Goal: Transaction & Acquisition: Purchase product/service

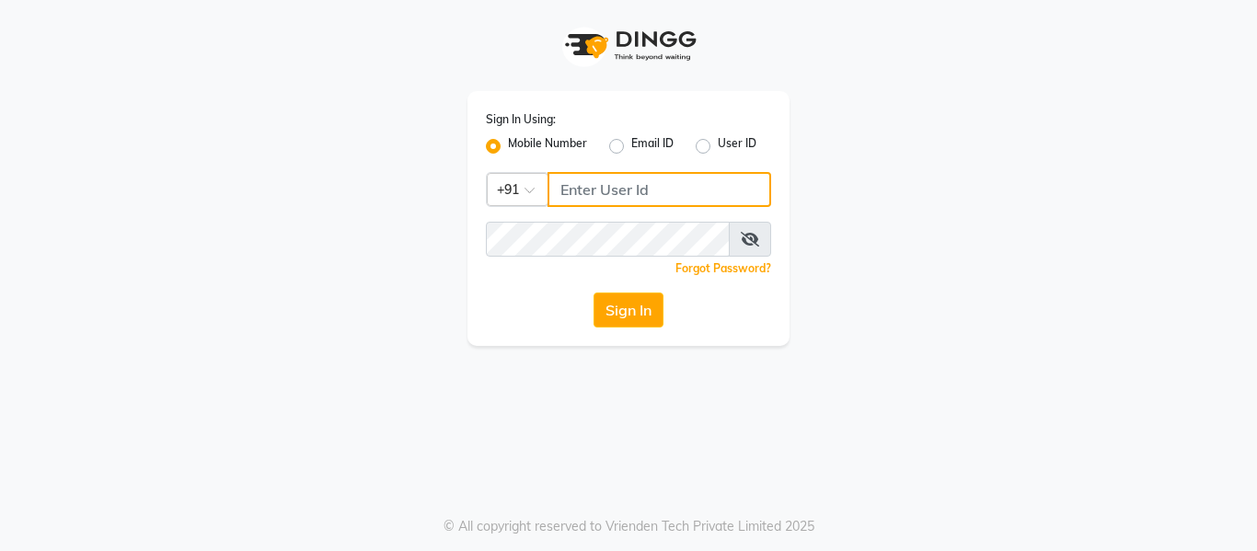
click at [619, 185] on input "Username" at bounding box center [660, 189] width 224 height 35
type input "9270310273"
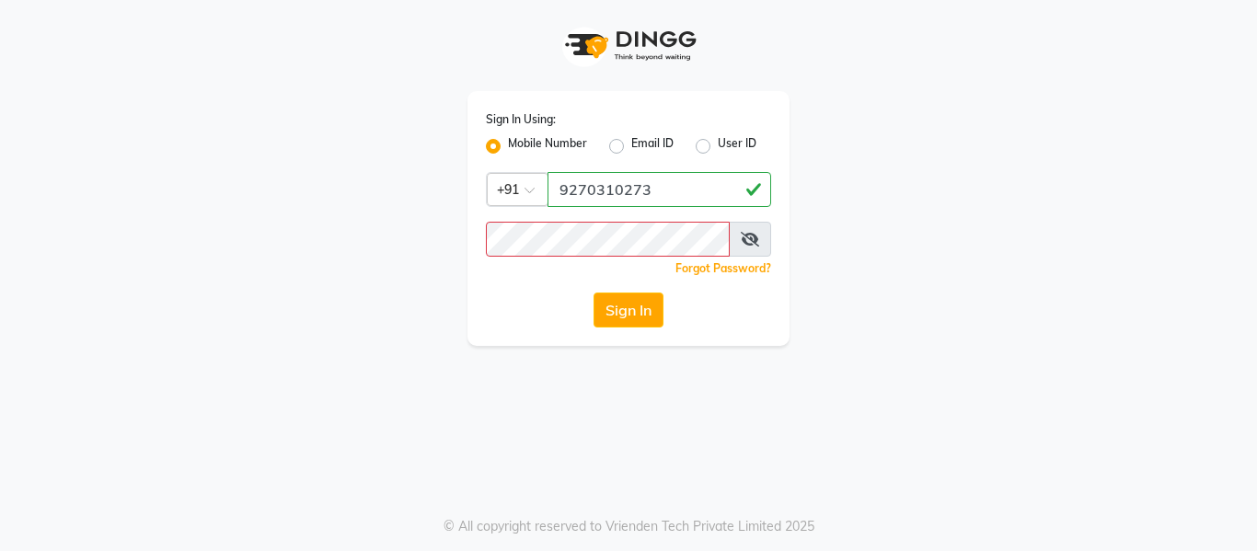
click at [748, 243] on icon at bounding box center [750, 239] width 18 height 15
click at [639, 308] on button "Sign In" at bounding box center [629, 310] width 70 height 35
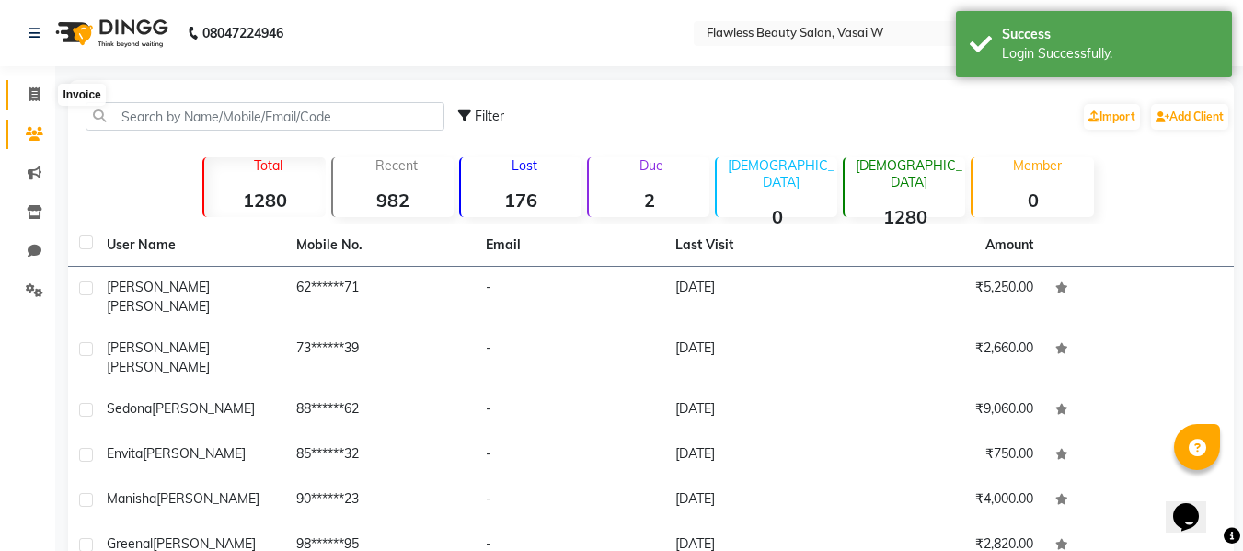
click at [38, 100] on icon at bounding box center [34, 94] width 10 height 14
select select "service"
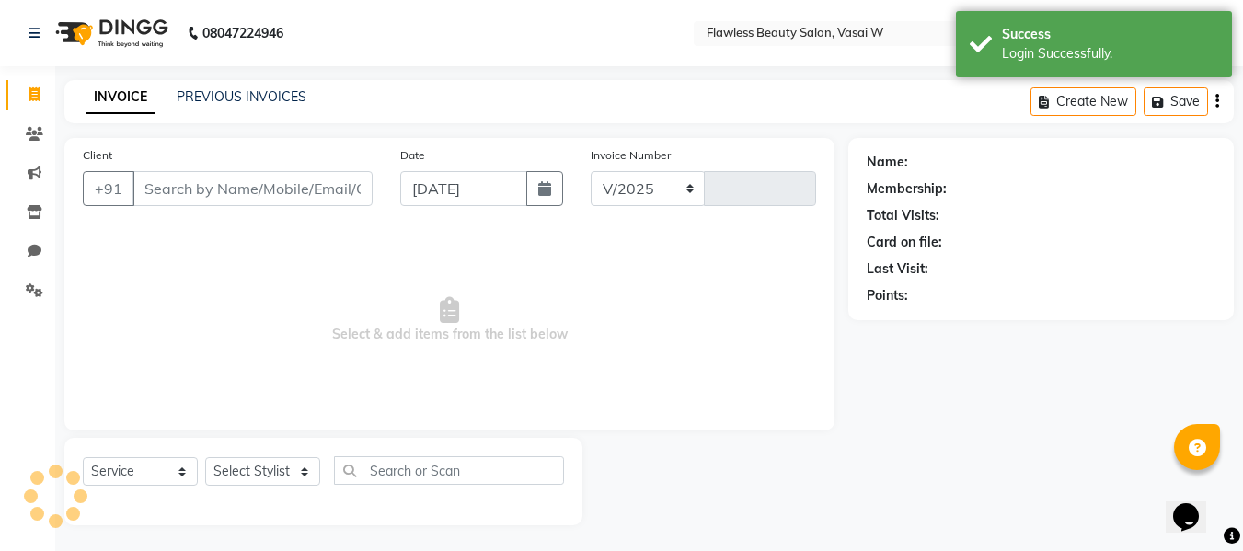
select select "8090"
type input "2566"
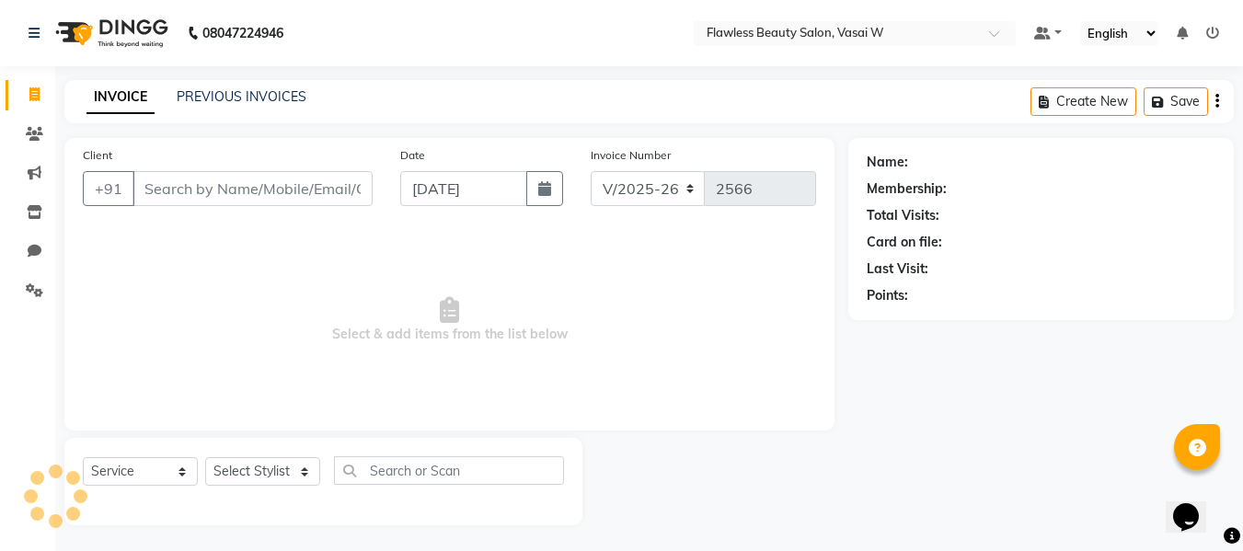
scroll to position [2, 0]
click at [38, 100] on span at bounding box center [34, 93] width 32 height 21
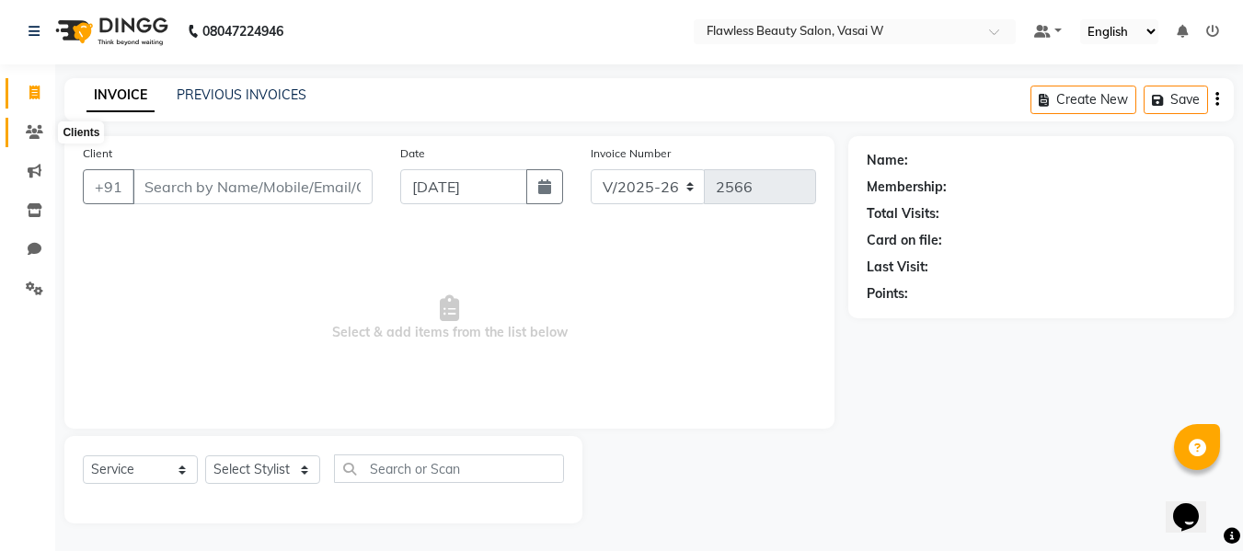
click at [37, 135] on icon at bounding box center [34, 132] width 17 height 14
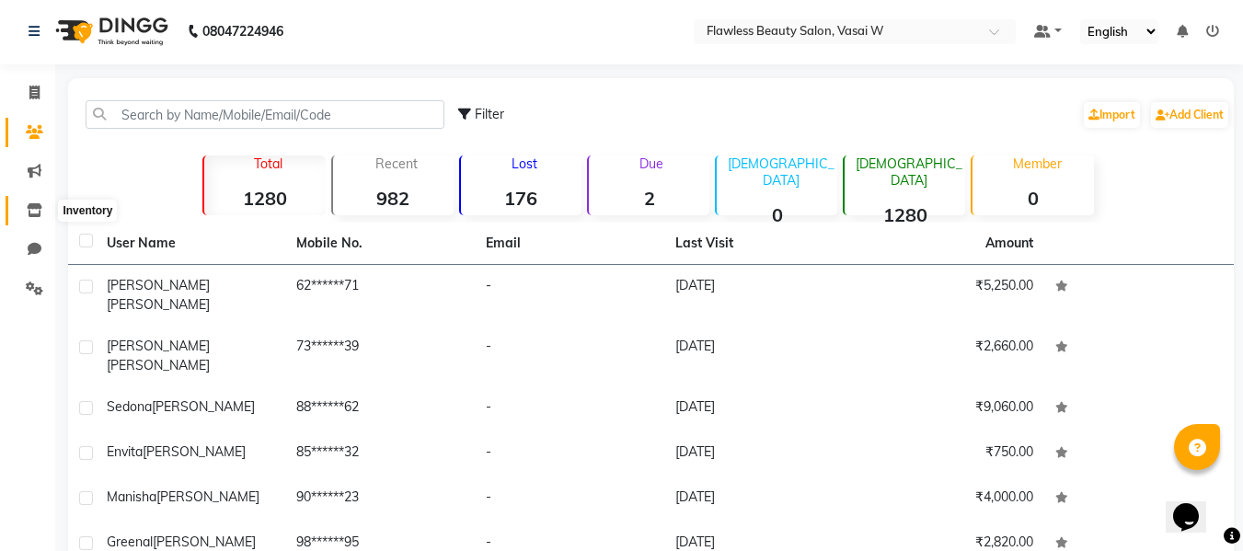
click at [39, 214] on icon at bounding box center [35, 210] width 16 height 14
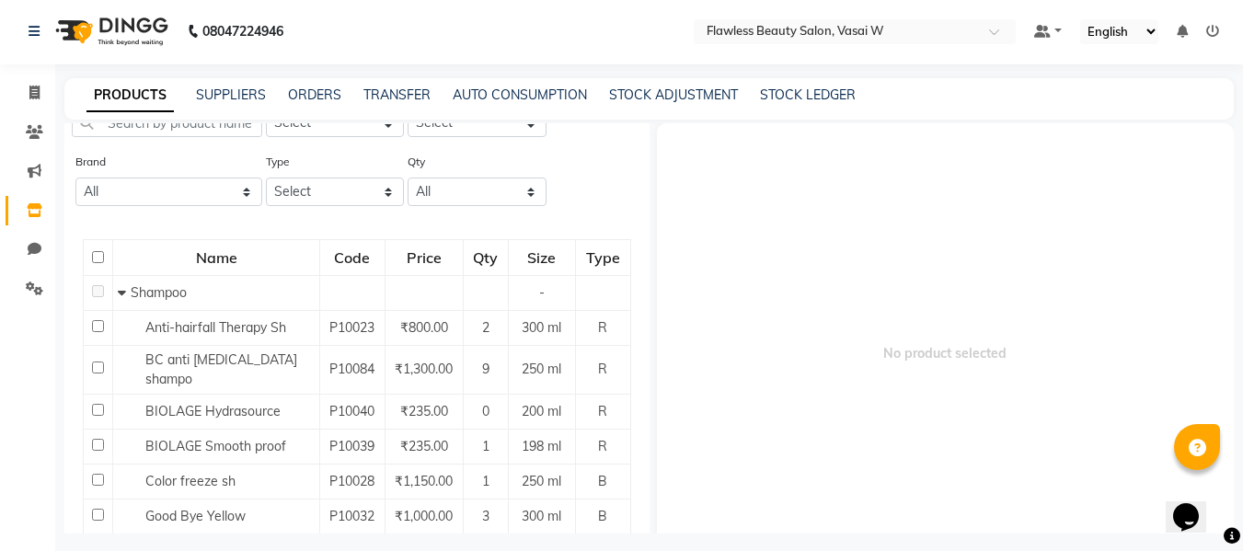
scroll to position [79, 0]
click at [677, 108] on div "PRODUCTS SUPPLIERS ORDERS TRANSFER AUTO CONSUMPTION STOCK ADJUSTMENT STOCK LEDG…" at bounding box center [649, 98] width 1170 height 41
click at [677, 100] on link "STOCK ADJUSTMENT" at bounding box center [673, 95] width 129 height 17
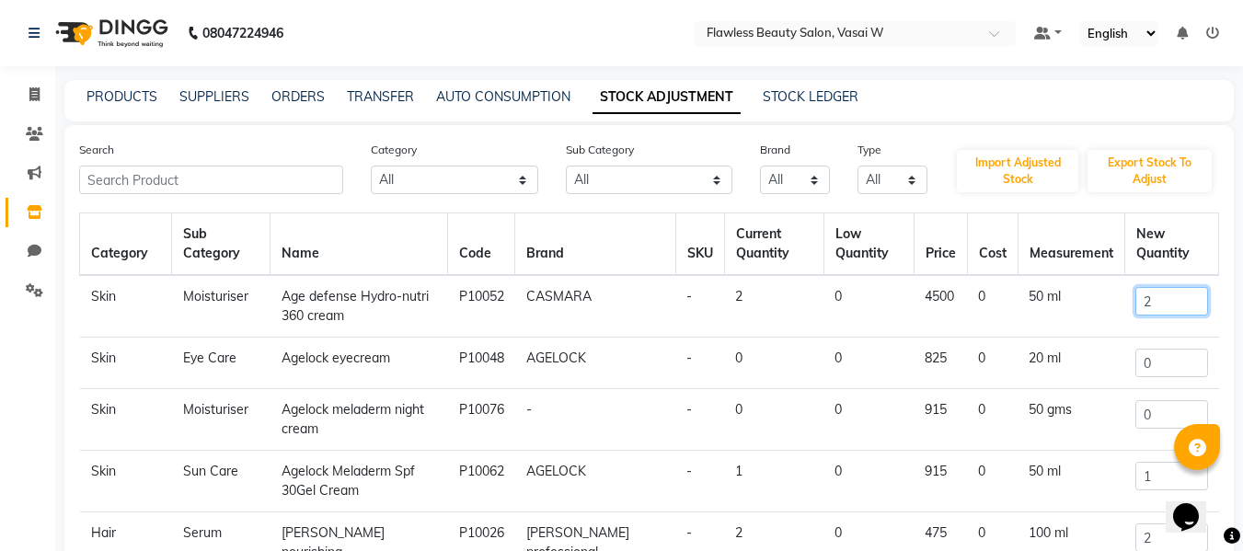
click at [1148, 306] on input "2" at bounding box center [1172, 301] width 72 height 29
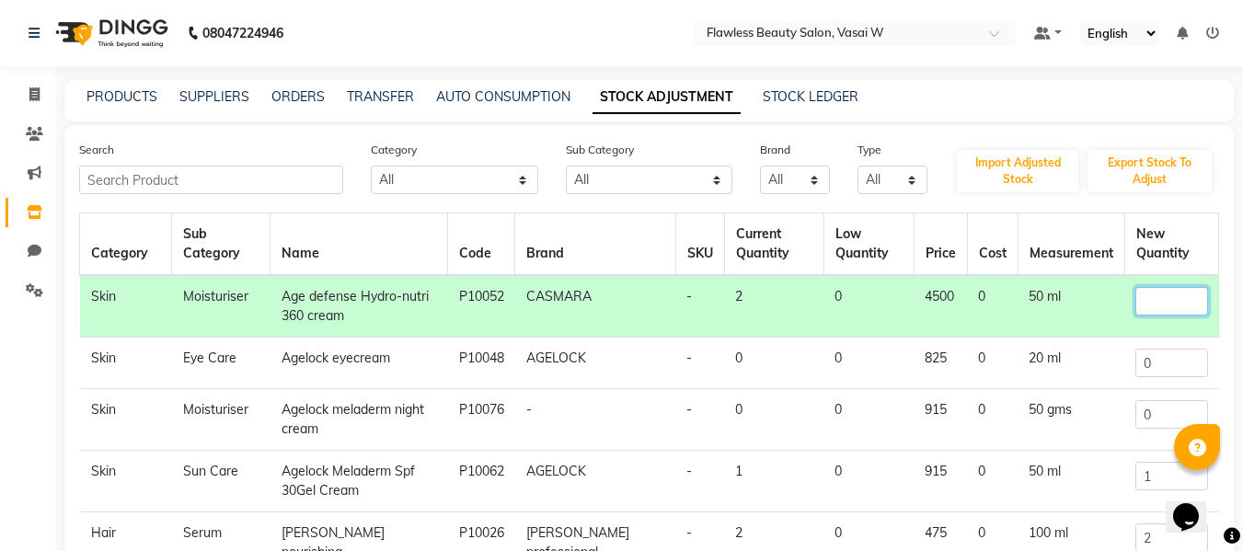
type input "2"
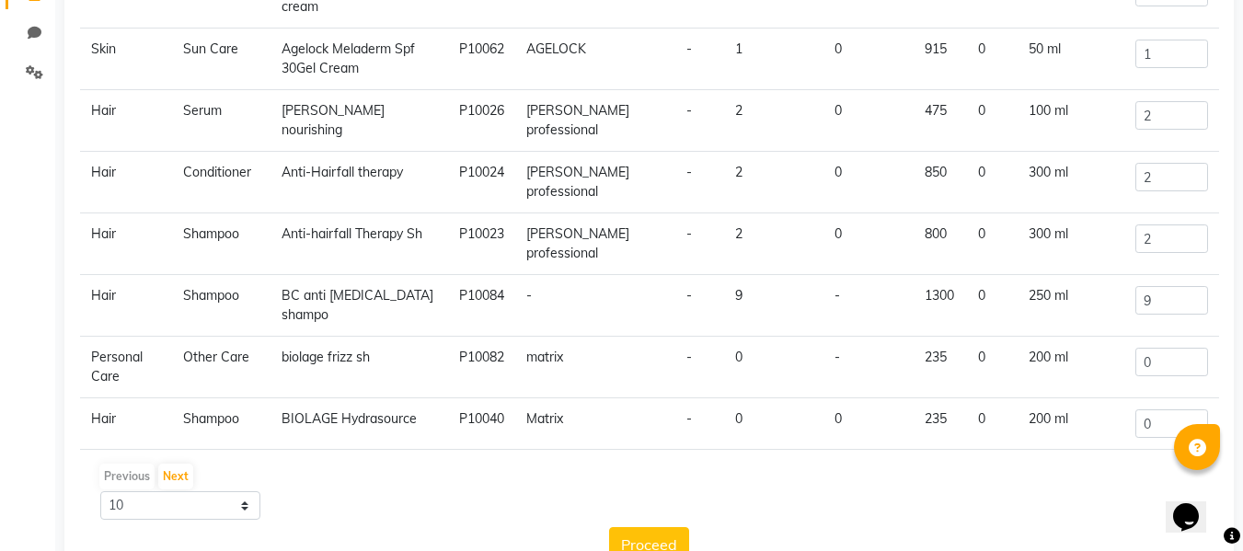
scroll to position [271, 0]
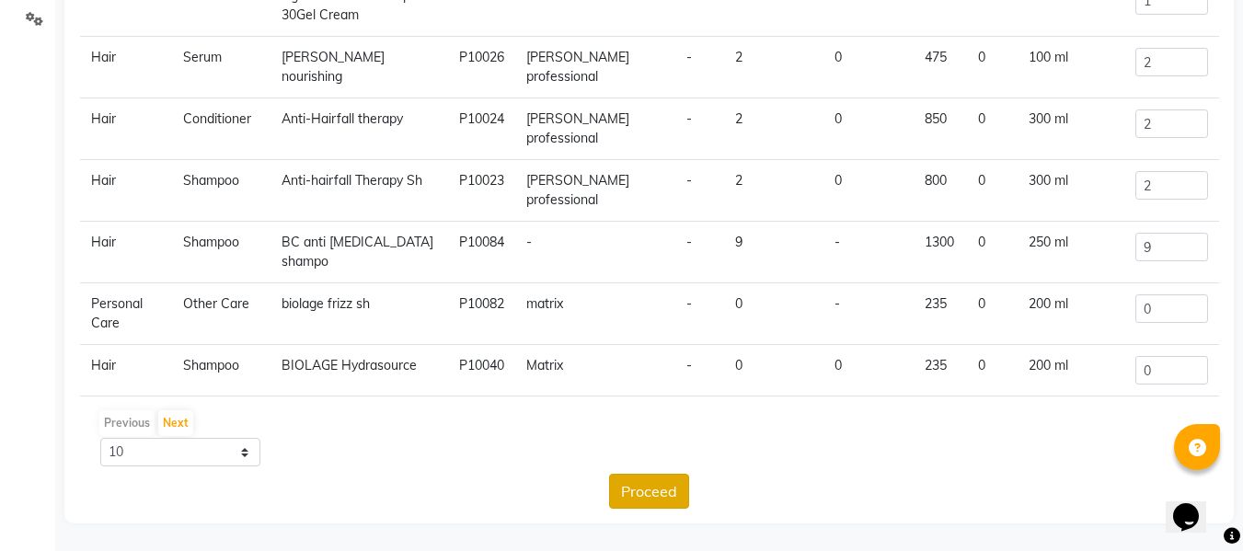
click at [655, 496] on button "Proceed" at bounding box center [649, 491] width 80 height 35
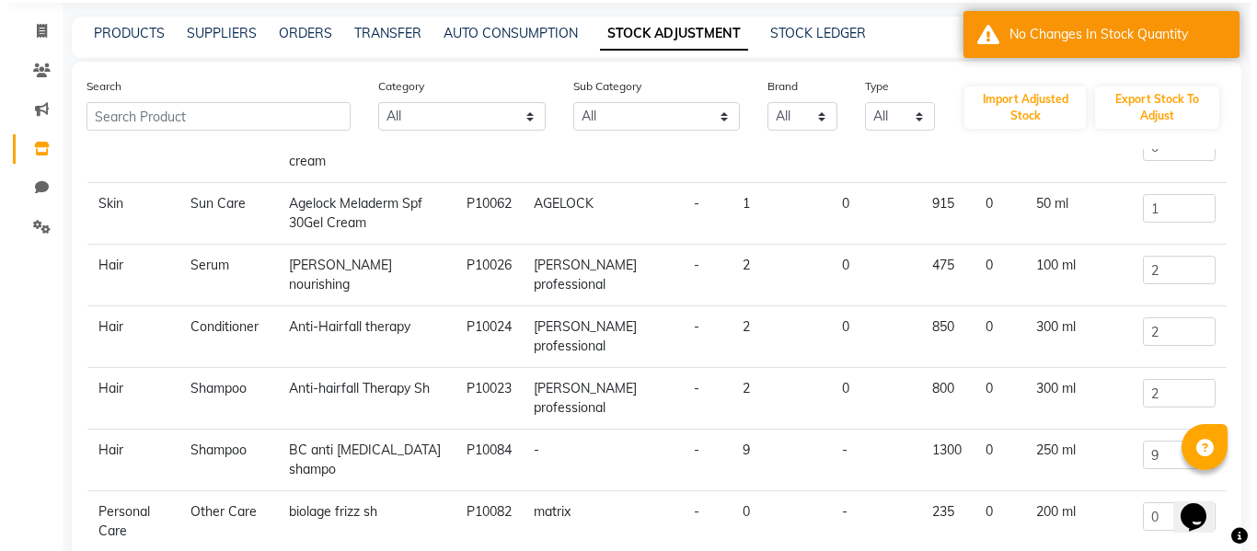
scroll to position [0, 0]
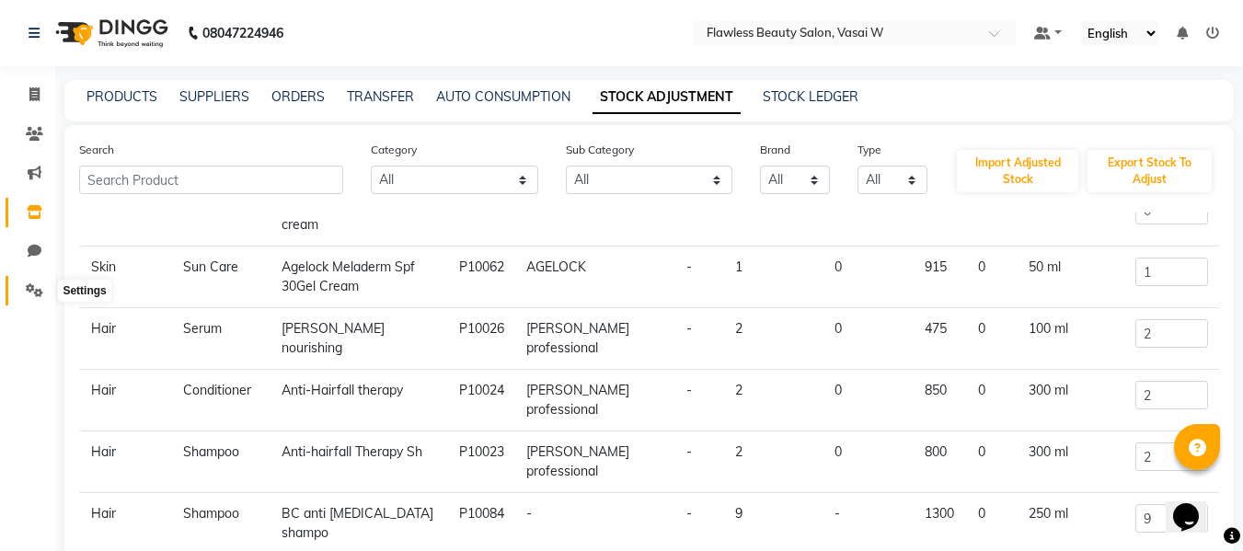
click at [35, 287] on icon at bounding box center [34, 290] width 17 height 14
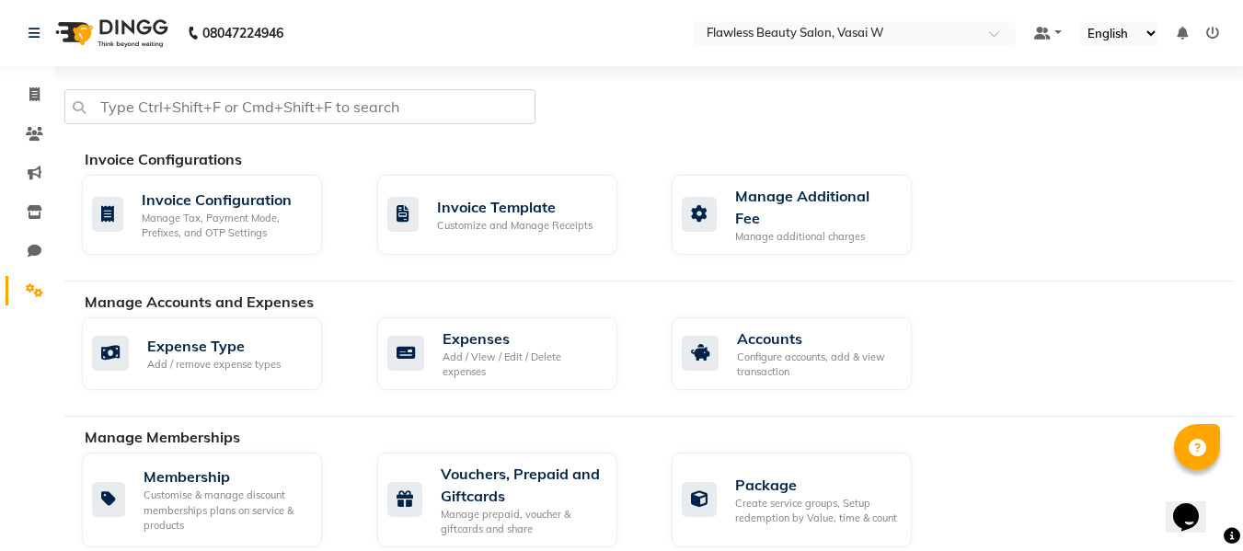
click at [34, 288] on icon at bounding box center [34, 290] width 17 height 14
click at [465, 333] on div "Expenses" at bounding box center [523, 339] width 160 height 22
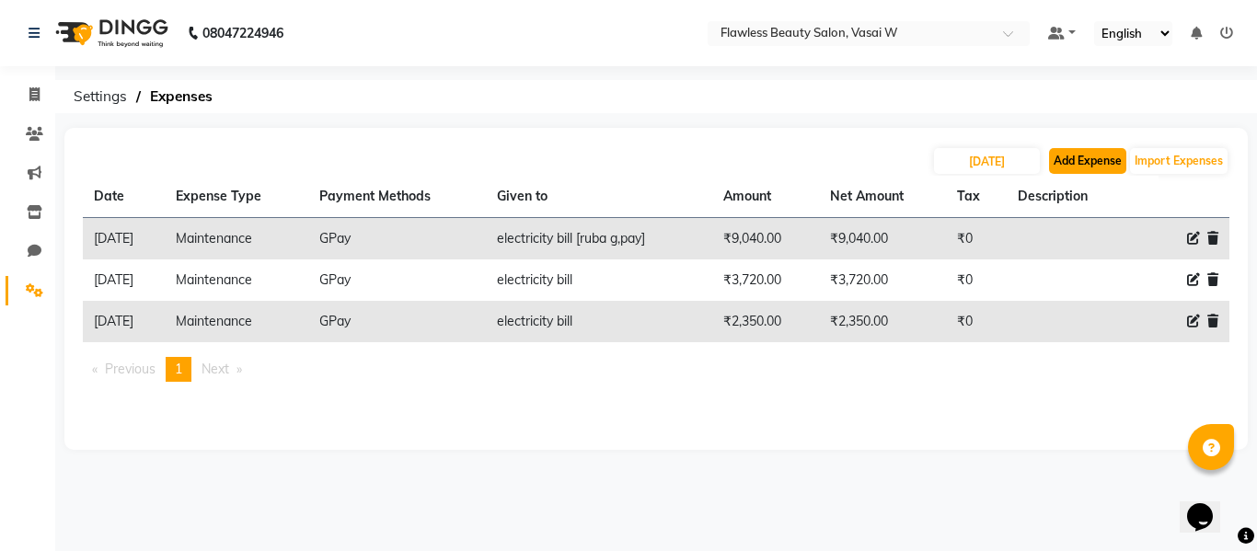
click at [1068, 156] on button "Add Expense" at bounding box center [1087, 161] width 77 height 26
select select "1"
select select "7218"
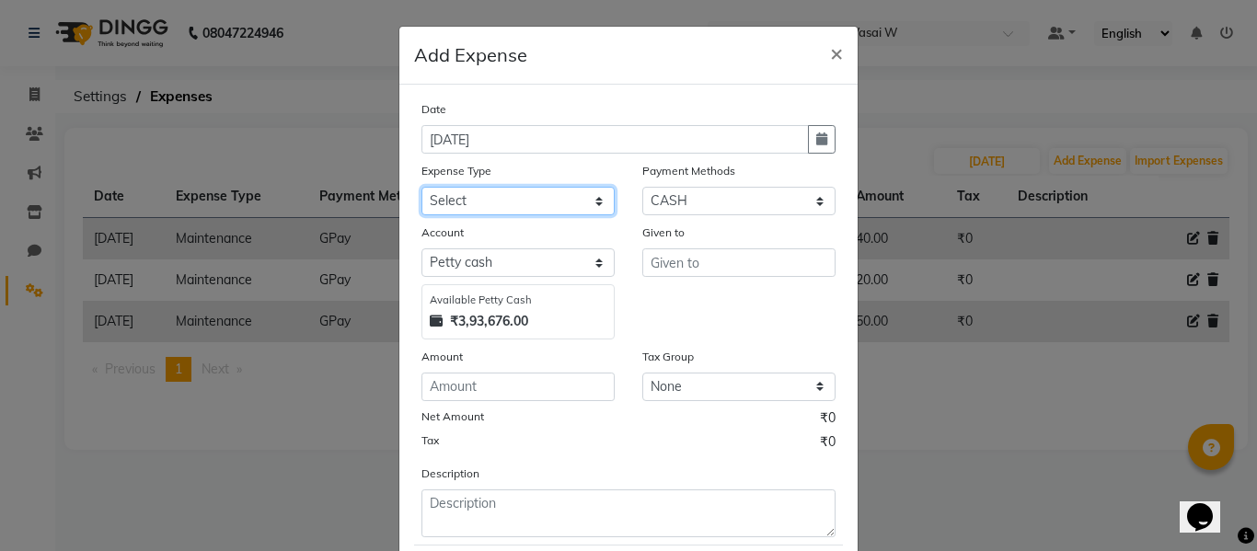
click at [464, 209] on select "Select Advance Salary Bank charges Car maintenance Cash transfer to bank Cash t…" at bounding box center [517, 201] width 193 height 29
click at [636, 293] on div "Given to" at bounding box center [739, 281] width 221 height 117
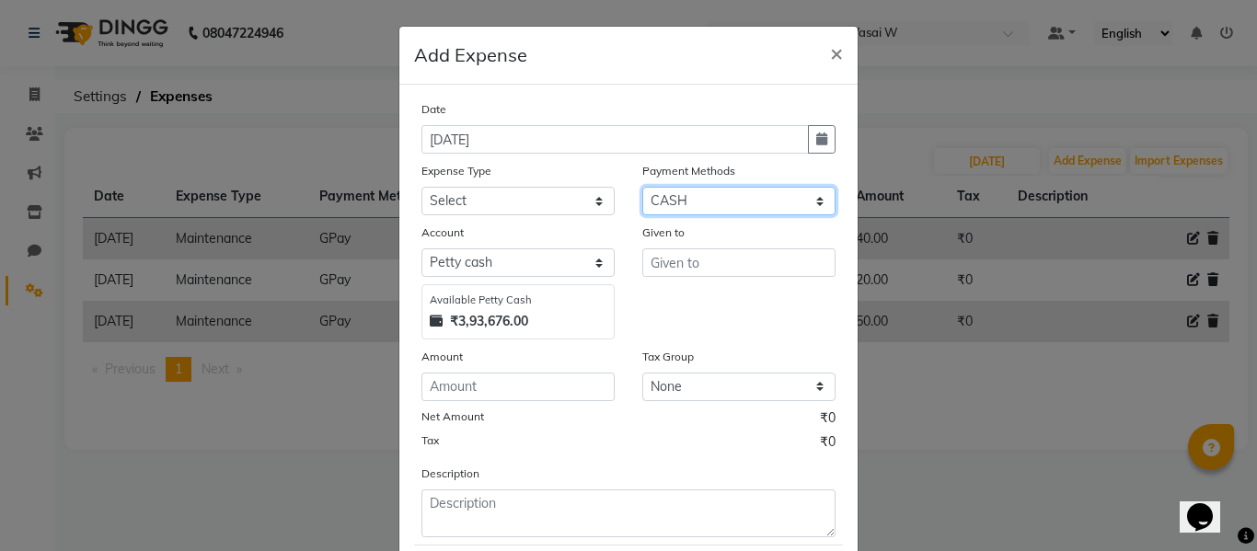
click at [682, 205] on select "Select CASH Prepaid GPay Voucher Wallet Points CARD Credit Card Debit Card UPI …" at bounding box center [738, 201] width 193 height 29
click at [629, 314] on div "Given to" at bounding box center [739, 281] width 221 height 117
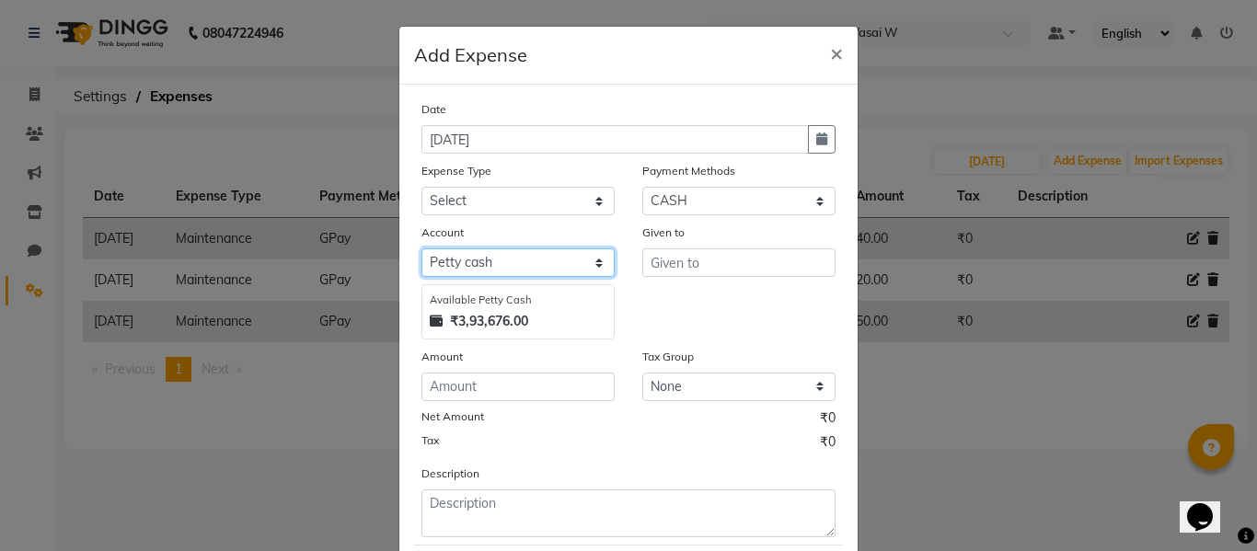
click at [580, 260] on select "Select [PERSON_NAME] cash Default account" at bounding box center [517, 262] width 193 height 29
click at [704, 351] on div "Tax Group" at bounding box center [738, 360] width 193 height 26
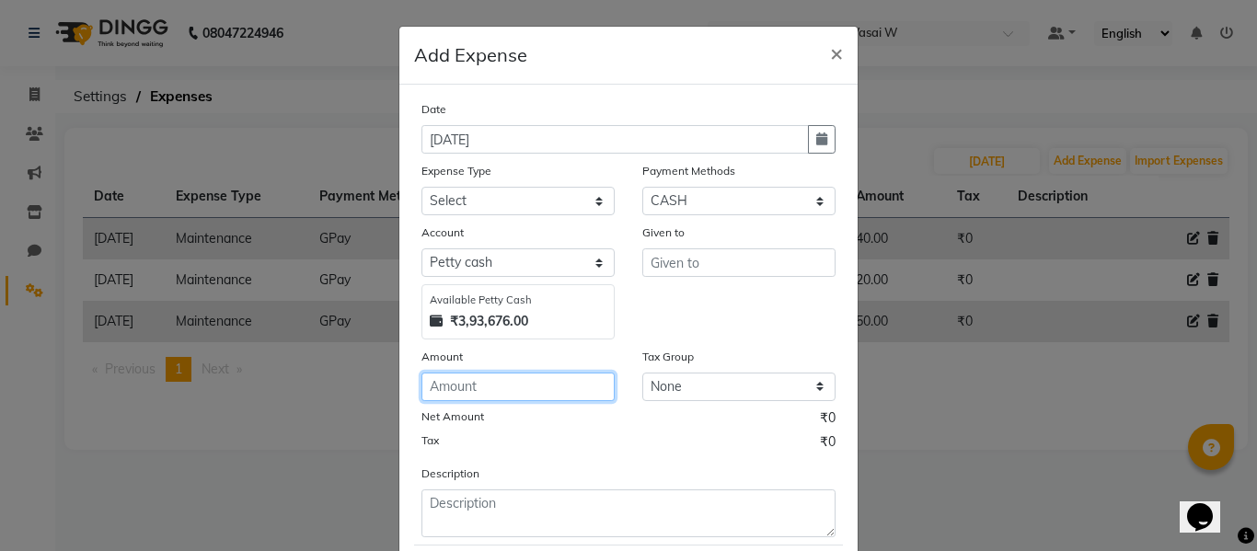
click at [493, 387] on input "number" at bounding box center [517, 387] width 193 height 29
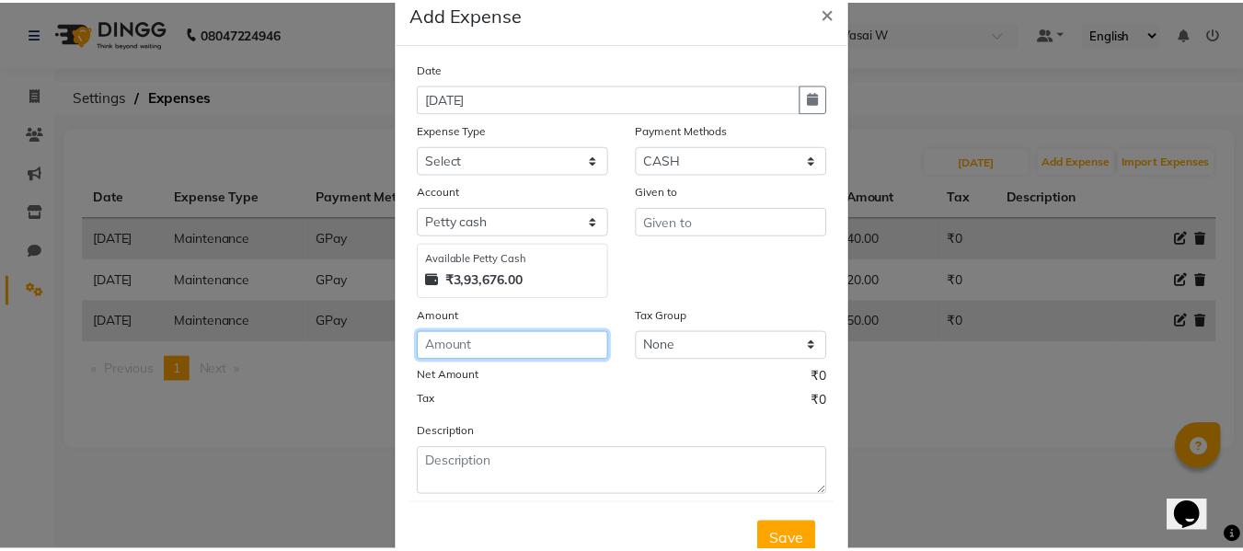
scroll to position [108, 0]
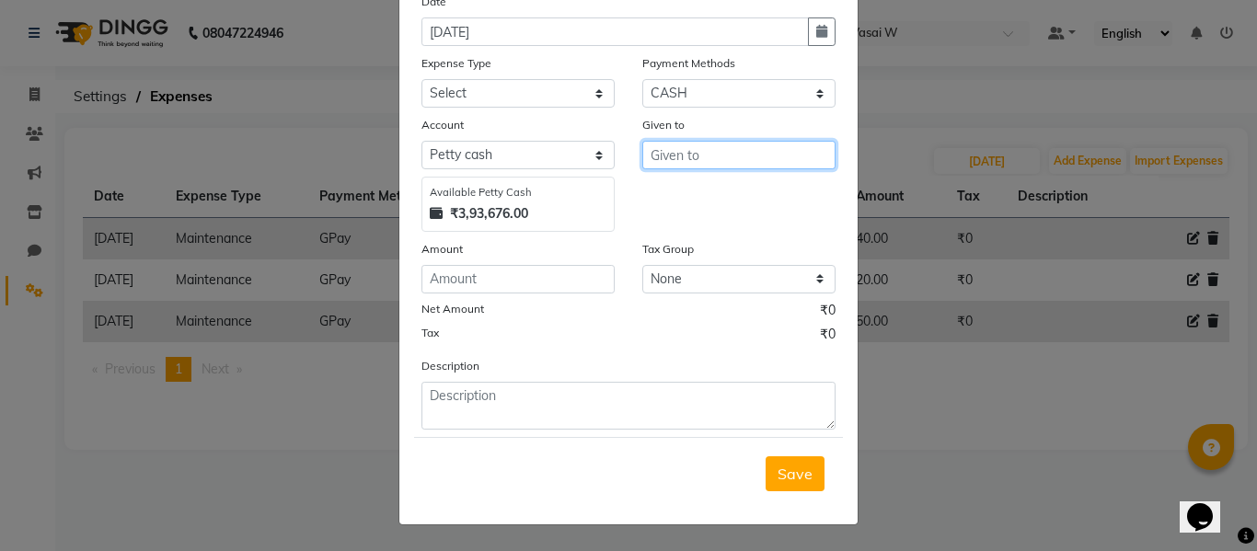
click at [666, 160] on input "text" at bounding box center [738, 155] width 193 height 29
click at [894, 432] on ngb-modal-window "Add Expense × Date [DATE] Expense Type Select Advance Salary Bank charges Car m…" at bounding box center [628, 275] width 1257 height 551
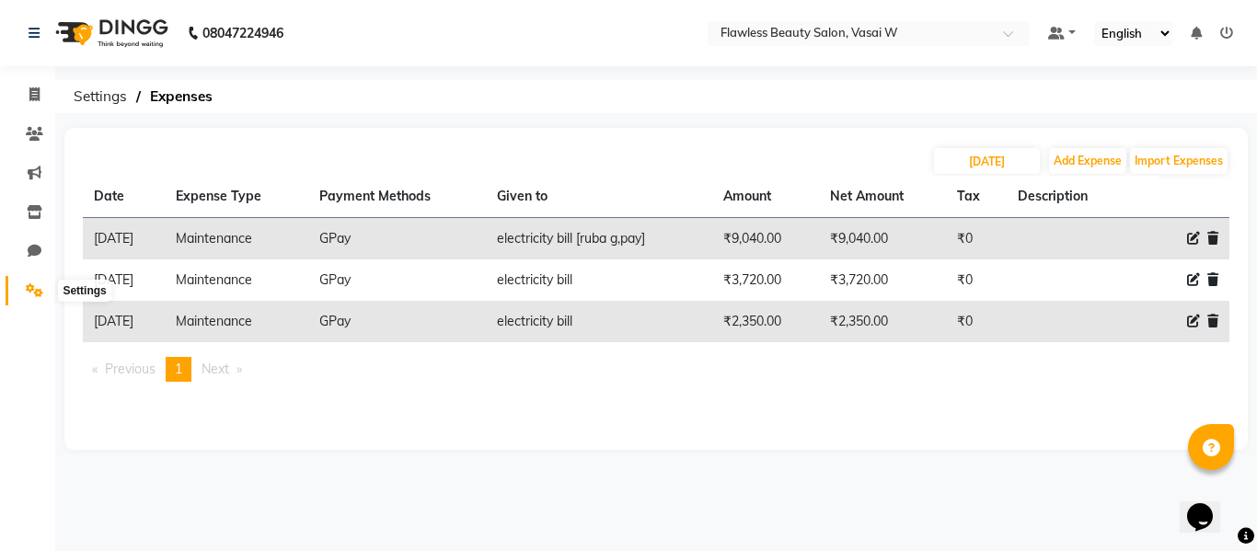
click at [36, 294] on icon at bounding box center [34, 290] width 17 height 14
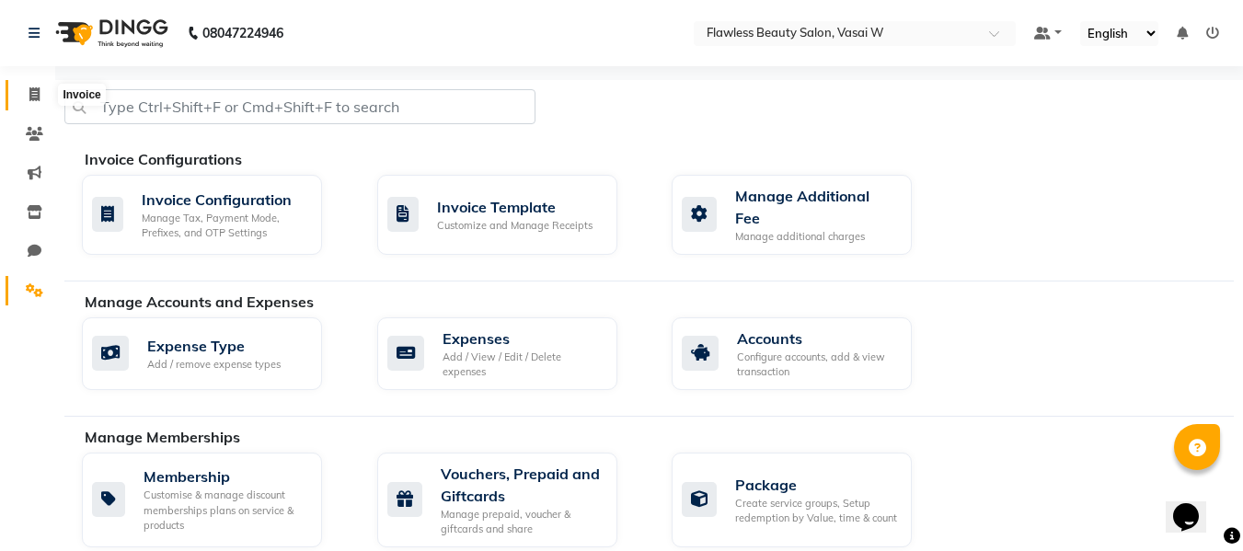
click at [38, 89] on icon at bounding box center [34, 94] width 10 height 14
select select "8090"
select select "service"
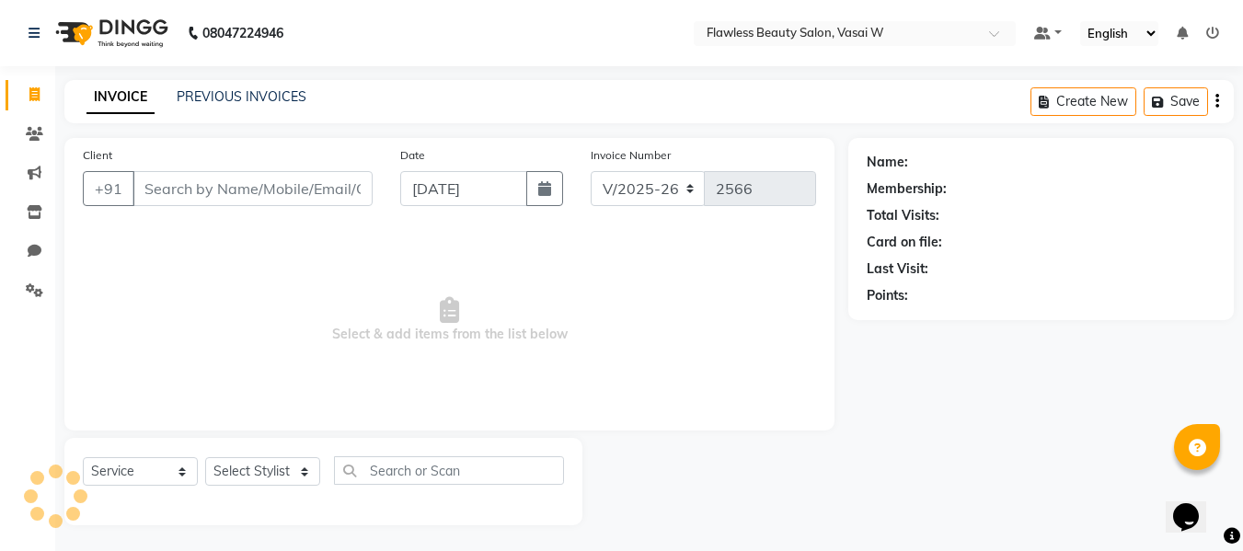
scroll to position [2, 0]
click at [233, 179] on input "Client" at bounding box center [253, 186] width 240 height 35
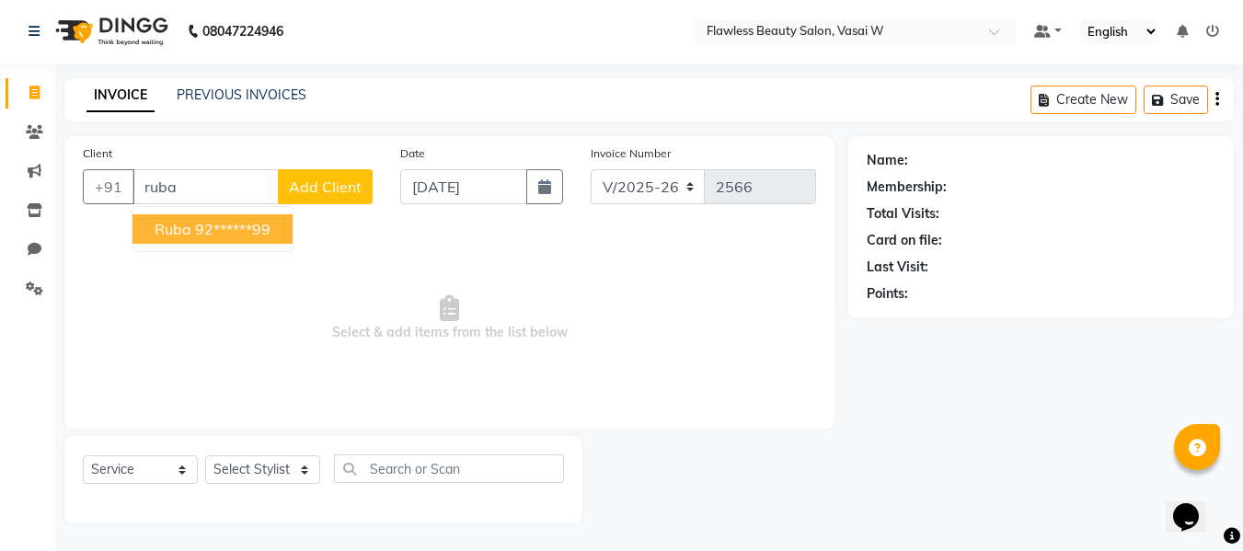
drag, startPoint x: 233, startPoint y: 179, endPoint x: 194, endPoint y: 247, distance: 77.5
click at [194, 204] on div "+91 [PERSON_NAME] 92******99 Add Client" at bounding box center [228, 186] width 290 height 35
click at [226, 229] on ngb-highlight "92******99" at bounding box center [232, 229] width 75 height 18
type input "92******99"
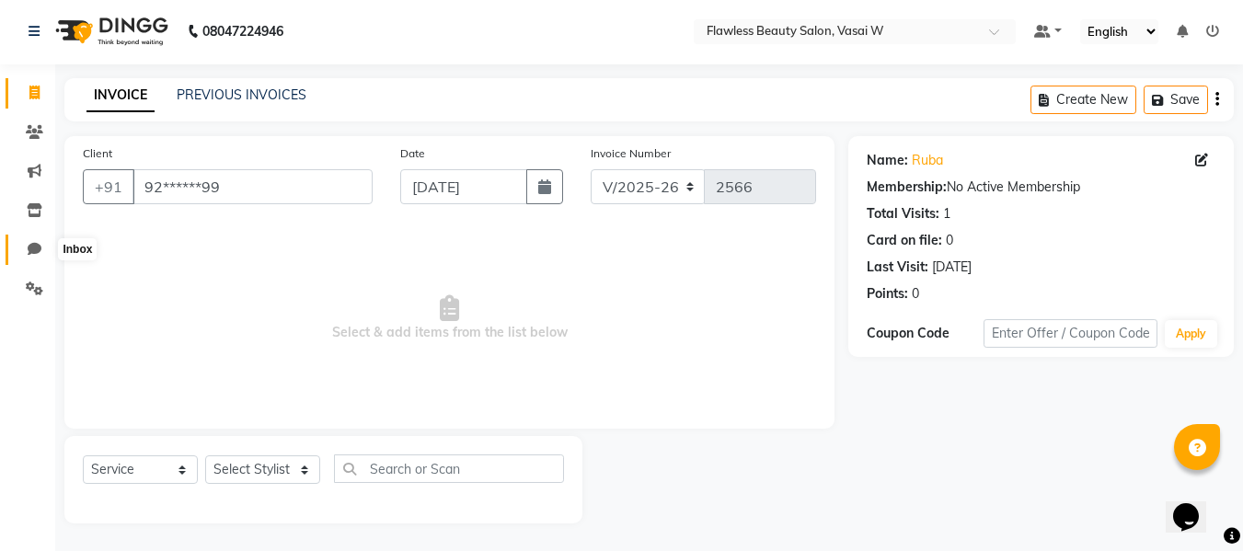
click at [39, 246] on icon at bounding box center [35, 249] width 14 height 14
select select "100"
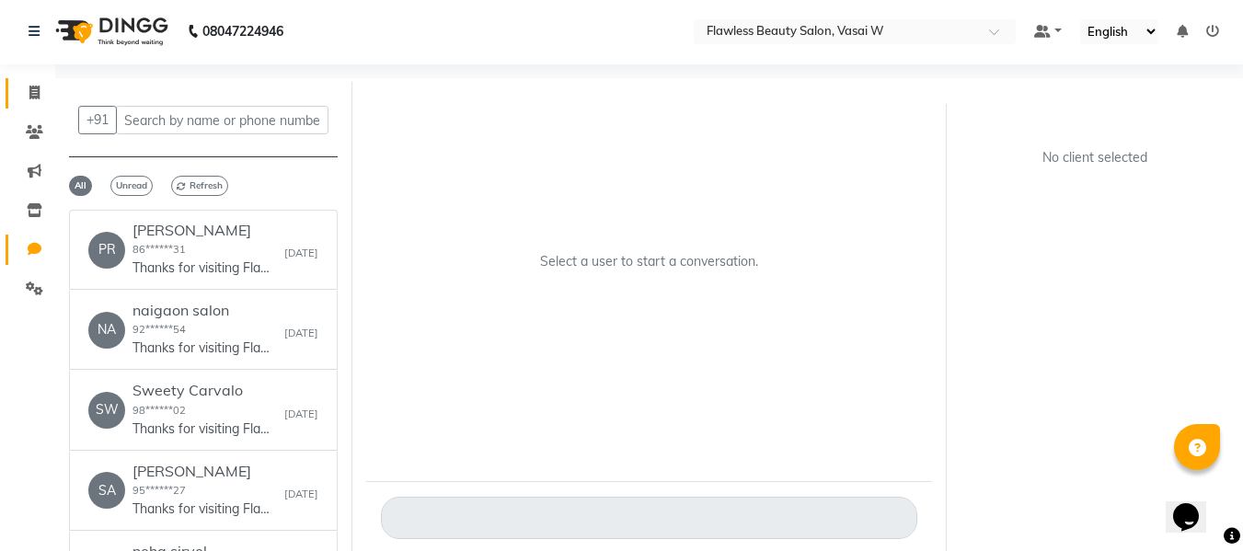
click at [25, 81] on link "Invoice" at bounding box center [28, 93] width 44 height 30
select select "8090"
select select "service"
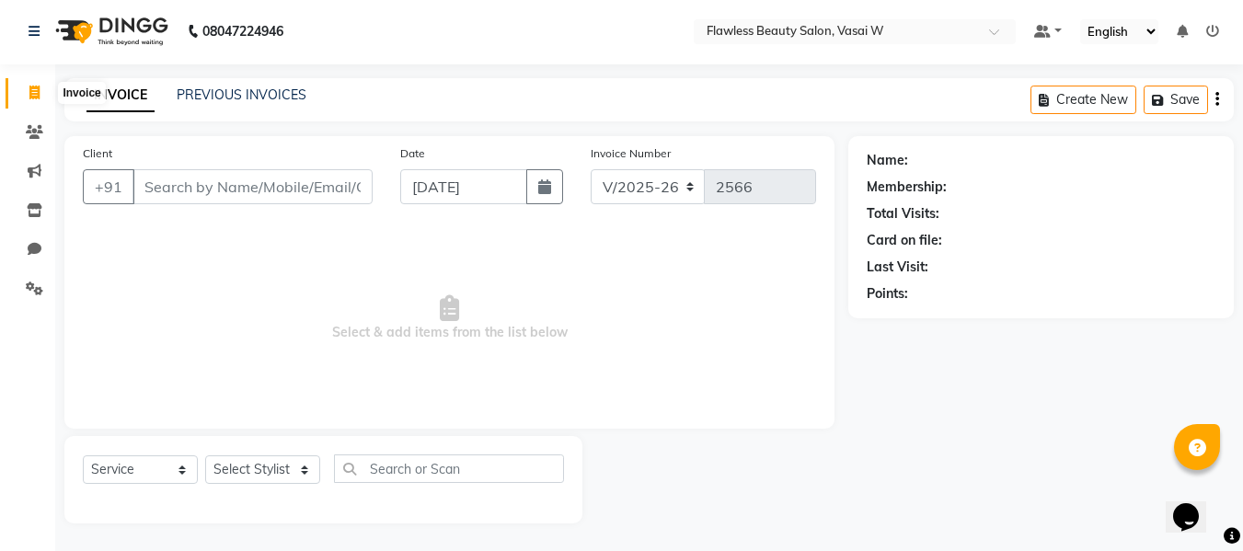
click at [25, 88] on span at bounding box center [34, 93] width 32 height 21
click at [218, 179] on input "Client" at bounding box center [253, 186] width 240 height 35
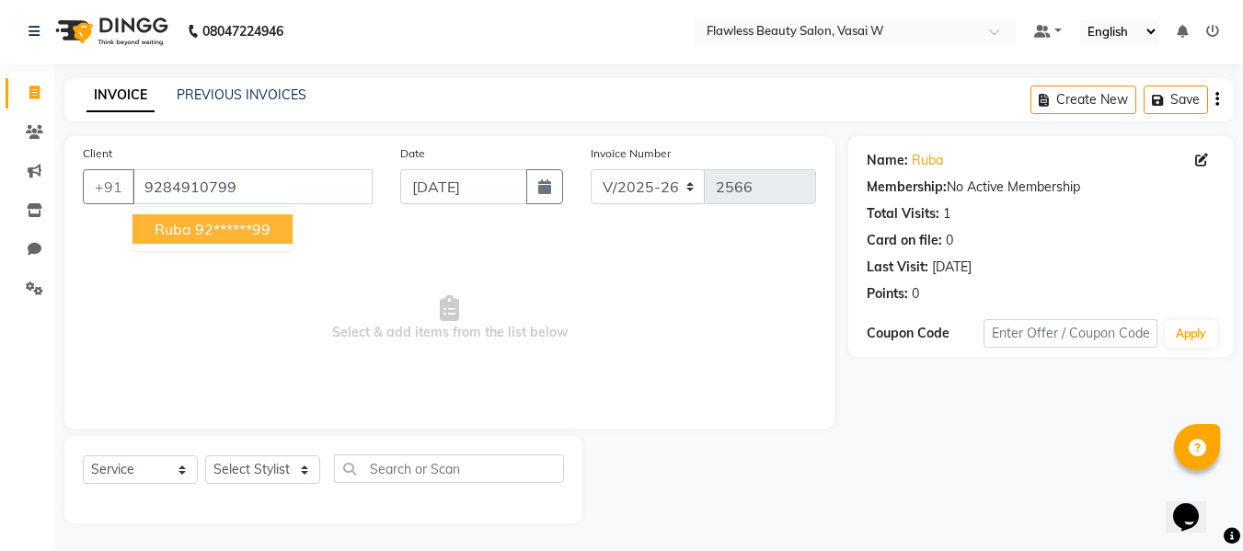
click at [218, 228] on ngb-highlight "92******99" at bounding box center [232, 229] width 75 height 18
type input "92******99"
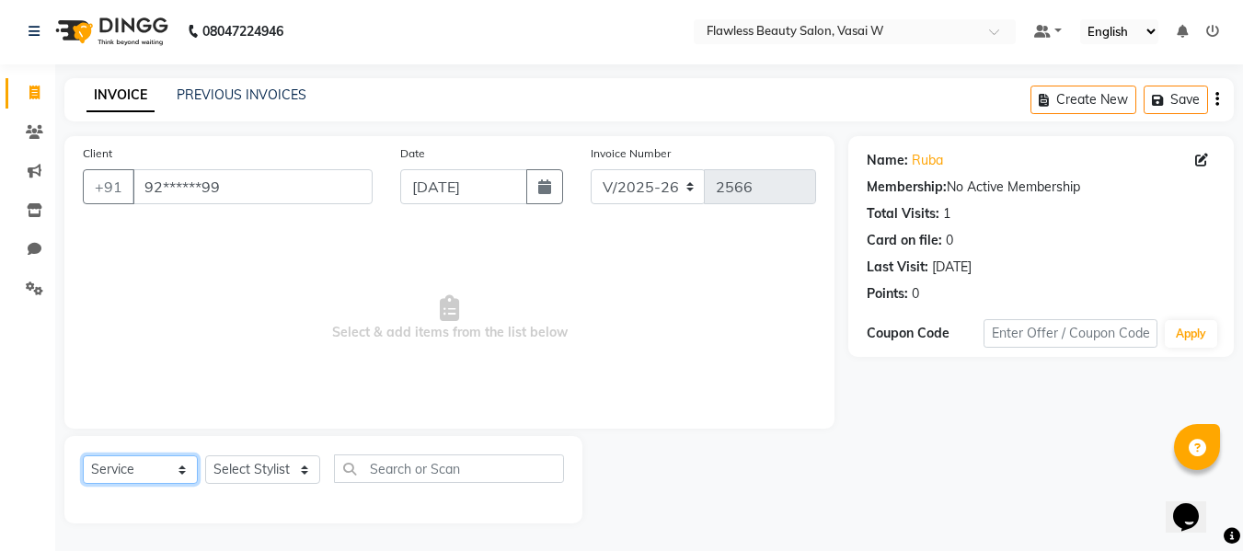
click at [169, 469] on select "Select Service Product Membership Package Voucher Prepaid Gift Card" at bounding box center [140, 470] width 115 height 29
click at [240, 308] on span "Select & add items from the list below" at bounding box center [449, 318] width 733 height 184
click at [245, 470] on select "Select Stylist [PERSON_NAME] [PERSON_NAME] [PERSON_NAME] maam Nisha Pari [PERSO…" at bounding box center [262, 470] width 115 height 29
select select "76403"
click at [205, 456] on select "Select Stylist [PERSON_NAME] [PERSON_NAME] [PERSON_NAME] maam Nisha Pari [PERSO…" at bounding box center [262, 470] width 115 height 29
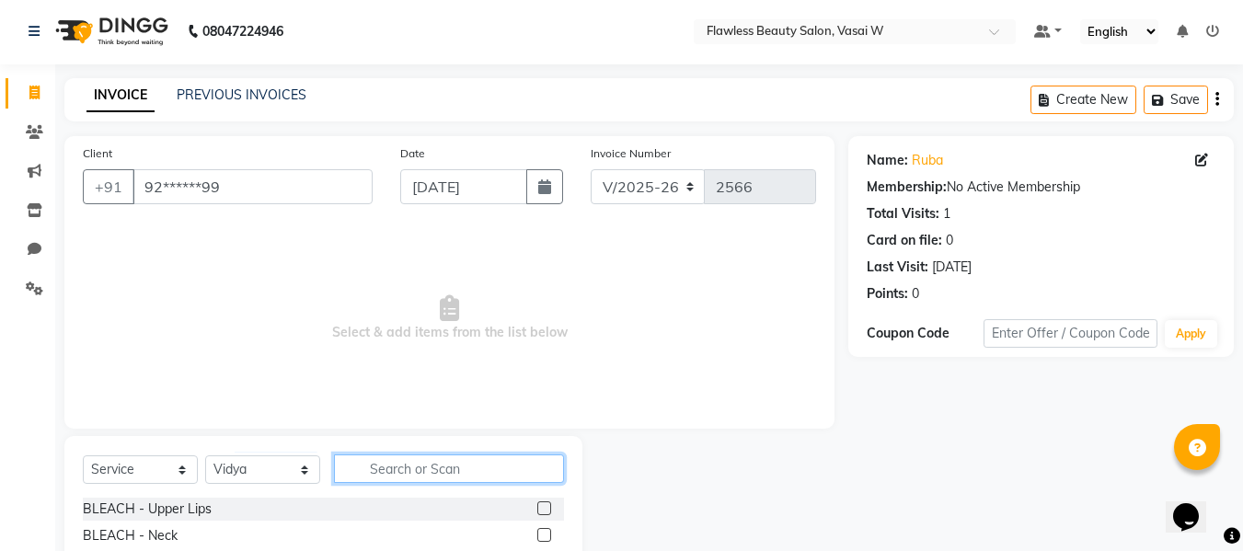
click at [364, 471] on input "text" at bounding box center [449, 469] width 230 height 29
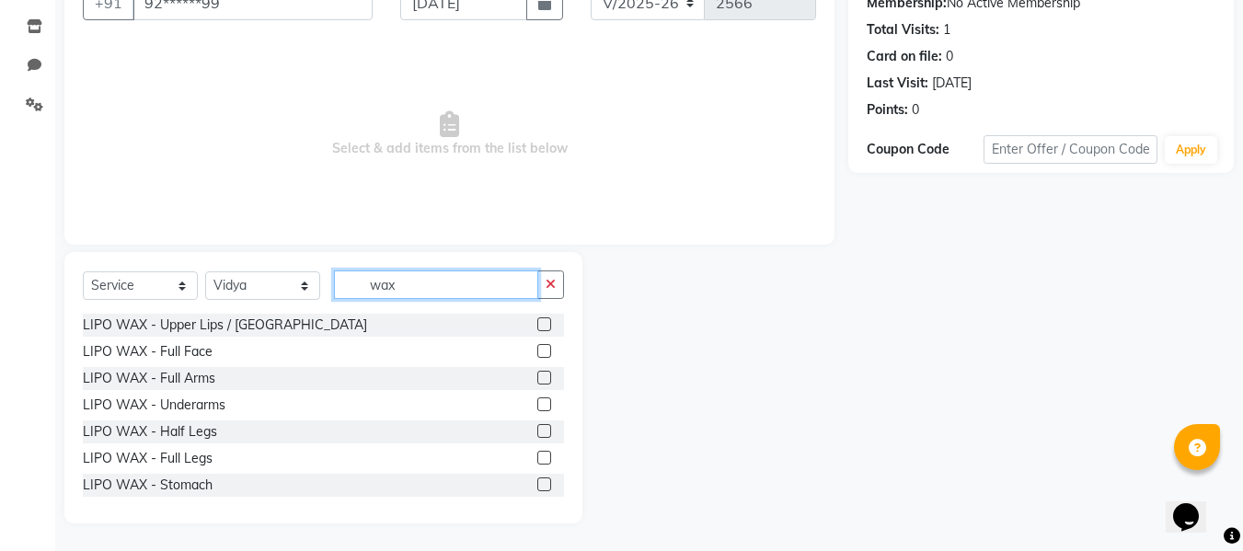
type input "wax"
click at [537, 375] on label at bounding box center [544, 378] width 14 height 14
click at [537, 375] on input "checkbox" at bounding box center [543, 379] width 12 height 12
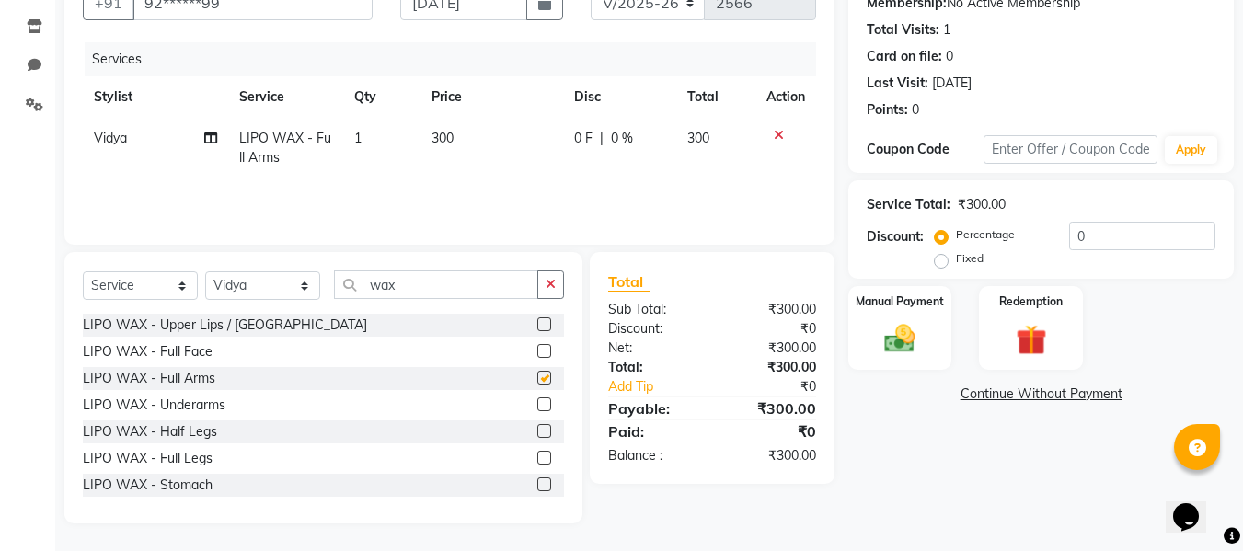
checkbox input "false"
click at [537, 404] on label at bounding box center [544, 405] width 14 height 14
click at [537, 404] on input "checkbox" at bounding box center [543, 405] width 12 height 12
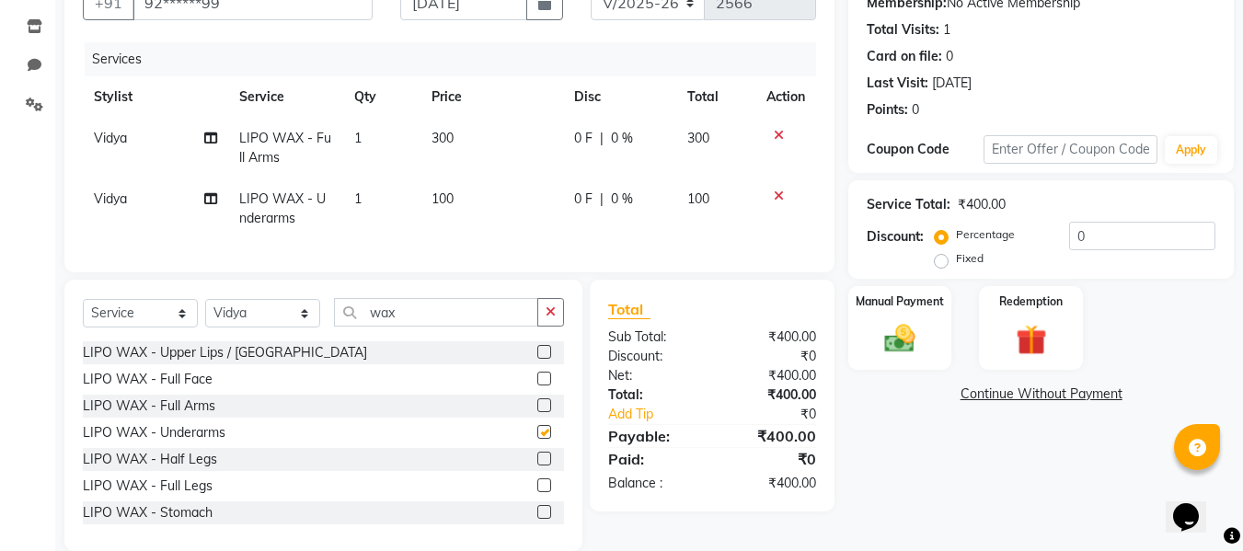
checkbox input "false"
click at [422, 322] on input "wax" at bounding box center [436, 312] width 204 height 29
type input "w"
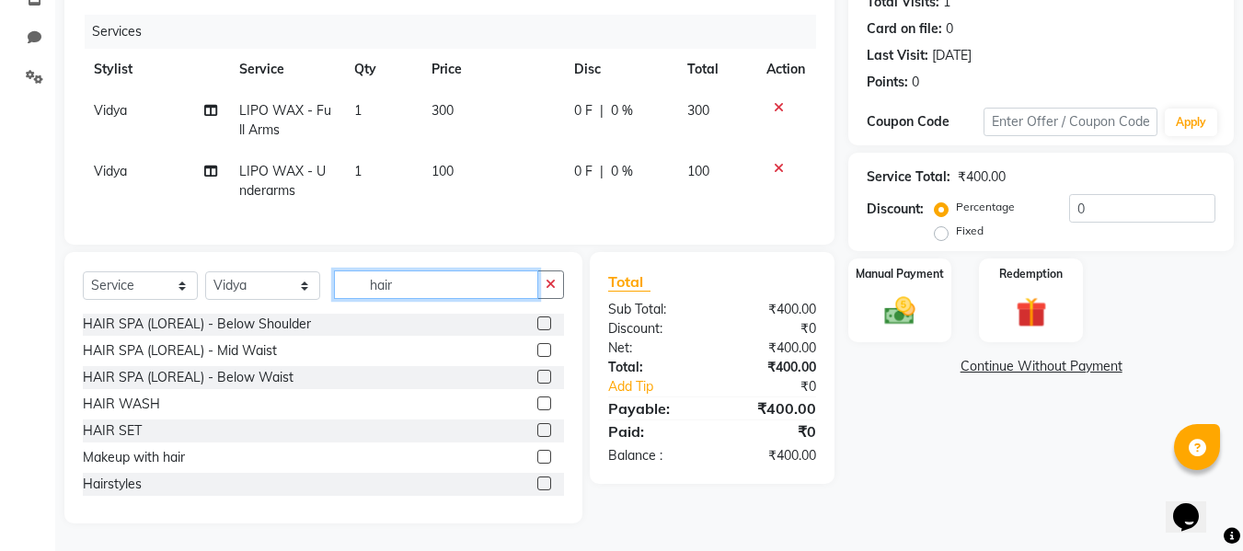
scroll to position [216, 0]
type input "hair"
click at [537, 429] on label at bounding box center [544, 428] width 14 height 14
click at [537, 429] on input "checkbox" at bounding box center [543, 429] width 12 height 12
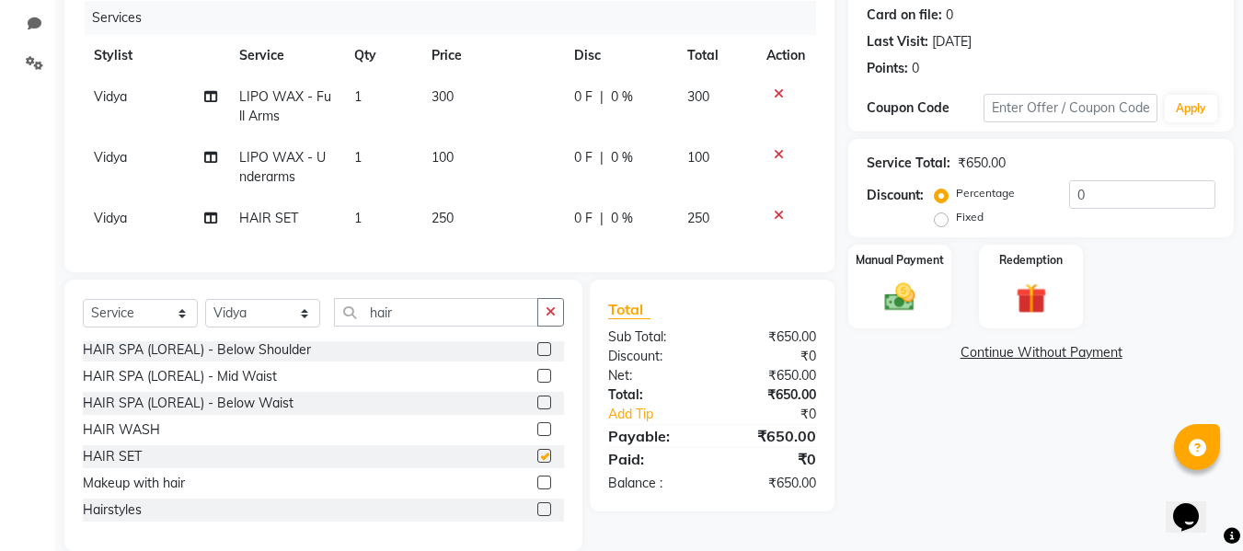
checkbox input "false"
click at [455, 227] on td "250" at bounding box center [492, 218] width 143 height 41
select select "76403"
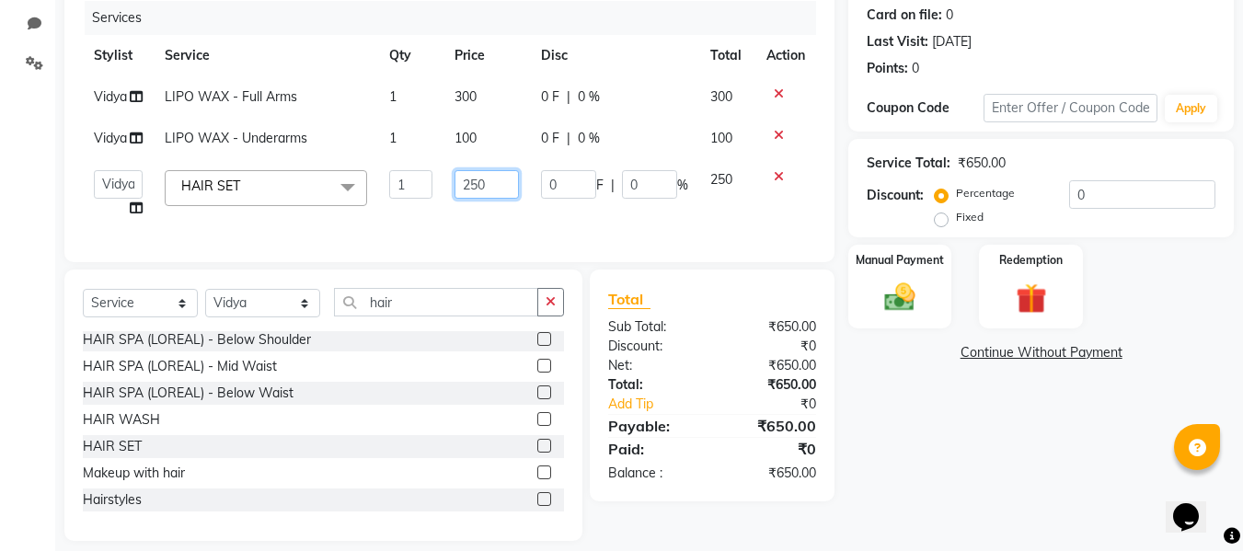
click at [498, 183] on input "250" at bounding box center [486, 184] width 63 height 29
type input "2"
type input "300"
click at [713, 357] on div "Total Sub Total: ₹650.00 Discount: ₹0 Net: ₹650.00 Total: ₹650.00 Add Tip ₹0 Pa…" at bounding box center [712, 385] width 208 height 195
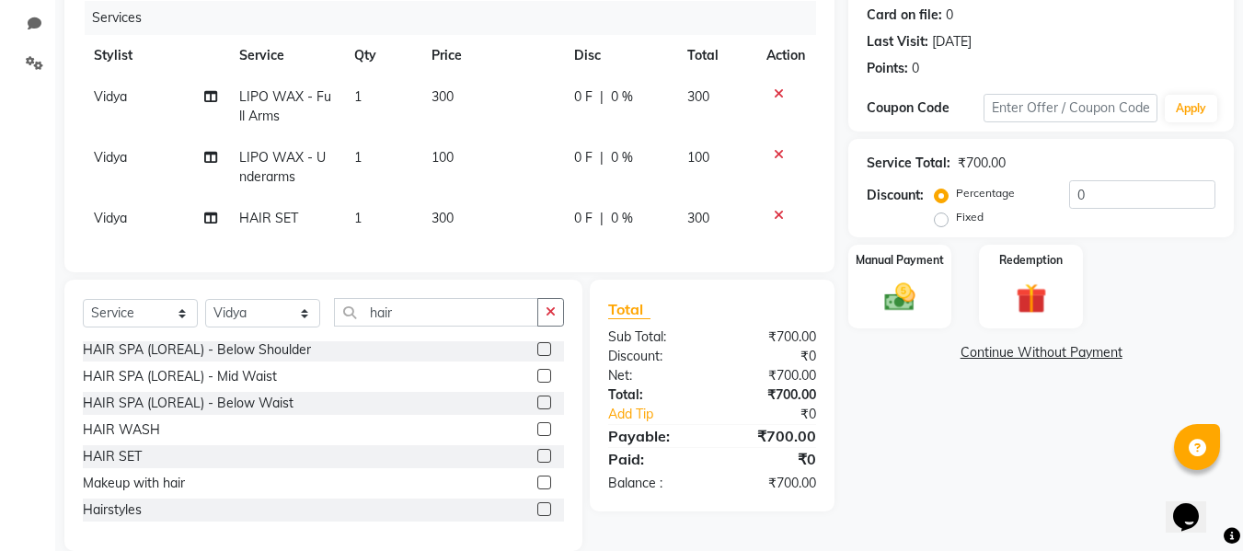
click at [716, 347] on div "₹700.00" at bounding box center [771, 337] width 118 height 19
click at [653, 424] on link "Add Tip" at bounding box center [662, 414] width 137 height 19
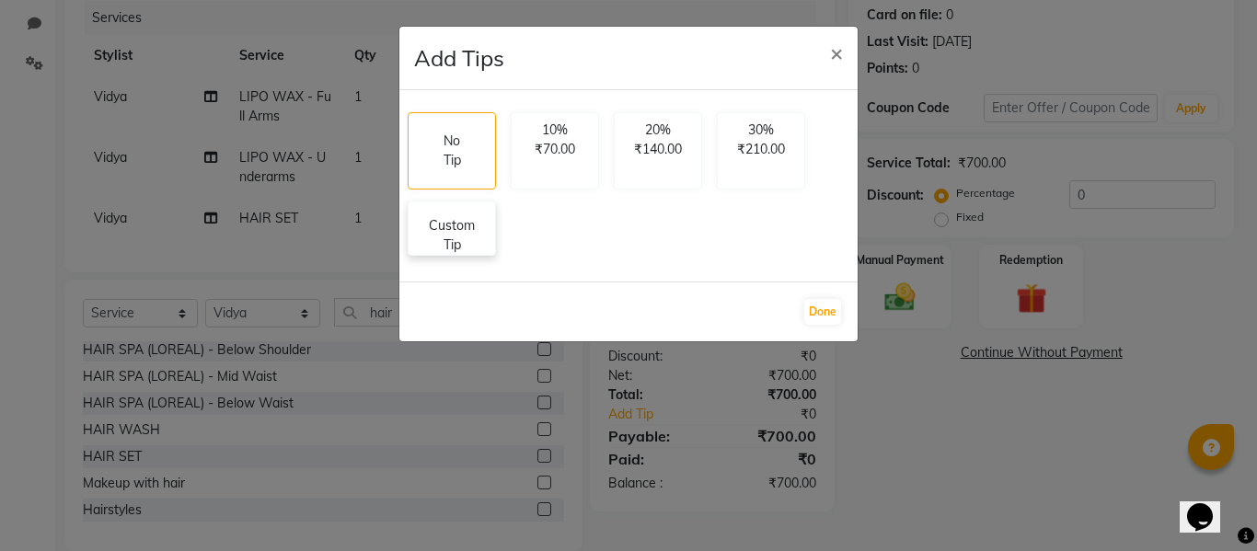
click at [427, 230] on p "Custom Tip" at bounding box center [452, 235] width 64 height 39
select select "76403"
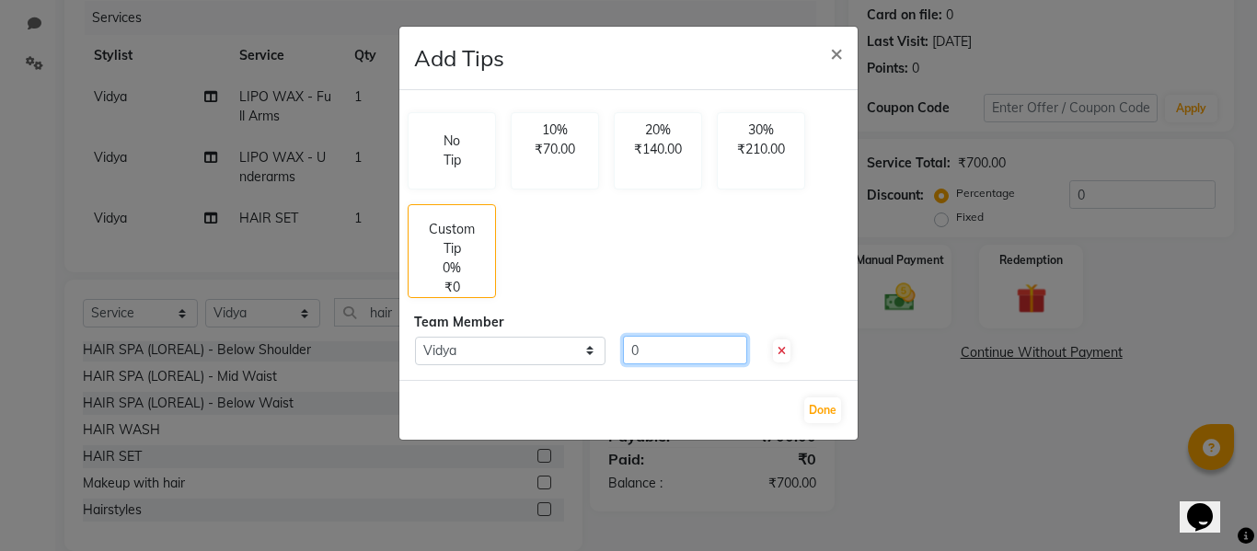
click at [655, 359] on input "0" at bounding box center [685, 350] width 124 height 29
type input "100"
click at [829, 401] on button "Done" at bounding box center [822, 411] width 37 height 26
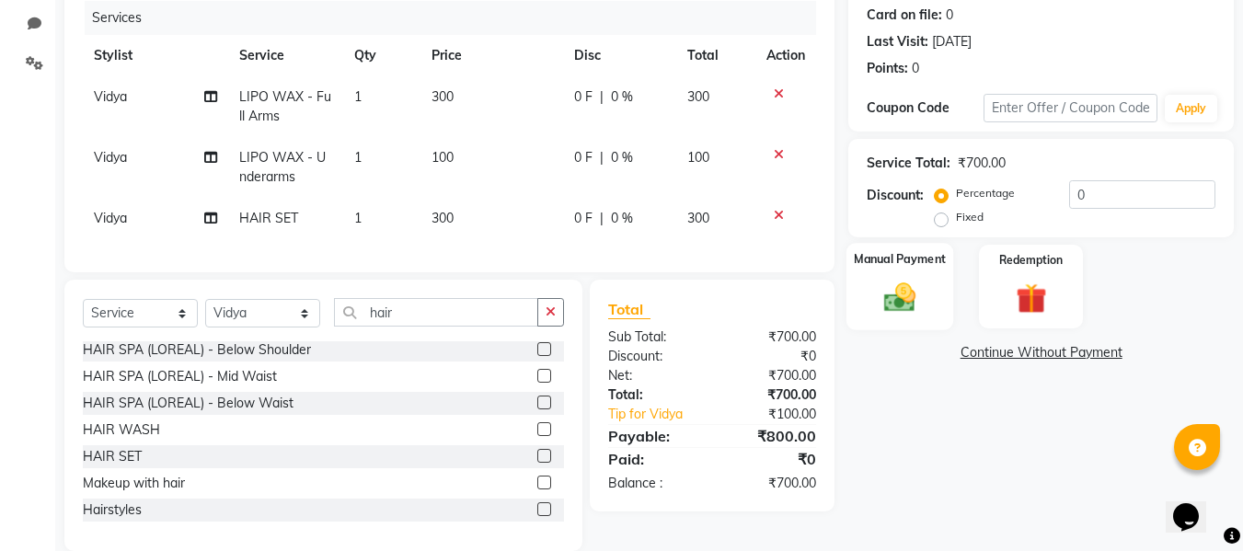
click at [917, 278] on div "Manual Payment" at bounding box center [901, 286] width 108 height 87
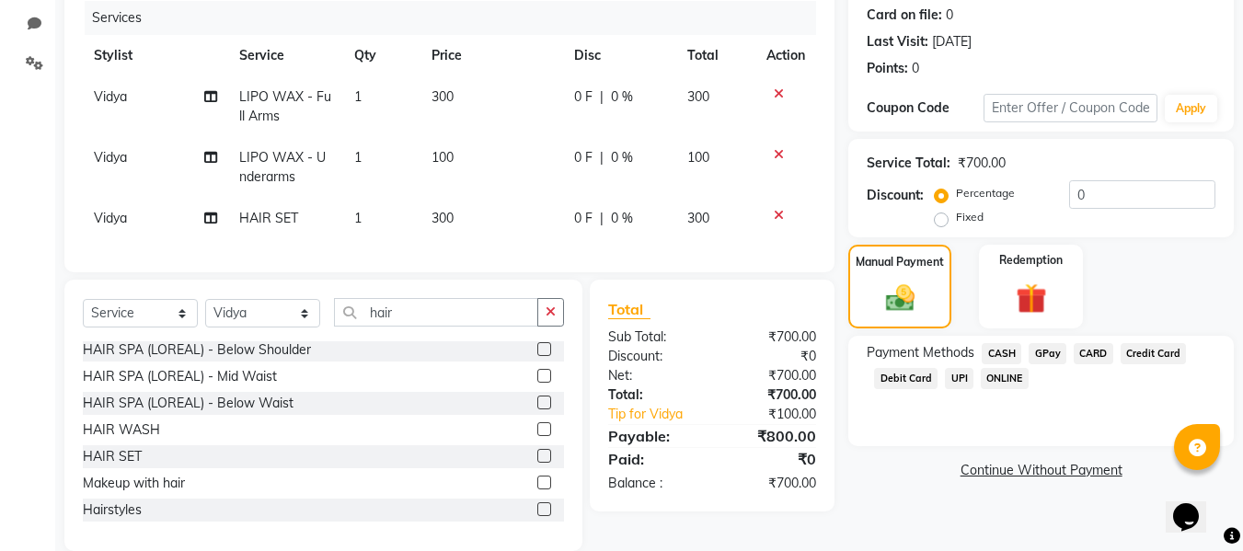
click at [998, 349] on span "CASH" at bounding box center [1002, 353] width 40 height 21
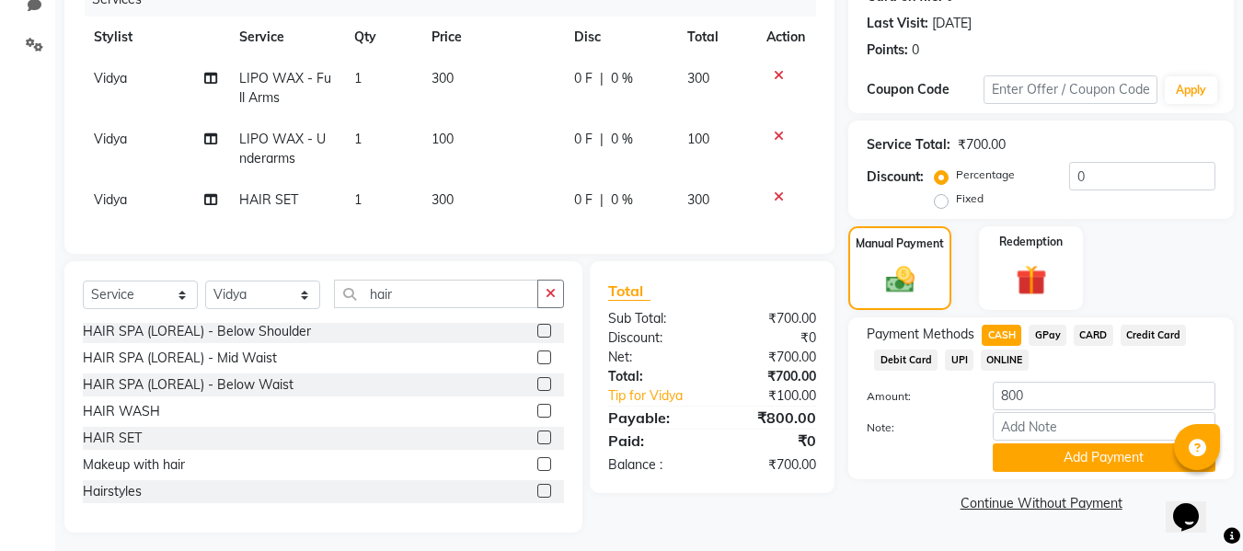
scroll to position [269, 0]
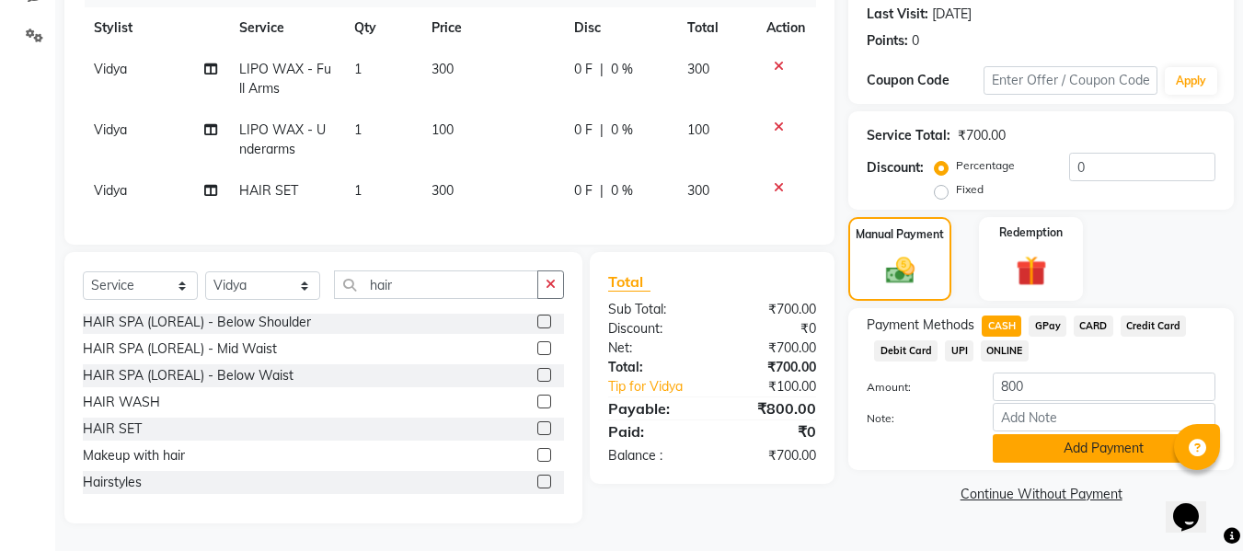
click at [1019, 434] on button "Add Payment" at bounding box center [1104, 448] width 223 height 29
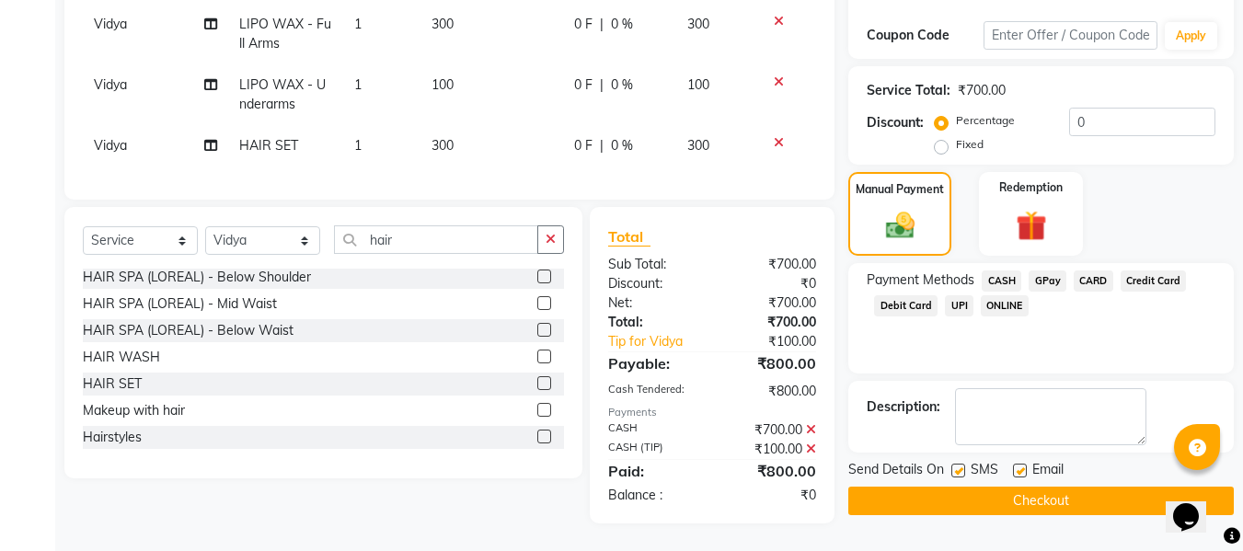
scroll to position [313, 0]
click at [1021, 464] on label at bounding box center [1020, 471] width 14 height 14
click at [1021, 466] on input "checkbox" at bounding box center [1019, 472] width 12 height 12
checkbox input "false"
click at [963, 464] on label at bounding box center [959, 471] width 14 height 14
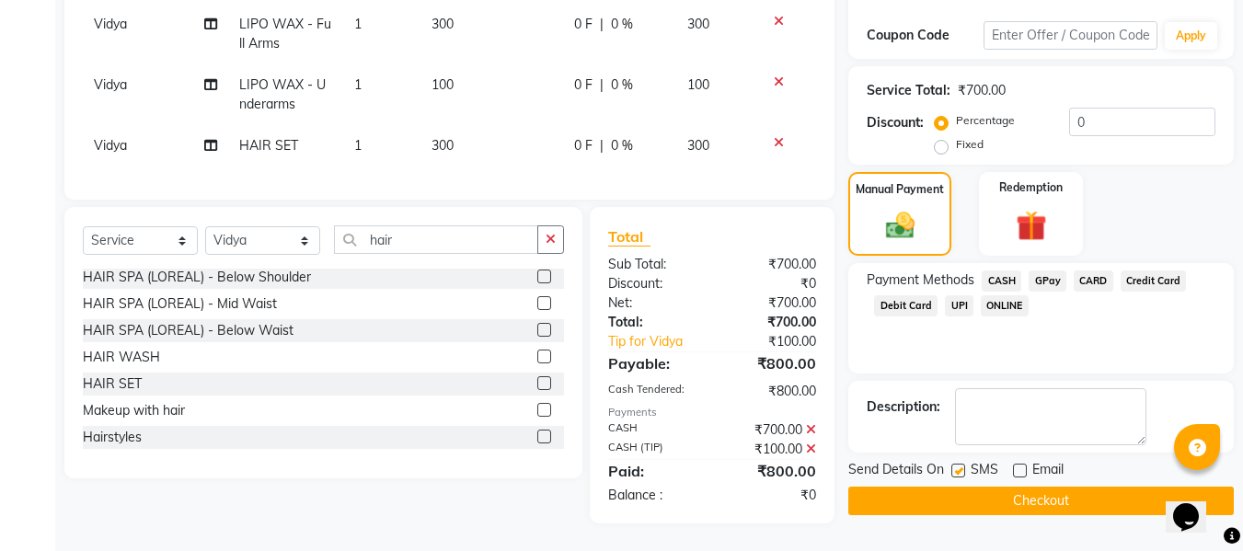
click at [963, 466] on input "checkbox" at bounding box center [958, 472] width 12 height 12
checkbox input "false"
click at [811, 429] on icon at bounding box center [811, 429] width 10 height 13
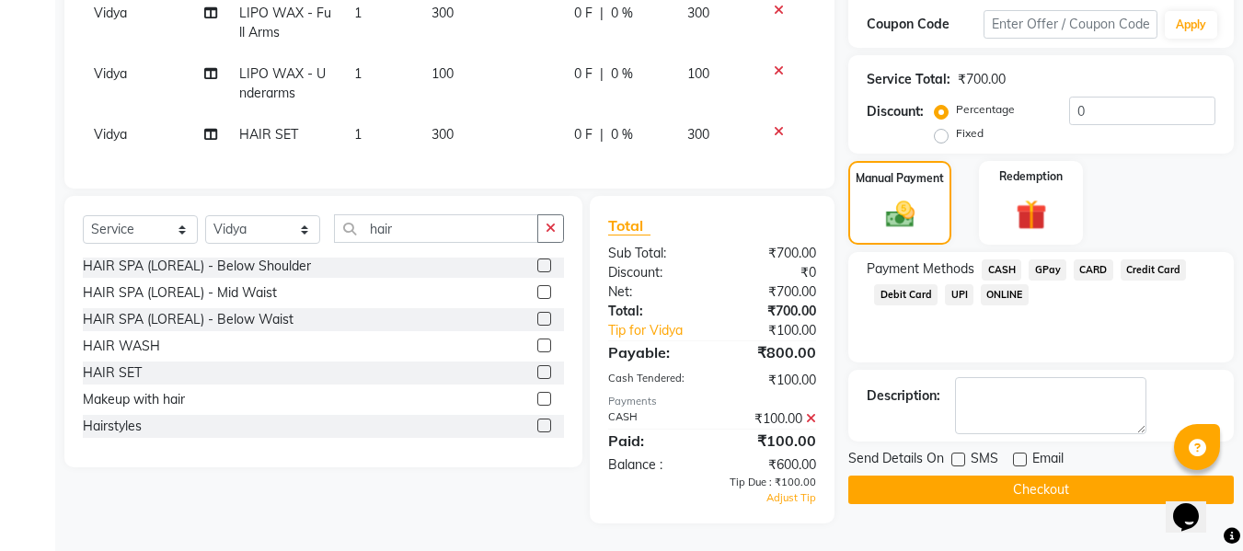
click at [811, 425] on icon at bounding box center [811, 418] width 10 height 13
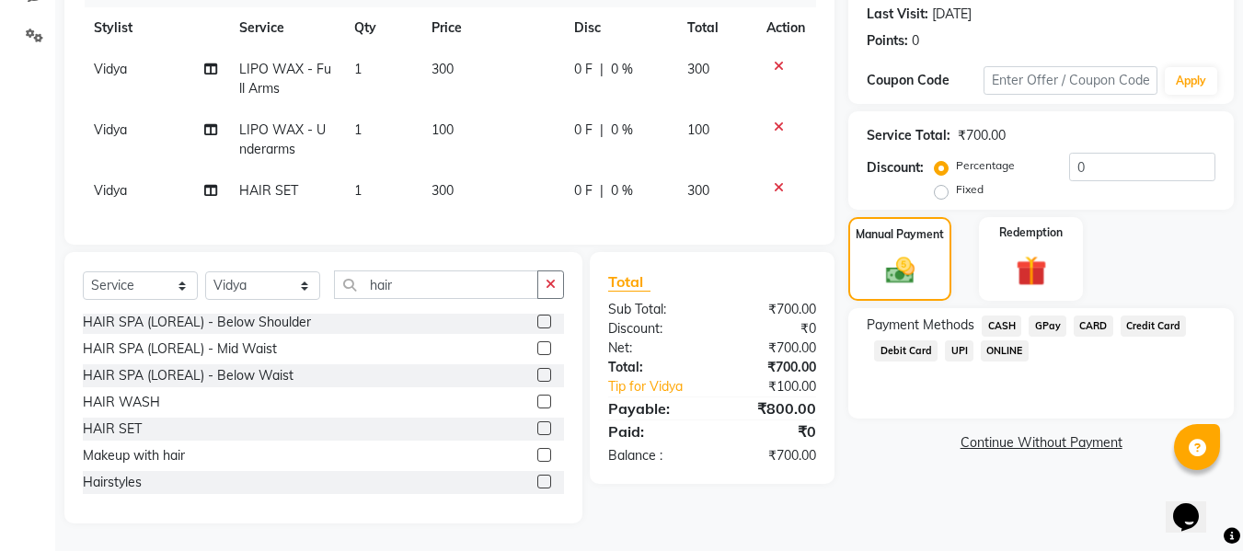
click at [1010, 316] on span "CASH" at bounding box center [1002, 326] width 40 height 21
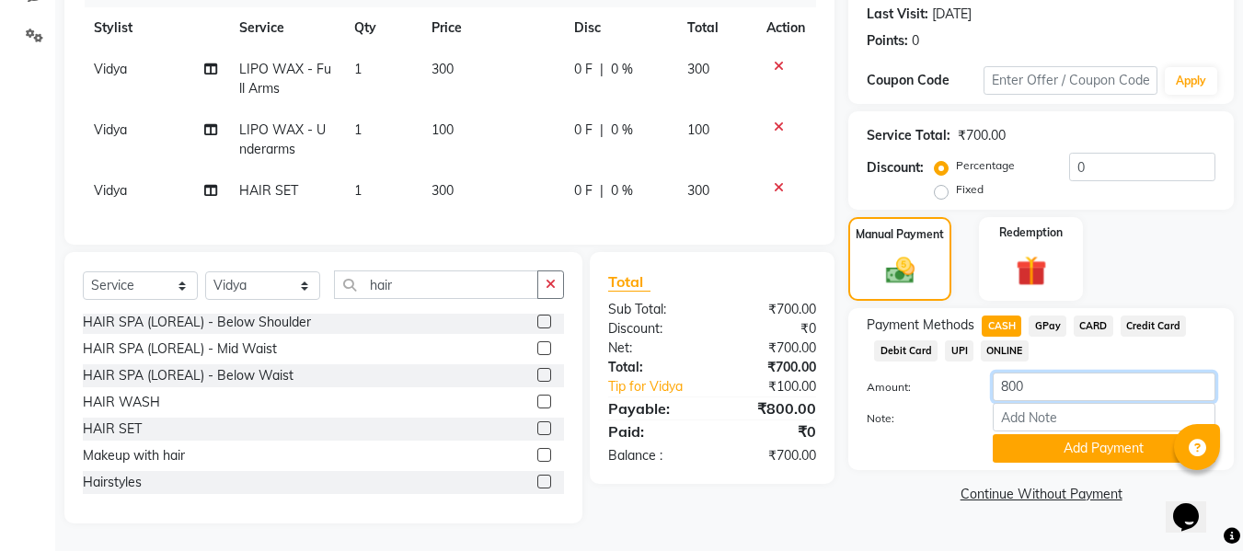
click at [1047, 374] on input "800" at bounding box center [1104, 387] width 223 height 29
type input "8"
type input "100"
click at [1036, 434] on button "Add Payment" at bounding box center [1104, 448] width 223 height 29
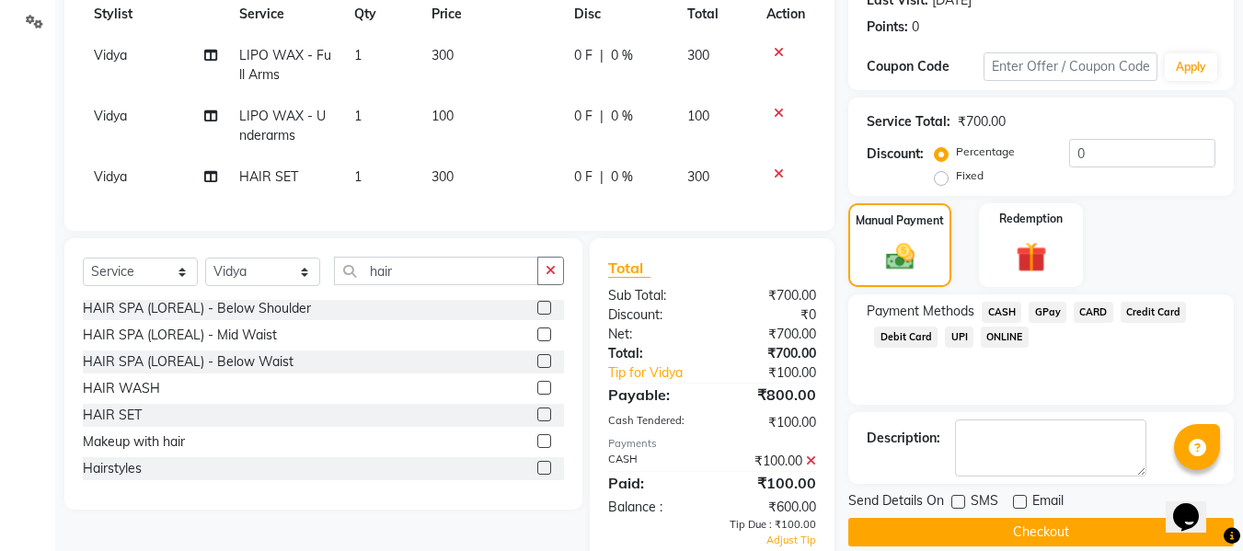
click at [1047, 308] on span "GPay" at bounding box center [1048, 312] width 38 height 21
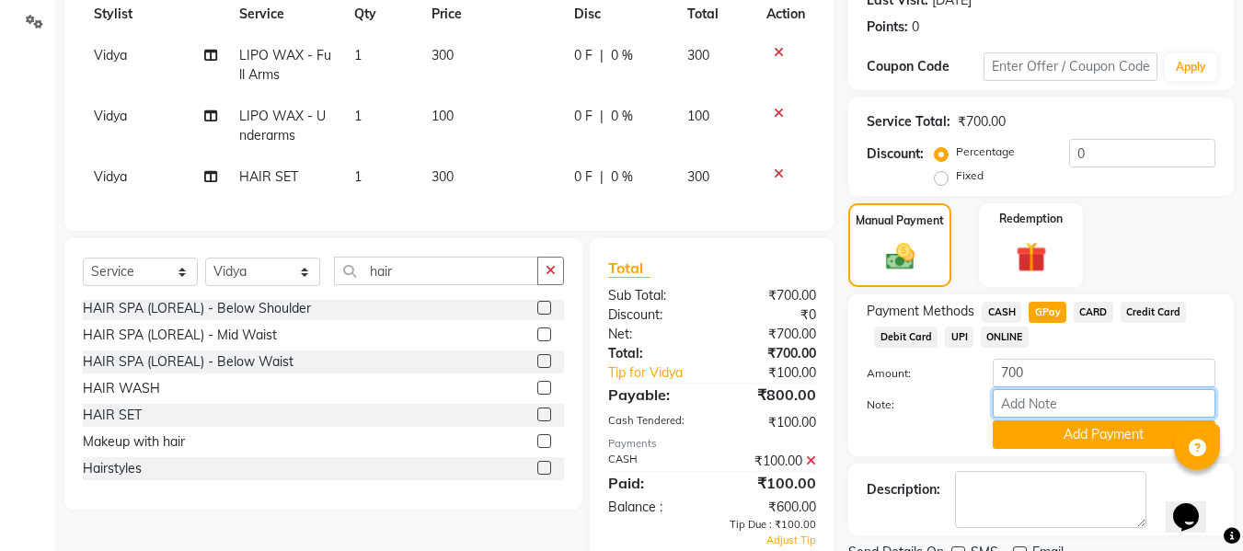
click at [1029, 397] on input "Note:" at bounding box center [1104, 403] width 223 height 29
type input "fless"
click at [1037, 428] on button "Add Payment" at bounding box center [1104, 435] width 223 height 29
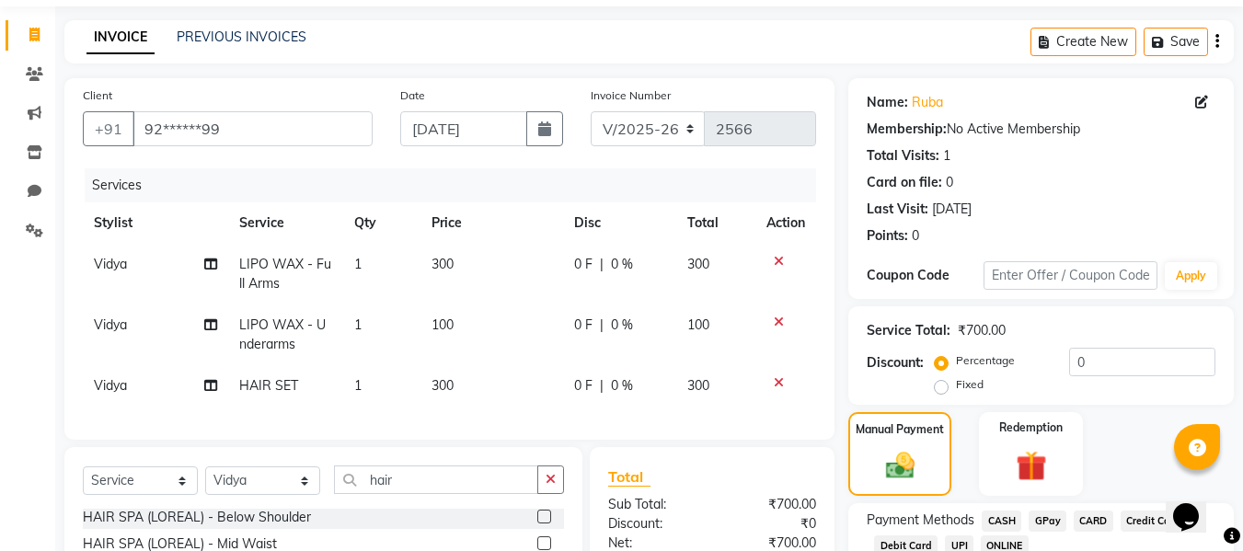
scroll to position [0, 0]
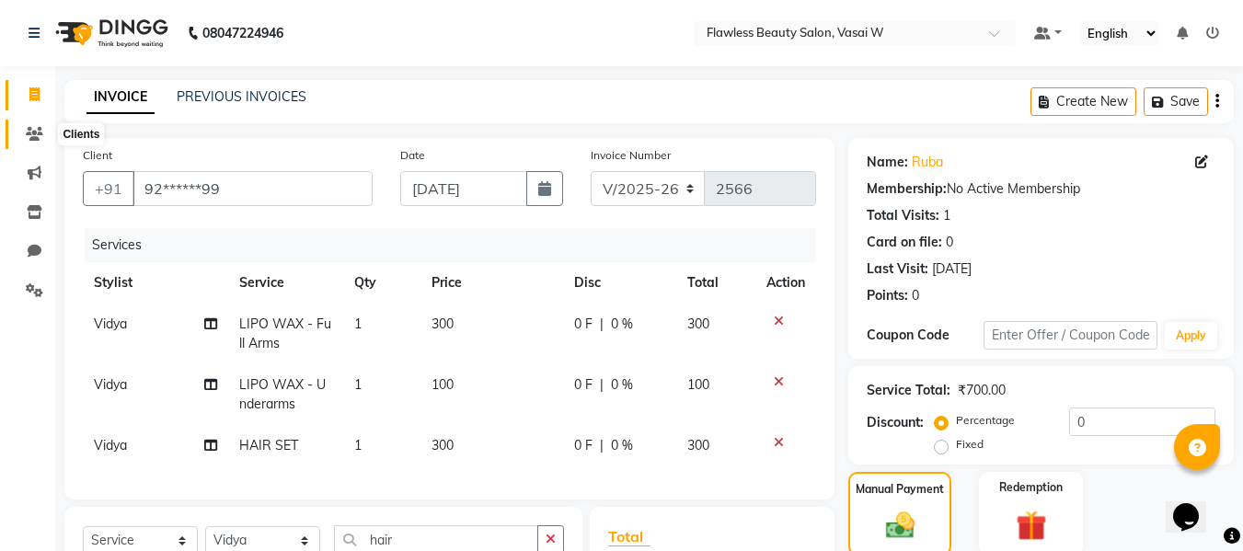
click at [39, 132] on icon at bounding box center [34, 134] width 17 height 14
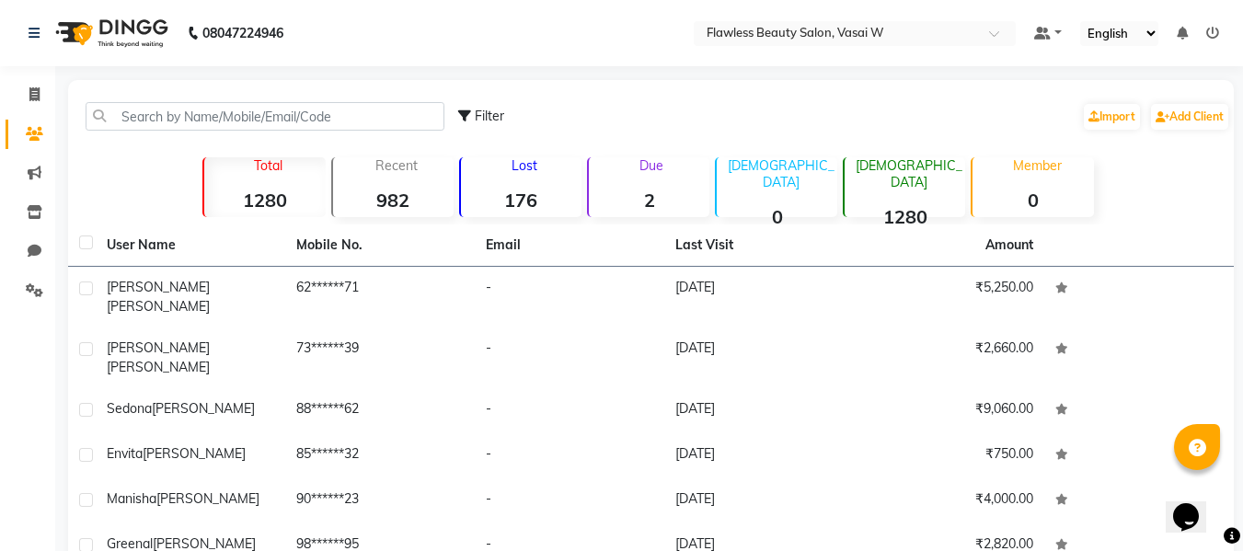
click at [37, 121] on link "Clients" at bounding box center [28, 135] width 44 height 30
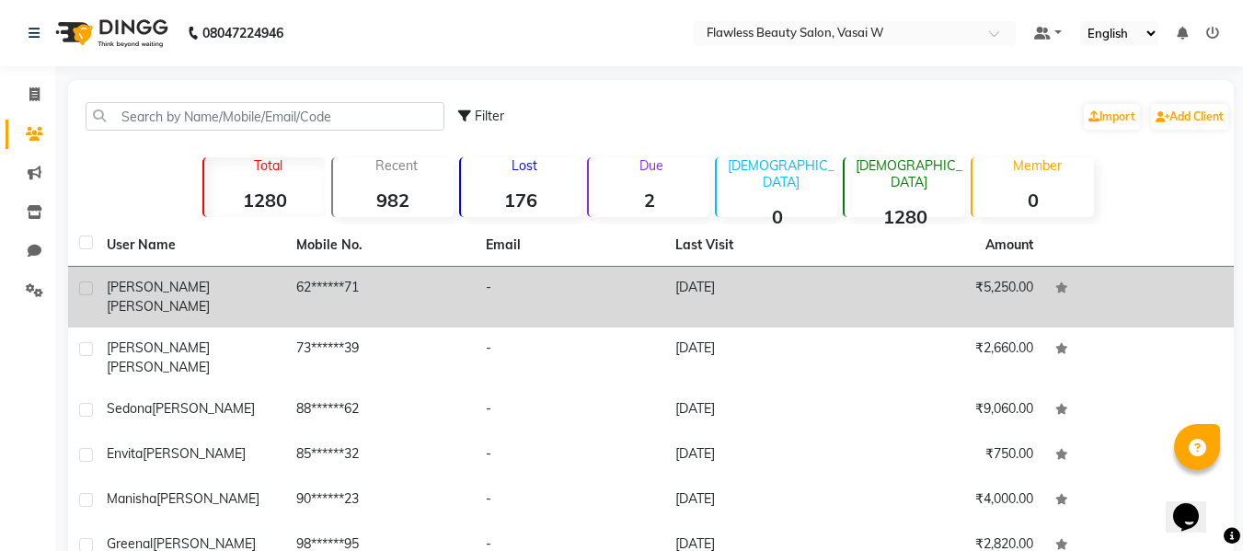
click at [126, 300] on td "[PERSON_NAME]" at bounding box center [191, 297] width 190 height 61
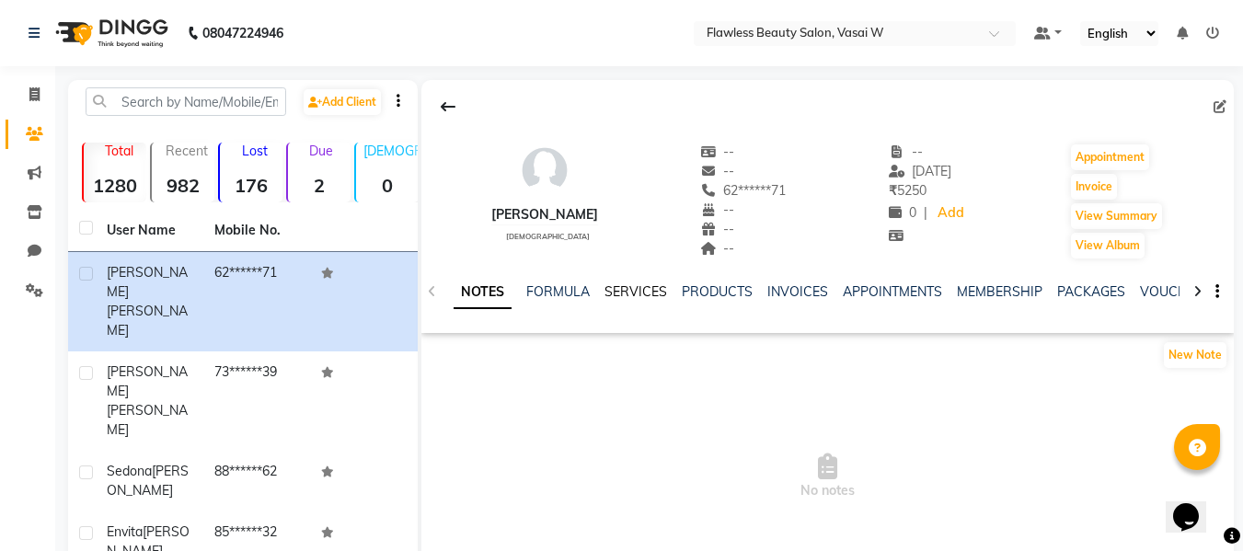
click at [644, 294] on link "SERVICES" at bounding box center [636, 291] width 63 height 17
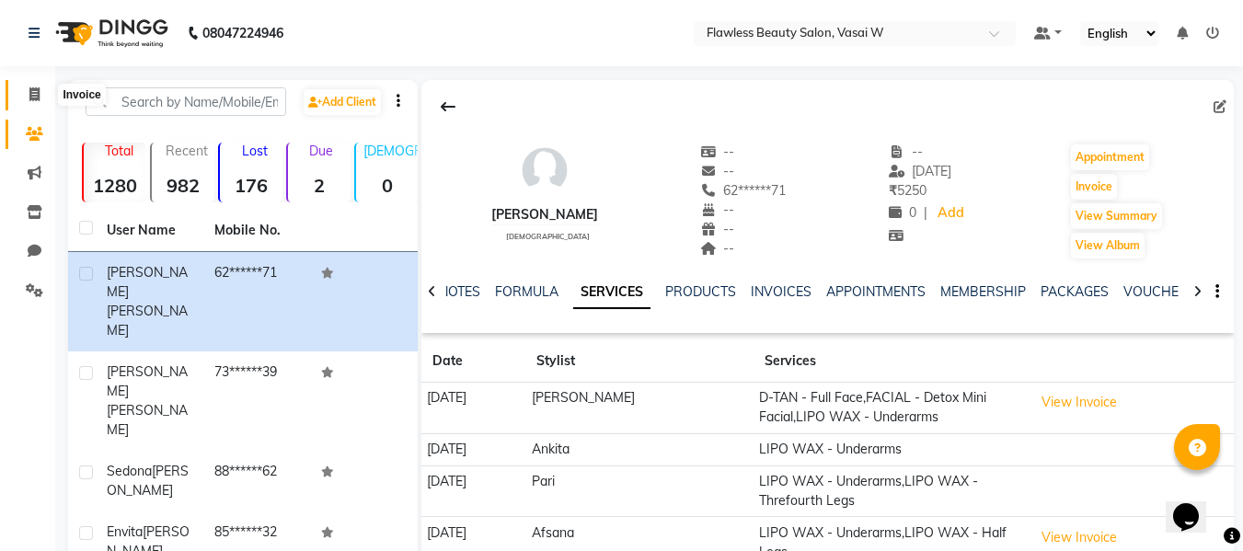
click at [40, 95] on icon at bounding box center [34, 94] width 10 height 14
select select "8090"
select select "service"
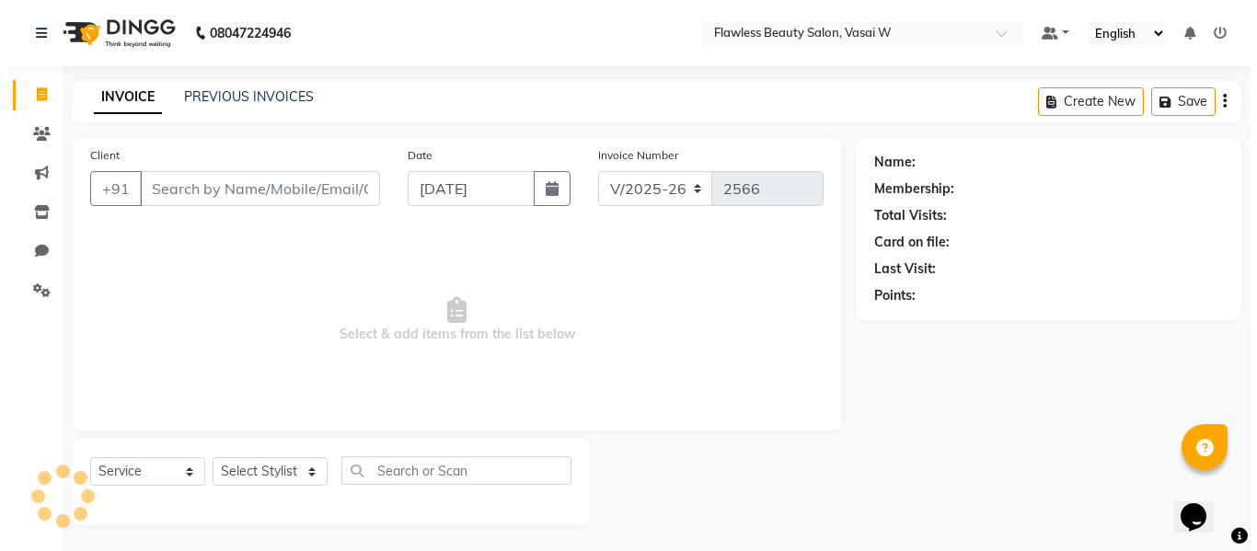
scroll to position [2, 0]
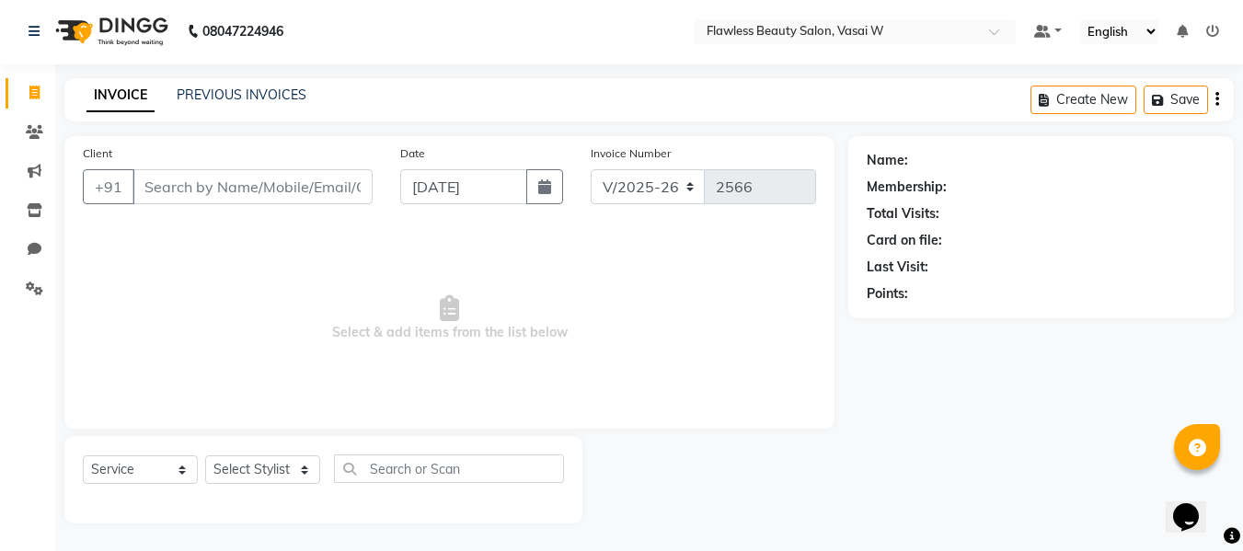
click at [160, 190] on input "Client" at bounding box center [253, 186] width 240 height 35
type input "8308572325"
click at [297, 190] on span "Add Client" at bounding box center [325, 187] width 73 height 18
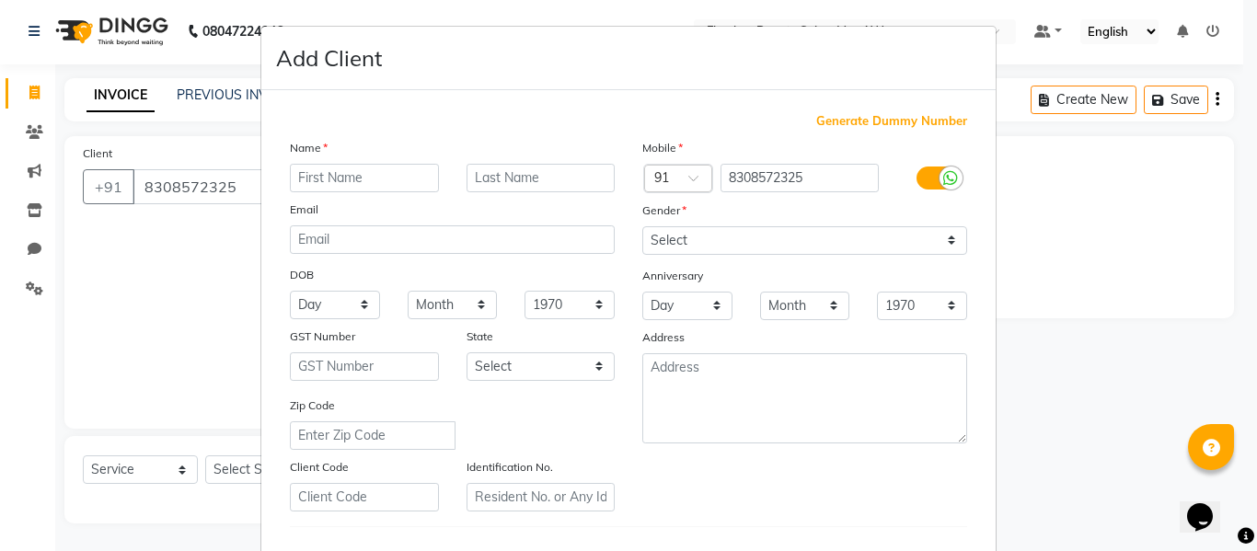
click at [299, 178] on input "text" at bounding box center [364, 178] width 149 height 29
type input "zainab"
click at [525, 185] on input "text" at bounding box center [541, 178] width 149 height 29
type input "shaikh"
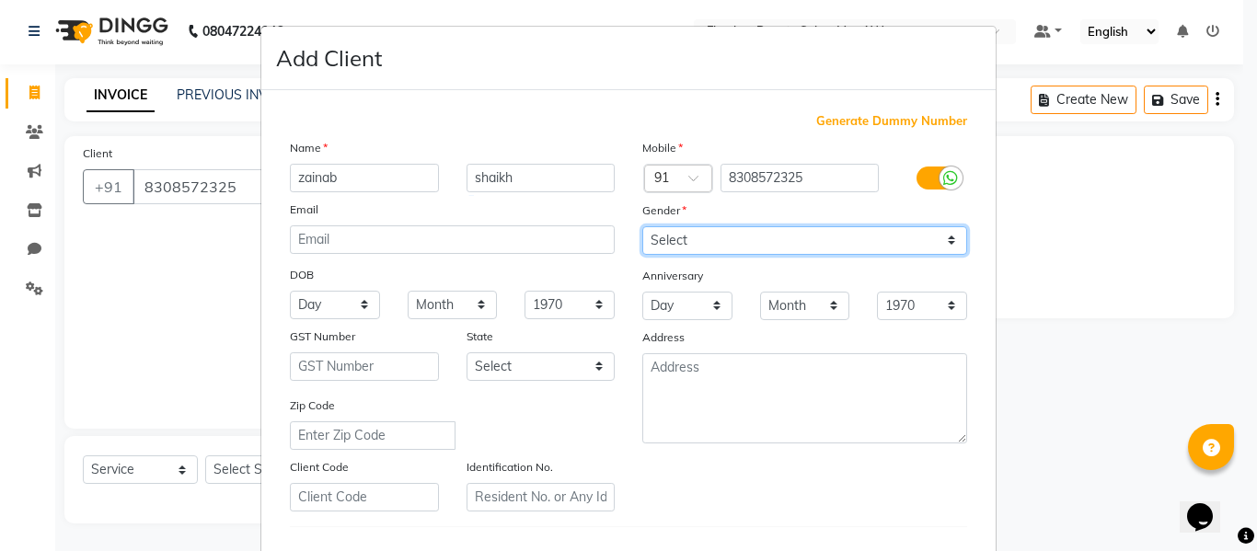
click at [661, 235] on select "Select [DEMOGRAPHIC_DATA] [DEMOGRAPHIC_DATA] Other Prefer Not To Say" at bounding box center [804, 240] width 325 height 29
select select "[DEMOGRAPHIC_DATA]"
click at [642, 226] on select "Select [DEMOGRAPHIC_DATA] [DEMOGRAPHIC_DATA] Other Prefer Not To Say" at bounding box center [804, 240] width 325 height 29
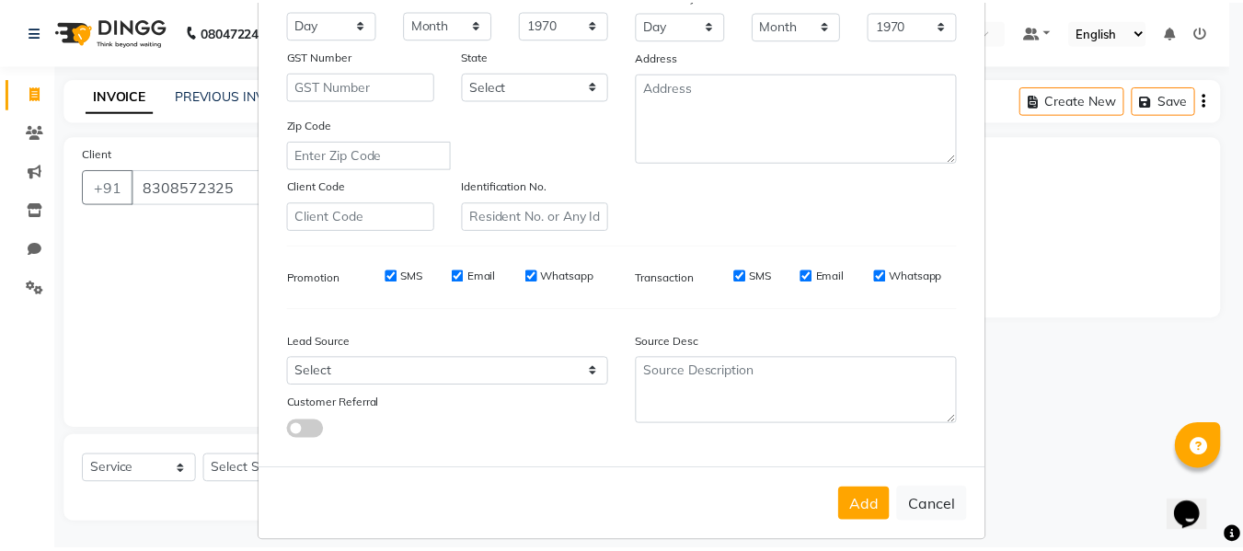
scroll to position [298, 0]
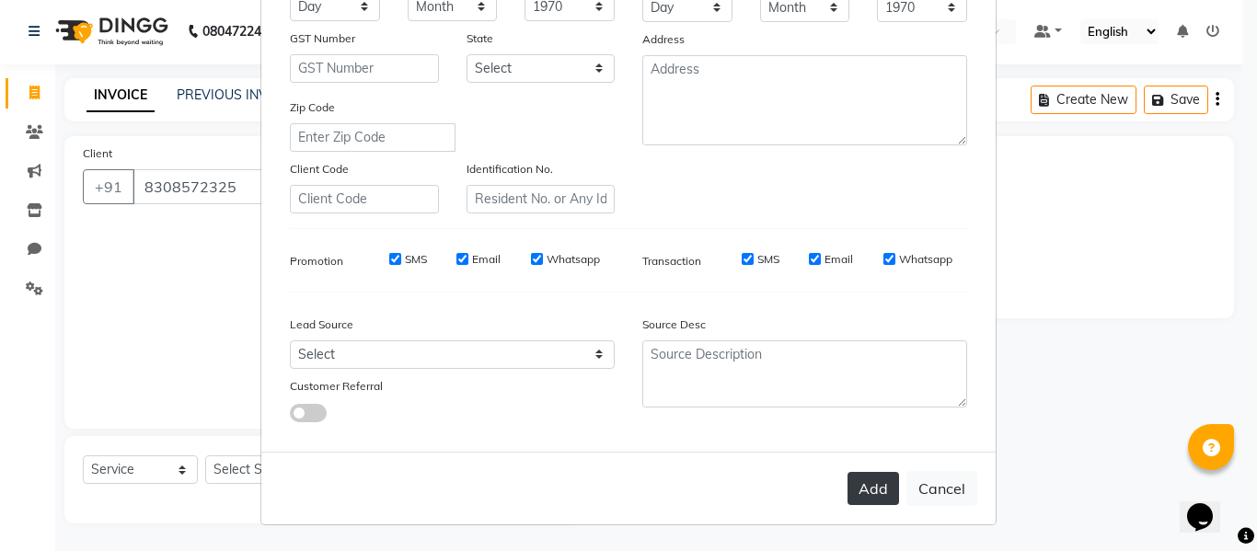
click at [857, 485] on button "Add" at bounding box center [874, 488] width 52 height 33
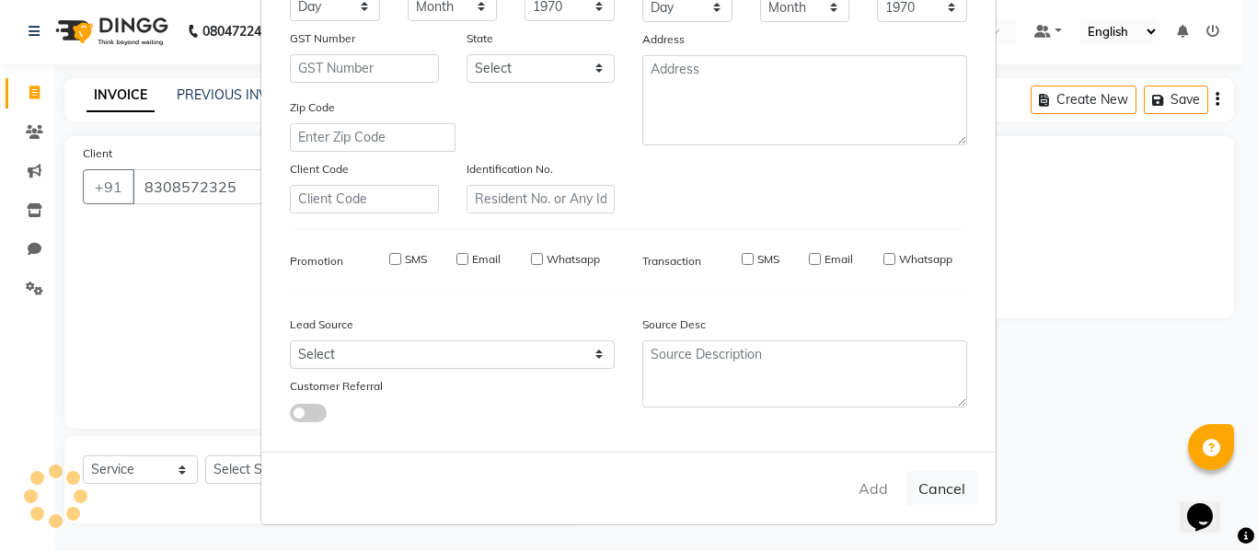
type input "83******25"
select select
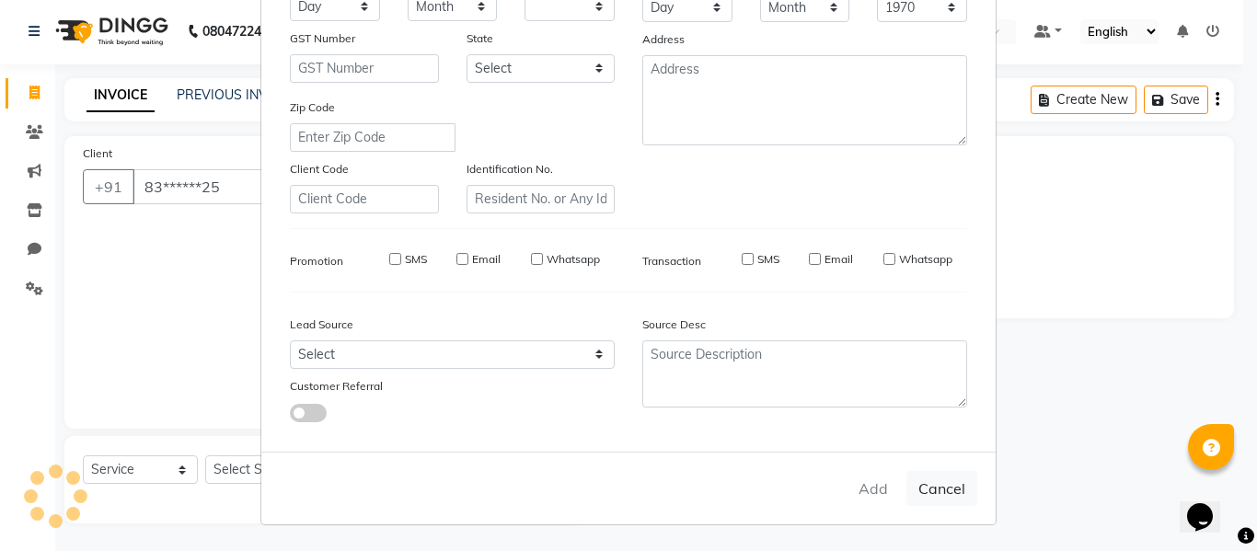
select select
checkbox input "false"
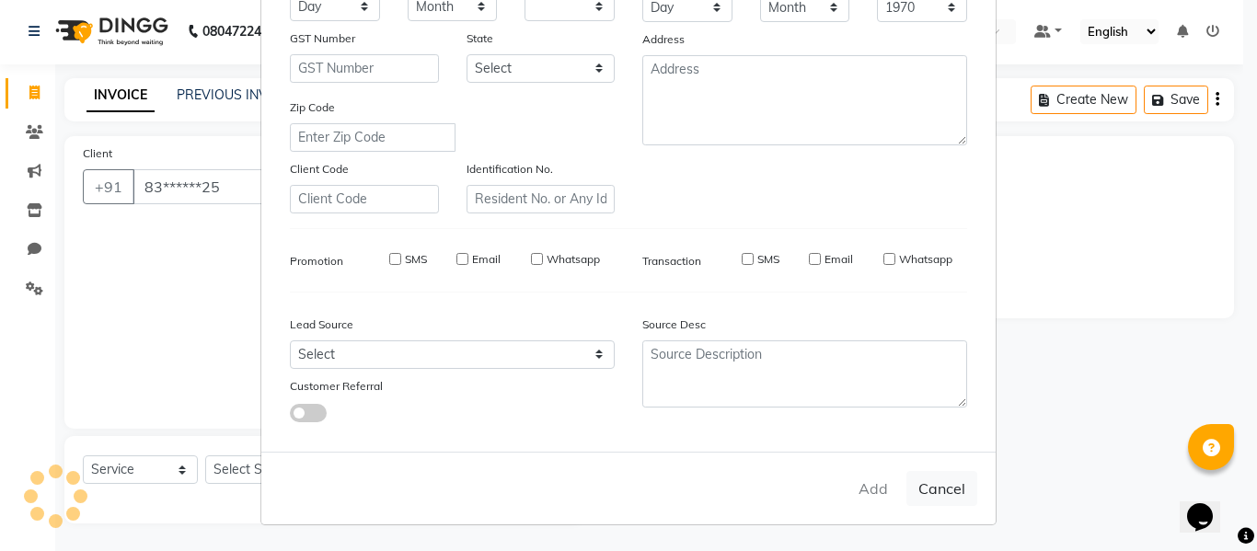
checkbox input "false"
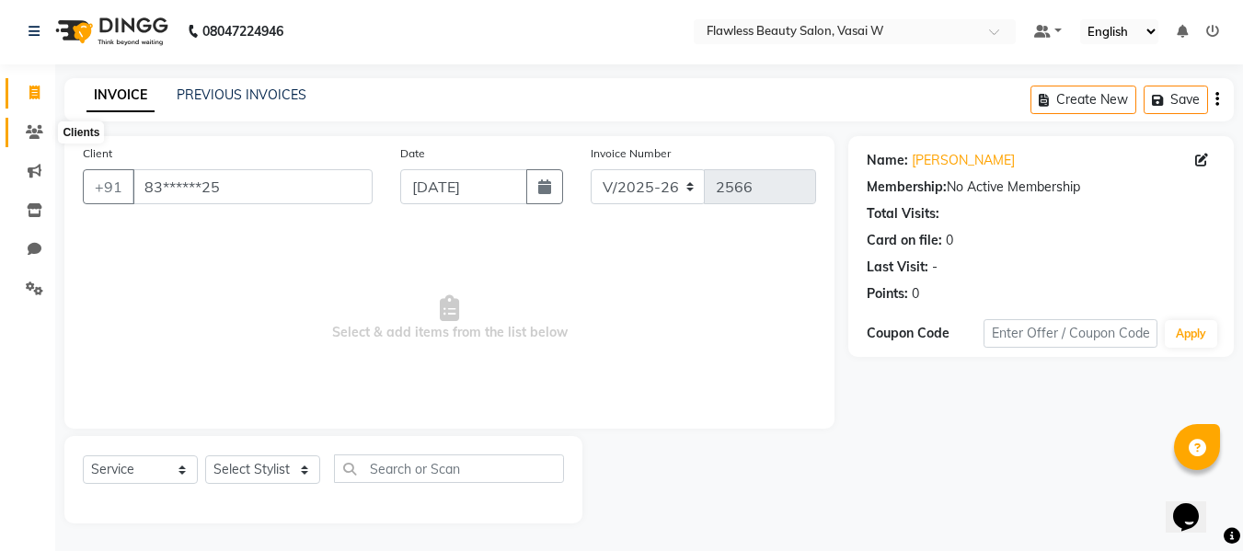
click at [35, 122] on span at bounding box center [34, 132] width 32 height 21
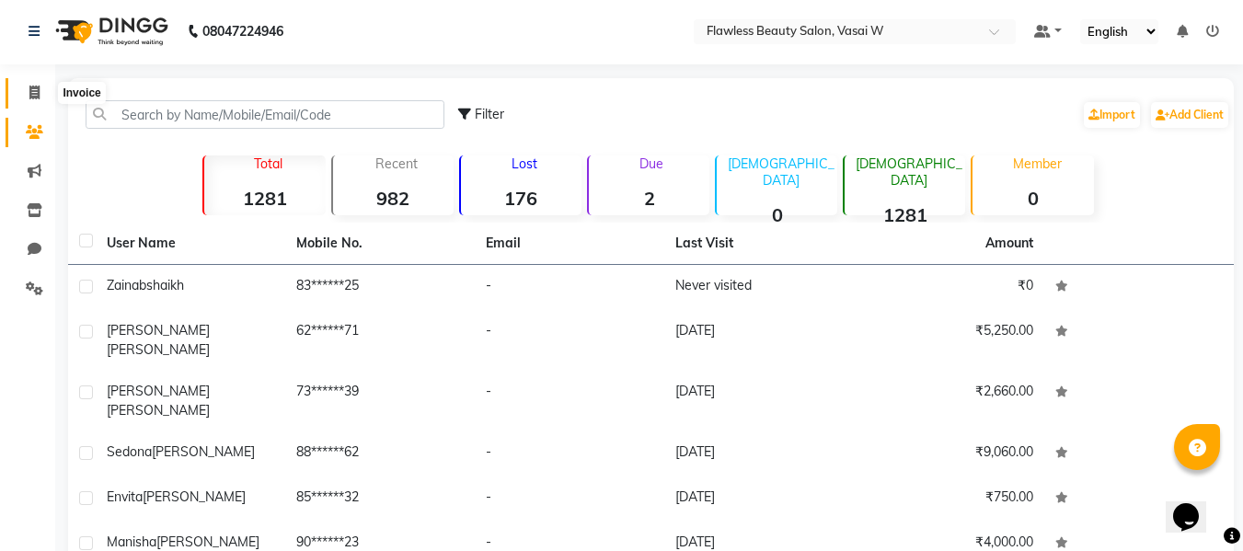
click at [36, 98] on icon at bounding box center [34, 93] width 10 height 14
select select "8090"
select select "service"
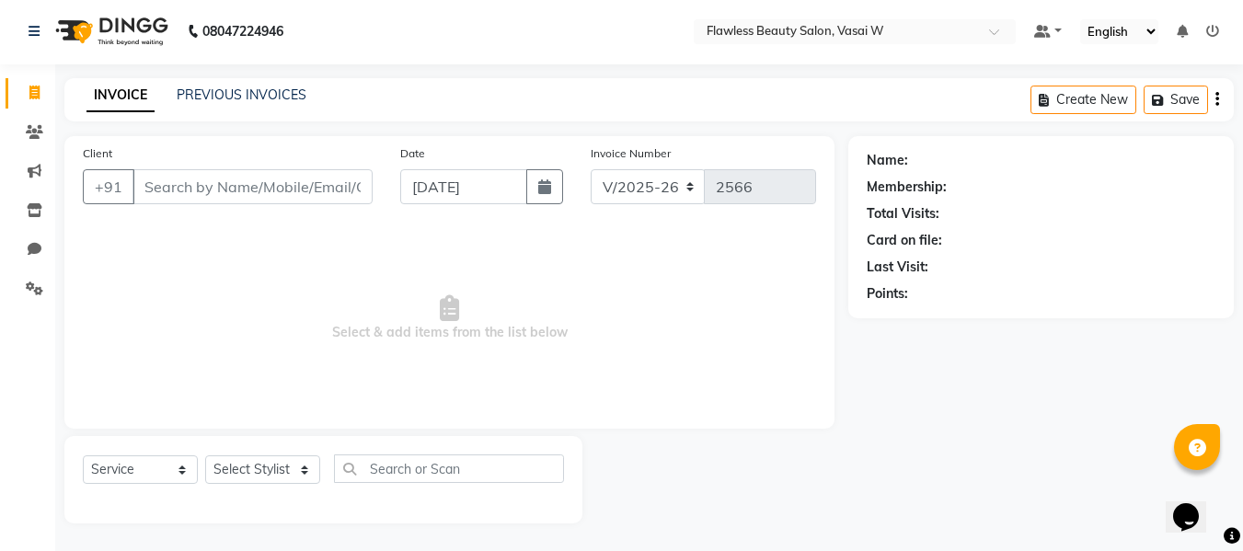
click at [173, 197] on input "Client" at bounding box center [253, 186] width 240 height 35
click at [175, 192] on input "Client" at bounding box center [253, 186] width 240 height 35
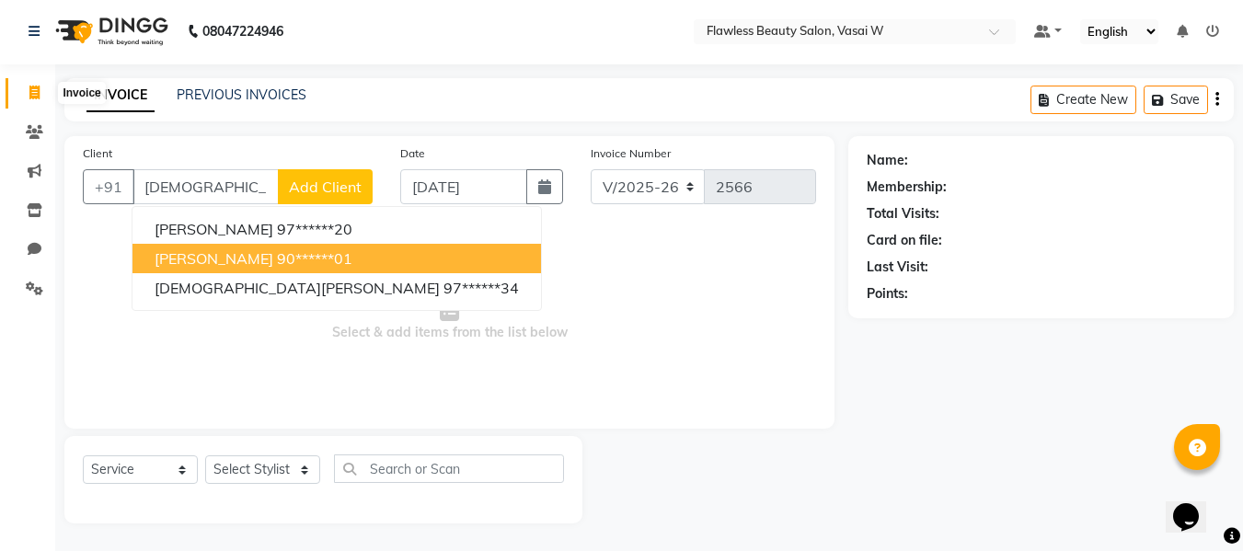
type input "[DEMOGRAPHIC_DATA]"
click at [40, 91] on icon at bounding box center [34, 93] width 10 height 14
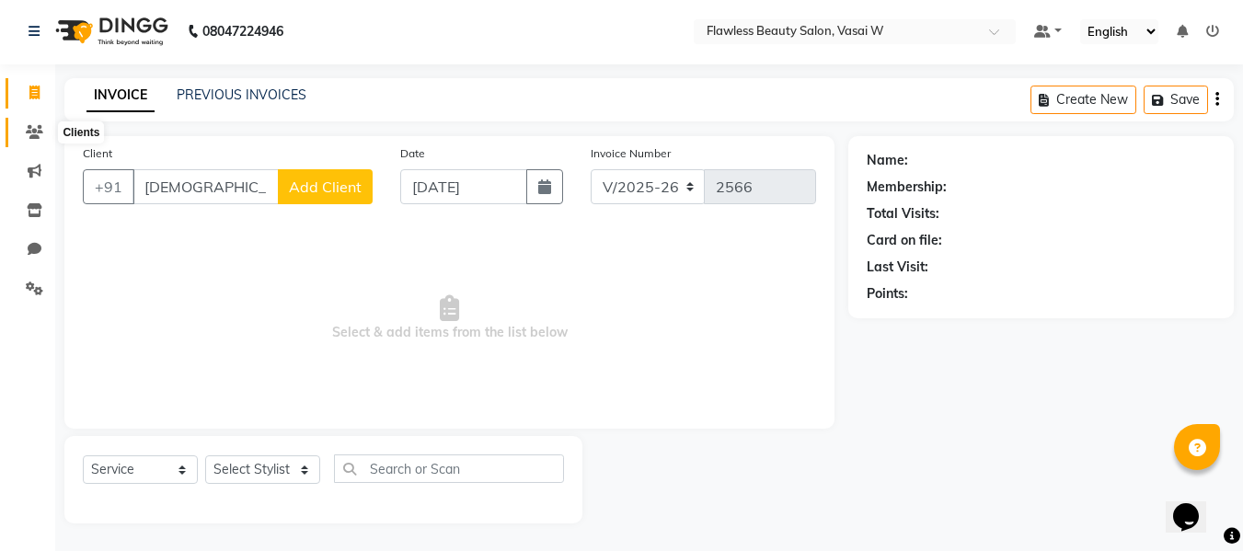
click at [40, 140] on span at bounding box center [34, 132] width 32 height 21
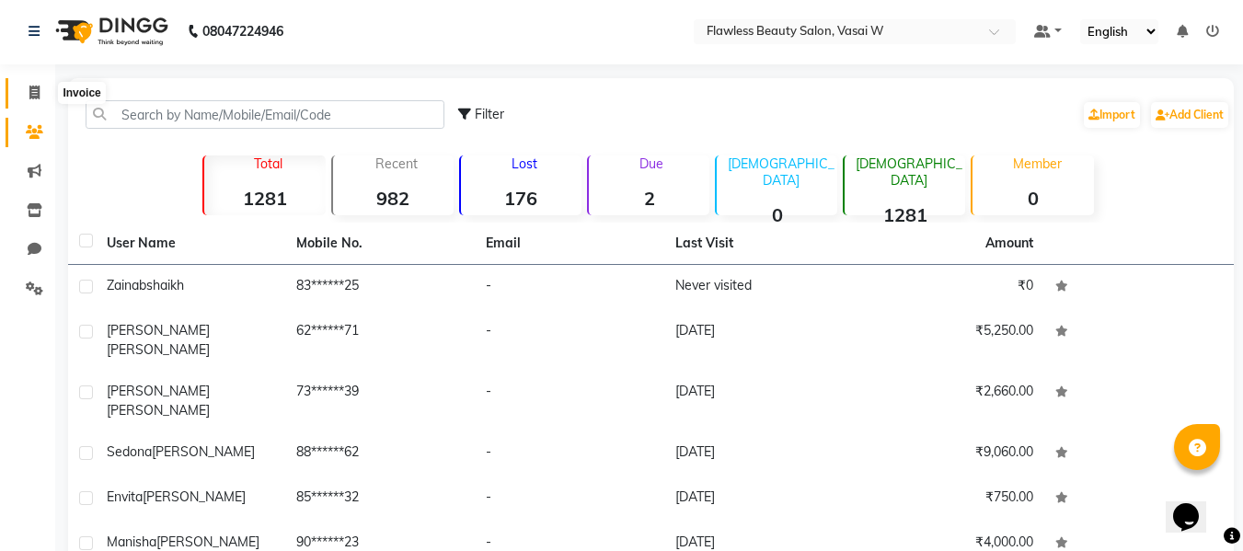
click at [38, 93] on icon at bounding box center [34, 93] width 10 height 14
select select "8090"
select select "service"
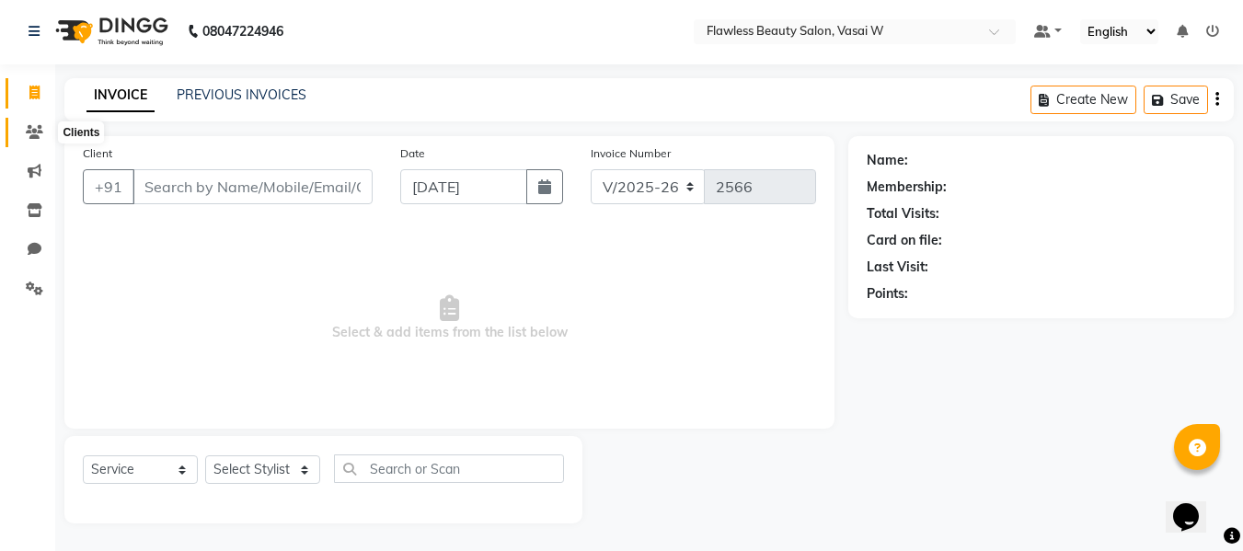
click at [38, 130] on icon at bounding box center [34, 132] width 17 height 14
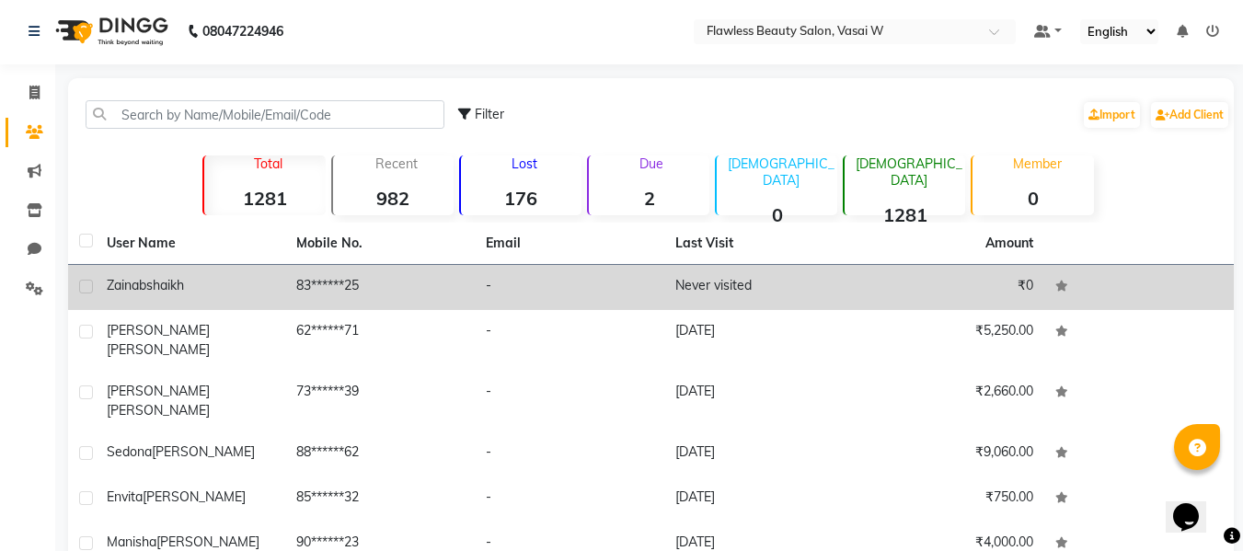
click at [725, 283] on td "Never visited" at bounding box center [759, 287] width 190 height 45
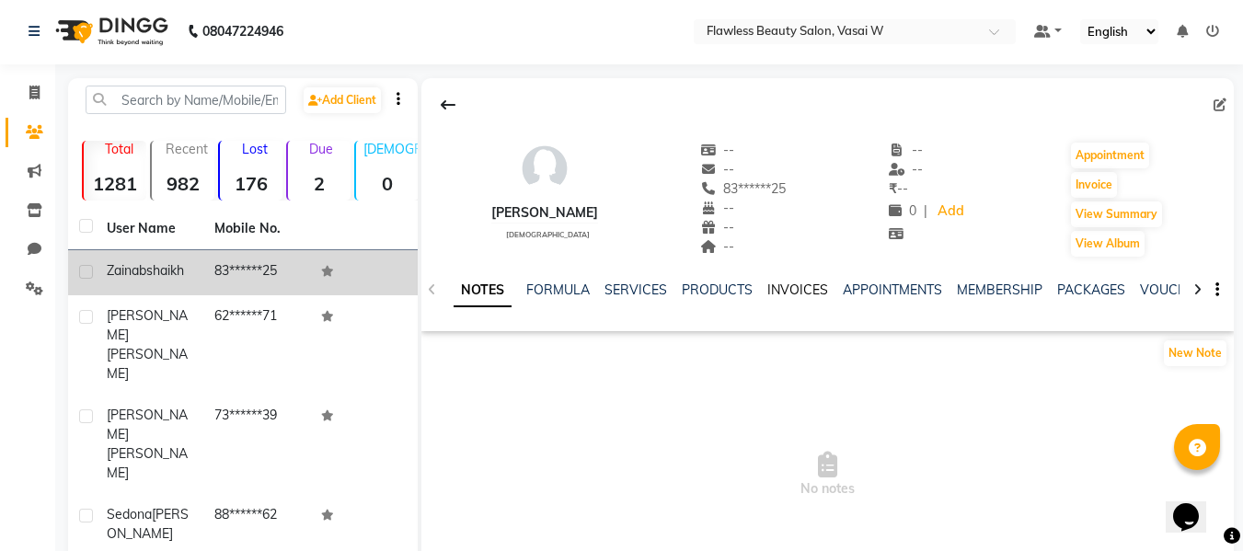
click at [776, 288] on link "INVOICES" at bounding box center [798, 290] width 61 height 17
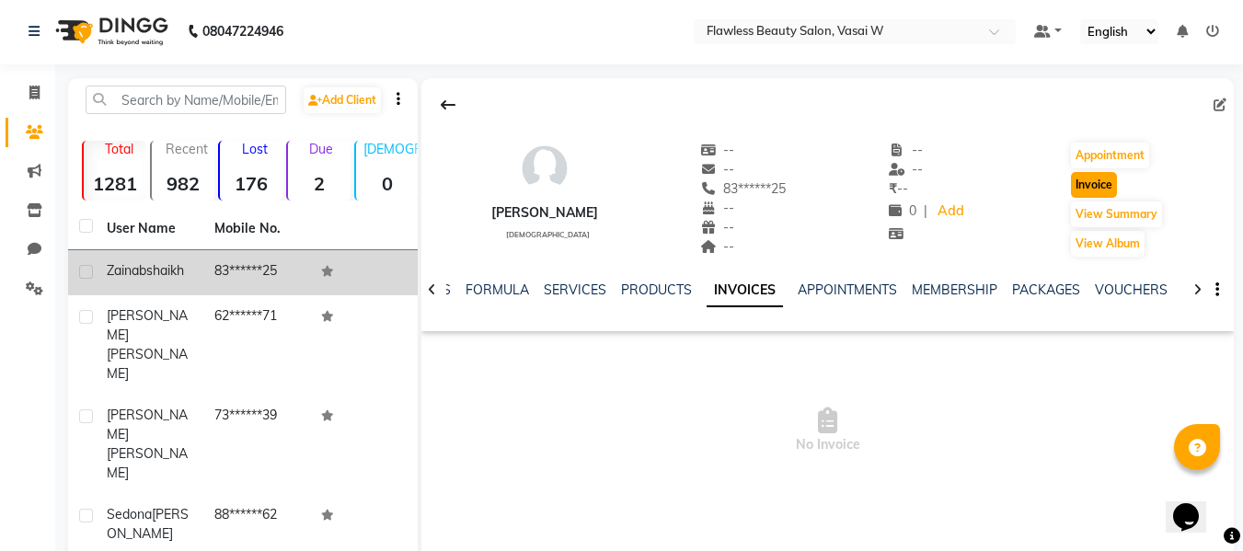
click at [1096, 188] on button "Invoice" at bounding box center [1094, 185] width 46 height 26
select select "service"
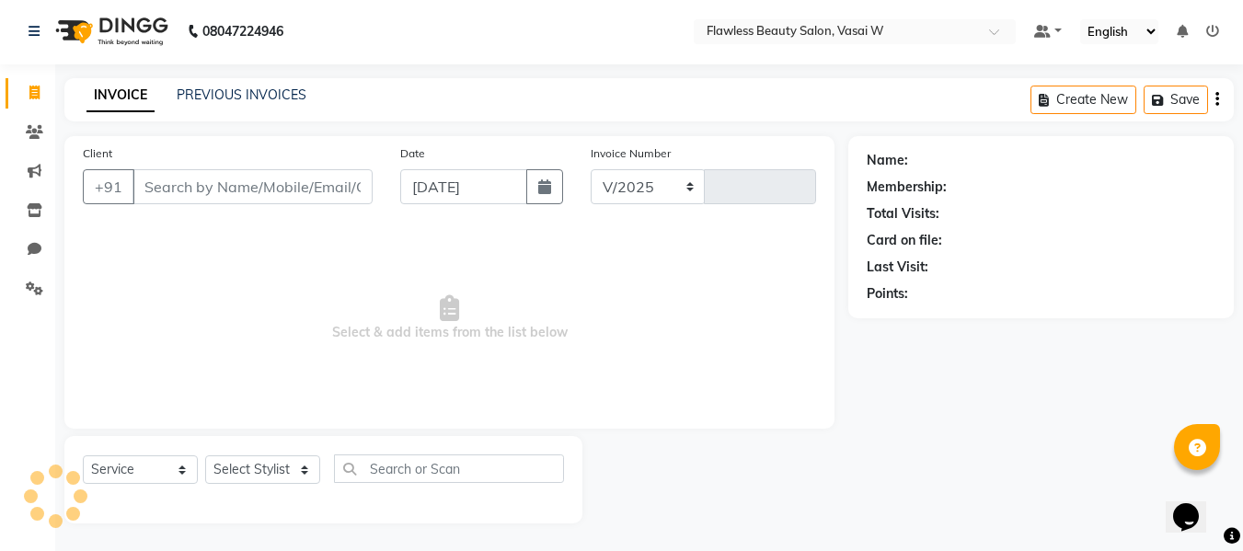
select select "8090"
type input "2566"
type input "83******25"
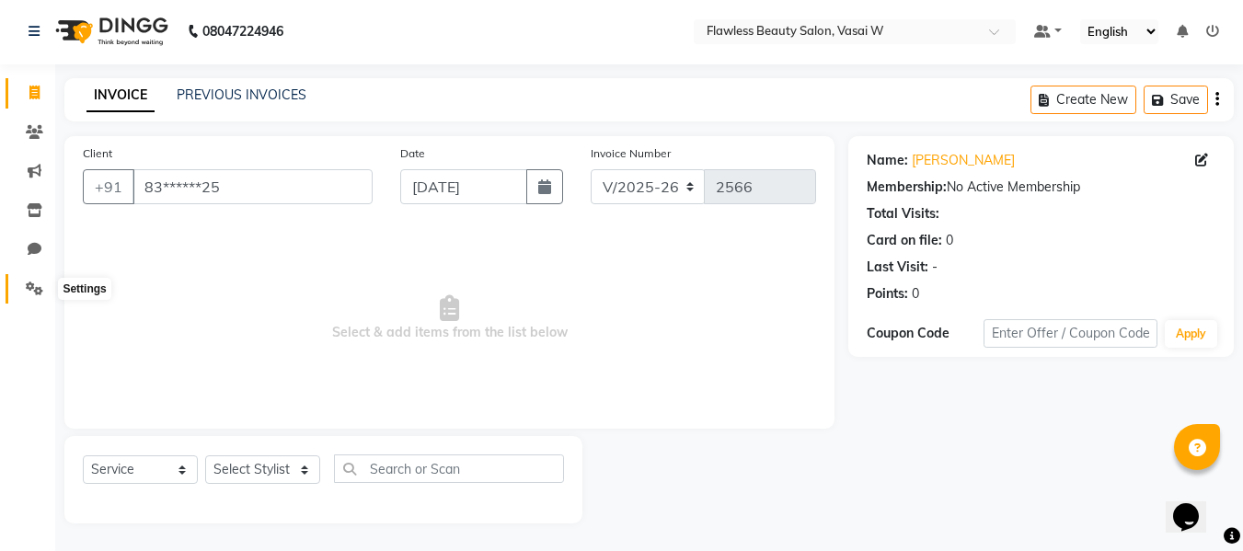
click at [36, 289] on icon at bounding box center [34, 289] width 17 height 14
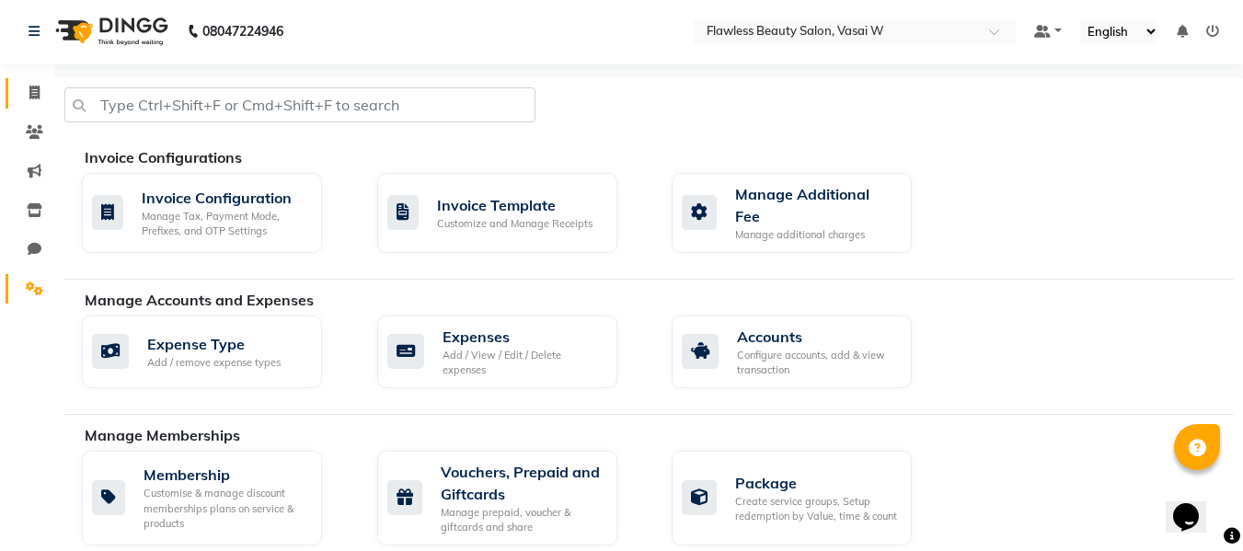
click at [40, 107] on link "Invoice" at bounding box center [28, 93] width 44 height 30
select select "8090"
select select "service"
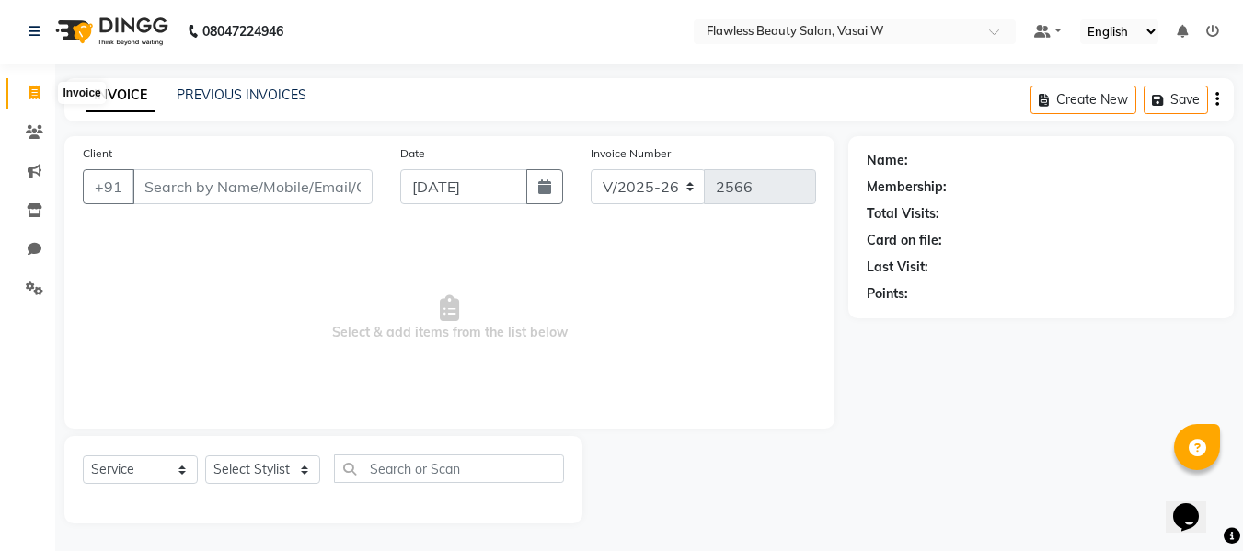
click at [40, 89] on span at bounding box center [34, 93] width 32 height 21
click at [35, 94] on icon at bounding box center [34, 93] width 10 height 14
click at [36, 97] on icon at bounding box center [34, 93] width 10 height 14
click at [39, 94] on icon at bounding box center [34, 93] width 10 height 14
click at [240, 467] on select "Select Stylist [PERSON_NAME] [PERSON_NAME] [PERSON_NAME] maam Nisha Pari [PERSO…" at bounding box center [262, 470] width 115 height 29
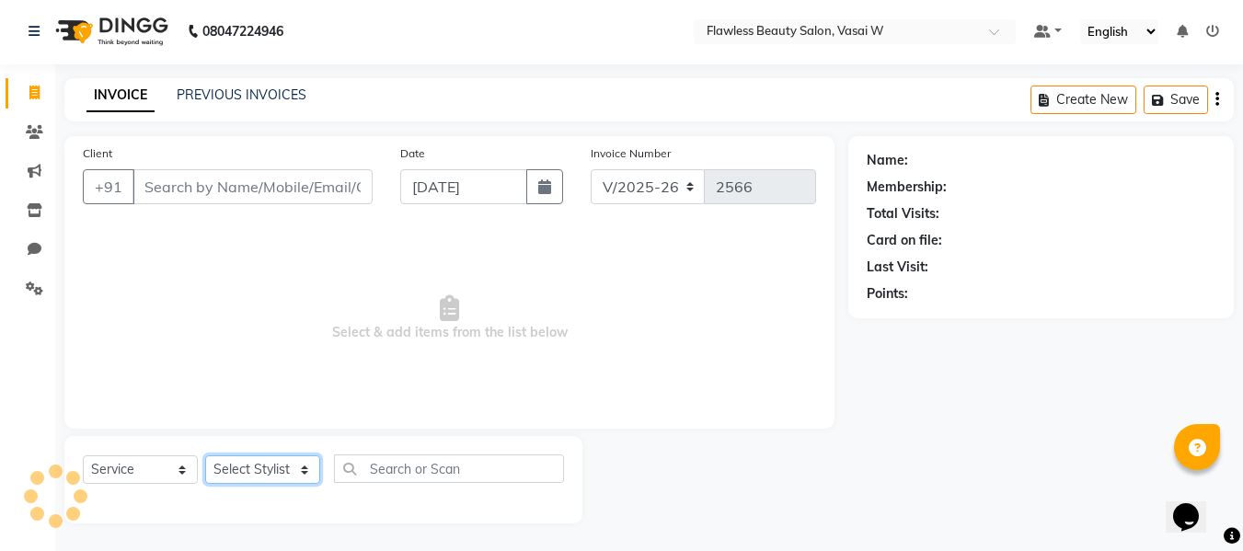
select select "76407"
click at [205, 456] on select "Select Stylist [PERSON_NAME] [PERSON_NAME] [PERSON_NAME] maam Nisha Pari [PERSO…" at bounding box center [262, 470] width 115 height 29
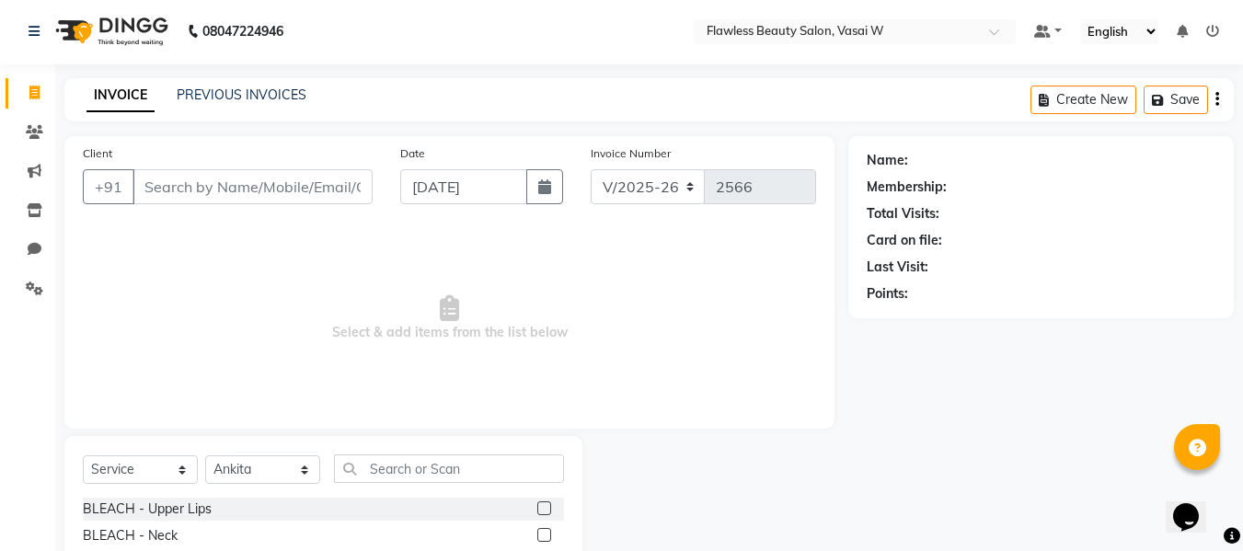
click at [428, 465] on input "text" at bounding box center [449, 469] width 230 height 29
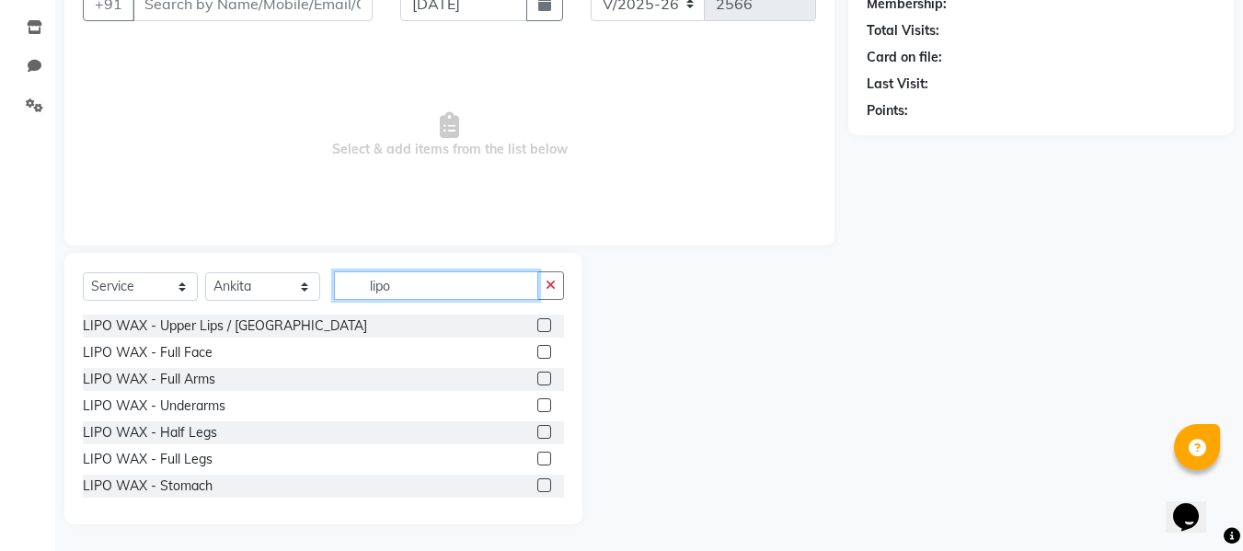
scroll to position [186, 0]
type input "lipo"
click at [537, 378] on label at bounding box center [544, 378] width 14 height 14
click at [537, 378] on input "checkbox" at bounding box center [543, 379] width 12 height 12
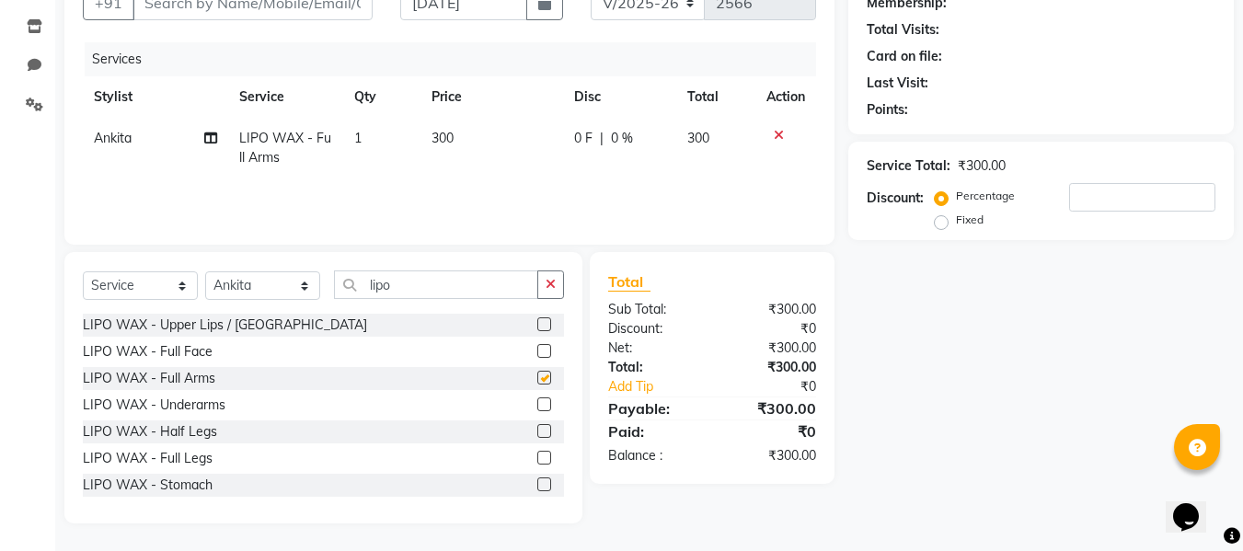
checkbox input "false"
click at [537, 400] on label at bounding box center [544, 405] width 14 height 14
click at [537, 400] on input "checkbox" at bounding box center [543, 405] width 12 height 12
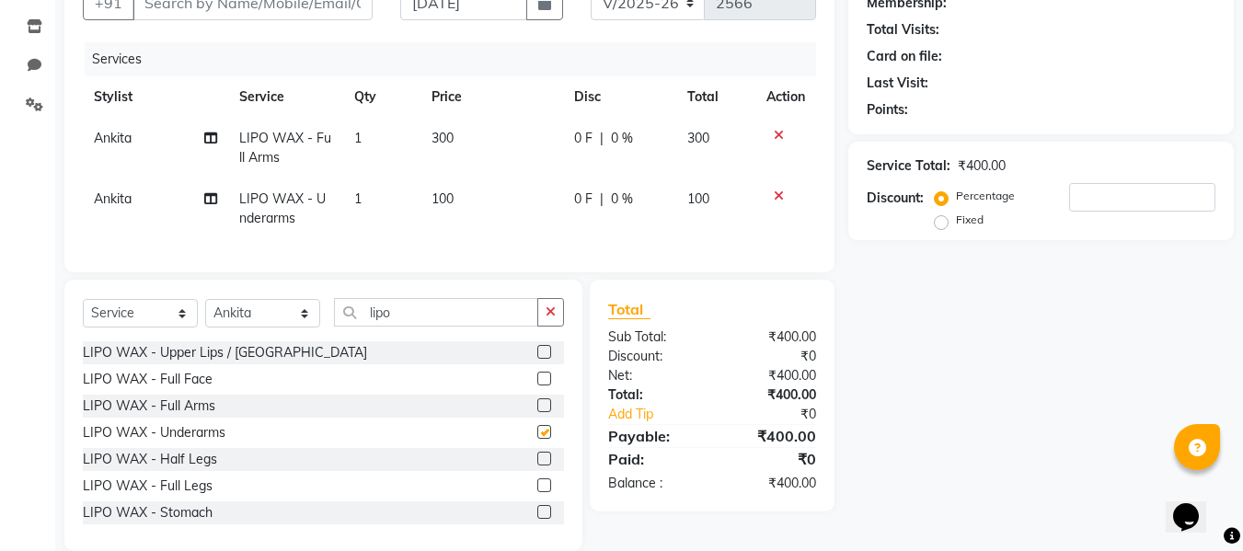
checkbox input "false"
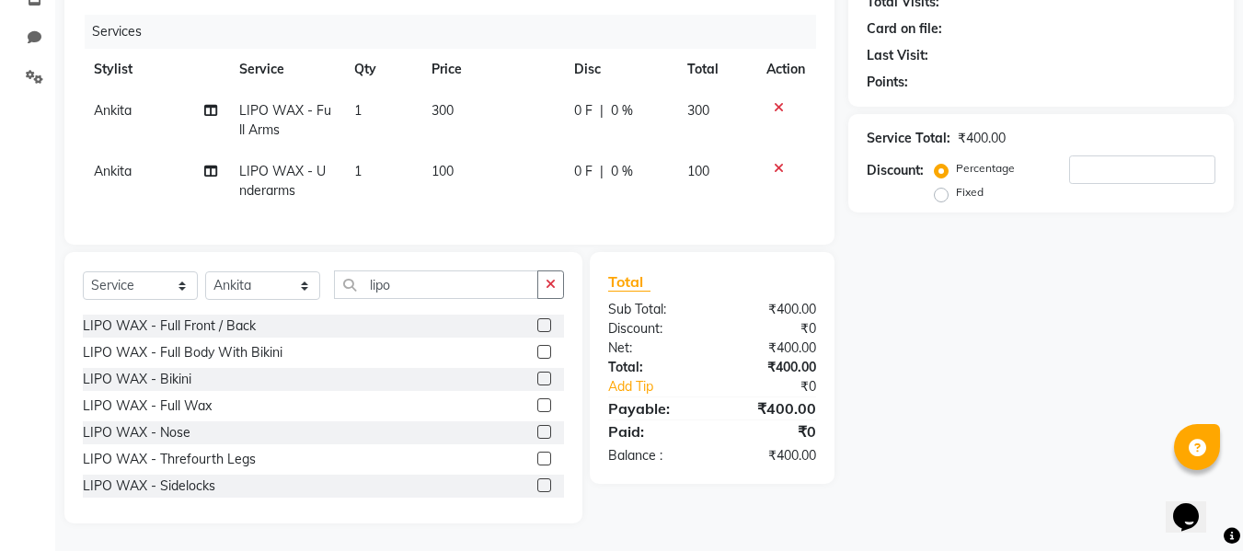
scroll to position [216, 0]
click at [537, 452] on label at bounding box center [544, 455] width 14 height 14
click at [537, 452] on input "checkbox" at bounding box center [543, 456] width 12 height 12
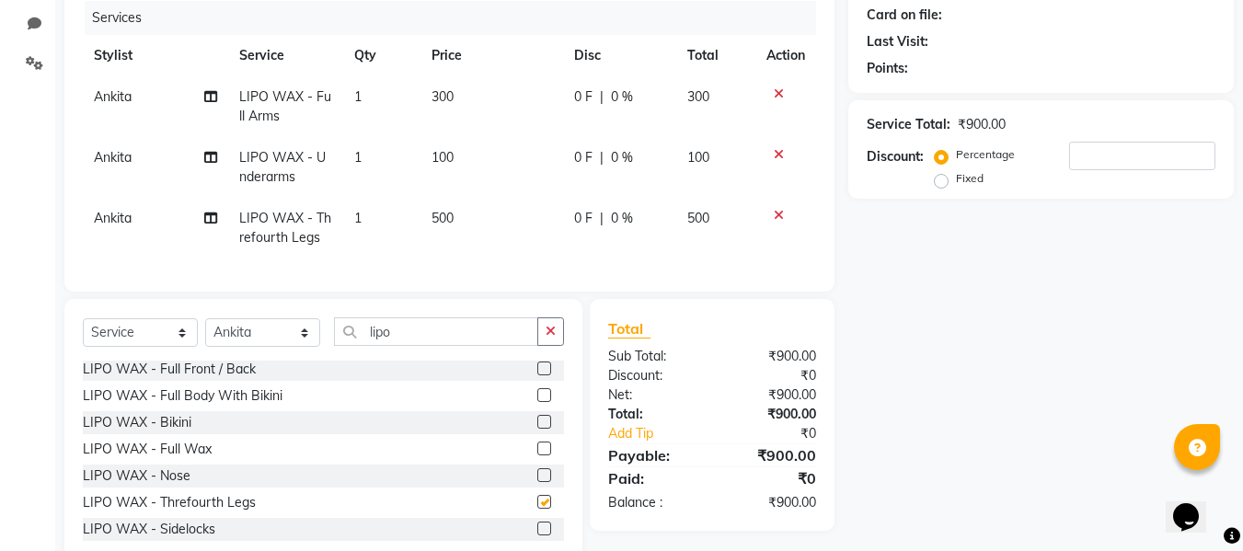
checkbox input "false"
click at [474, 345] on input "lipo" at bounding box center [436, 331] width 204 height 29
type input "l"
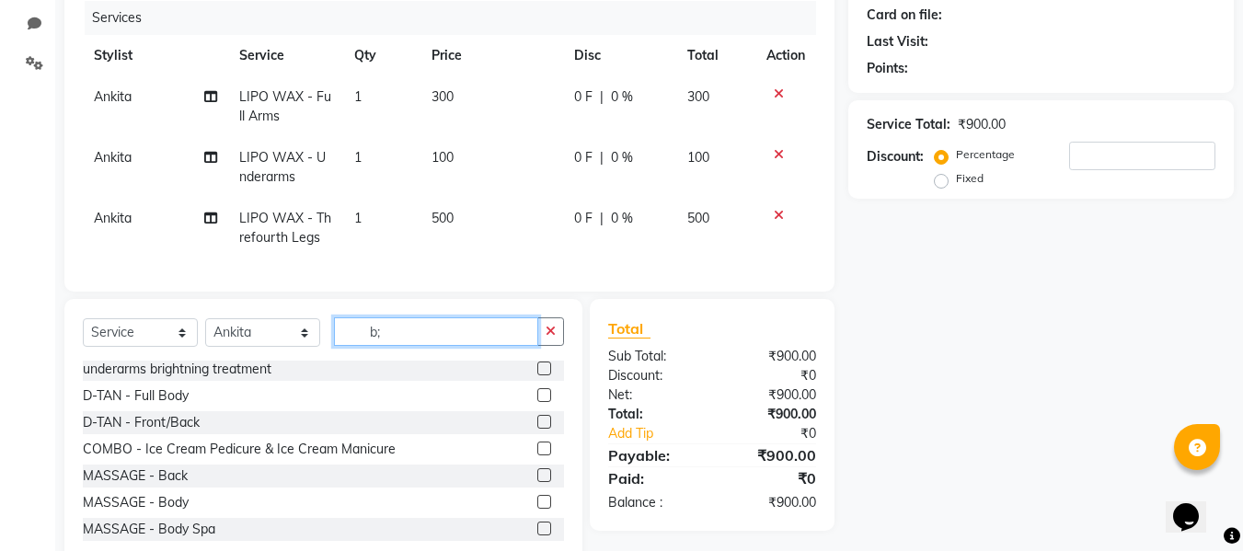
scroll to position [0, 0]
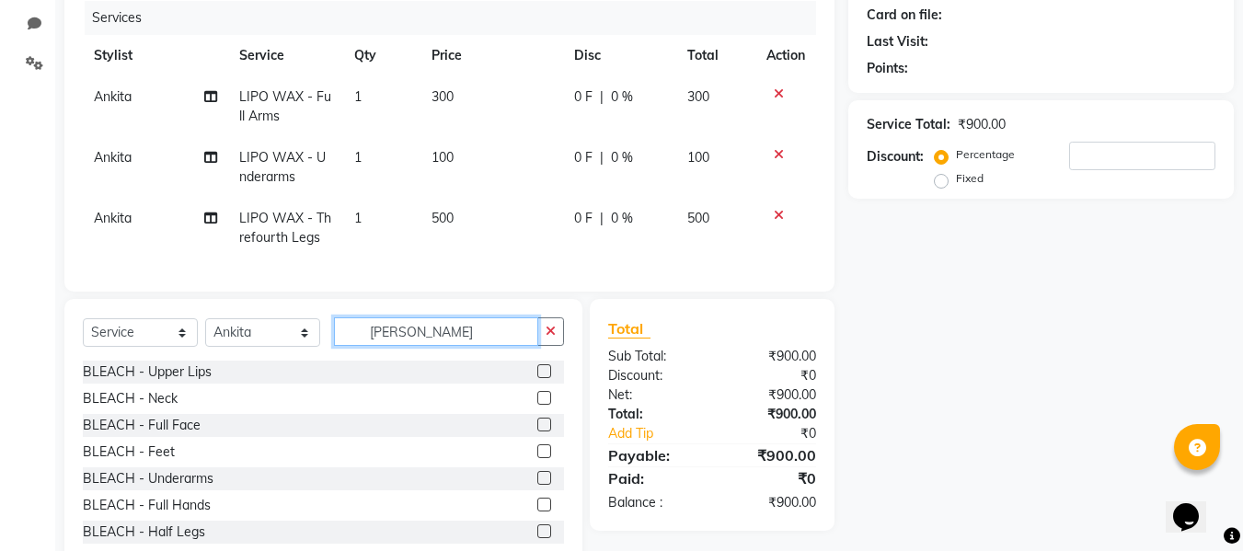
type input "[PERSON_NAME]"
click at [537, 432] on label at bounding box center [544, 425] width 14 height 14
click at [537, 432] on input "checkbox" at bounding box center [543, 426] width 12 height 12
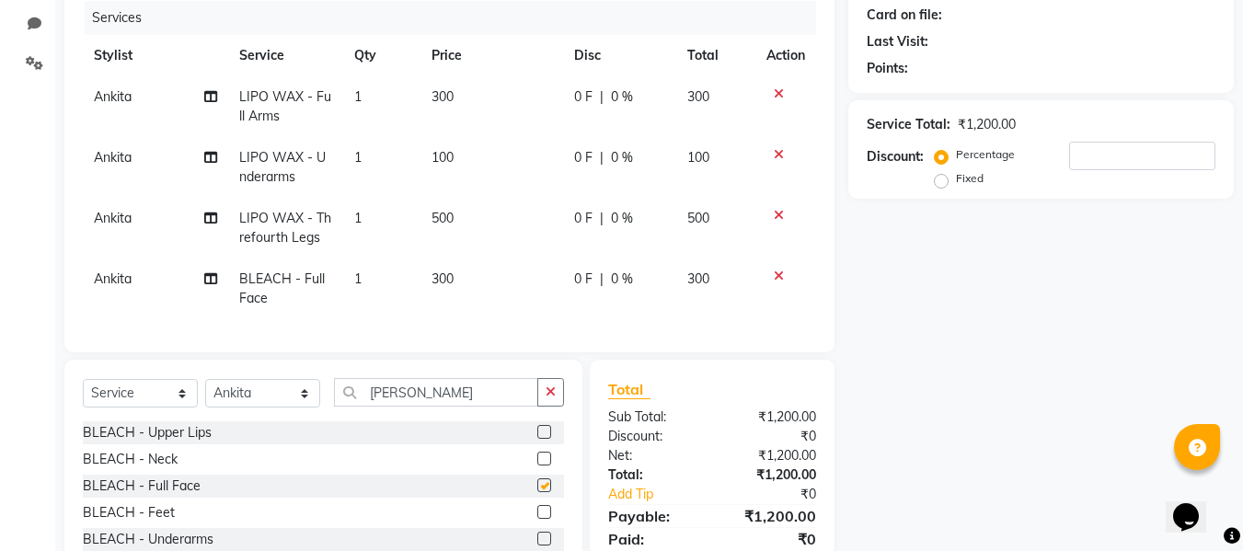
checkbox input "false"
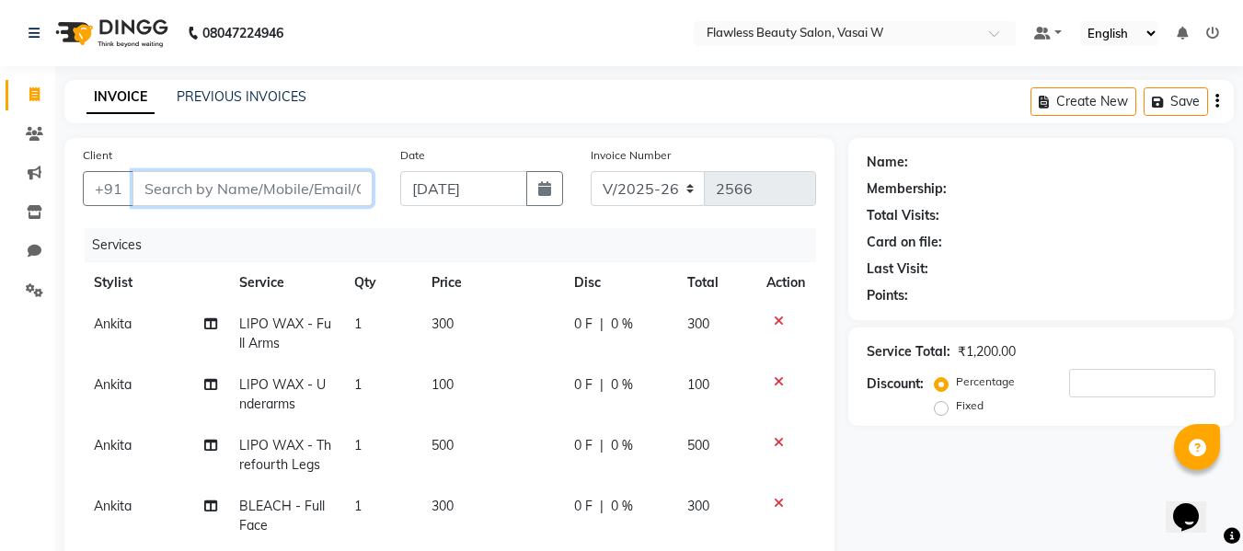
click at [261, 193] on input "Client" at bounding box center [253, 188] width 240 height 35
type input "s"
type input "0"
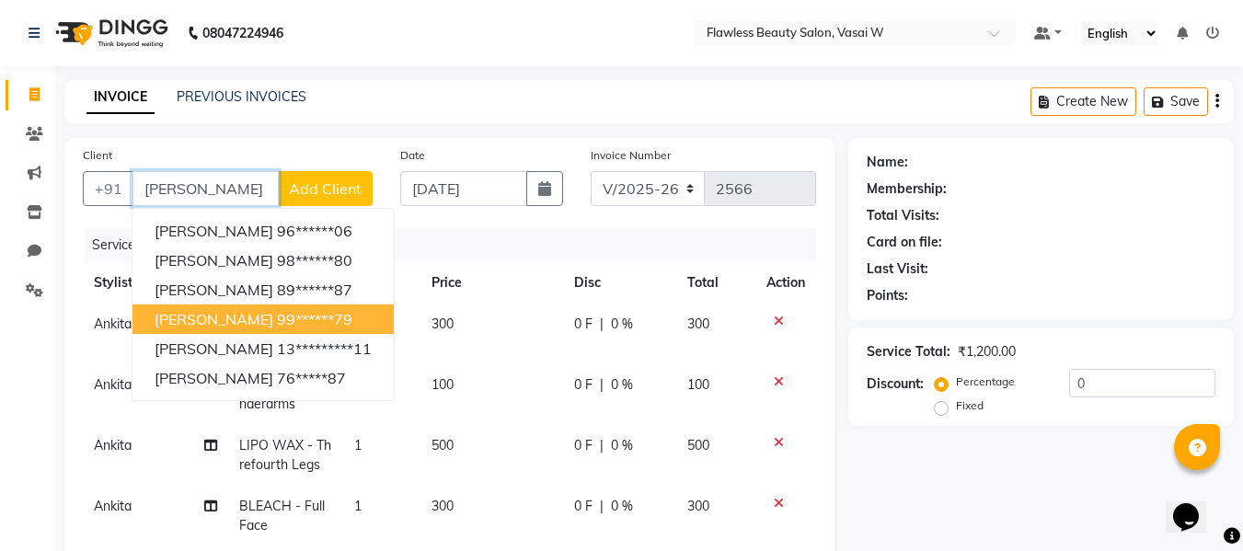
click at [252, 316] on span "[PERSON_NAME]" at bounding box center [214, 319] width 119 height 18
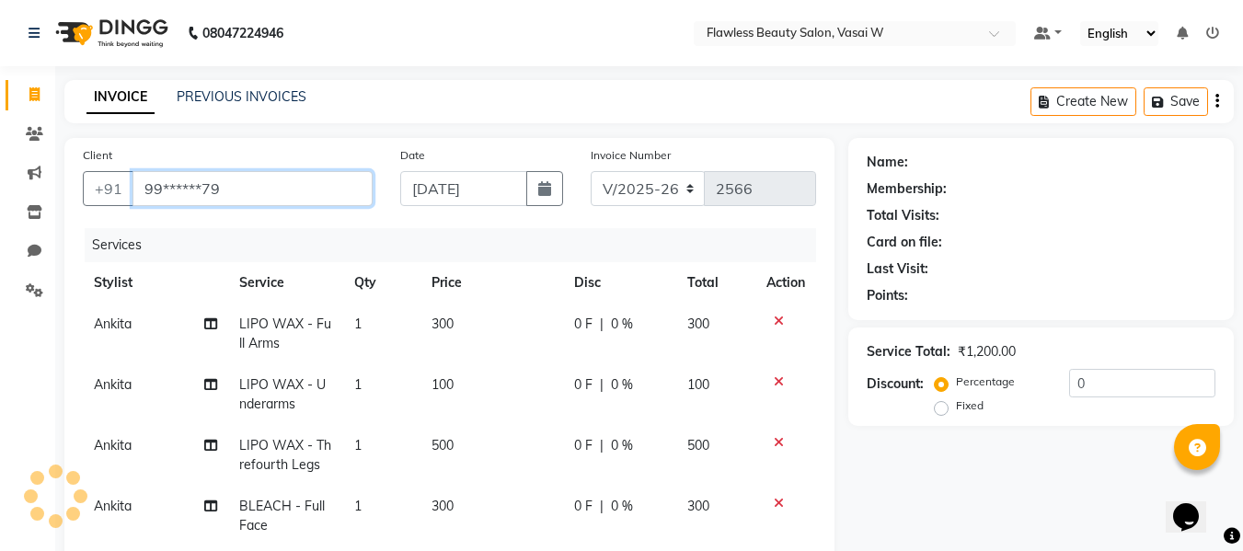
type input "99******79"
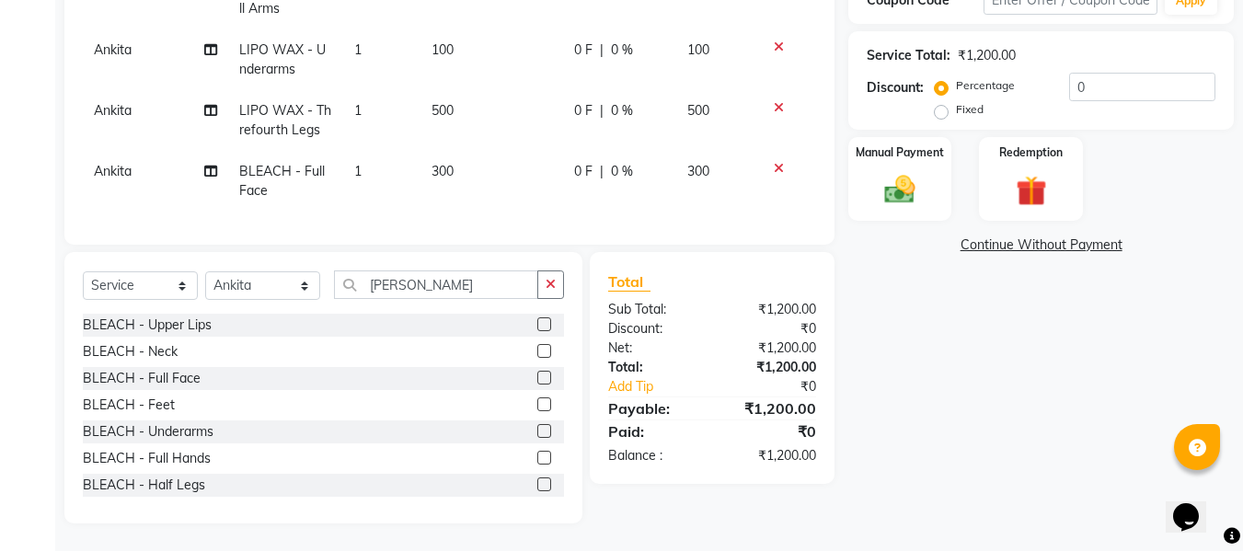
scroll to position [349, 0]
click at [472, 283] on input "[PERSON_NAME]" at bounding box center [436, 285] width 204 height 29
type input "b"
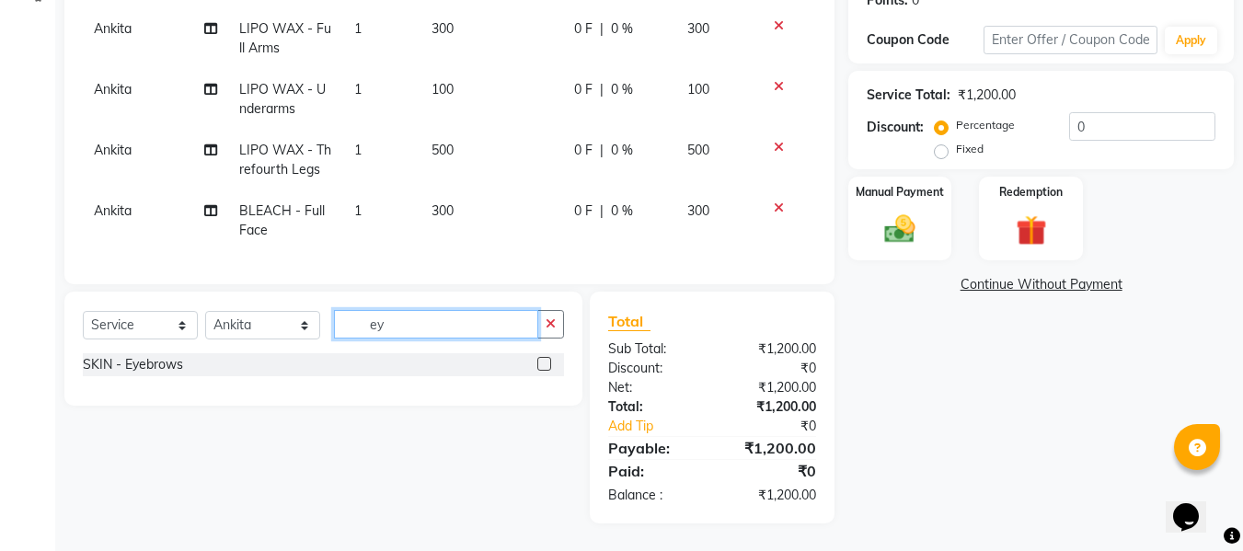
type input "ey"
click at [545, 361] on label at bounding box center [544, 364] width 14 height 14
click at [545, 361] on input "checkbox" at bounding box center [543, 365] width 12 height 12
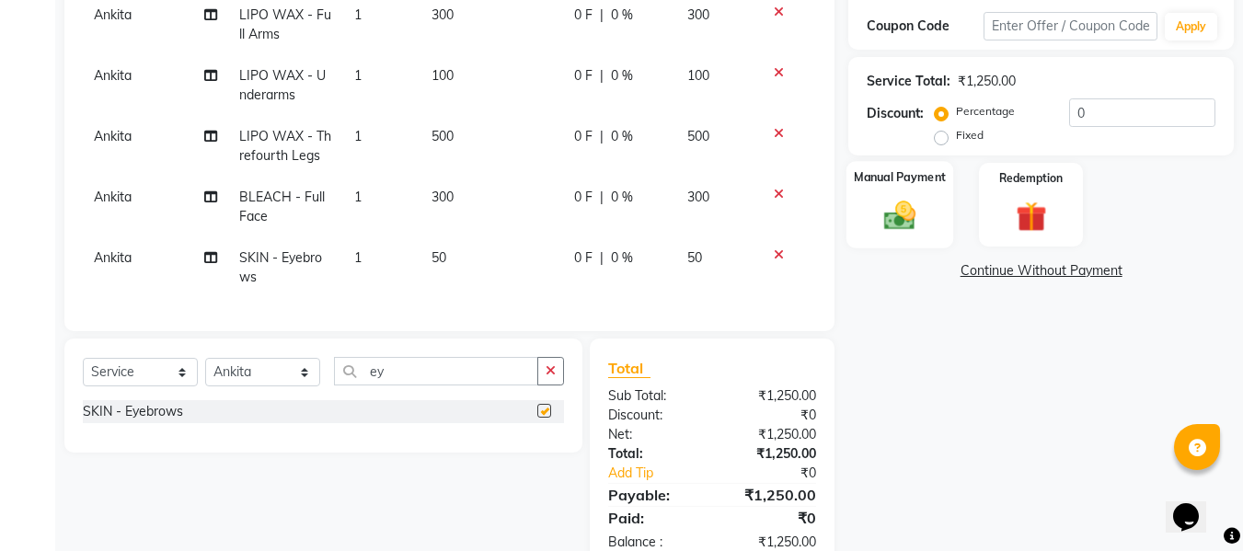
checkbox input "false"
click at [876, 202] on img at bounding box center [900, 215] width 52 height 37
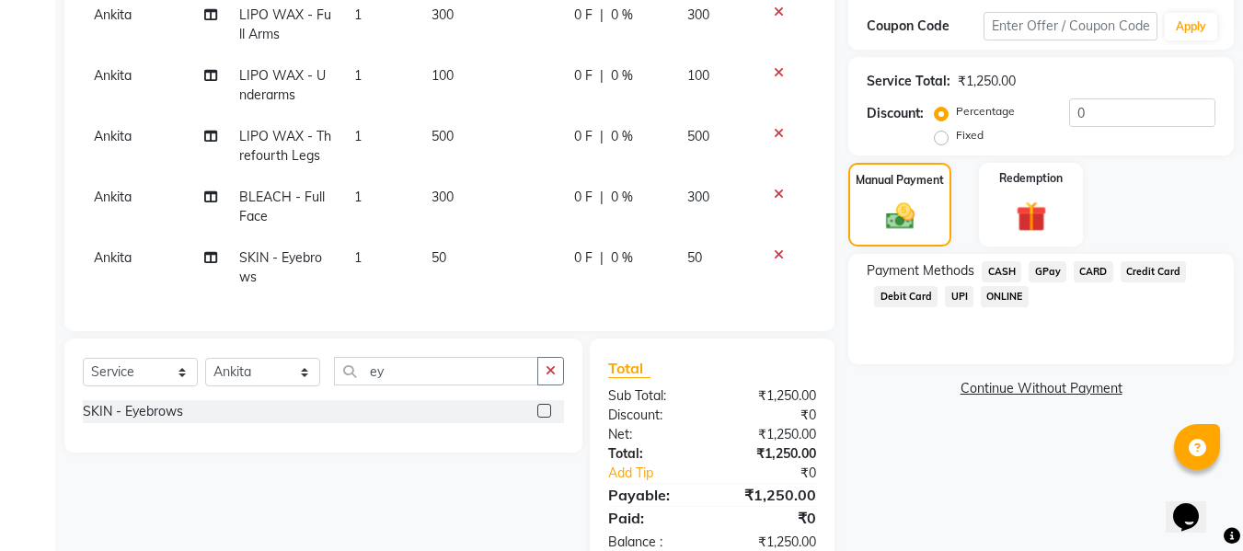
click at [1048, 267] on span "GPay" at bounding box center [1048, 271] width 38 height 21
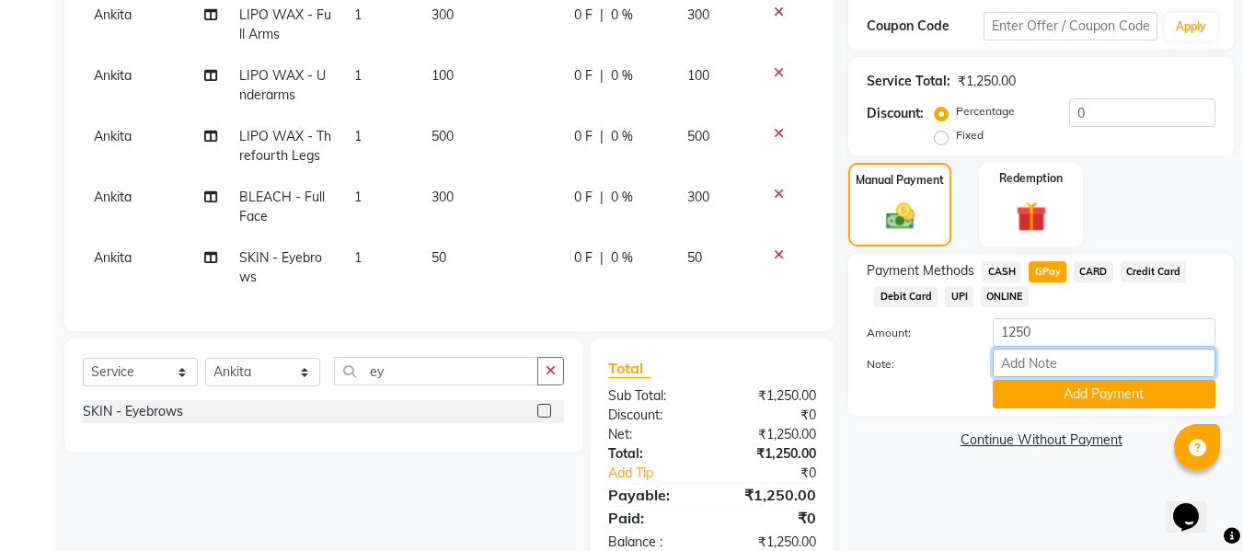
click at [1032, 364] on input "Note:" at bounding box center [1104, 363] width 223 height 29
type input "fless"
click at [1006, 399] on button "Add Payment" at bounding box center [1104, 394] width 223 height 29
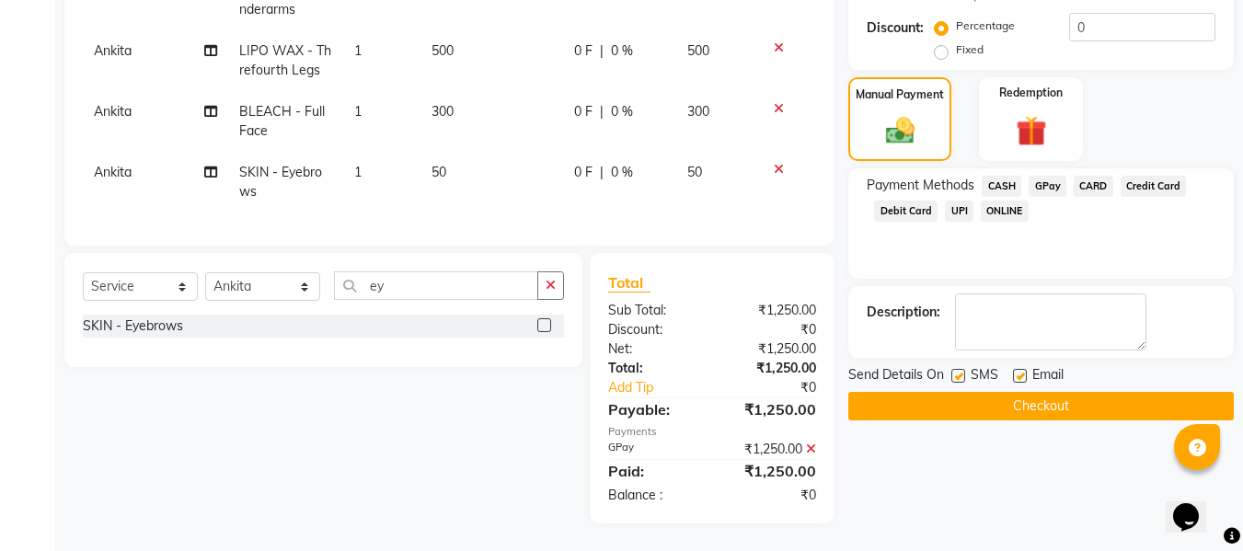
scroll to position [409, 0]
click at [1015, 369] on label at bounding box center [1020, 376] width 14 height 14
click at [1015, 371] on input "checkbox" at bounding box center [1019, 377] width 12 height 12
checkbox input "false"
click at [959, 369] on label at bounding box center [959, 376] width 14 height 14
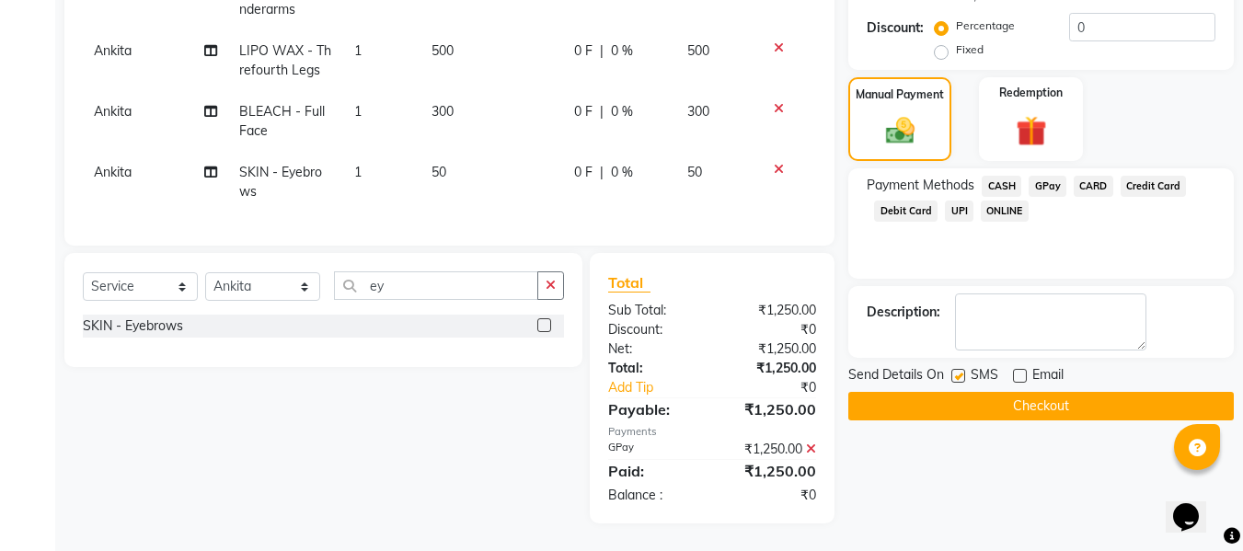
click at [959, 371] on input "checkbox" at bounding box center [958, 377] width 12 height 12
checkbox input "false"
click at [917, 396] on button "Checkout" at bounding box center [1041, 406] width 386 height 29
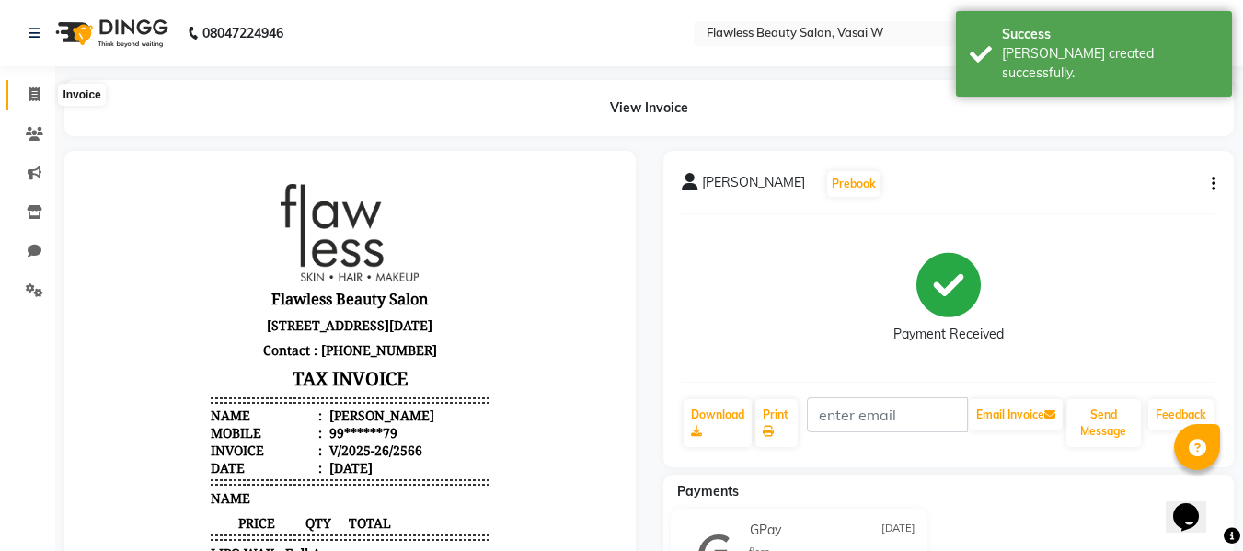
click at [24, 98] on span at bounding box center [34, 95] width 32 height 21
select select "8090"
select select "service"
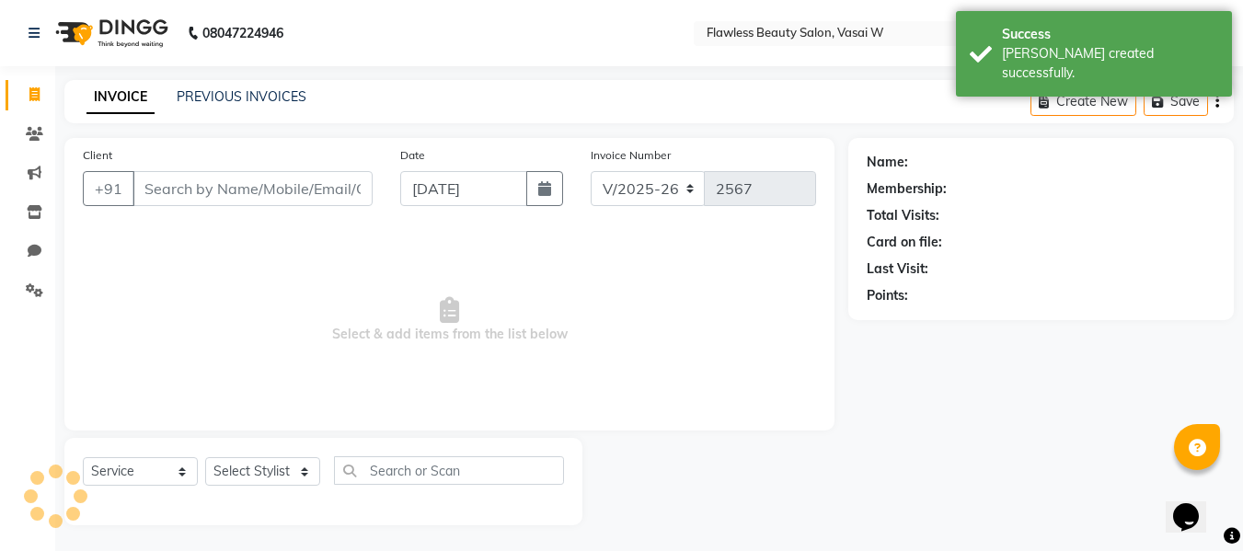
scroll to position [2, 0]
click at [40, 92] on icon at bounding box center [34, 93] width 10 height 14
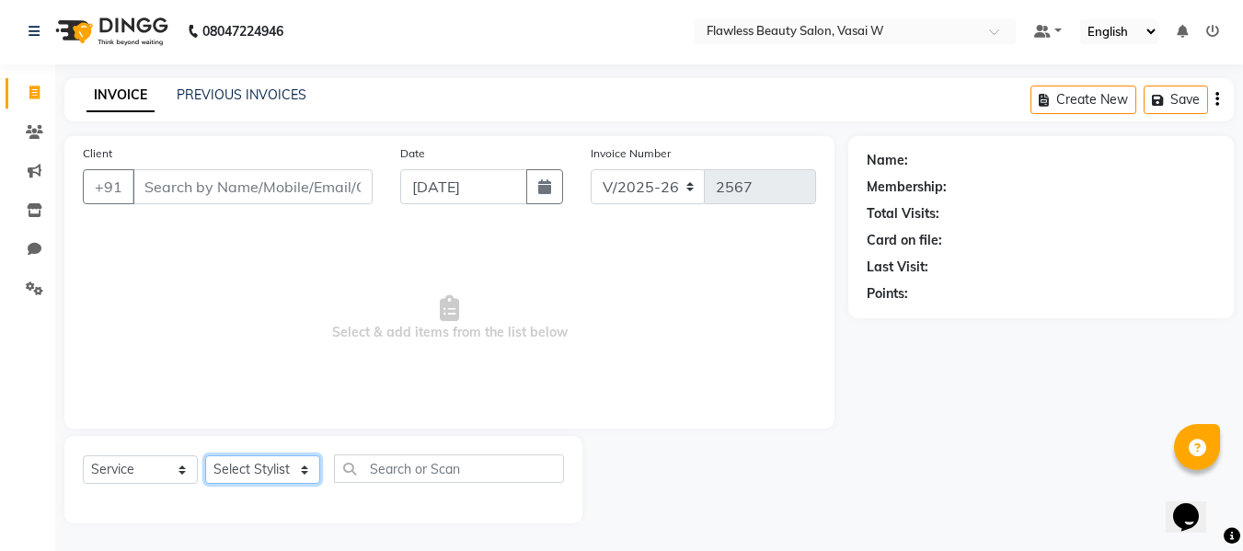
click at [248, 468] on select "Select Stylist [PERSON_NAME] [PERSON_NAME] [PERSON_NAME] maam Nisha Pari [PERSO…" at bounding box center [262, 470] width 115 height 29
click at [251, 457] on select "Select Stylist [PERSON_NAME] [PERSON_NAME] [PERSON_NAME] maam Nisha Pari [PERSO…" at bounding box center [262, 470] width 115 height 29
click at [251, 469] on select "Select Stylist [PERSON_NAME] [PERSON_NAME] [PERSON_NAME] maam Nisha Pari [PERSO…" at bounding box center [262, 470] width 115 height 29
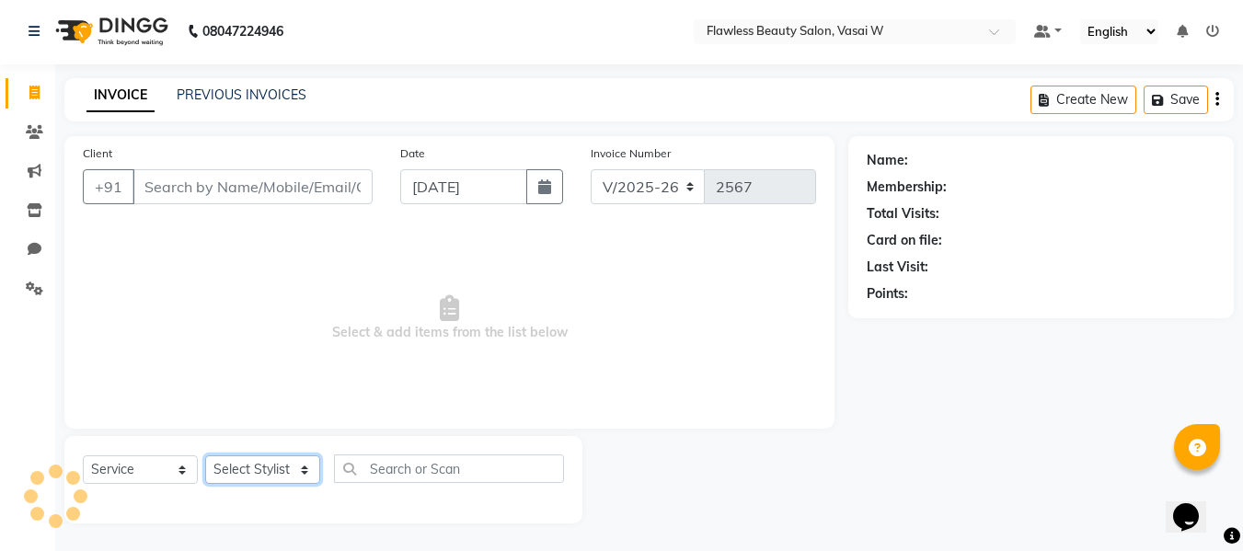
select select "76410"
click at [205, 456] on select "Select Stylist [PERSON_NAME] [PERSON_NAME] [PERSON_NAME] maam Nisha Pari [PERSO…" at bounding box center [262, 470] width 115 height 29
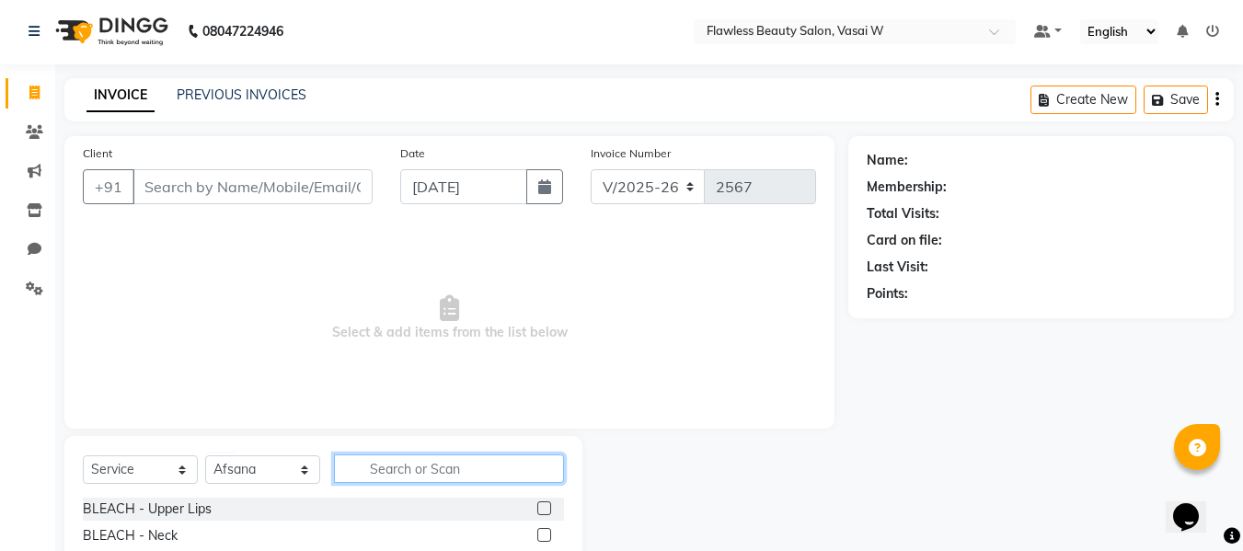
click at [462, 464] on input "text" at bounding box center [449, 469] width 230 height 29
type input "th"
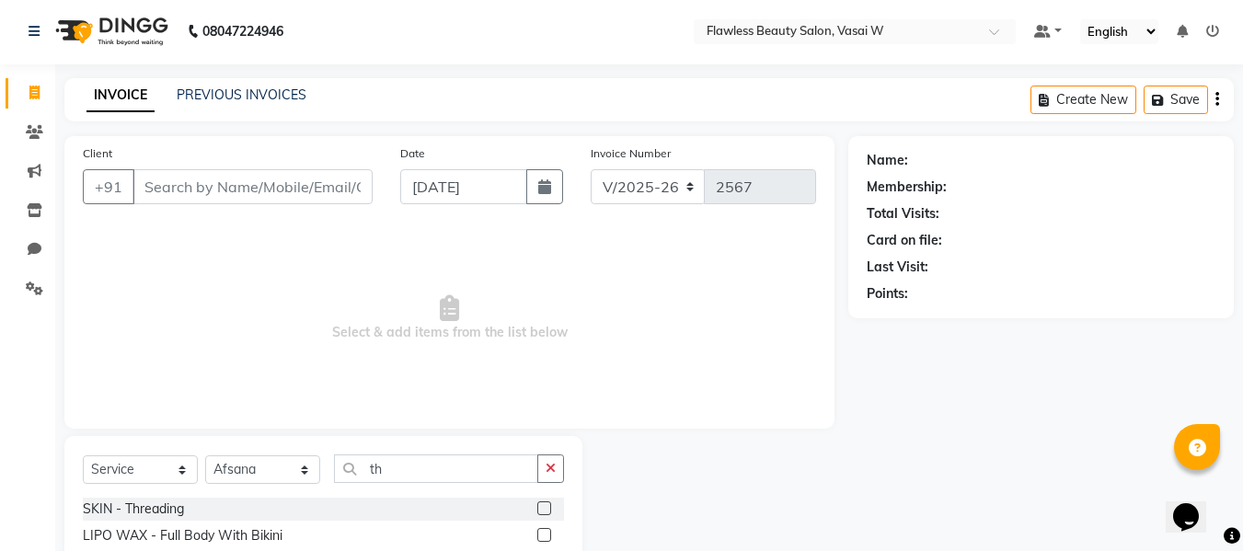
click at [537, 507] on label at bounding box center [544, 509] width 14 height 14
click at [537, 507] on input "checkbox" at bounding box center [543, 509] width 12 height 12
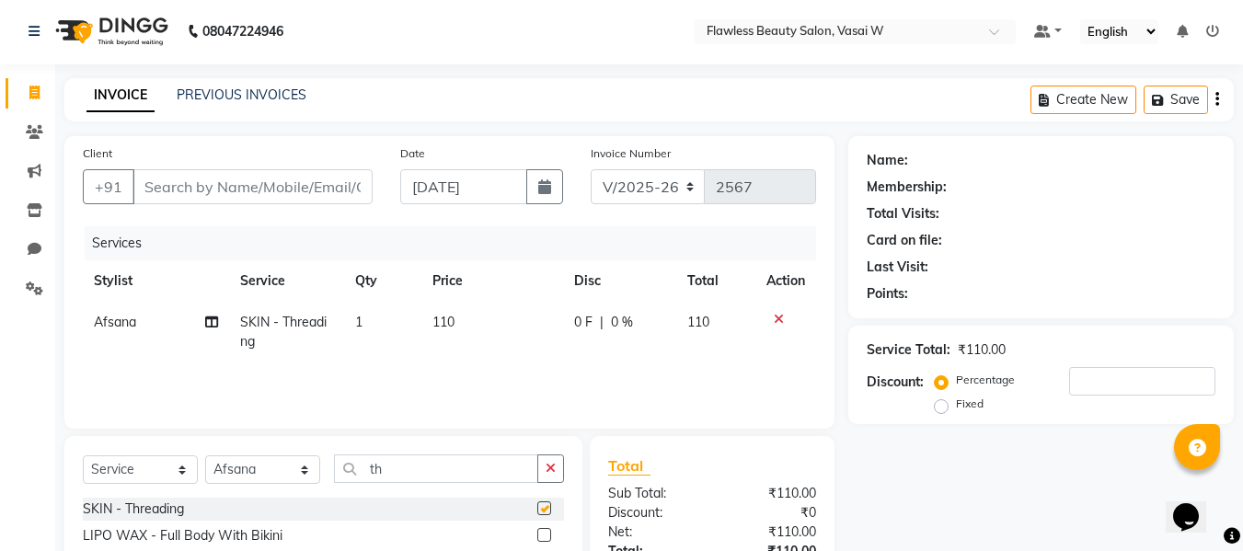
checkbox input "false"
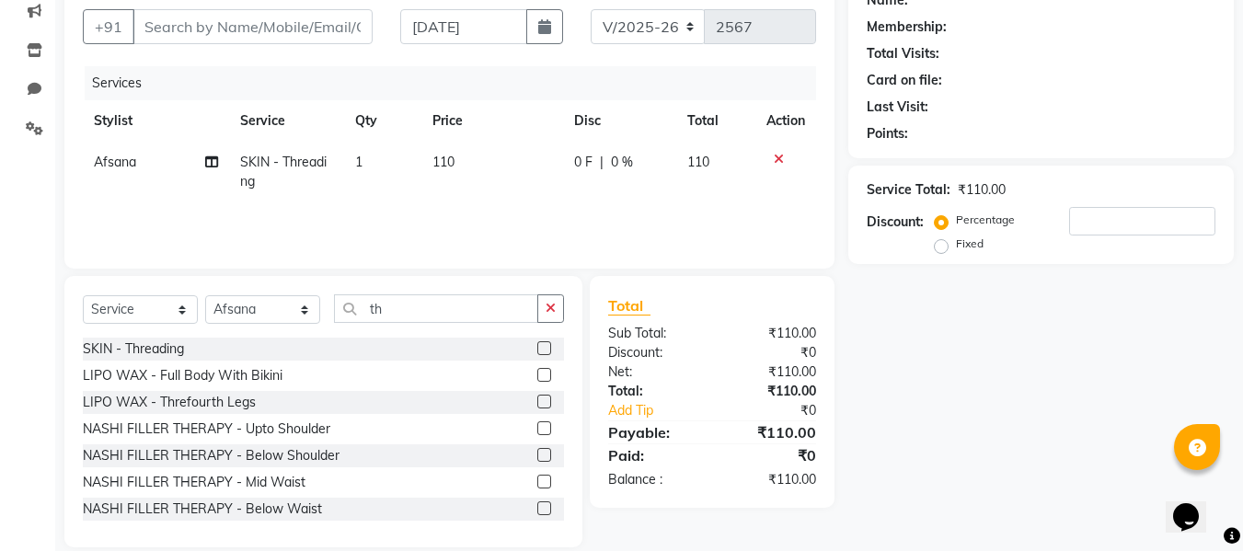
scroll to position [186, 0]
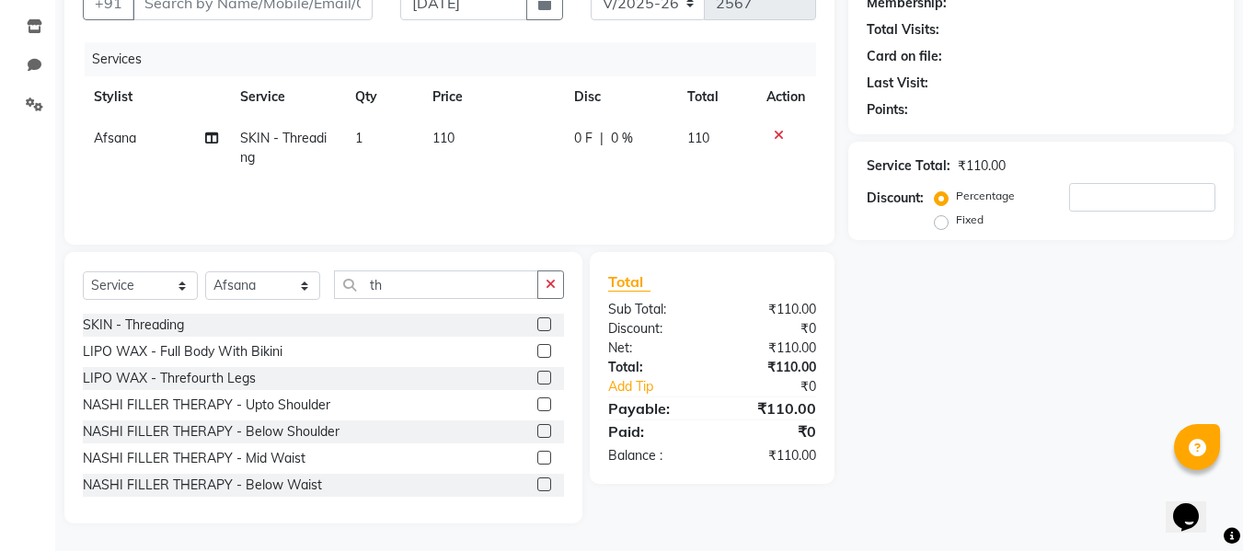
click at [468, 150] on td "110" at bounding box center [492, 148] width 142 height 61
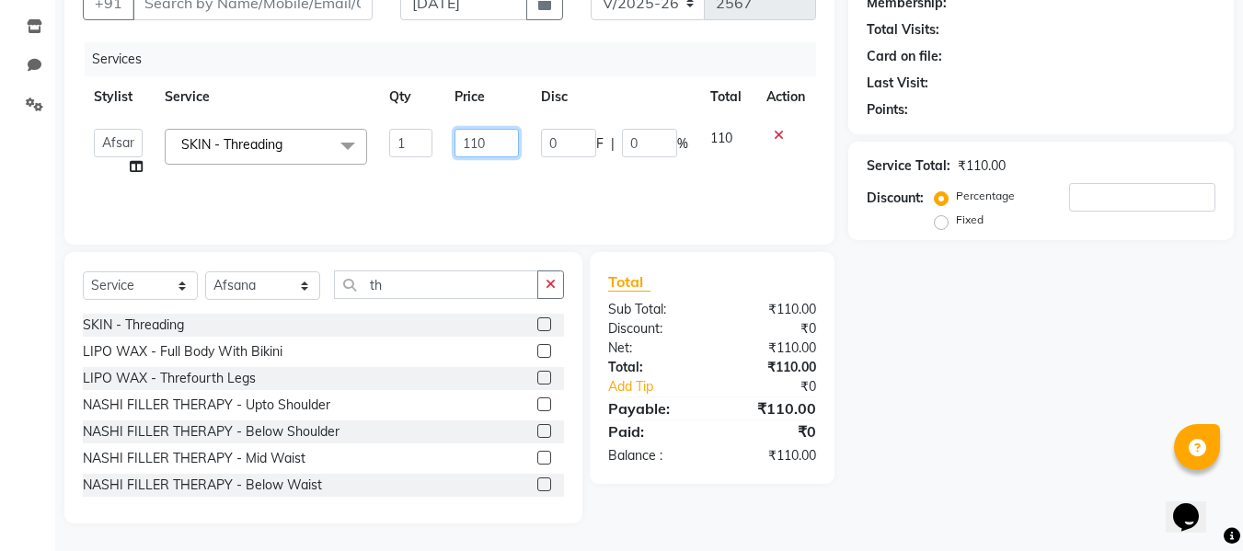
click at [500, 144] on input "110" at bounding box center [486, 143] width 63 height 29
type input "1"
type input "80"
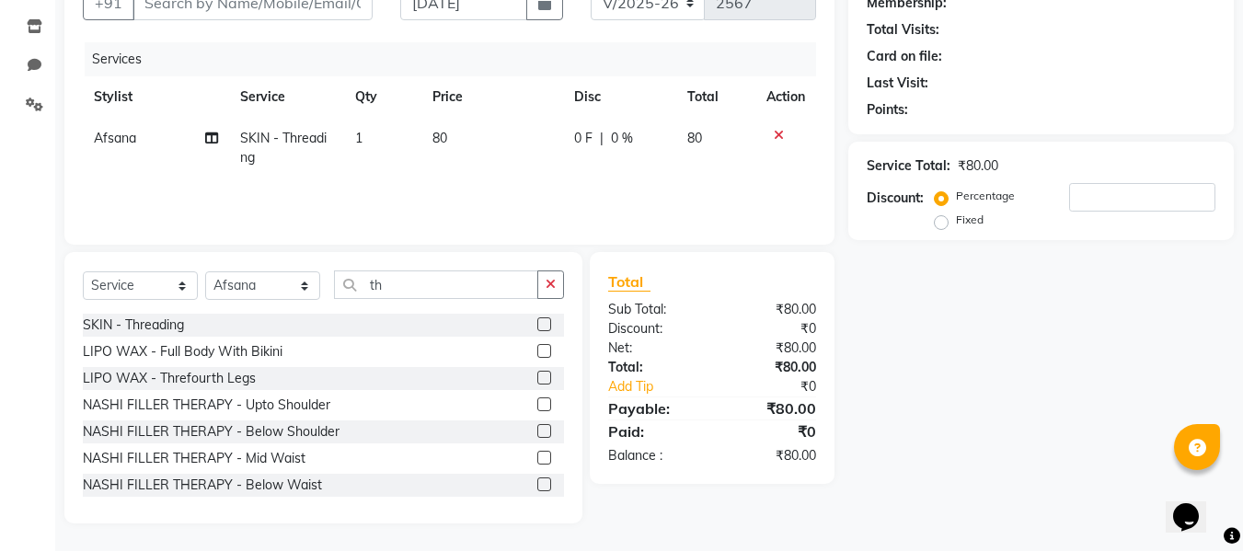
click at [663, 329] on div "Discount:" at bounding box center [653, 328] width 118 height 19
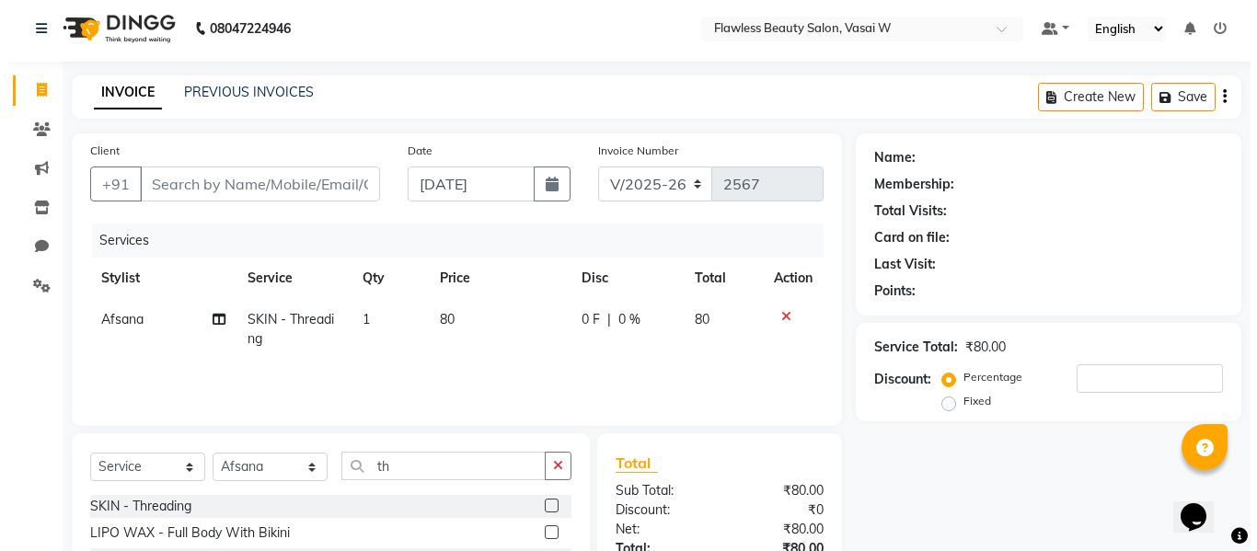
scroll to position [2, 0]
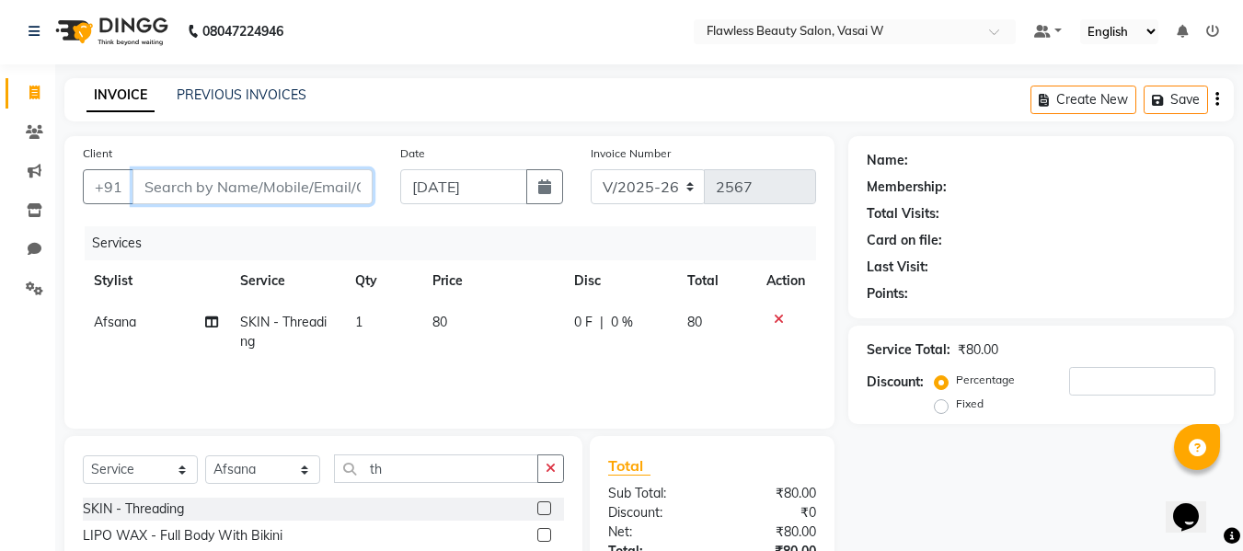
click at [286, 187] on input "Client" at bounding box center [253, 186] width 240 height 35
type input "a"
type input "0"
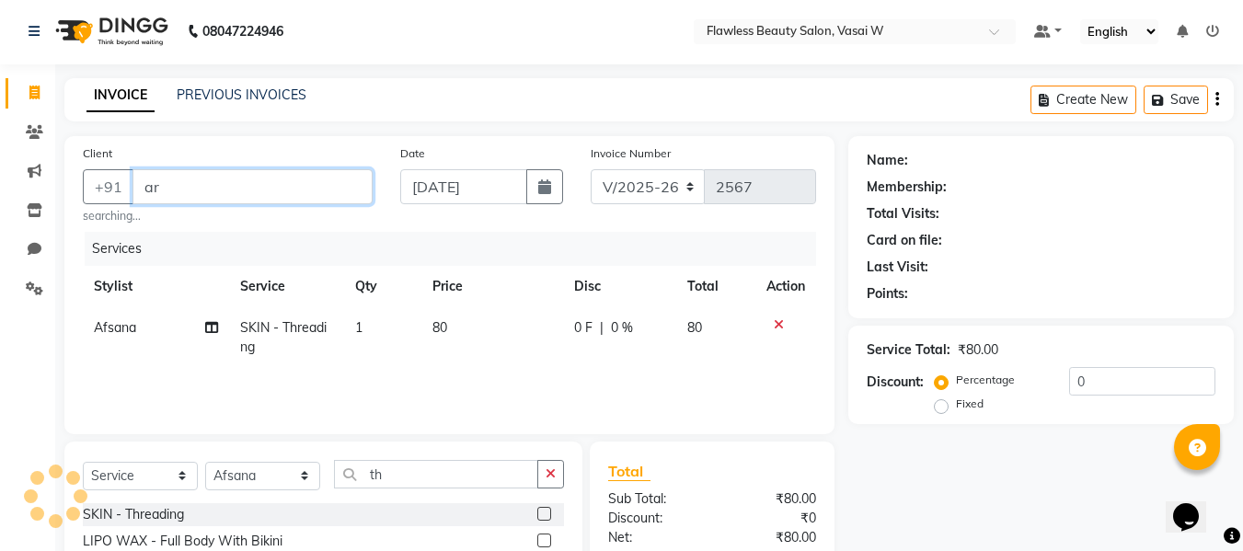
type input "a"
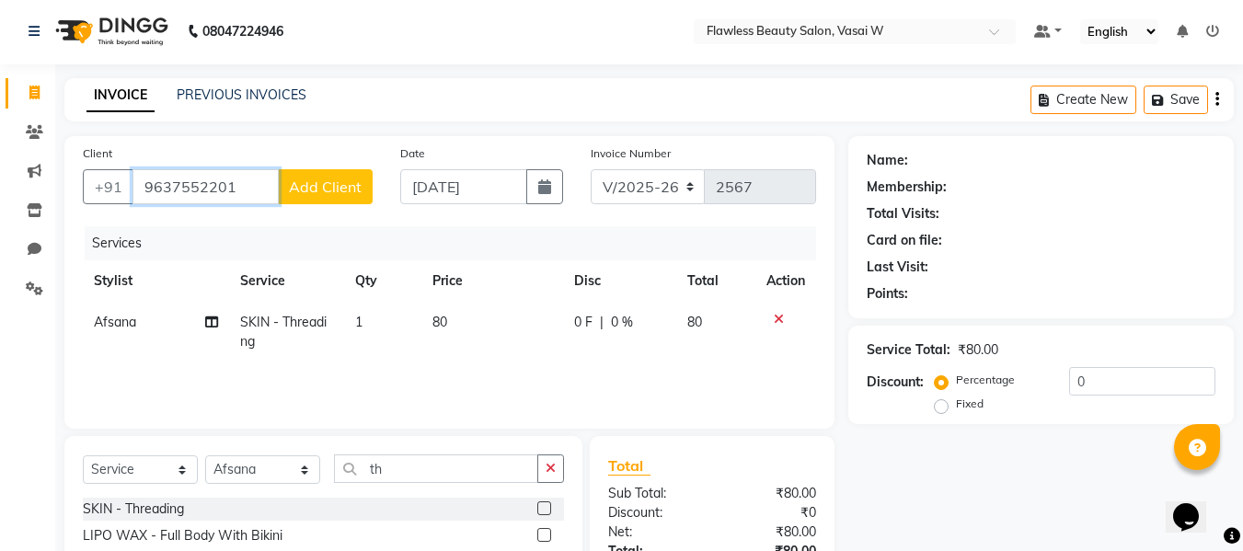
type input "9637552201"
click at [298, 188] on span "Add Client" at bounding box center [325, 187] width 73 height 18
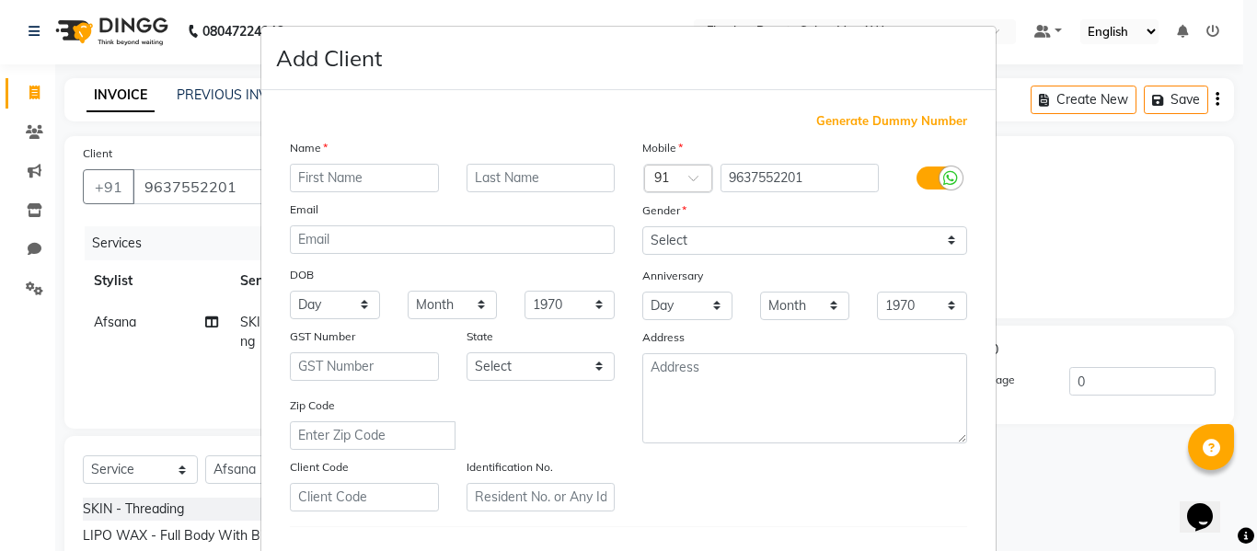
click at [302, 177] on input "text" at bounding box center [364, 178] width 149 height 29
type input "[PERSON_NAME]"
click at [503, 179] on input "text" at bounding box center [541, 178] width 149 height 29
type input "[PERSON_NAME]"
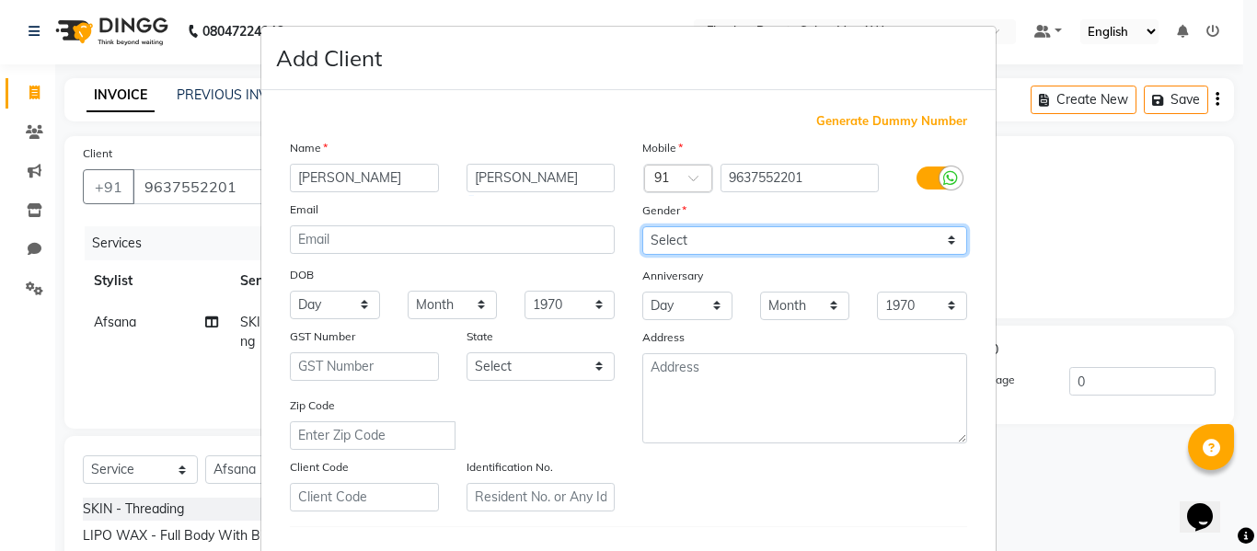
click at [666, 237] on select "Select [DEMOGRAPHIC_DATA] [DEMOGRAPHIC_DATA] Other Prefer Not To Say" at bounding box center [804, 240] width 325 height 29
select select "[DEMOGRAPHIC_DATA]"
click at [642, 226] on select "Select [DEMOGRAPHIC_DATA] [DEMOGRAPHIC_DATA] Other Prefer Not To Say" at bounding box center [804, 240] width 325 height 29
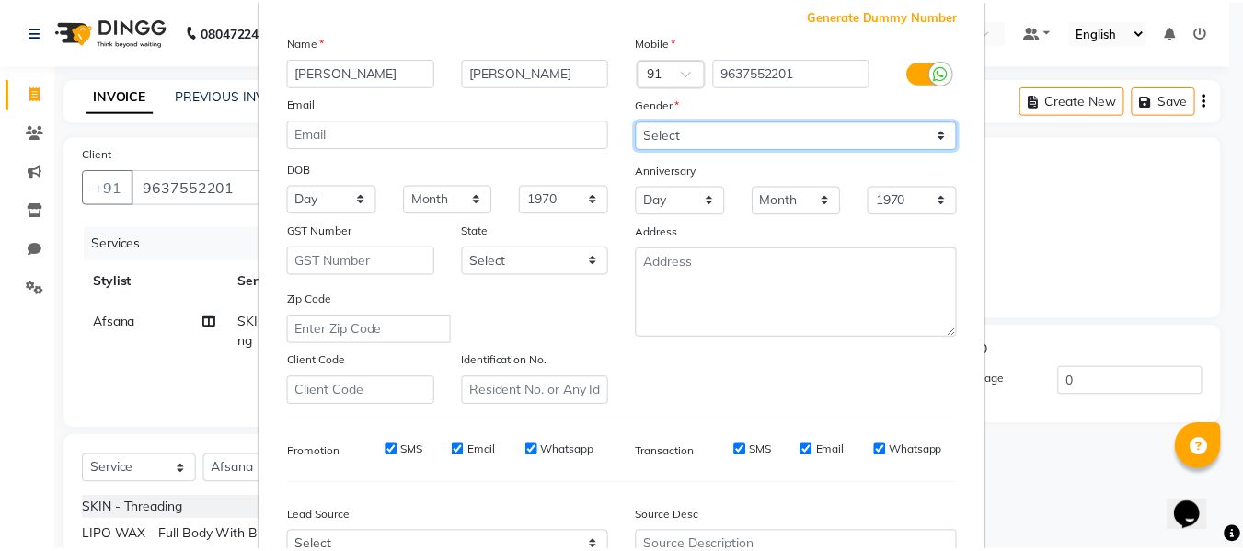
scroll to position [298, 0]
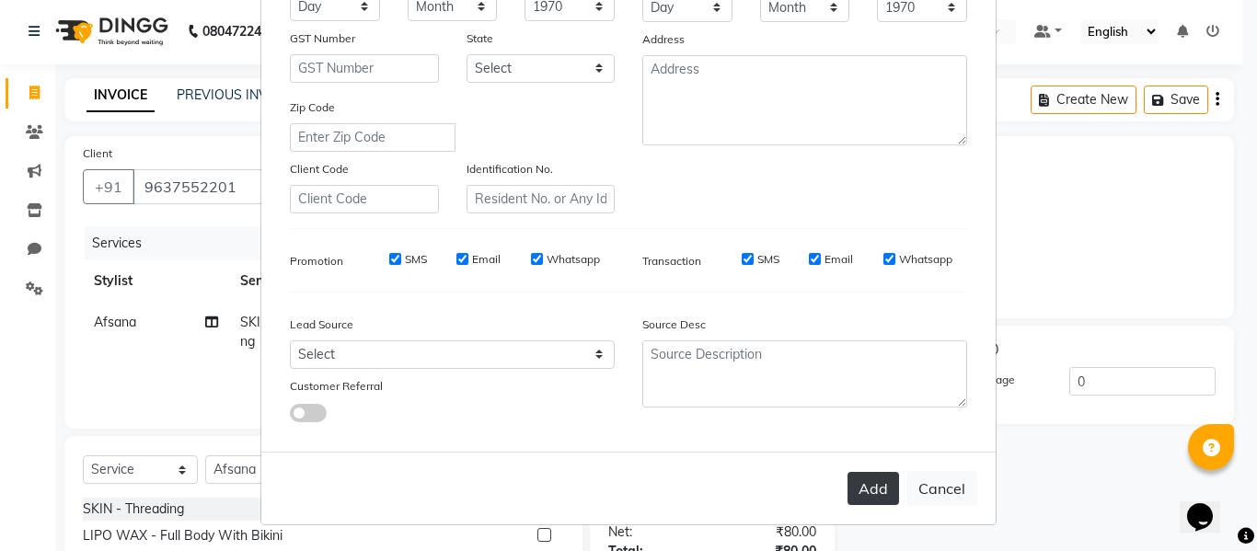
click at [875, 487] on button "Add" at bounding box center [874, 488] width 52 height 33
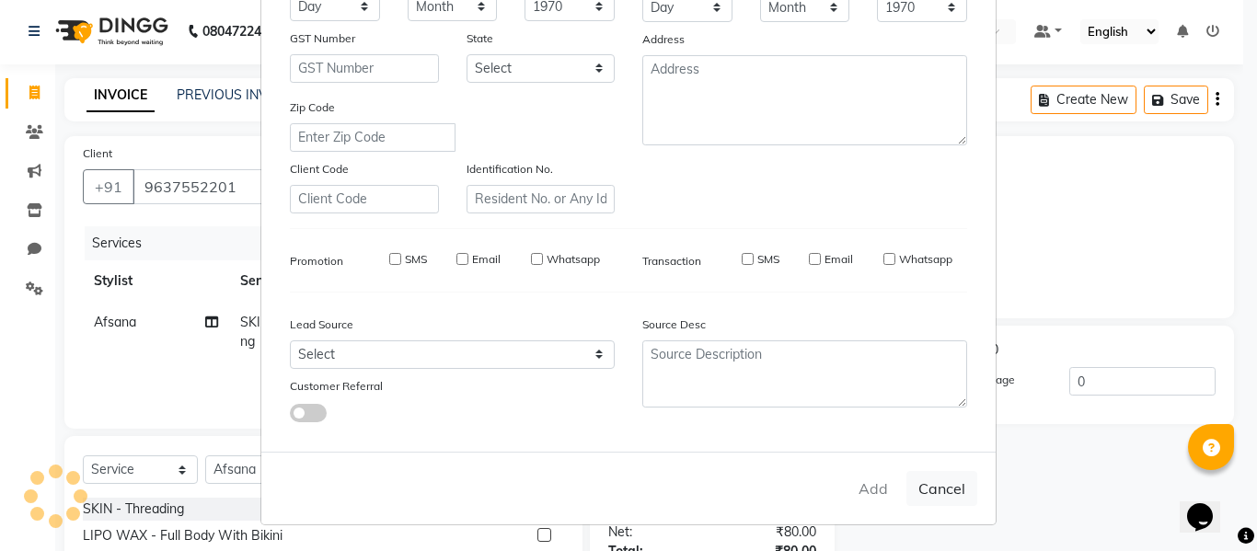
type input "96******01"
select select
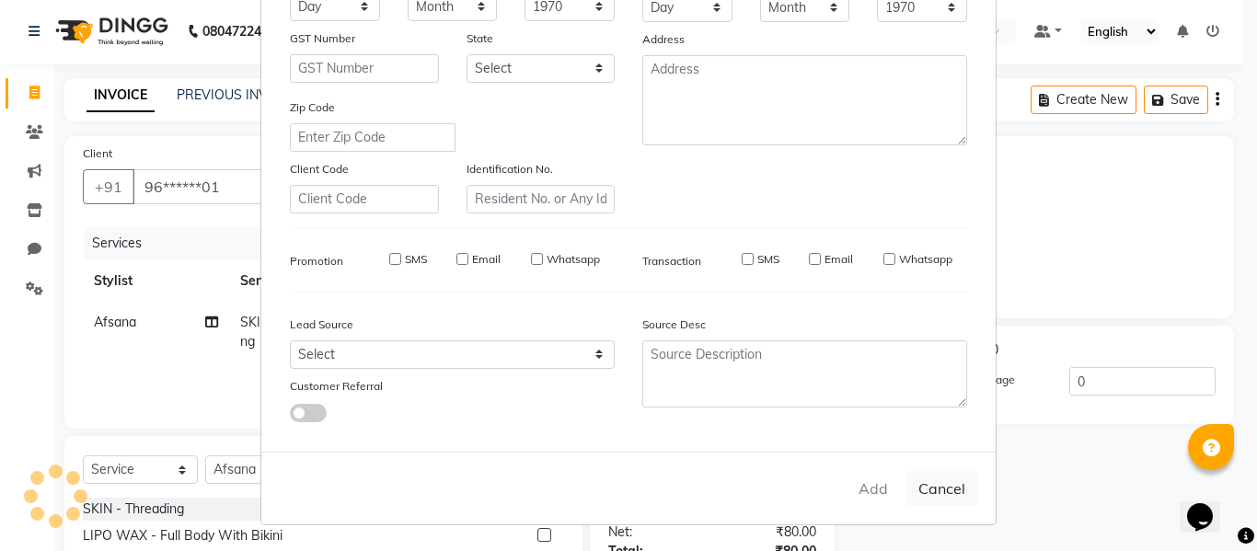
select select
checkbox input "false"
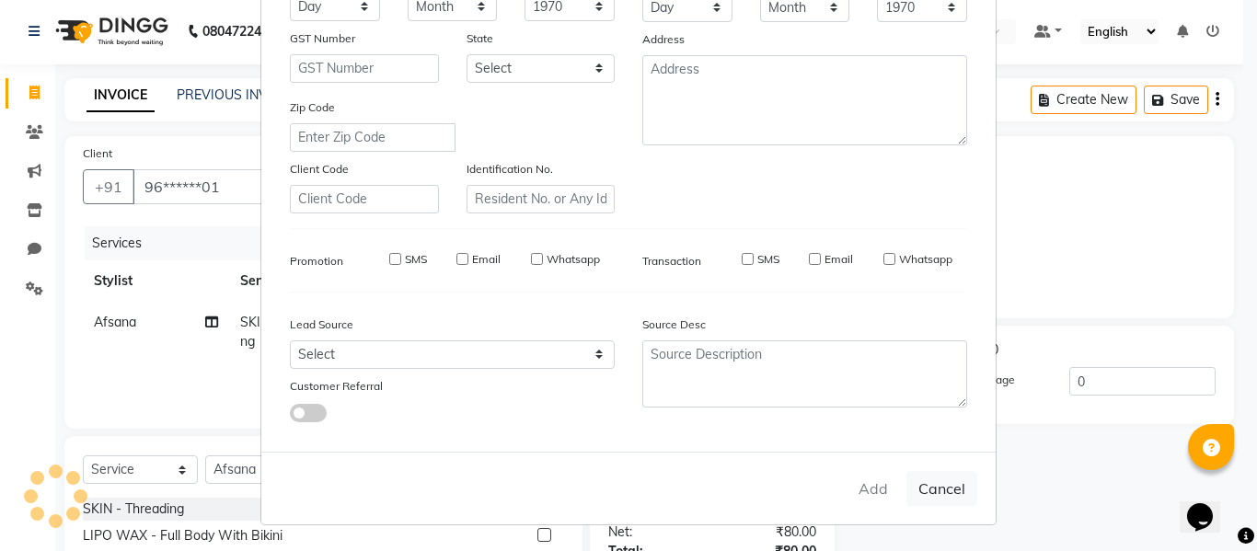
checkbox input "false"
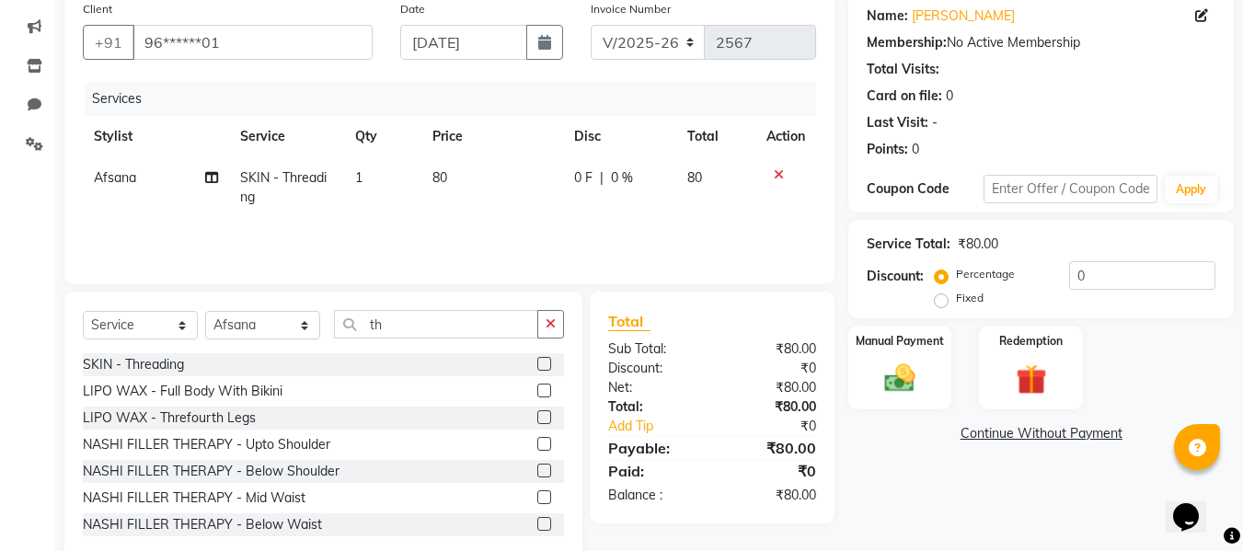
scroll to position [186, 0]
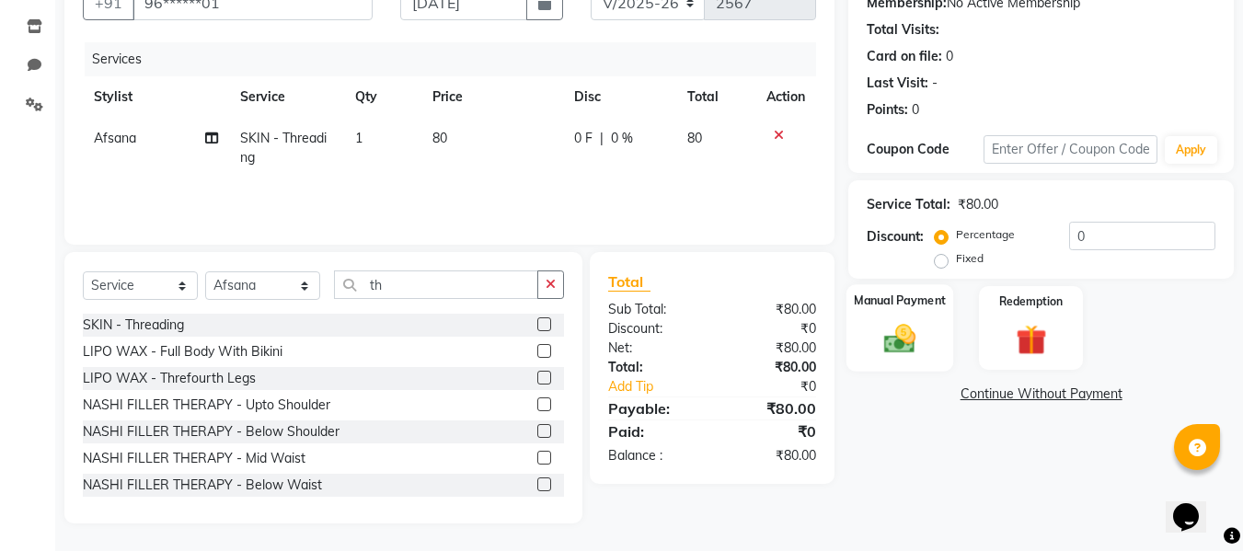
click at [903, 341] on img at bounding box center [900, 338] width 52 height 37
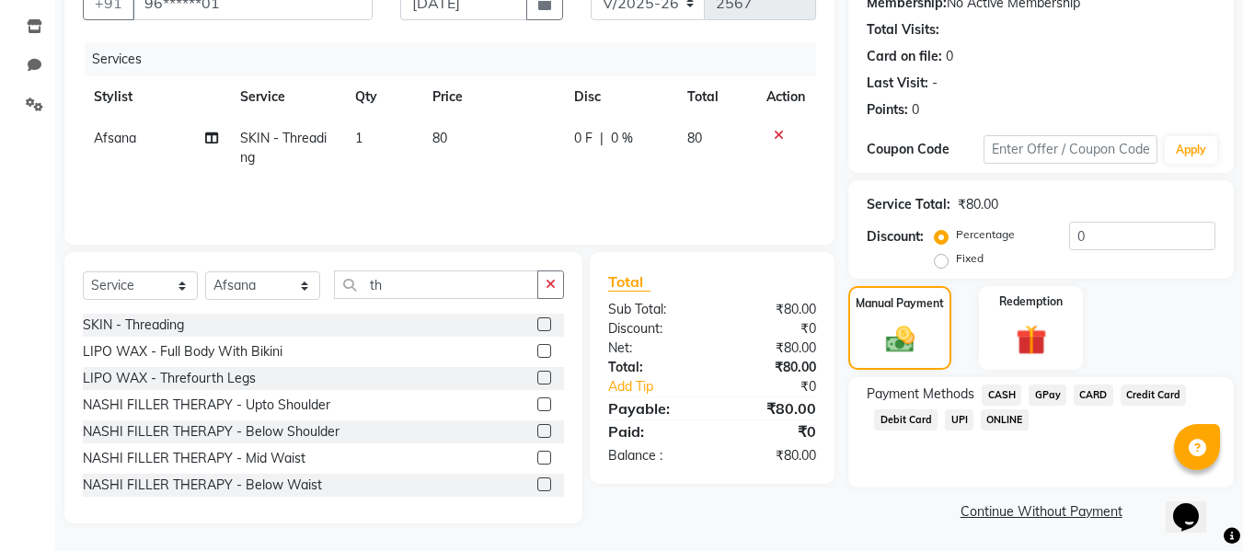
click at [1002, 392] on span "CASH" at bounding box center [1002, 395] width 40 height 21
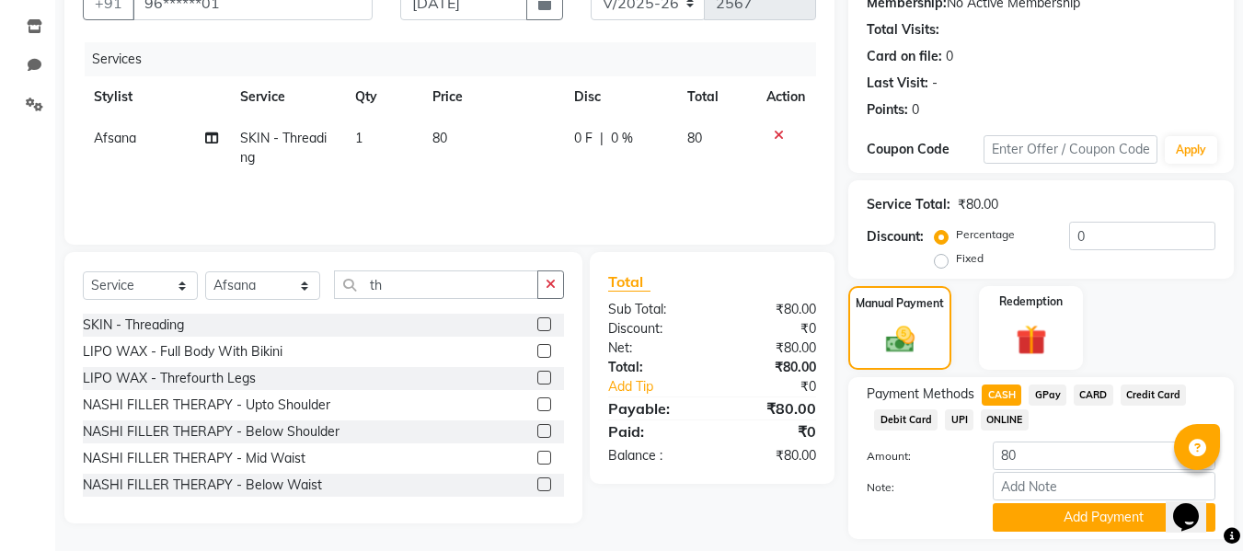
scroll to position [239, 0]
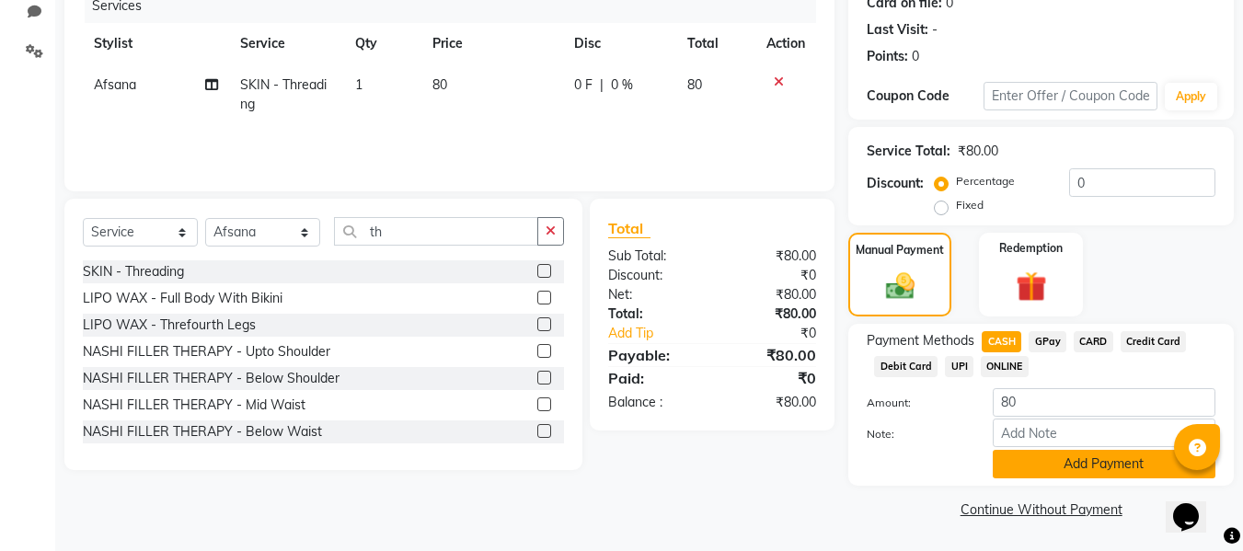
click at [1013, 457] on button "Add Payment" at bounding box center [1104, 464] width 223 height 29
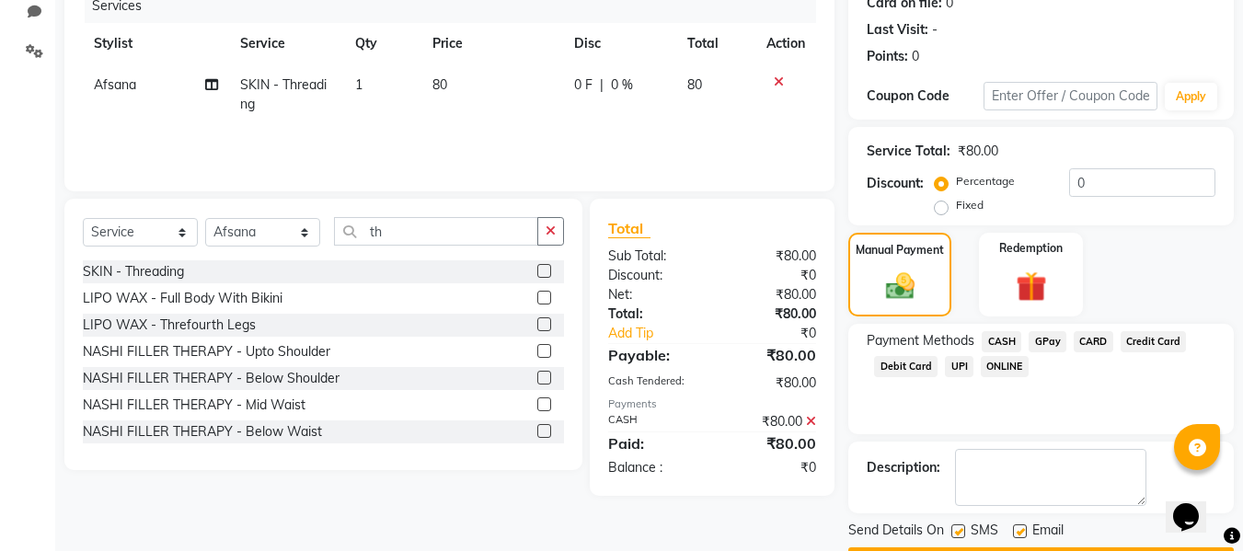
scroll to position [292, 0]
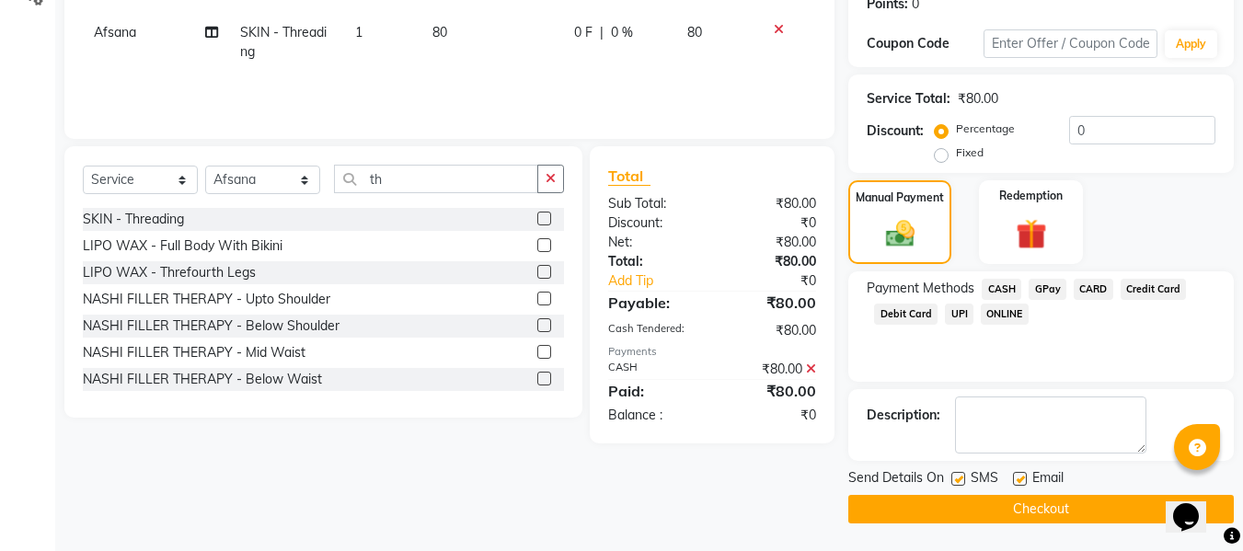
click at [1019, 478] on label at bounding box center [1020, 479] width 14 height 14
click at [1019, 478] on input "checkbox" at bounding box center [1019, 480] width 12 height 12
checkbox input "false"
click at [963, 479] on label at bounding box center [959, 479] width 14 height 14
click at [963, 479] on input "checkbox" at bounding box center [958, 480] width 12 height 12
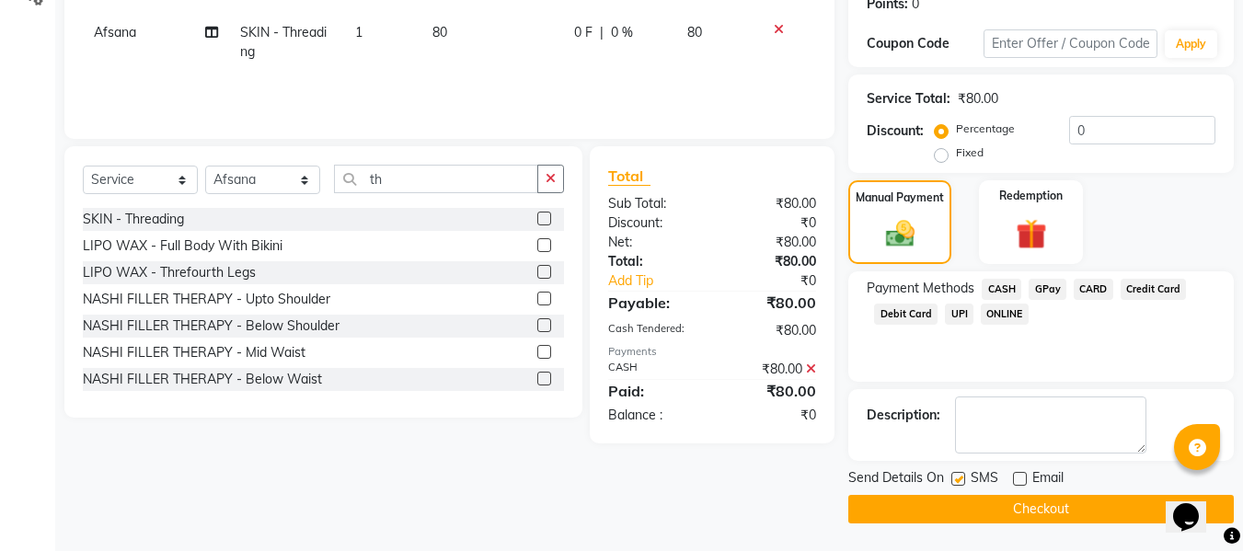
checkbox input "false"
click at [926, 502] on button "Checkout" at bounding box center [1041, 509] width 386 height 29
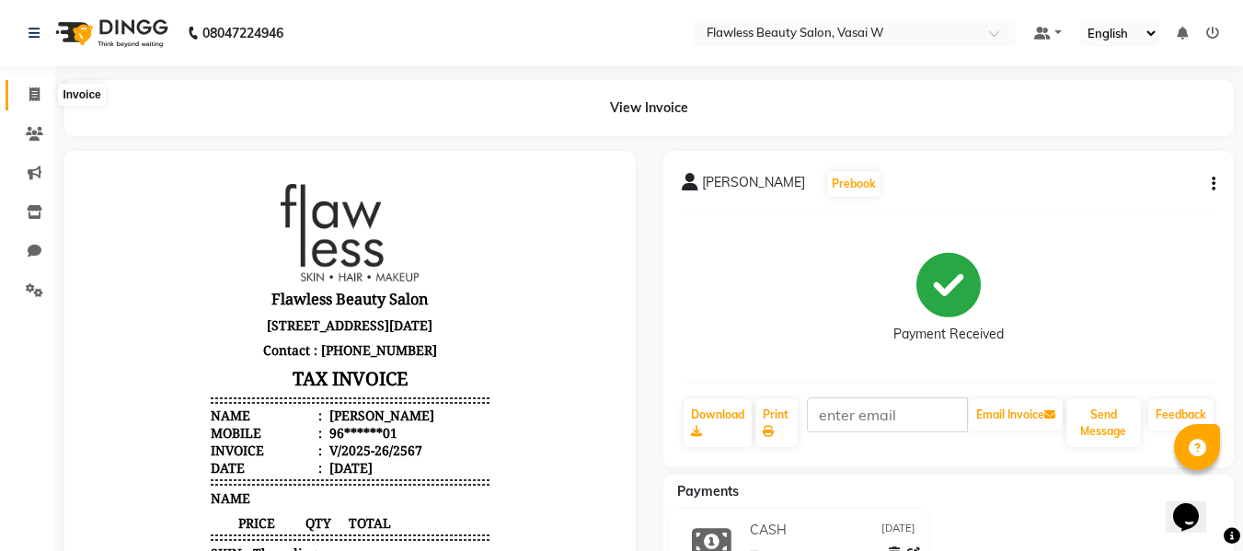
click at [34, 99] on icon at bounding box center [34, 94] width 10 height 14
select select "8090"
select select "service"
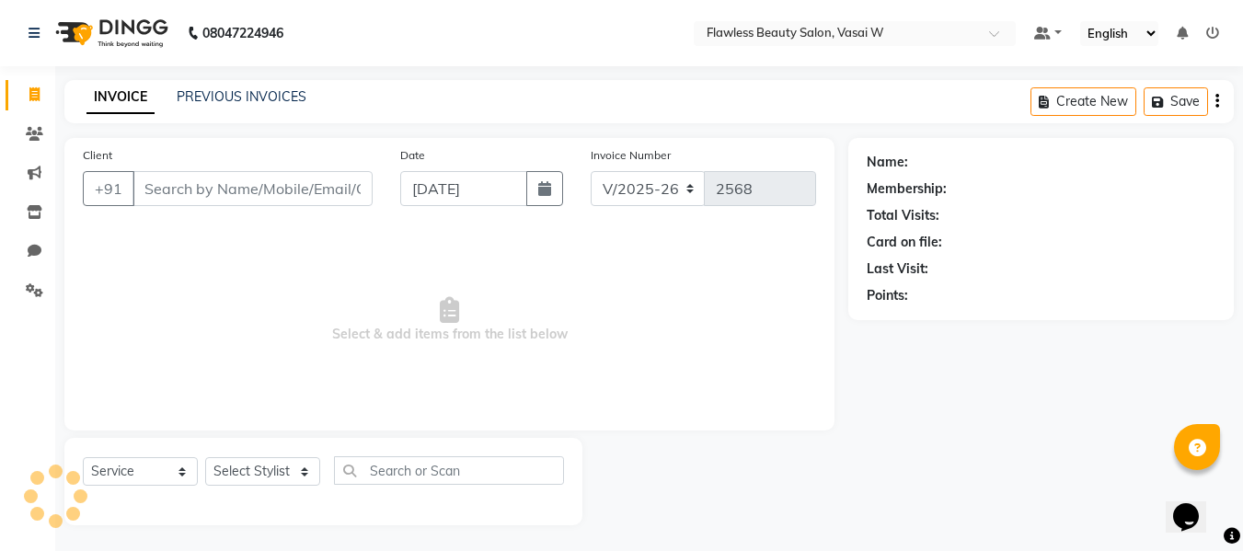
scroll to position [2, 0]
click at [28, 91] on span at bounding box center [34, 93] width 32 height 21
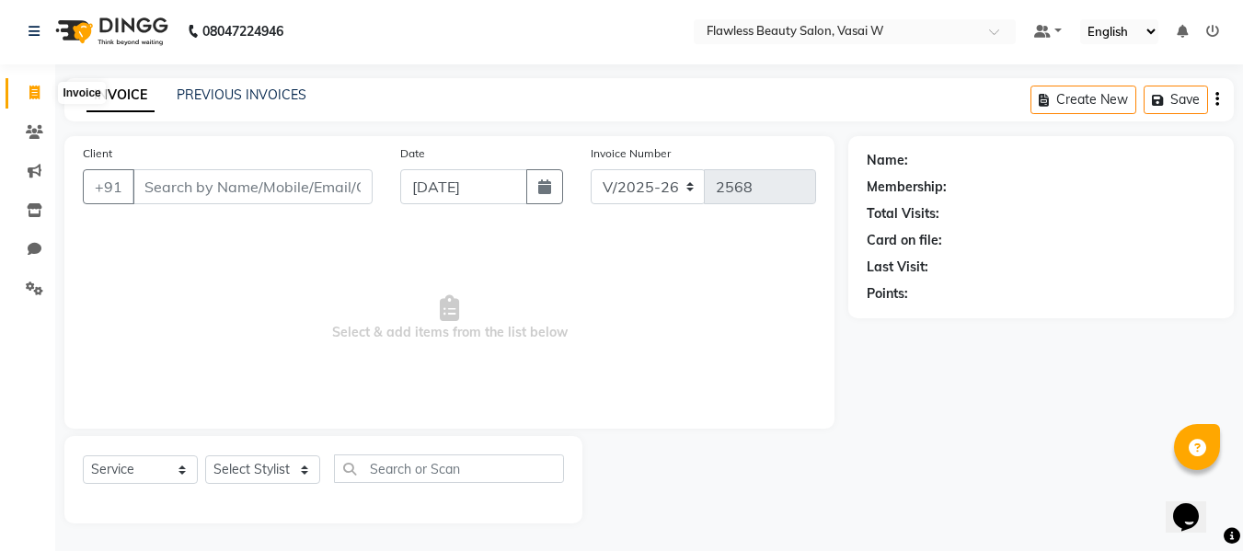
click at [38, 85] on span at bounding box center [34, 93] width 32 height 21
click at [32, 130] on icon at bounding box center [34, 132] width 17 height 14
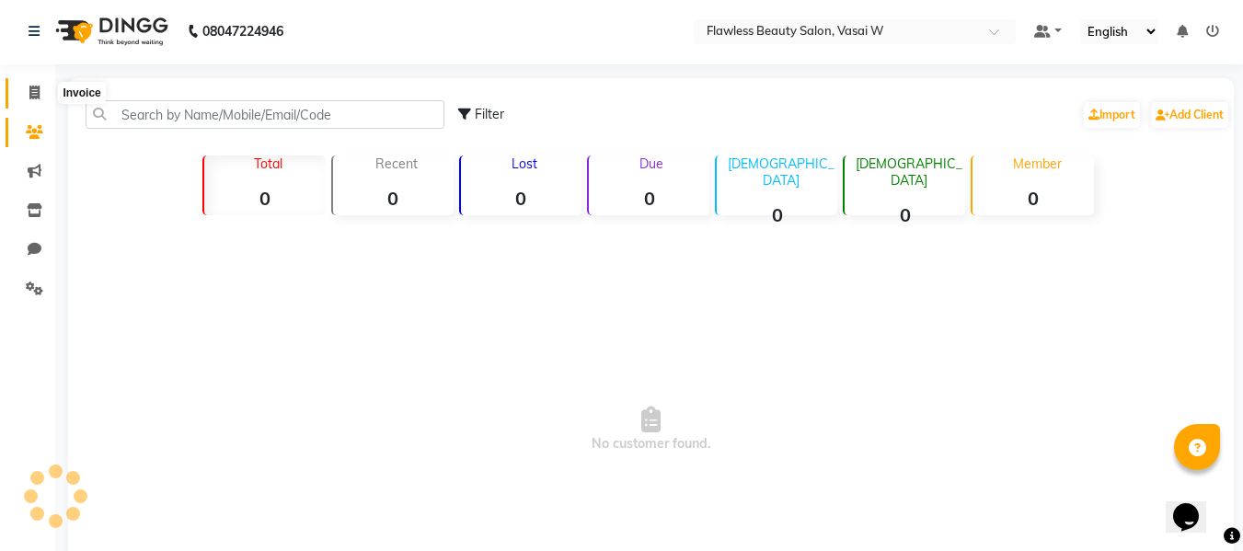
click at [38, 98] on icon at bounding box center [34, 93] width 10 height 14
select select "service"
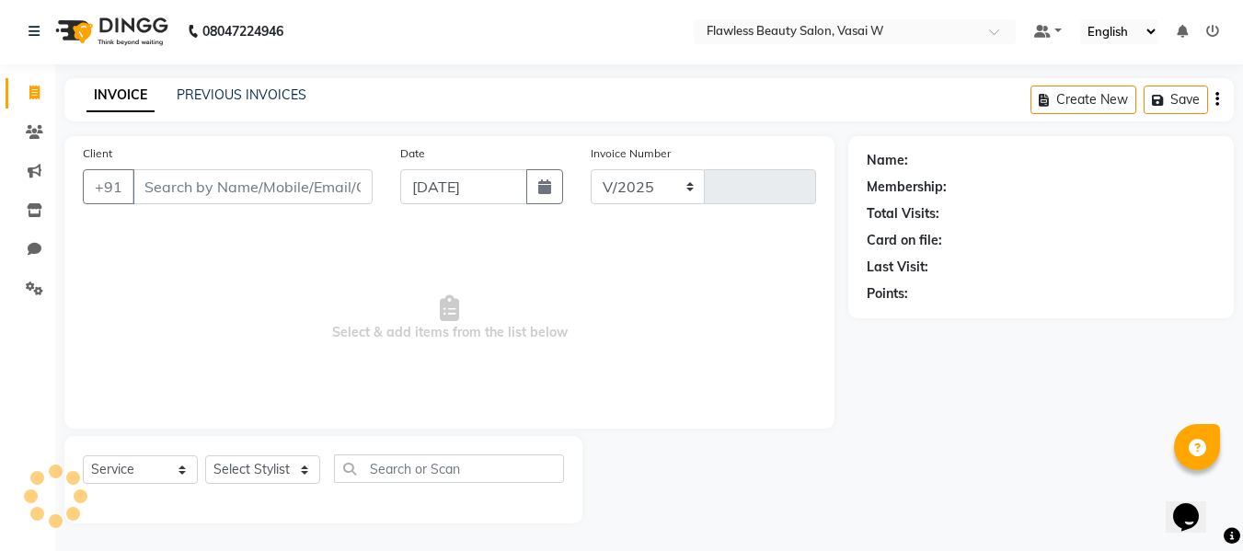
select select "8090"
type input "2568"
click at [32, 126] on icon at bounding box center [34, 132] width 17 height 14
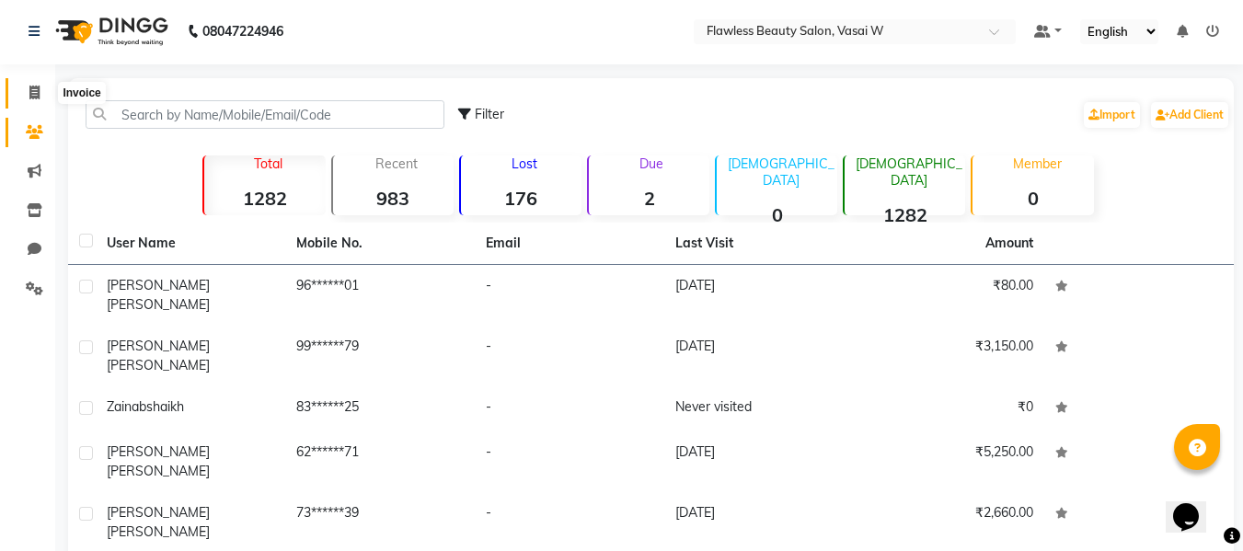
click at [36, 97] on icon at bounding box center [34, 93] width 10 height 14
select select "service"
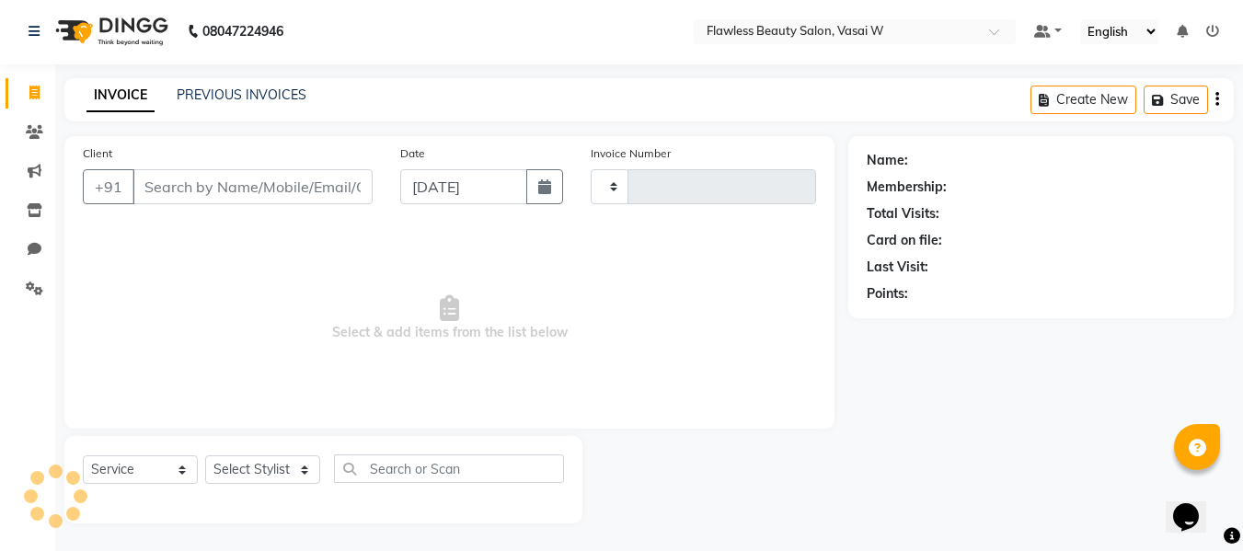
type input "2568"
select select "8090"
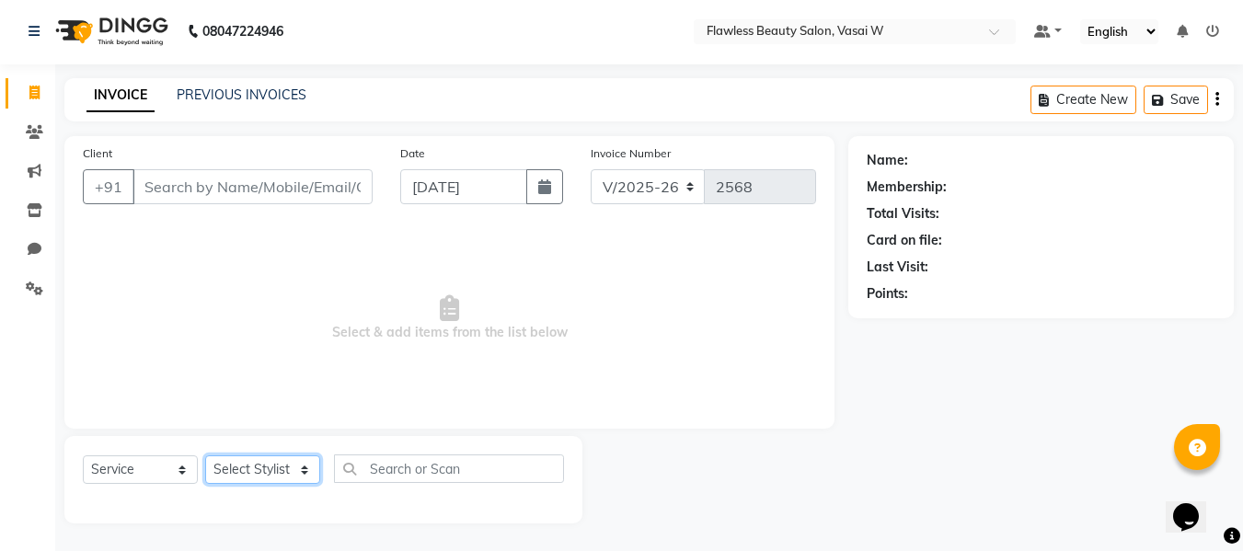
click at [252, 469] on select "Select Stylist [PERSON_NAME] [PERSON_NAME] [PERSON_NAME] maam Nisha Pari [PERSO…" at bounding box center [262, 470] width 115 height 29
select select "76403"
click at [205, 456] on select "Select Stylist [PERSON_NAME] [PERSON_NAME] [PERSON_NAME] maam Nisha Pari [PERSO…" at bounding box center [262, 470] width 115 height 29
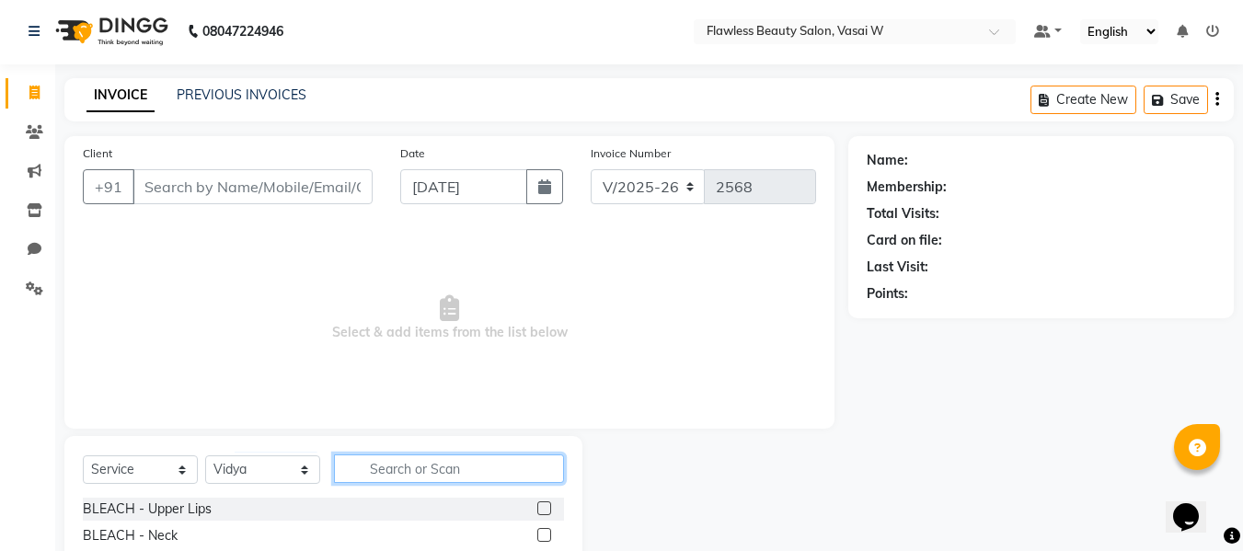
click at [364, 463] on input "text" at bounding box center [449, 469] width 230 height 29
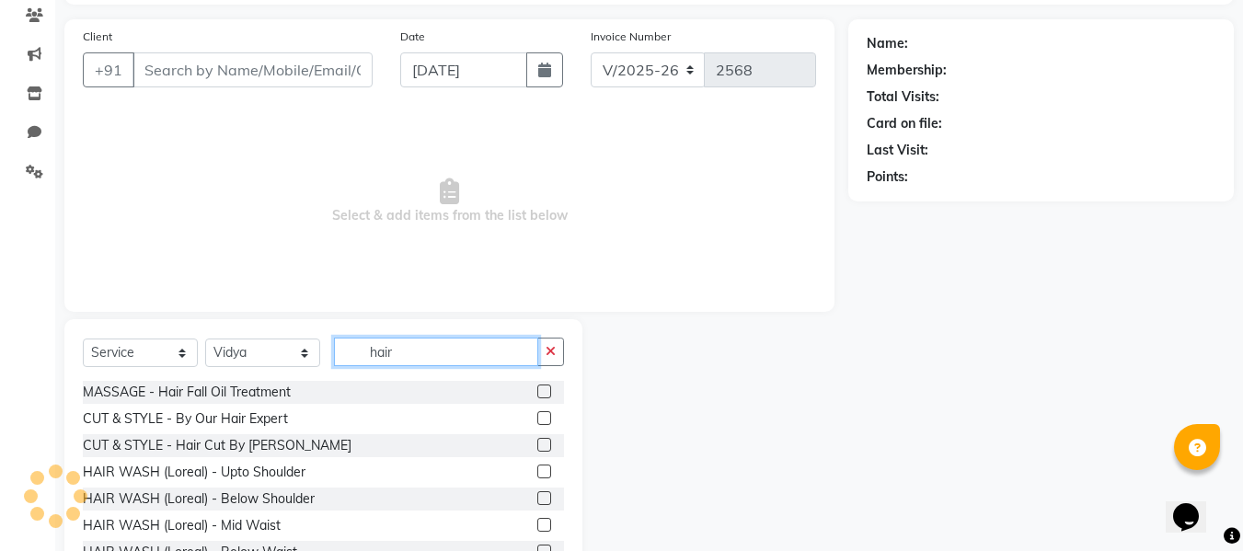
scroll to position [121, 0]
type input "hair"
click at [537, 414] on label at bounding box center [544, 417] width 14 height 14
click at [537, 414] on input "checkbox" at bounding box center [543, 417] width 12 height 12
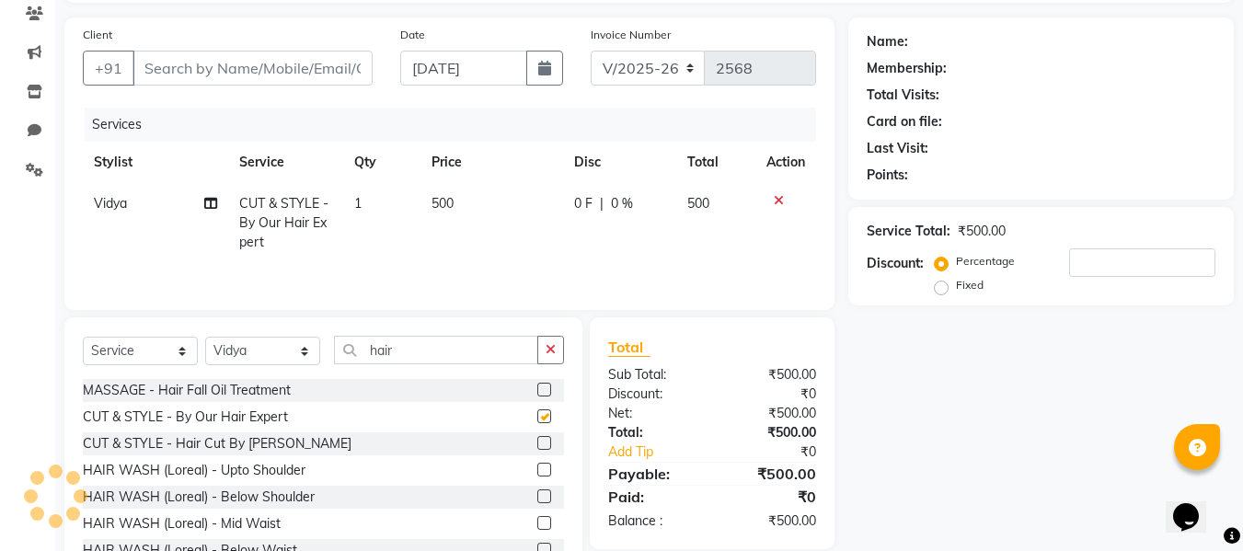
checkbox input "false"
click at [442, 196] on span "500" at bounding box center [443, 203] width 22 height 17
select select "76403"
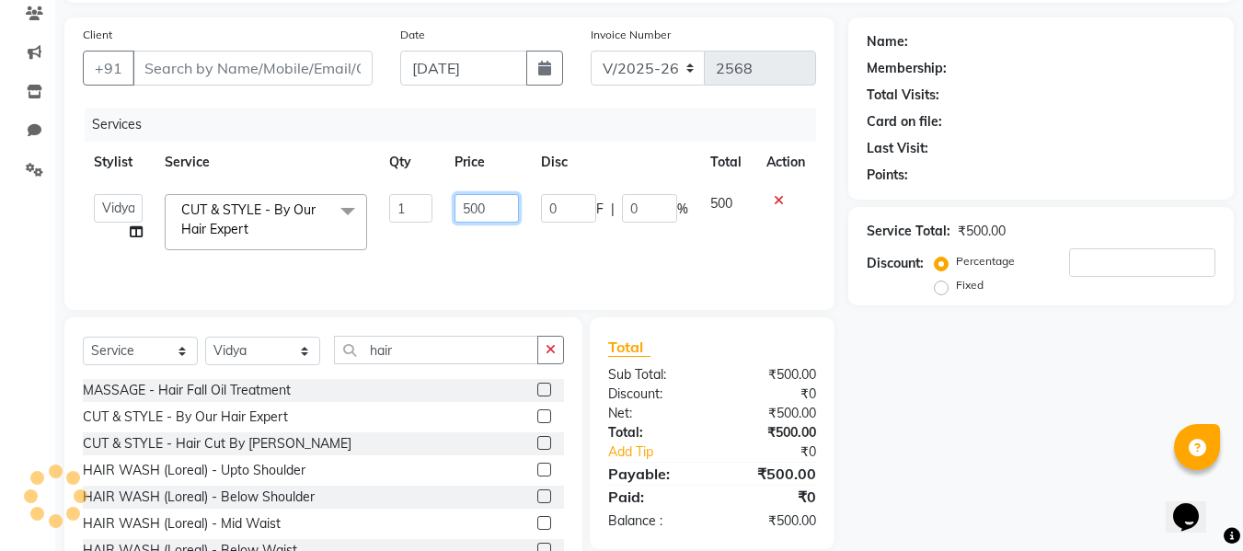
click at [501, 202] on input "500" at bounding box center [486, 208] width 63 height 29
type input "5"
type input "300"
click at [680, 362] on div "Total Sub Total: ₹500.00 Discount: ₹0 Net: ₹500.00 Total: ₹500.00 Add Tip ₹0 Pa…" at bounding box center [712, 433] width 208 height 195
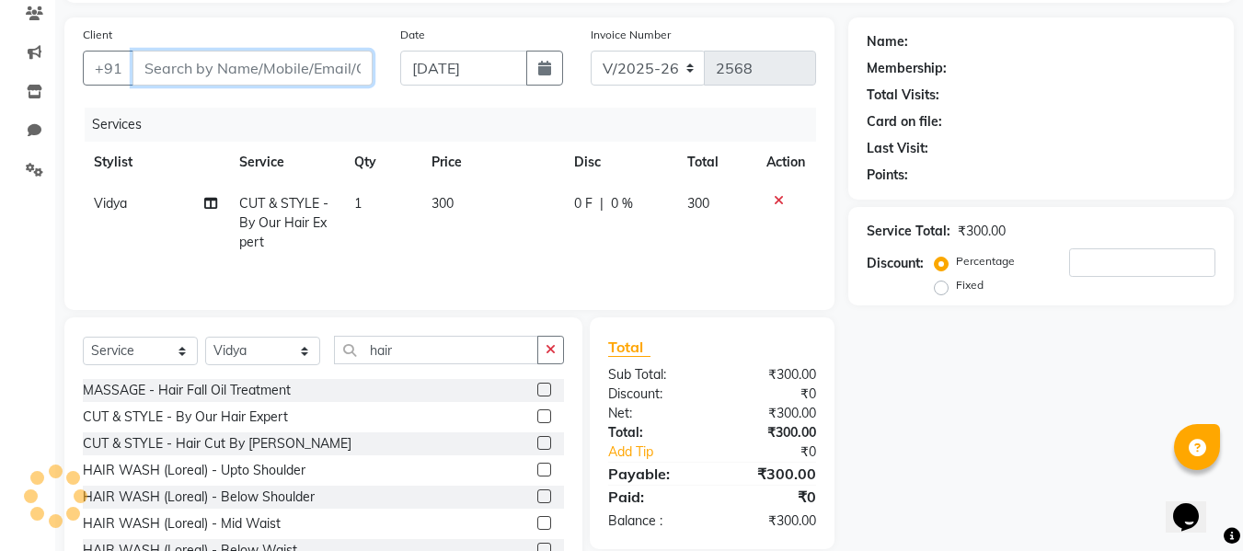
click at [270, 76] on input "Client" at bounding box center [253, 68] width 240 height 35
type input "v"
type input "0"
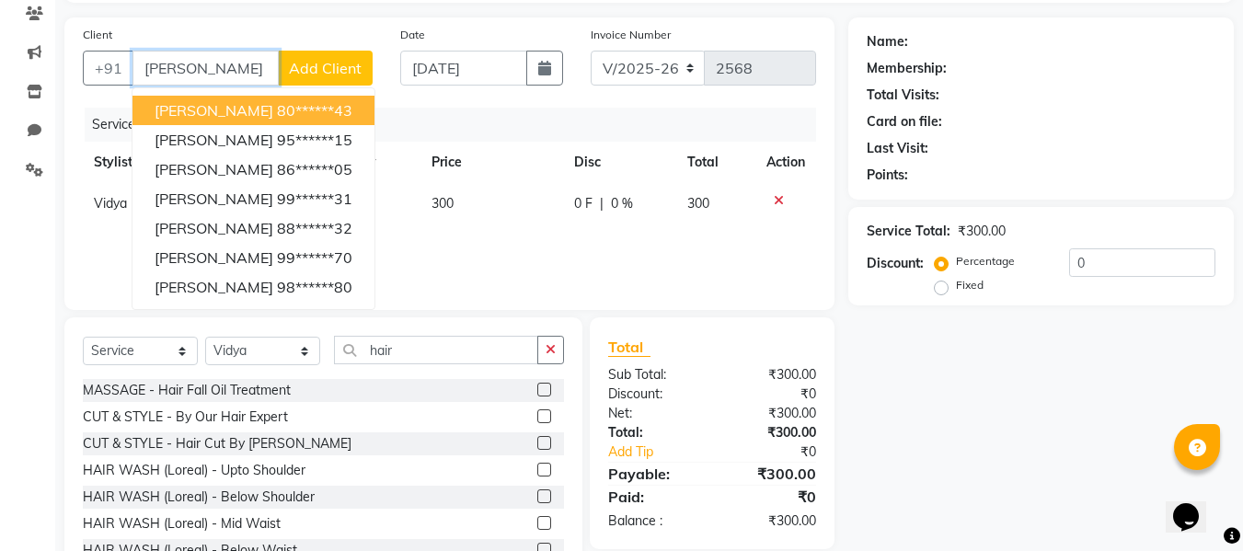
click at [244, 69] on input "[PERSON_NAME]" at bounding box center [206, 68] width 146 height 35
type input "v"
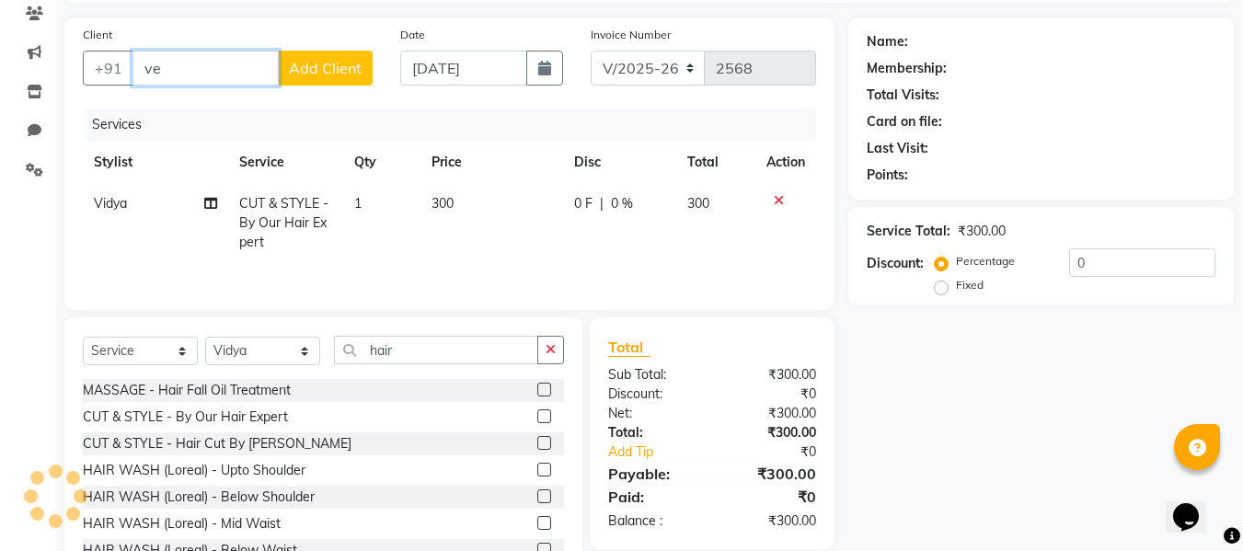
type input "v"
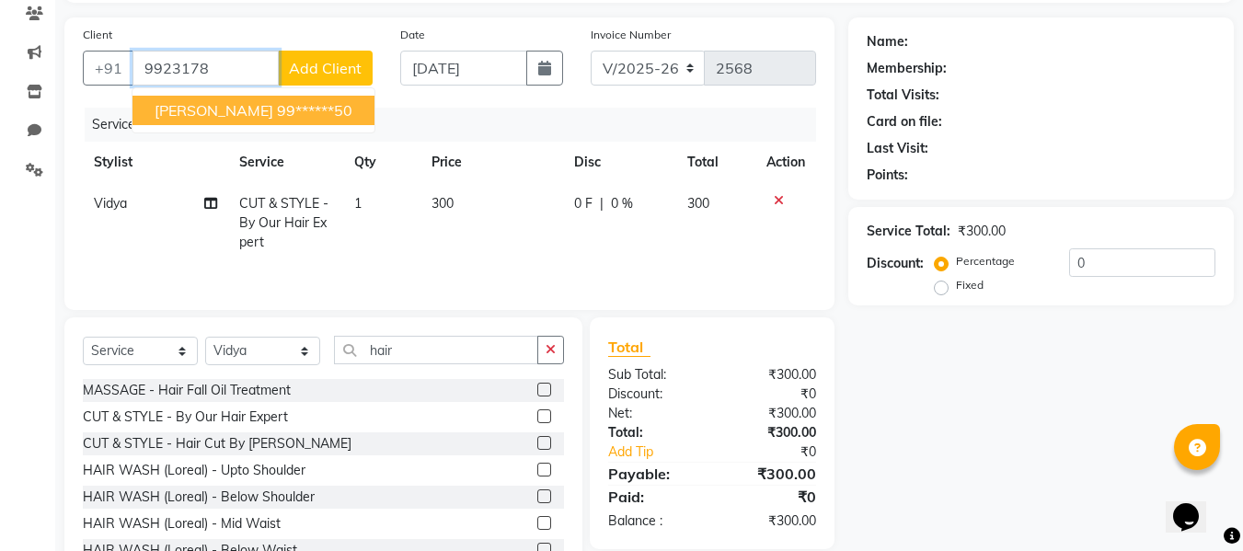
click at [244, 110] on span "[PERSON_NAME]" at bounding box center [214, 110] width 119 height 18
type input "99******50"
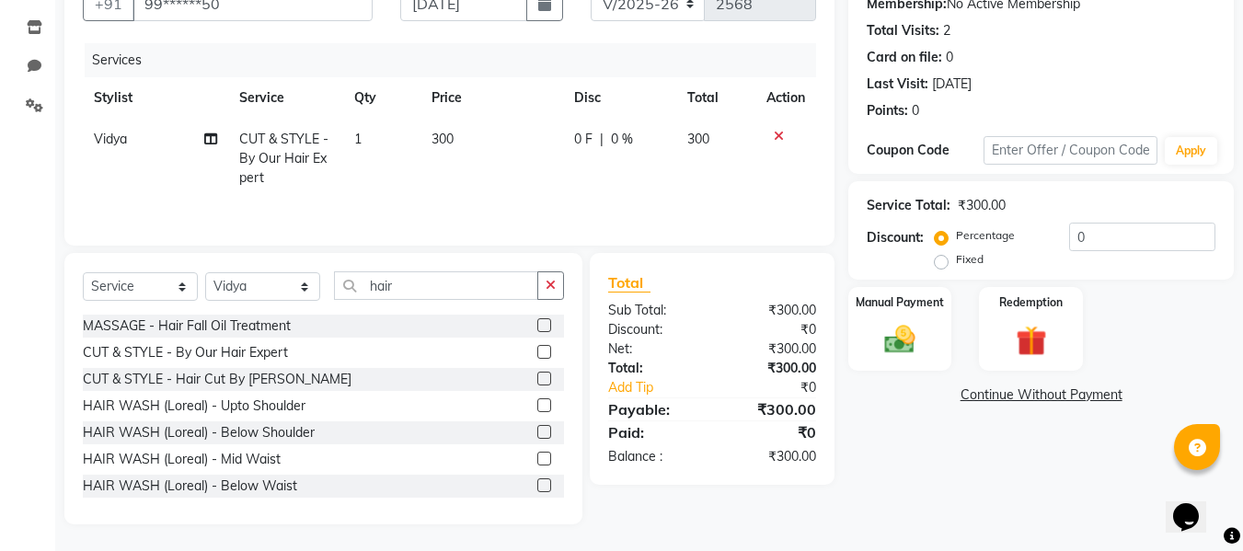
scroll to position [186, 0]
click at [886, 329] on img at bounding box center [900, 338] width 52 height 37
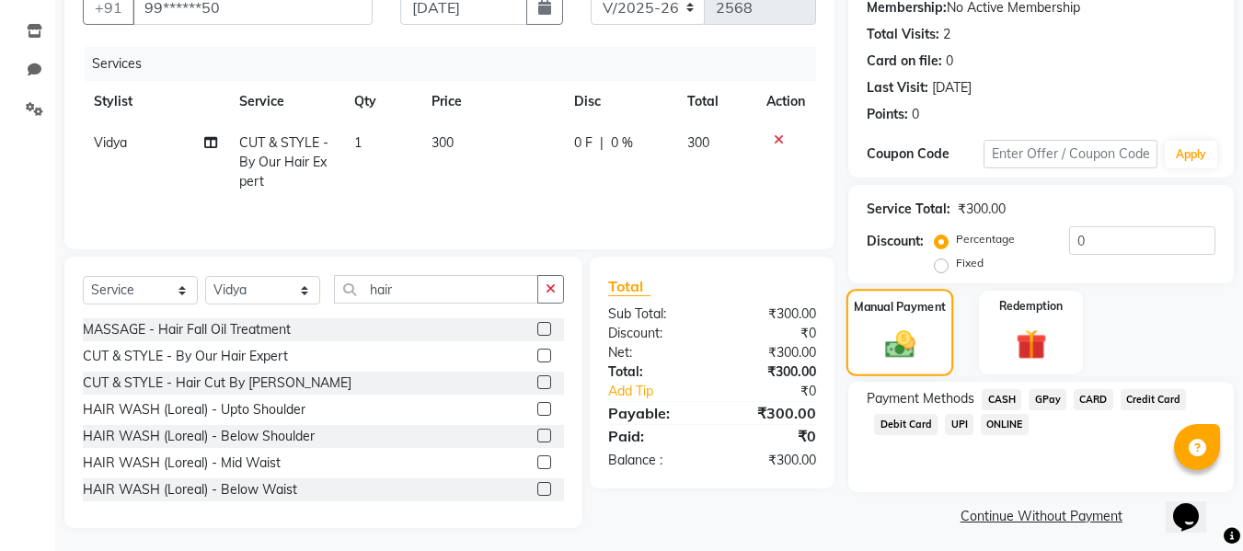
scroll to position [188, 0]
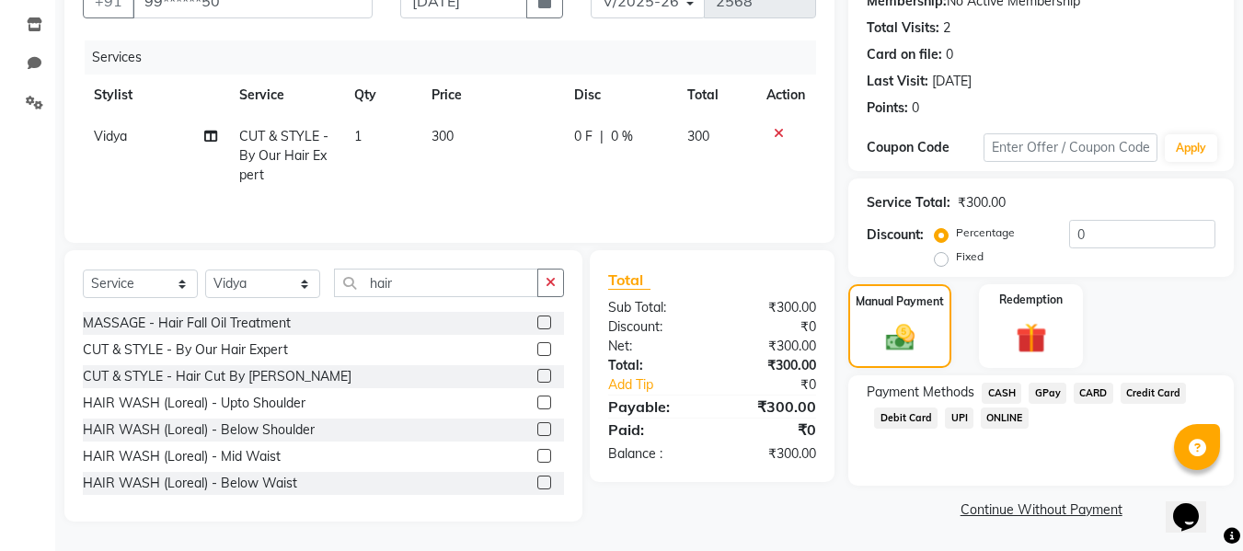
click at [1000, 391] on span "CASH" at bounding box center [1002, 393] width 40 height 21
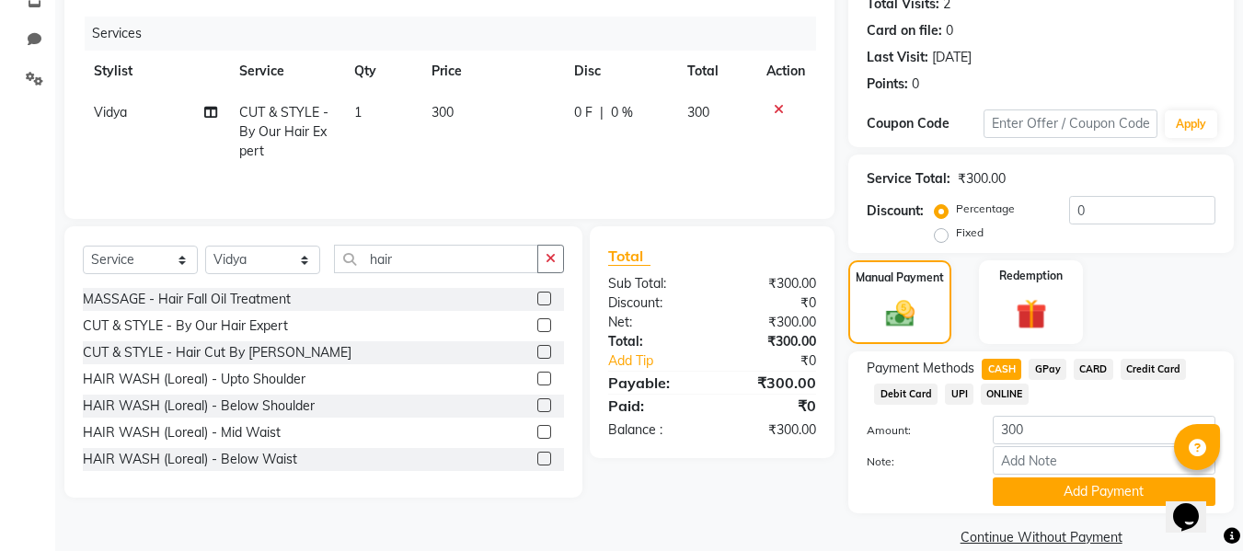
scroll to position [239, 0]
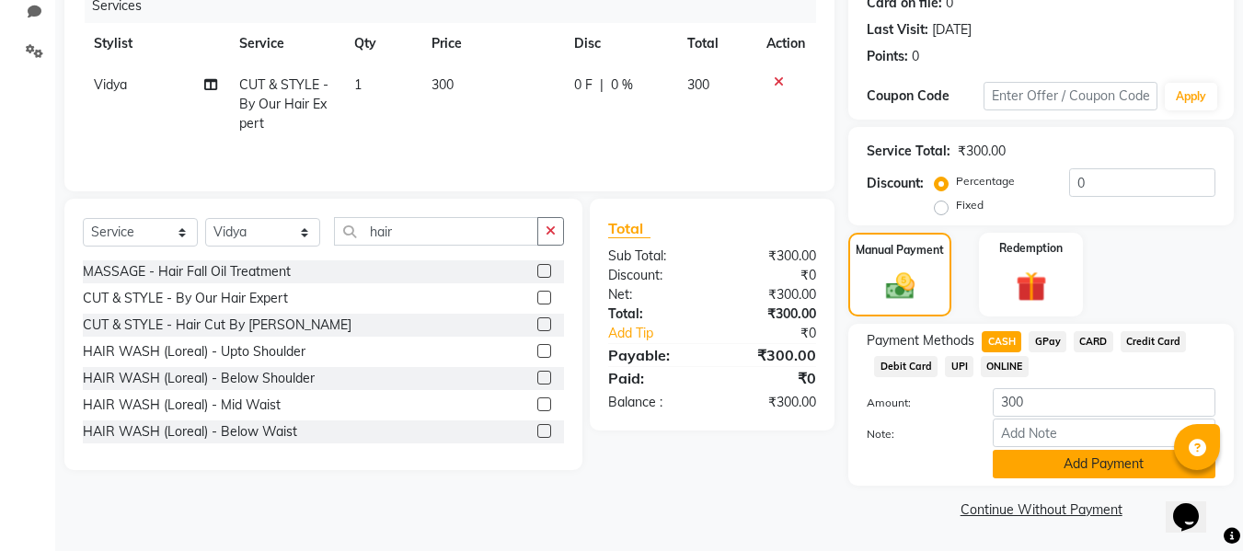
click at [1001, 456] on button "Add Payment" at bounding box center [1104, 464] width 223 height 29
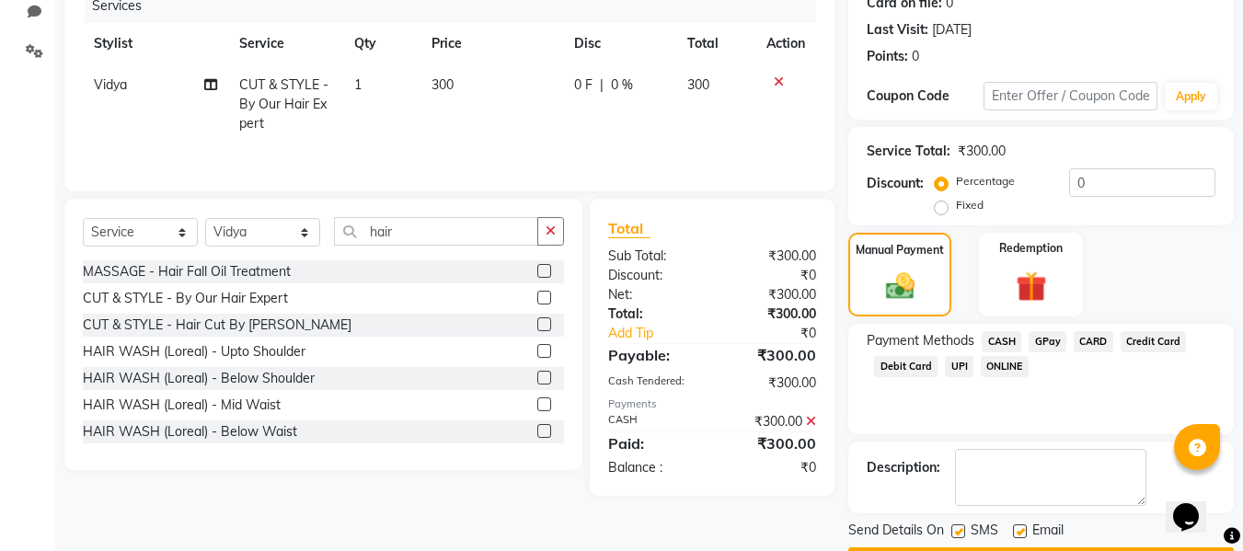
scroll to position [292, 0]
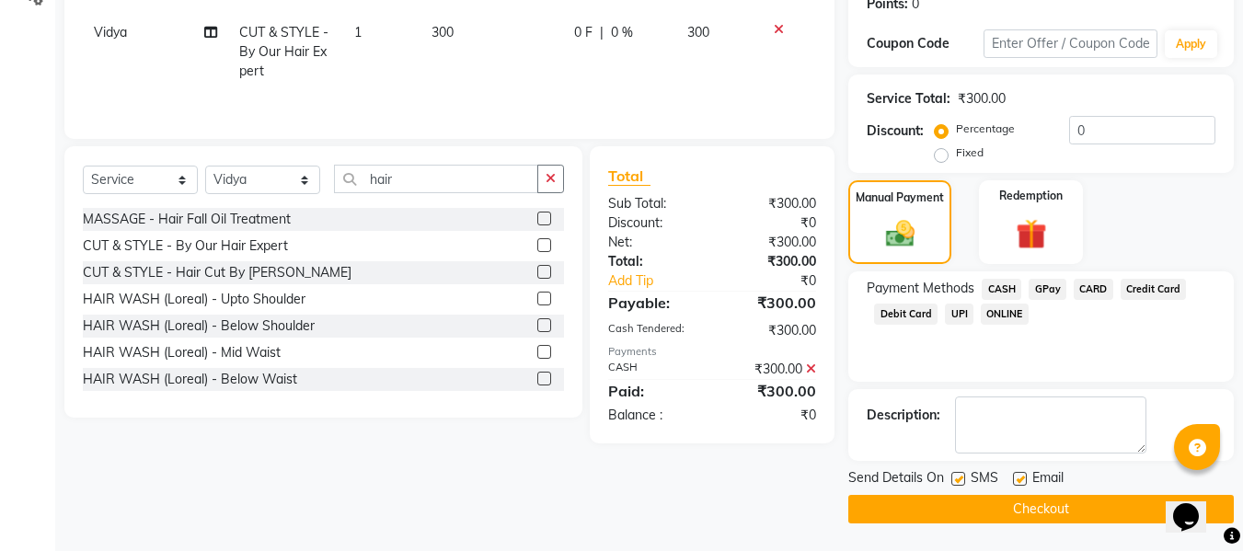
click at [1021, 474] on label at bounding box center [1020, 479] width 14 height 14
click at [1021, 474] on input "checkbox" at bounding box center [1019, 480] width 12 height 12
checkbox input "false"
click at [956, 476] on label at bounding box center [959, 479] width 14 height 14
click at [956, 476] on input "checkbox" at bounding box center [958, 480] width 12 height 12
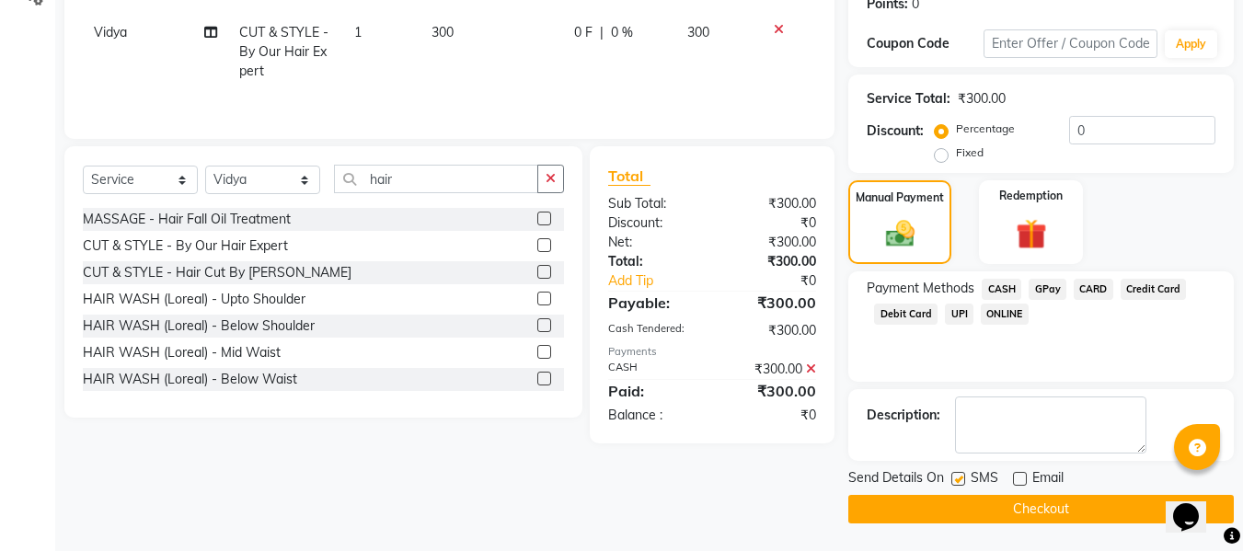
checkbox input "false"
click at [929, 500] on button "Checkout" at bounding box center [1041, 509] width 386 height 29
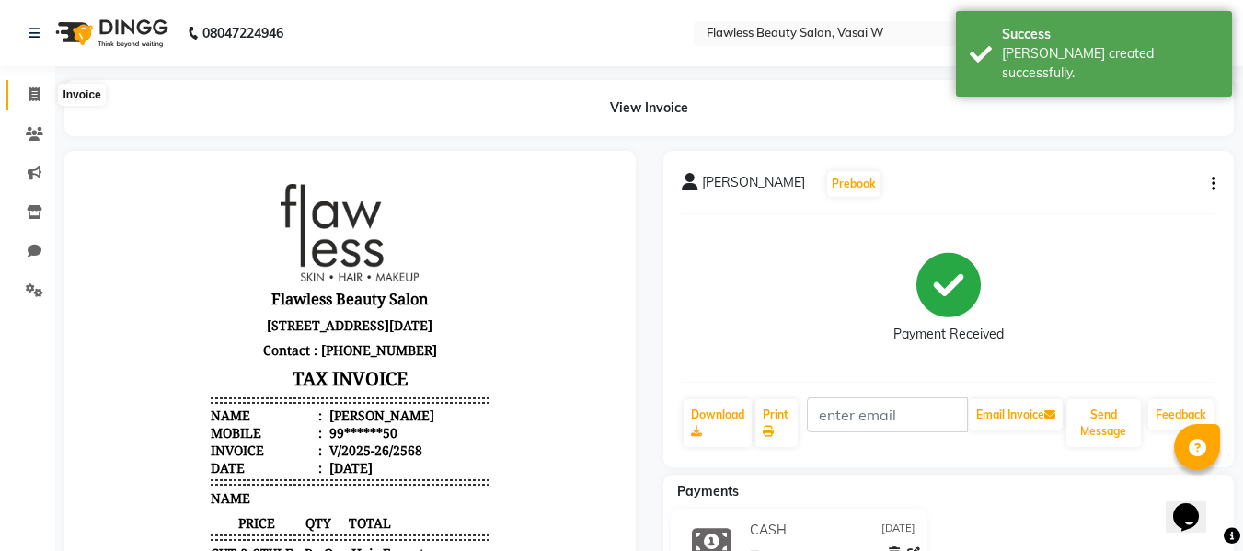
click at [29, 94] on icon at bounding box center [34, 94] width 10 height 14
select select "8090"
select select "service"
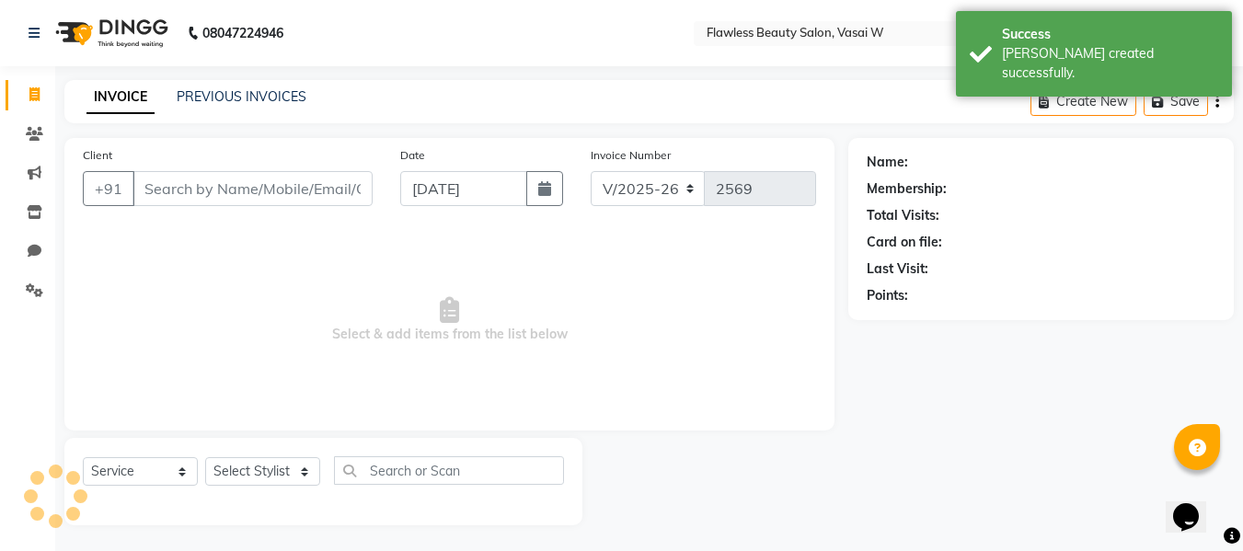
scroll to position [2, 0]
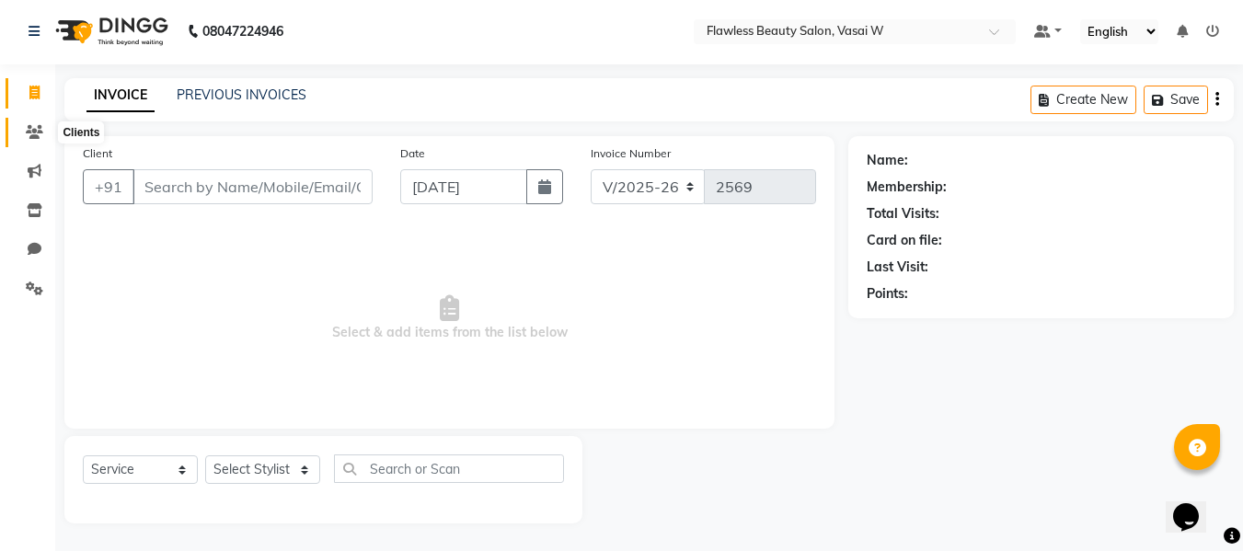
click at [42, 133] on icon at bounding box center [34, 132] width 17 height 14
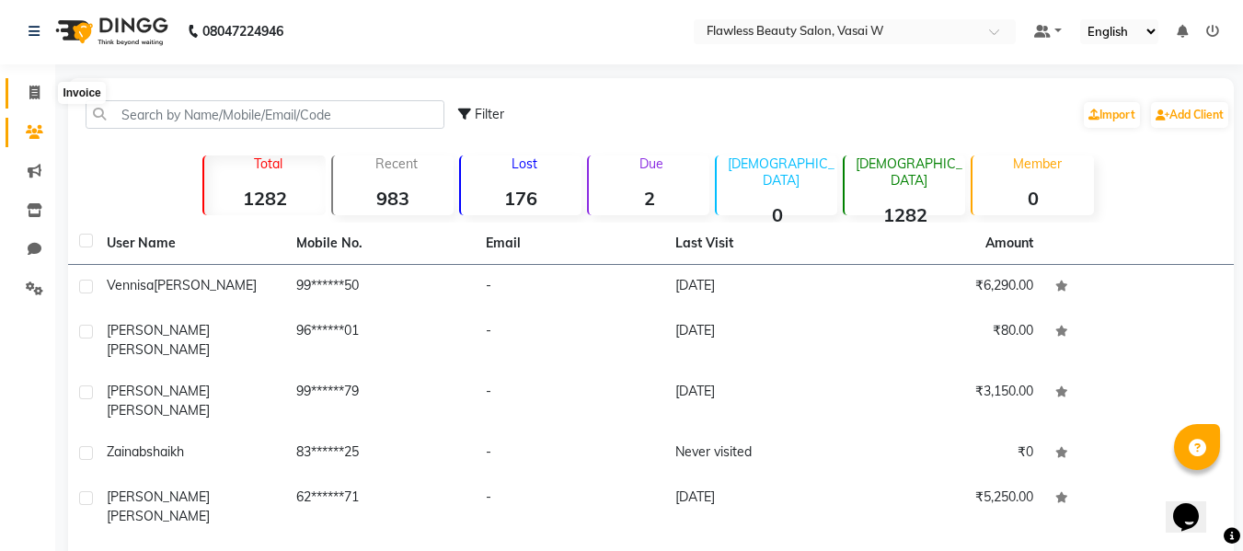
click at [31, 97] on icon at bounding box center [34, 93] width 10 height 14
select select "service"
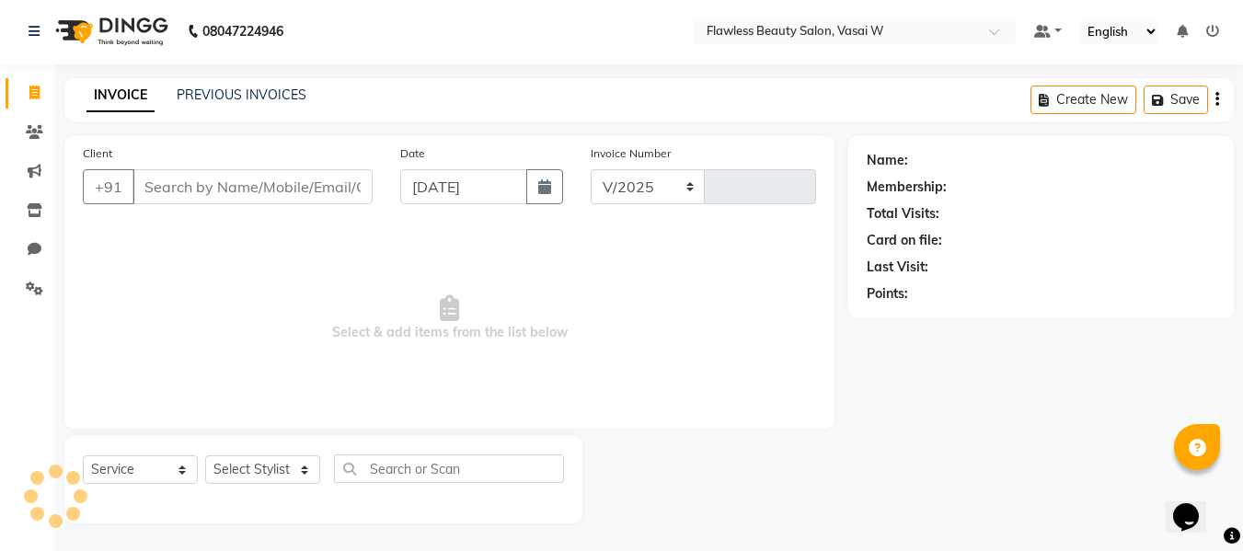
select select "8090"
type input "2569"
click at [32, 97] on icon at bounding box center [34, 93] width 10 height 14
click at [35, 98] on icon at bounding box center [34, 93] width 10 height 14
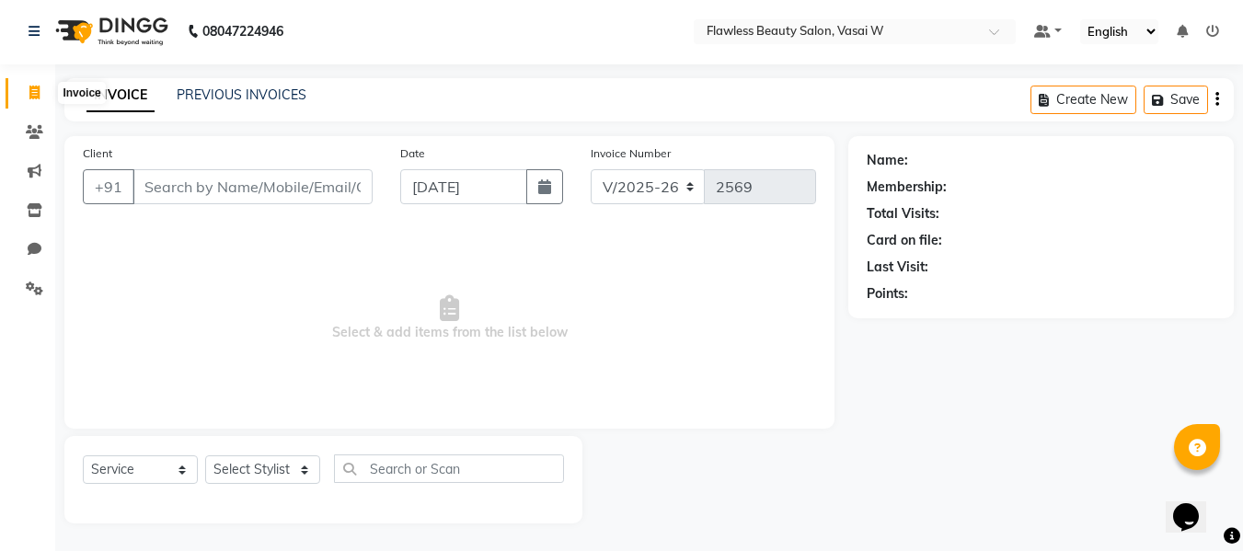
click at [44, 98] on span at bounding box center [34, 93] width 32 height 21
click at [40, 98] on icon at bounding box center [34, 93] width 10 height 14
click at [41, 98] on span at bounding box center [34, 93] width 32 height 21
click at [40, 133] on icon at bounding box center [34, 132] width 17 height 14
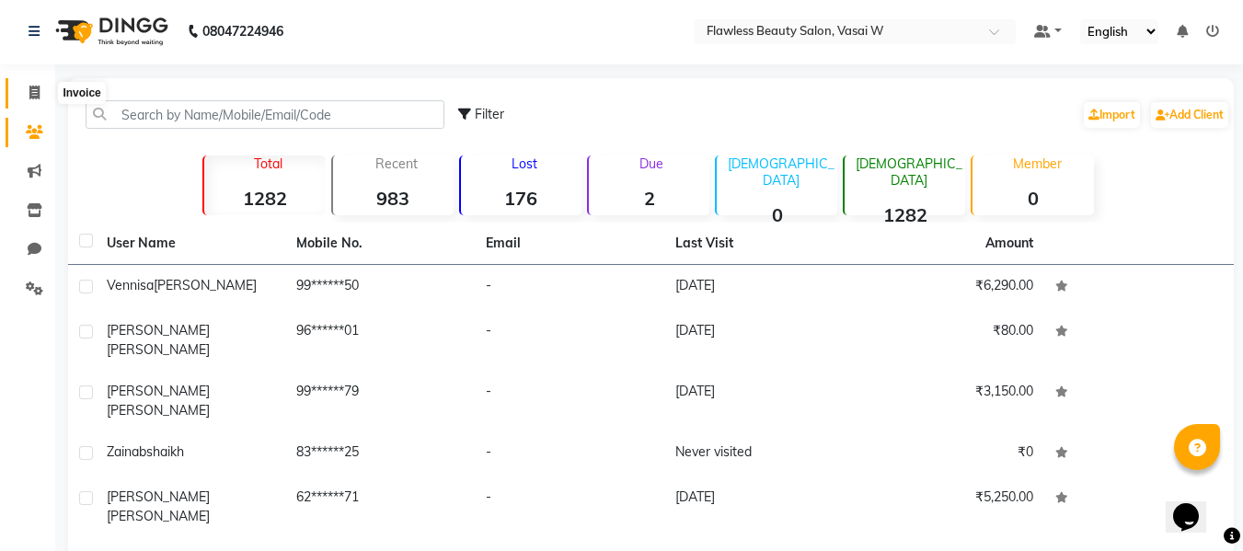
click at [40, 94] on span at bounding box center [34, 93] width 32 height 21
select select "service"
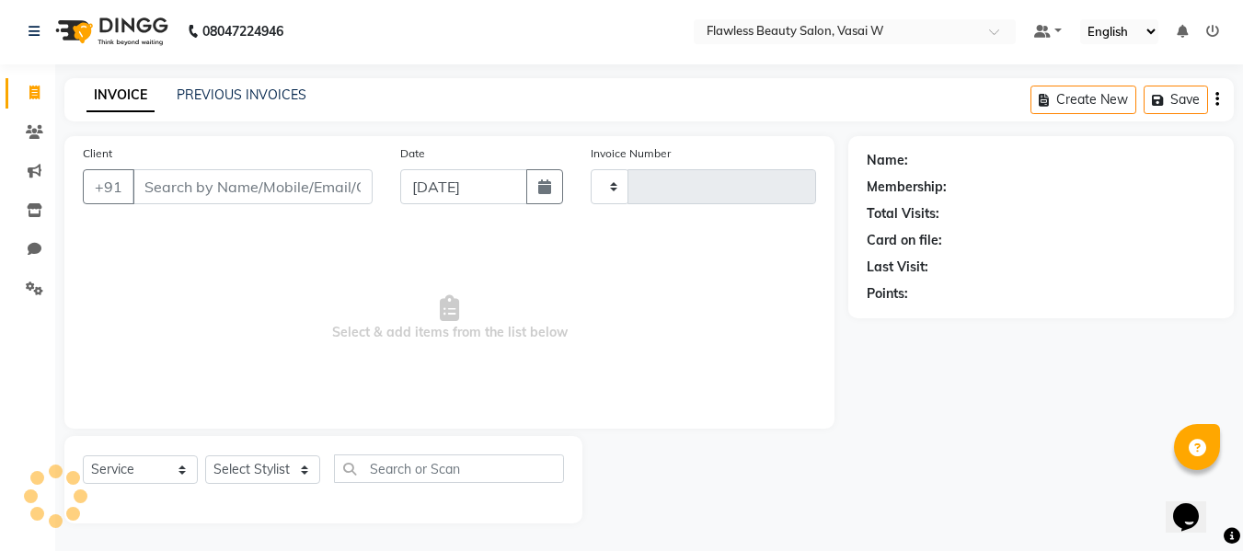
type input "2569"
select select "8090"
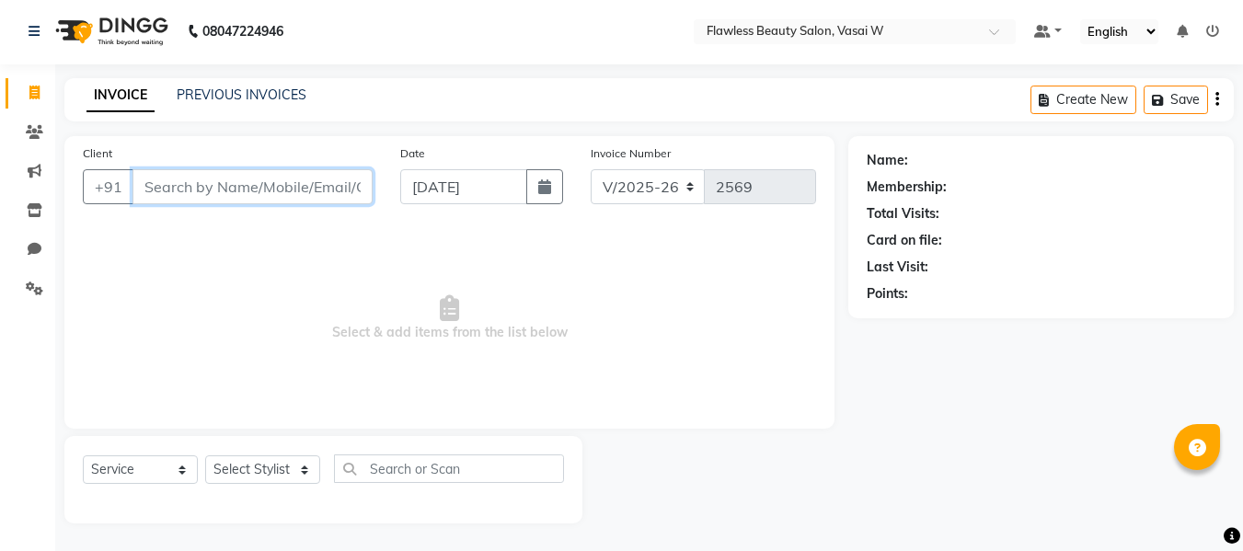
click at [244, 183] on input "Client" at bounding box center [253, 186] width 240 height 35
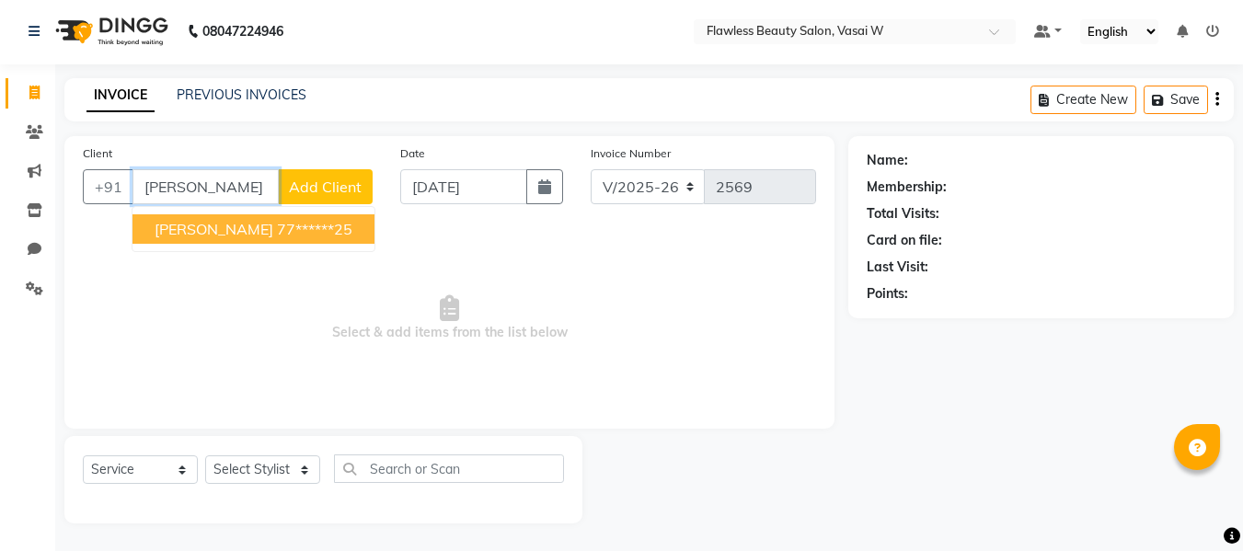
click at [257, 225] on span "[PERSON_NAME]" at bounding box center [214, 229] width 119 height 18
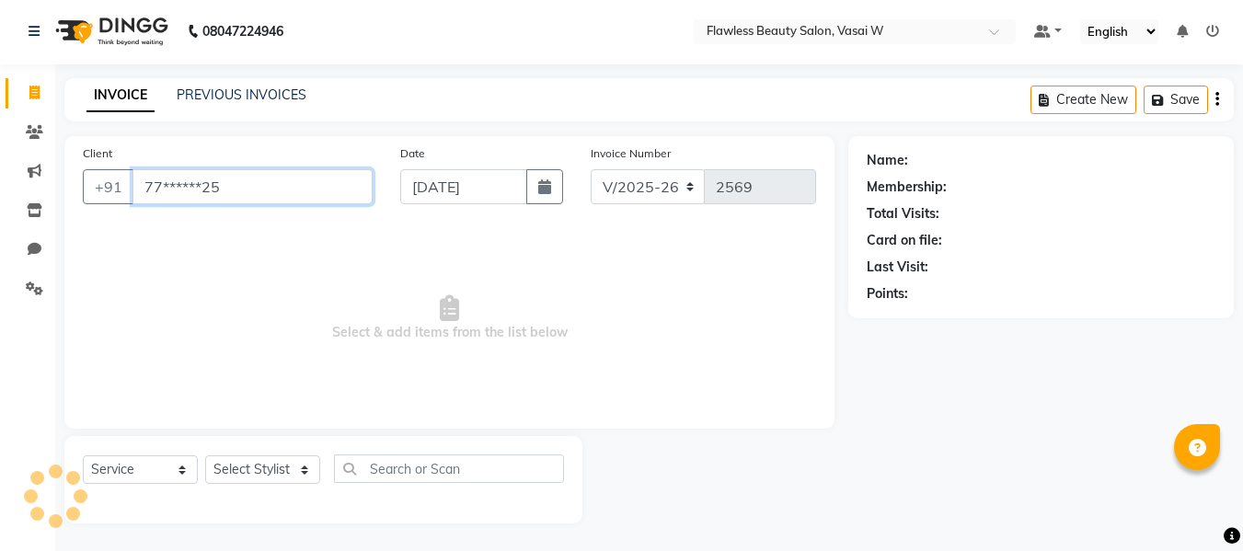
type input "77******25"
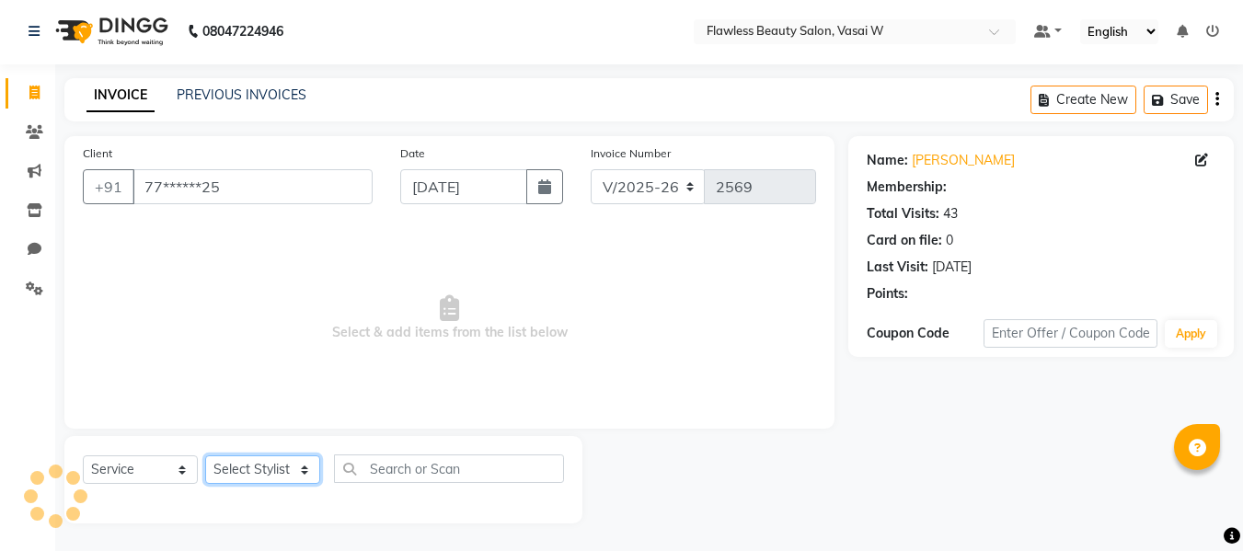
click at [271, 466] on select "Select Stylist [PERSON_NAME] [PERSON_NAME] [PERSON_NAME] maam Nisha Pari [PERSO…" at bounding box center [262, 470] width 115 height 29
select select "76410"
click at [205, 456] on select "Select Stylist [PERSON_NAME] [PERSON_NAME] [PERSON_NAME] maam Nisha Pari [PERSO…" at bounding box center [262, 470] width 115 height 29
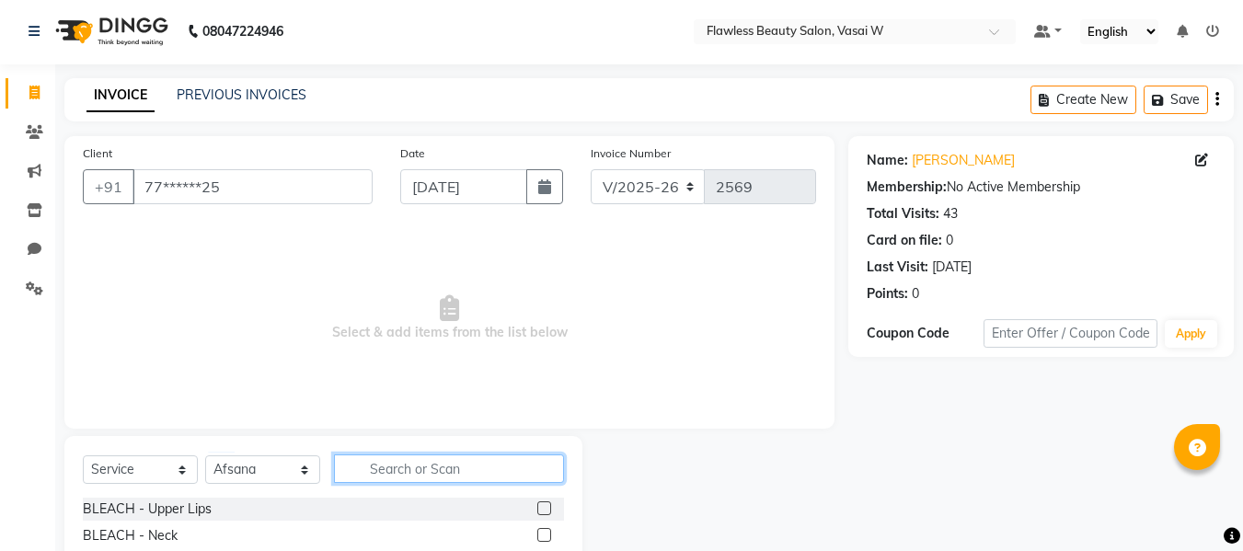
click at [405, 466] on input "text" at bounding box center [449, 469] width 230 height 29
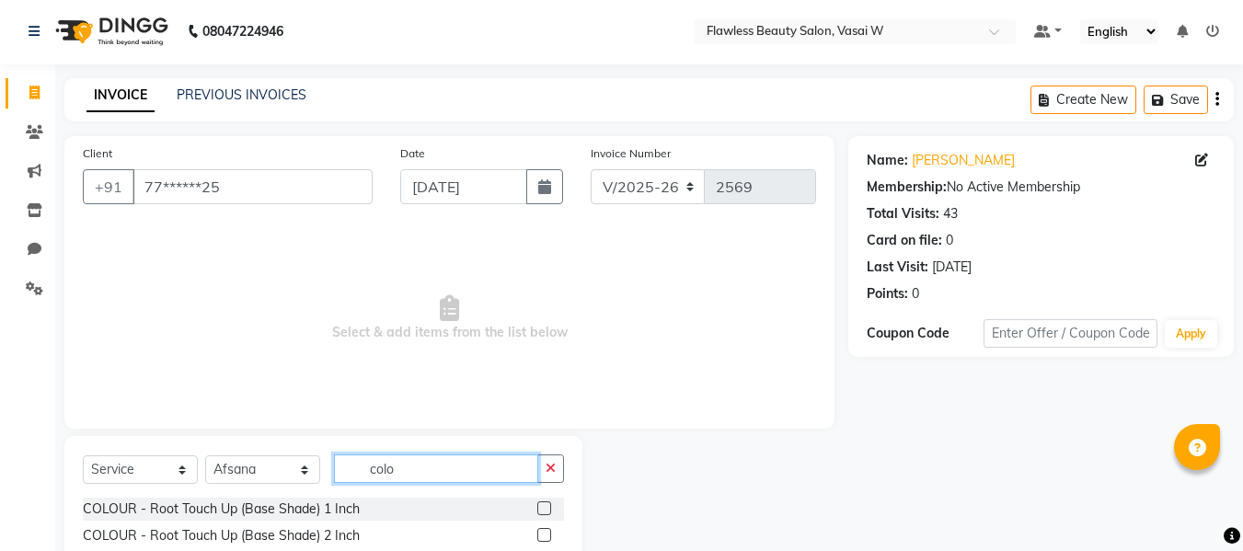
type input "colo"
click at [537, 507] on label at bounding box center [544, 509] width 14 height 14
click at [537, 507] on input "checkbox" at bounding box center [543, 509] width 12 height 12
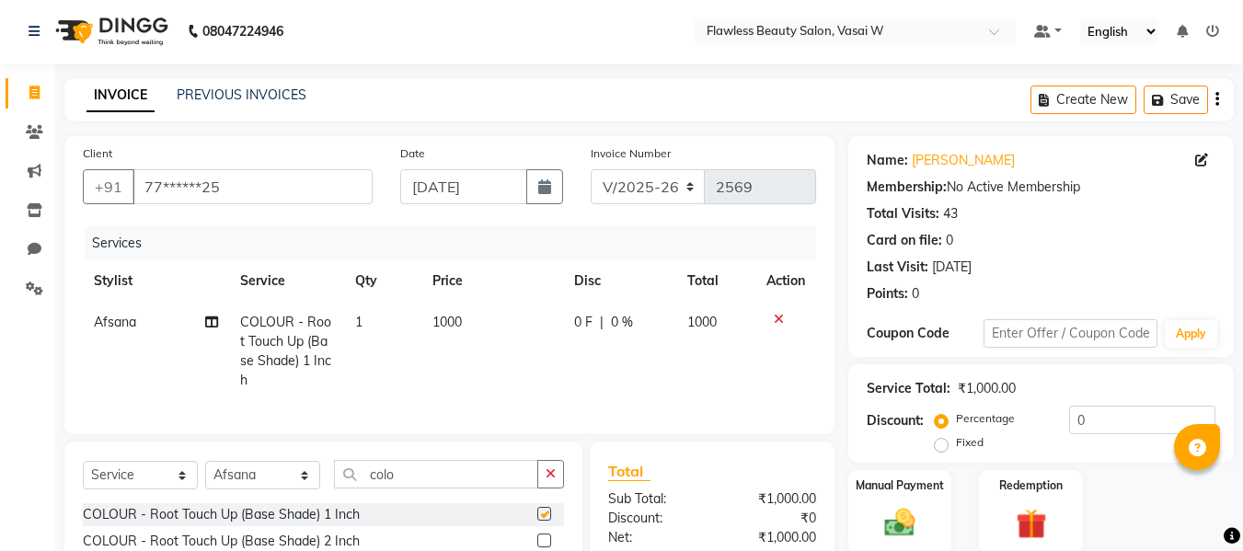
checkbox input "false"
click at [469, 332] on td "1000" at bounding box center [492, 351] width 142 height 99
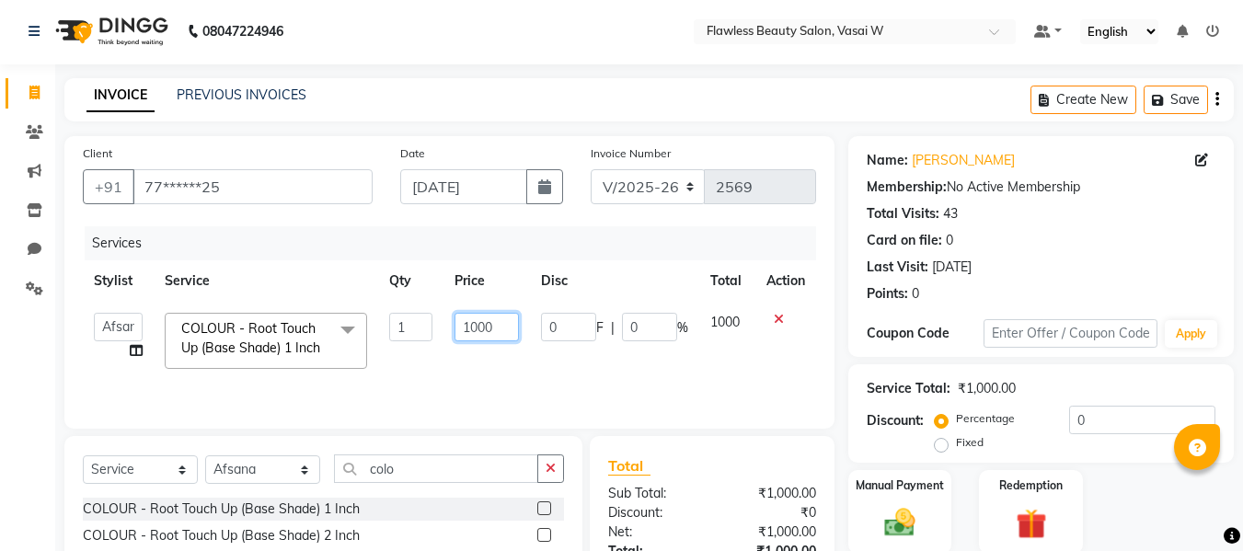
click at [504, 329] on input "1000" at bounding box center [486, 327] width 63 height 29
type input "1"
type input "100"
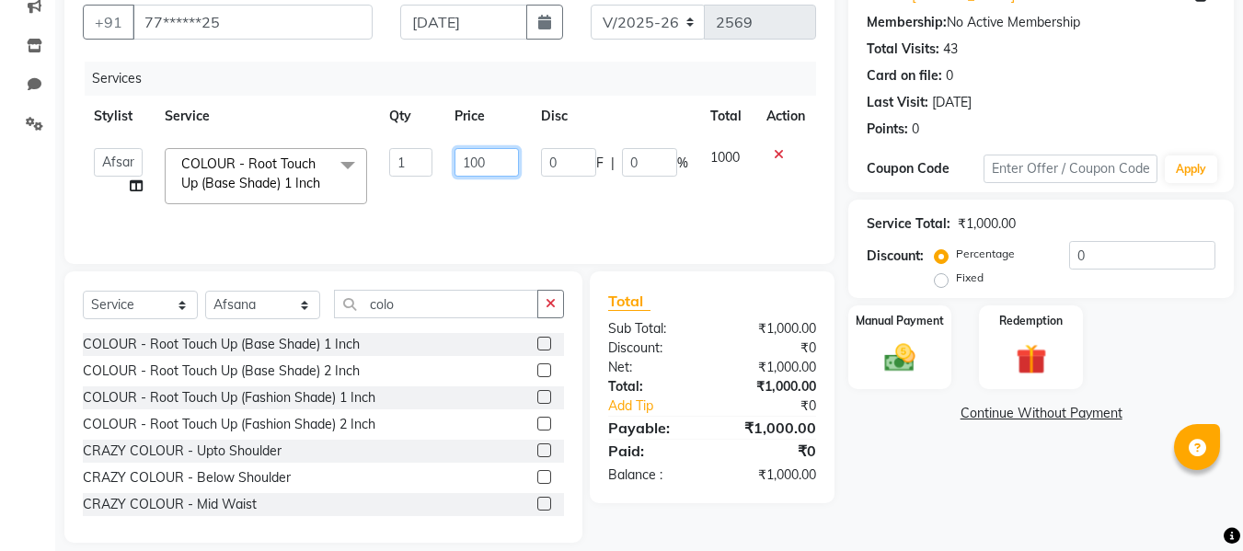
scroll to position [186, 0]
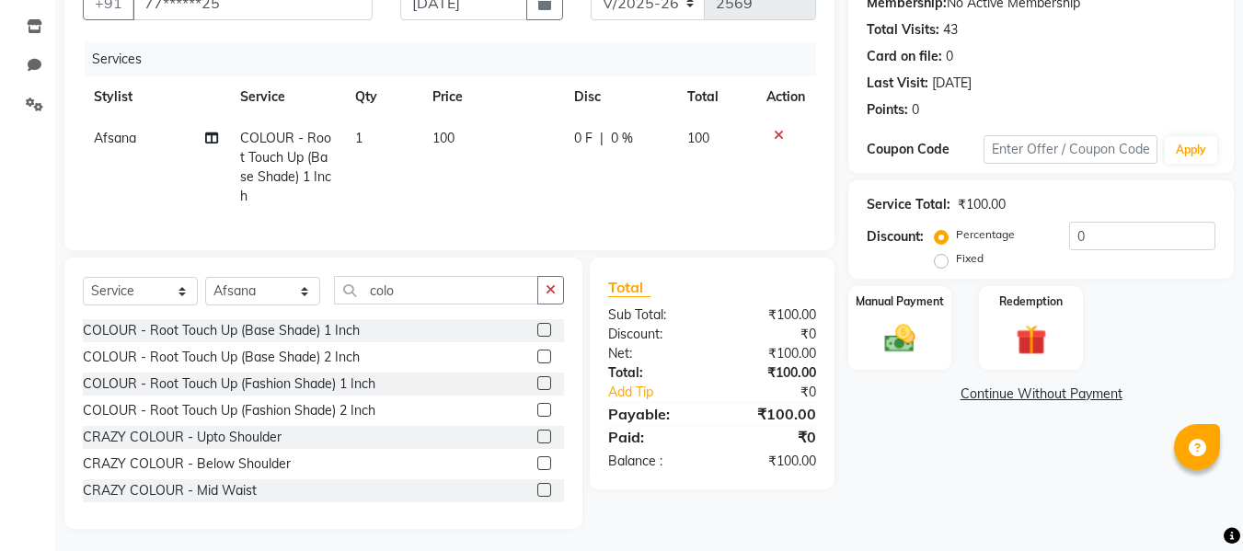
click at [729, 384] on div "Total Sub Total: ₹100.00 Discount: ₹0 Net: ₹100.00 Total: ₹100.00 Add Tip ₹0 Pa…" at bounding box center [712, 373] width 208 height 195
click at [907, 320] on img at bounding box center [900, 338] width 52 height 37
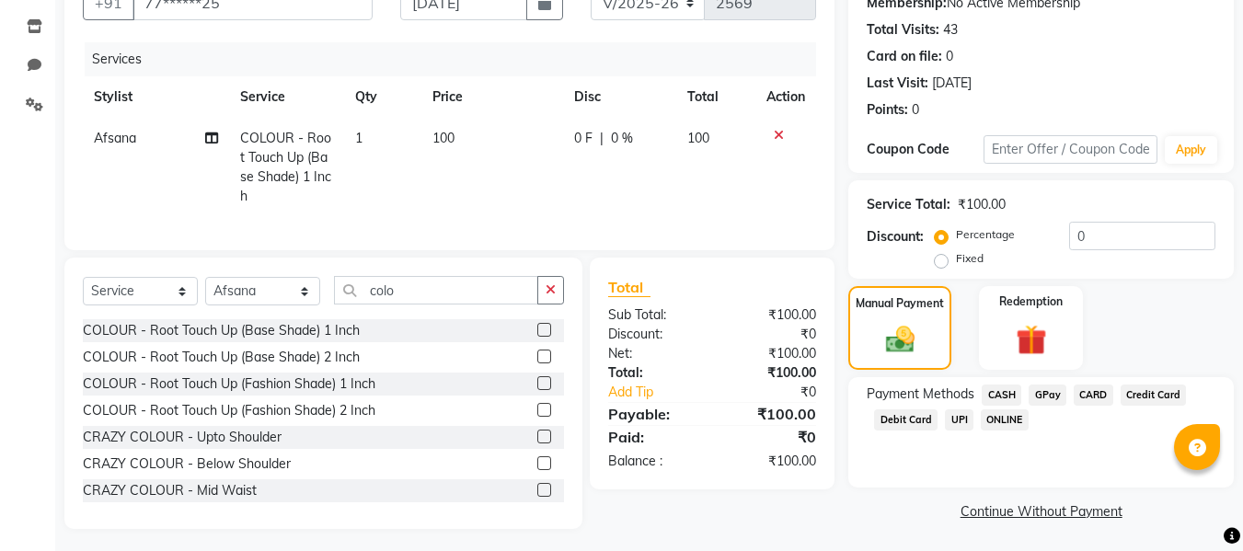
click at [1000, 392] on span "CASH" at bounding box center [1002, 395] width 40 height 21
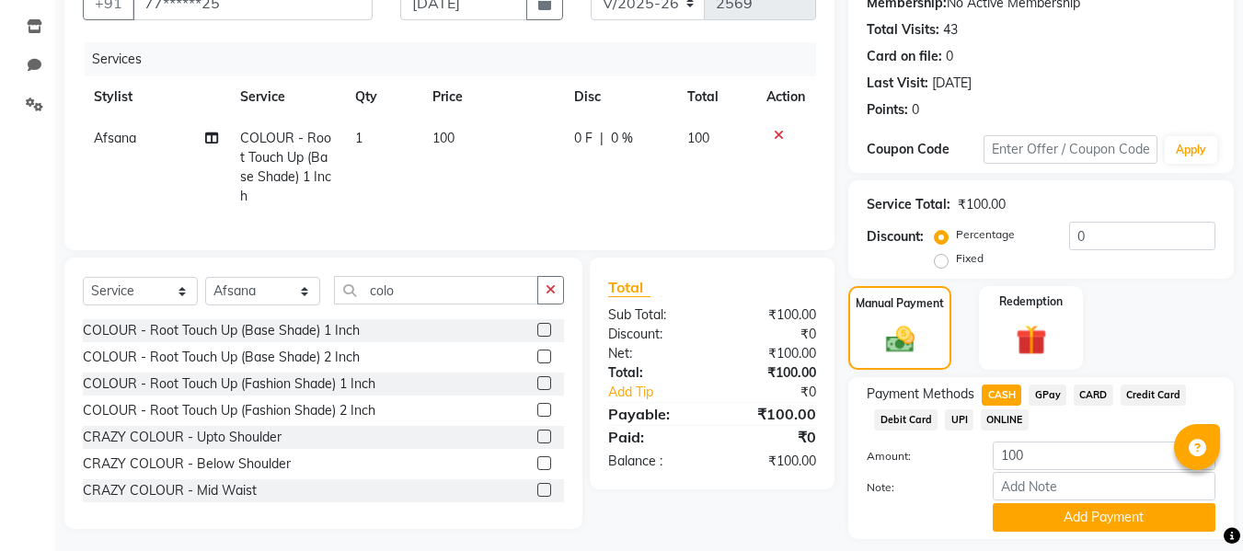
scroll to position [239, 0]
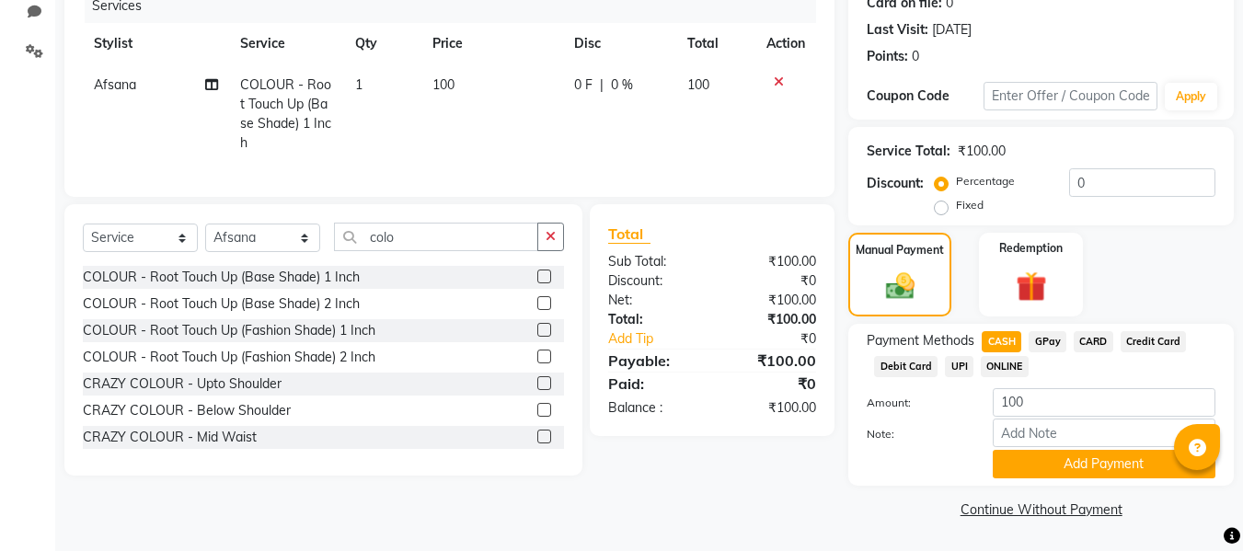
drag, startPoint x: 1013, startPoint y: 474, endPoint x: 898, endPoint y: 478, distance: 115.1
click at [898, 478] on div at bounding box center [915, 464] width 125 height 29
click at [994, 455] on button "Add Payment" at bounding box center [1104, 464] width 223 height 29
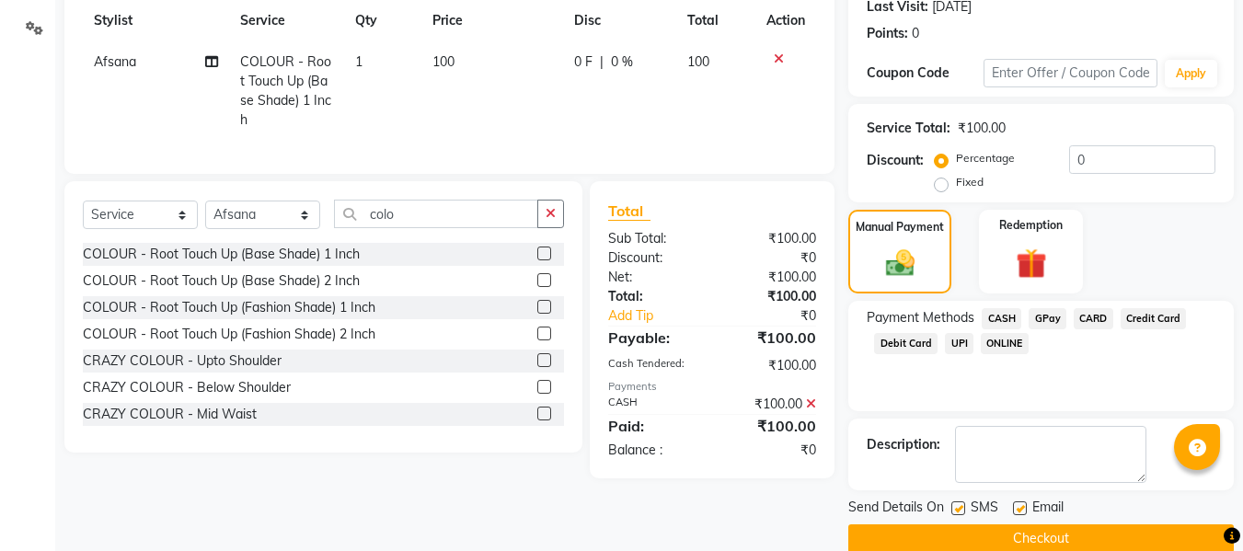
scroll to position [292, 0]
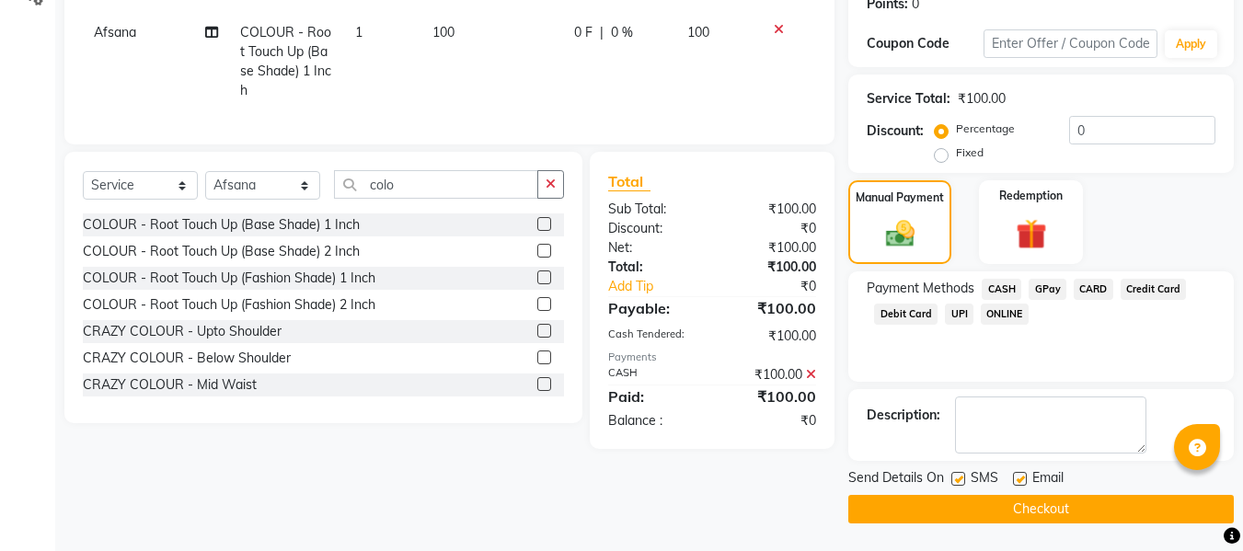
click at [1020, 478] on label at bounding box center [1020, 479] width 14 height 14
click at [1020, 478] on input "checkbox" at bounding box center [1019, 480] width 12 height 12
checkbox input "false"
click at [961, 479] on label at bounding box center [959, 479] width 14 height 14
click at [961, 479] on input "checkbox" at bounding box center [958, 480] width 12 height 12
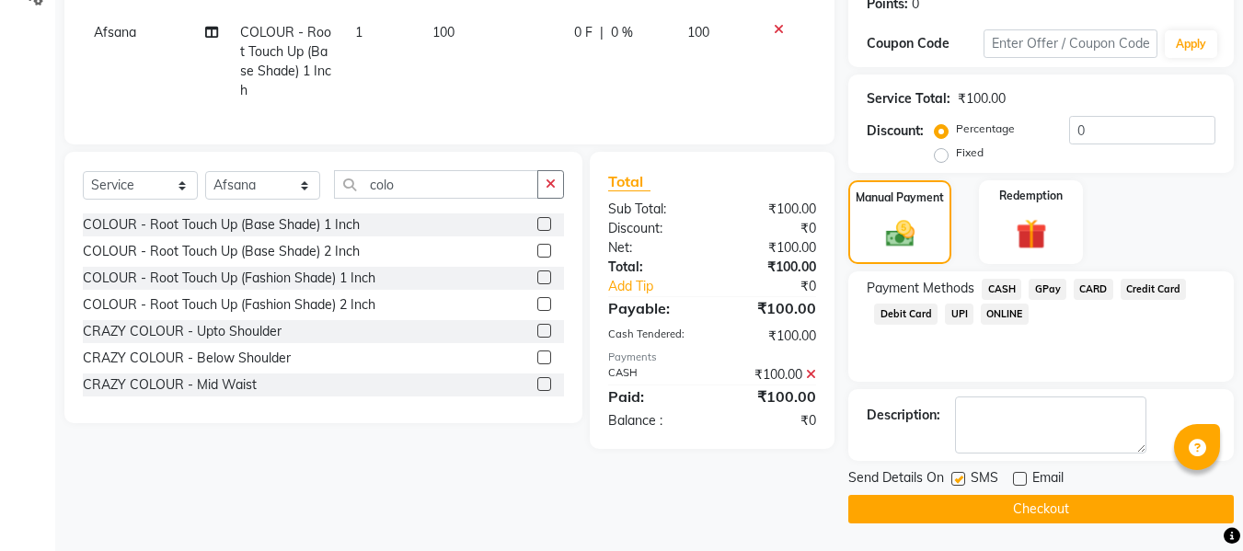
checkbox input "false"
click at [930, 502] on button "Checkout" at bounding box center [1041, 509] width 386 height 29
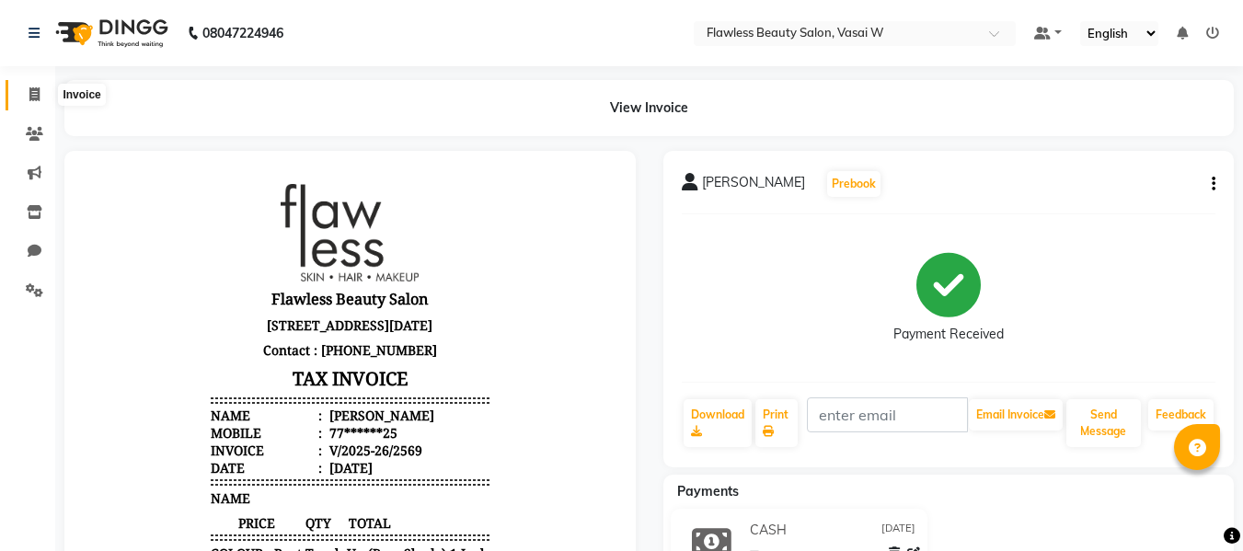
click at [38, 103] on span at bounding box center [34, 95] width 32 height 21
select select "8090"
select select "service"
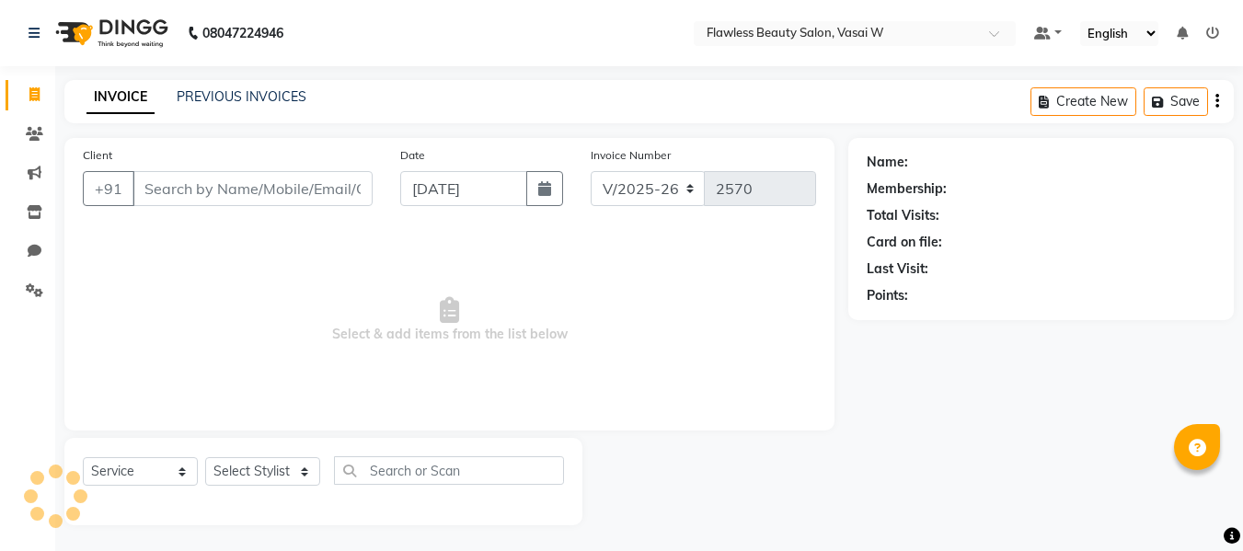
scroll to position [2, 0]
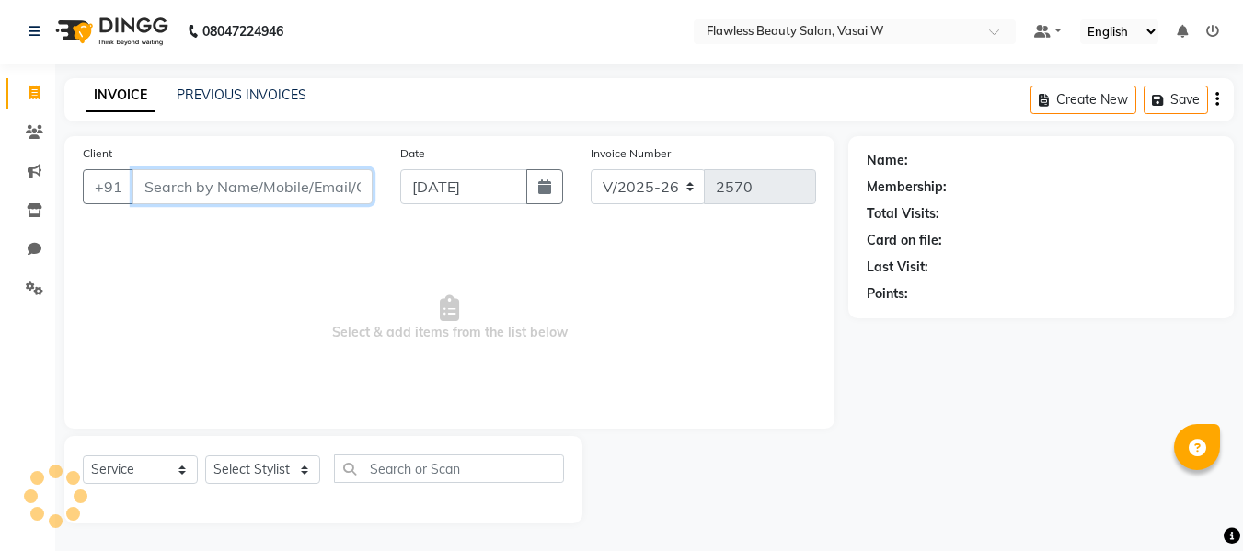
click at [234, 186] on input "Client" at bounding box center [253, 186] width 240 height 35
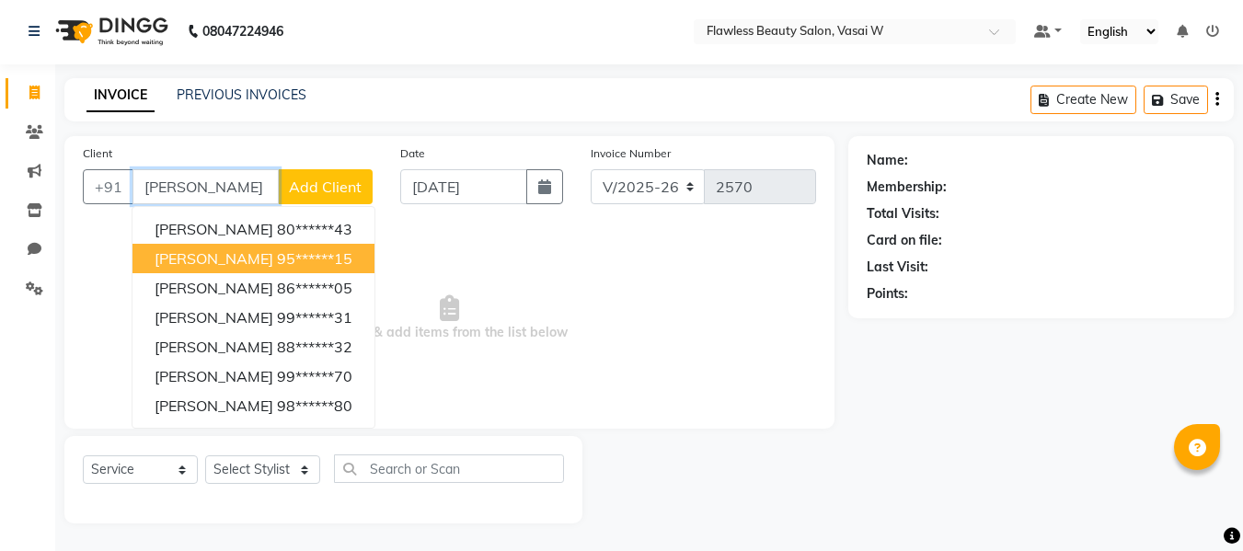
click at [232, 252] on span "[PERSON_NAME]" at bounding box center [214, 258] width 119 height 18
type input "95******15"
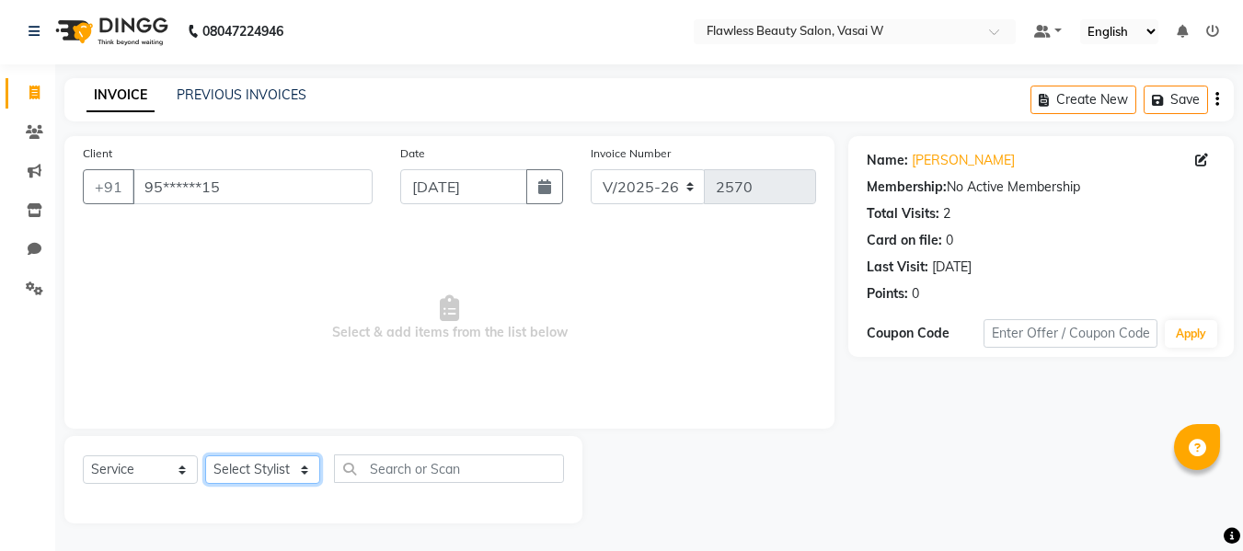
click at [263, 479] on select "Select Stylist [PERSON_NAME] [PERSON_NAME] [PERSON_NAME] maam Nisha Pari [PERSO…" at bounding box center [262, 470] width 115 height 29
select select "76403"
click at [205, 456] on select "Select Stylist [PERSON_NAME] [PERSON_NAME] [PERSON_NAME] maam Nisha Pari [PERSO…" at bounding box center [262, 470] width 115 height 29
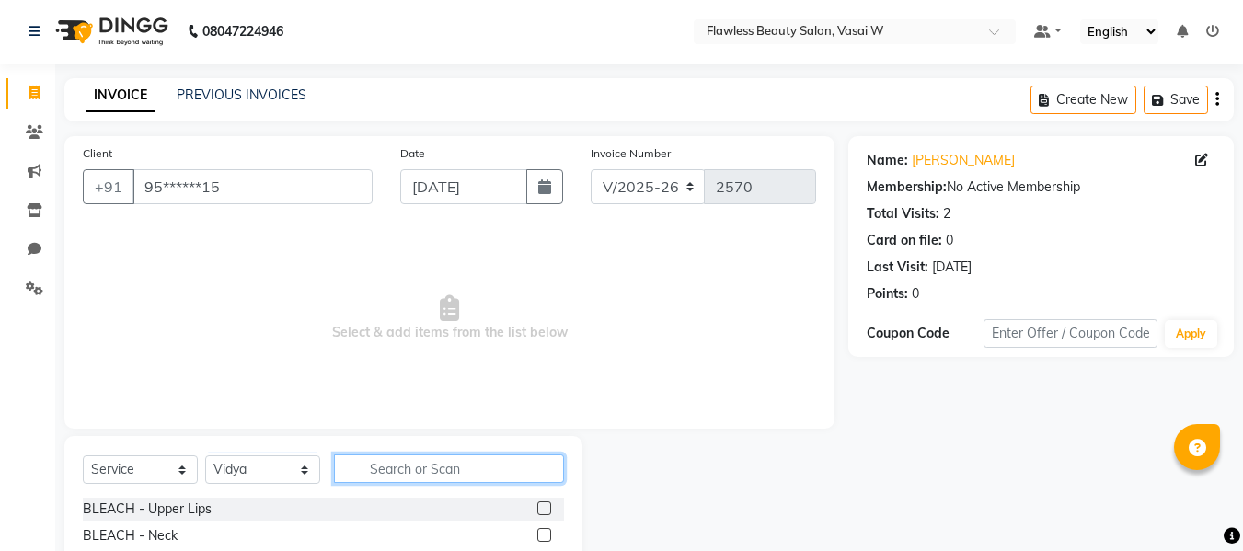
click at [387, 460] on input "text" at bounding box center [449, 469] width 230 height 29
type input "ey"
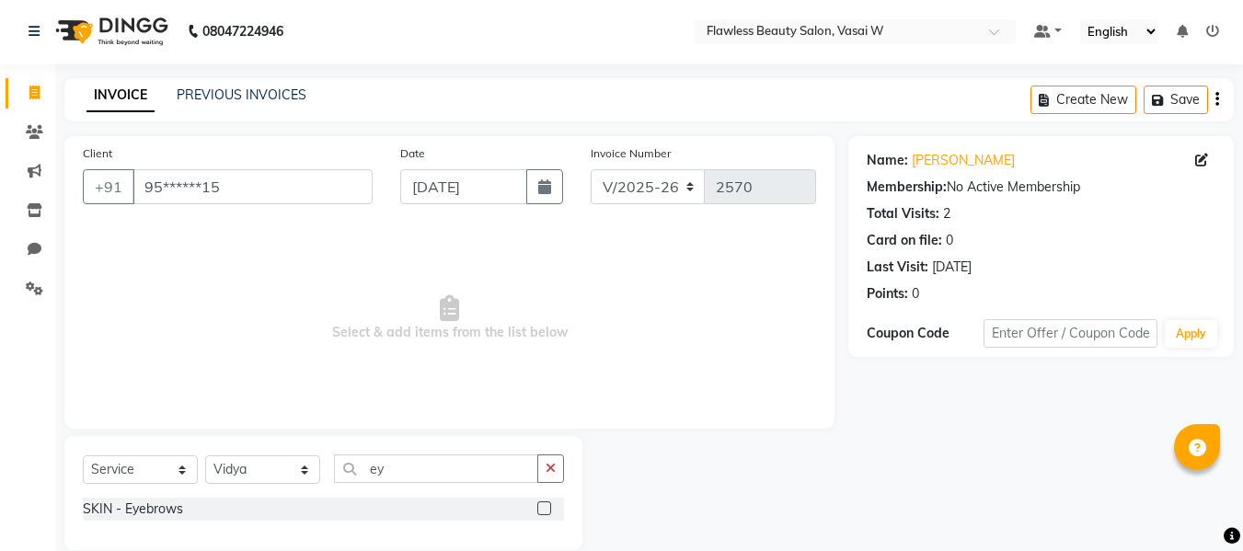
click at [544, 508] on label at bounding box center [544, 509] width 14 height 14
click at [544, 508] on input "checkbox" at bounding box center [543, 509] width 12 height 12
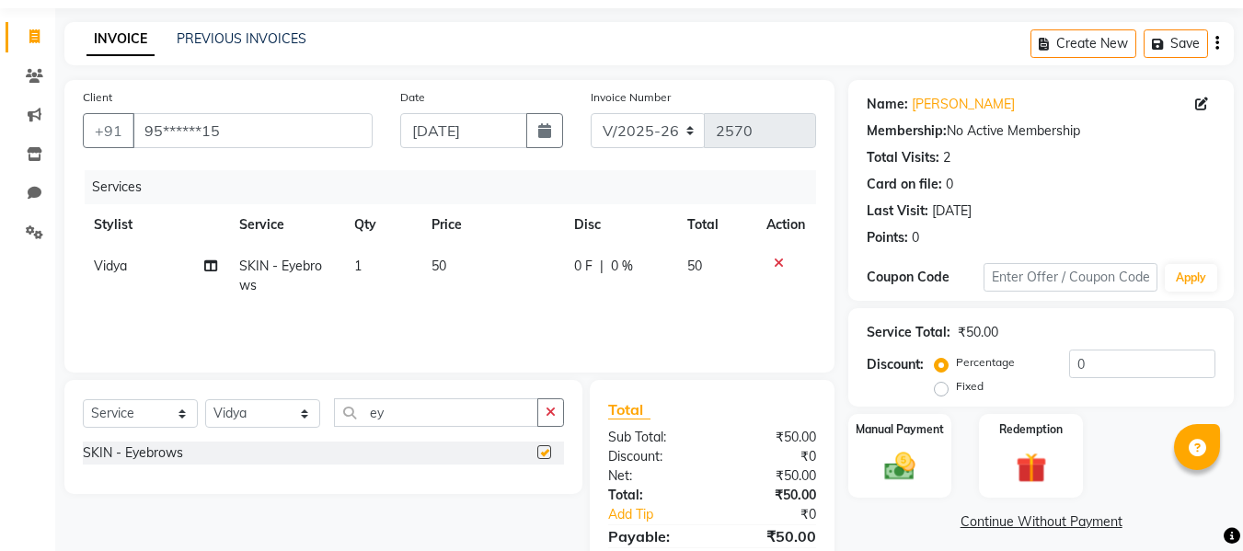
checkbox input "false"
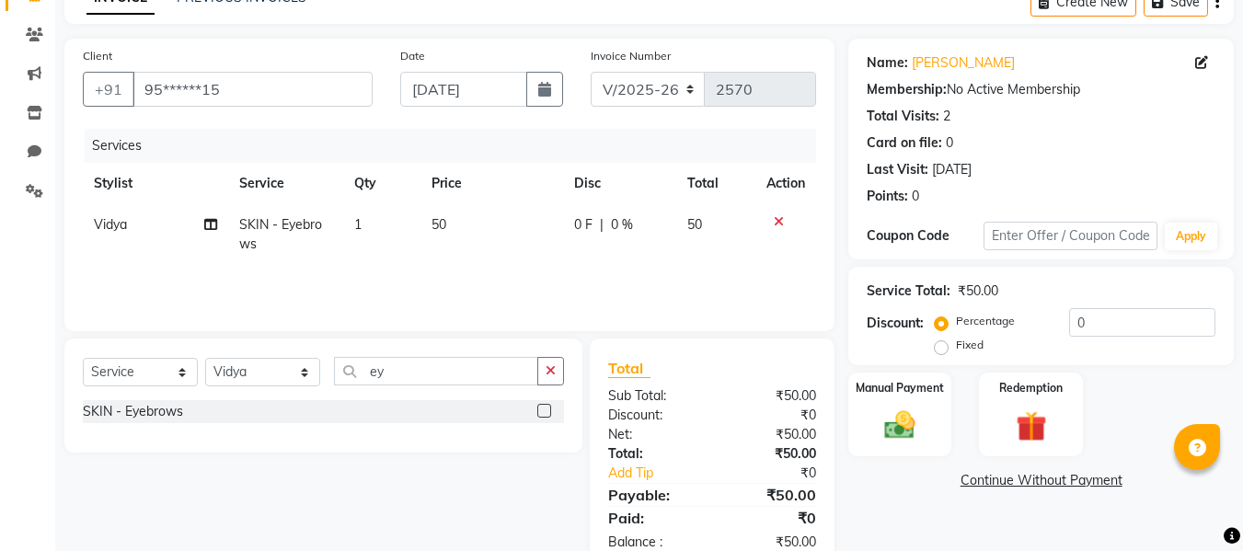
scroll to position [146, 0]
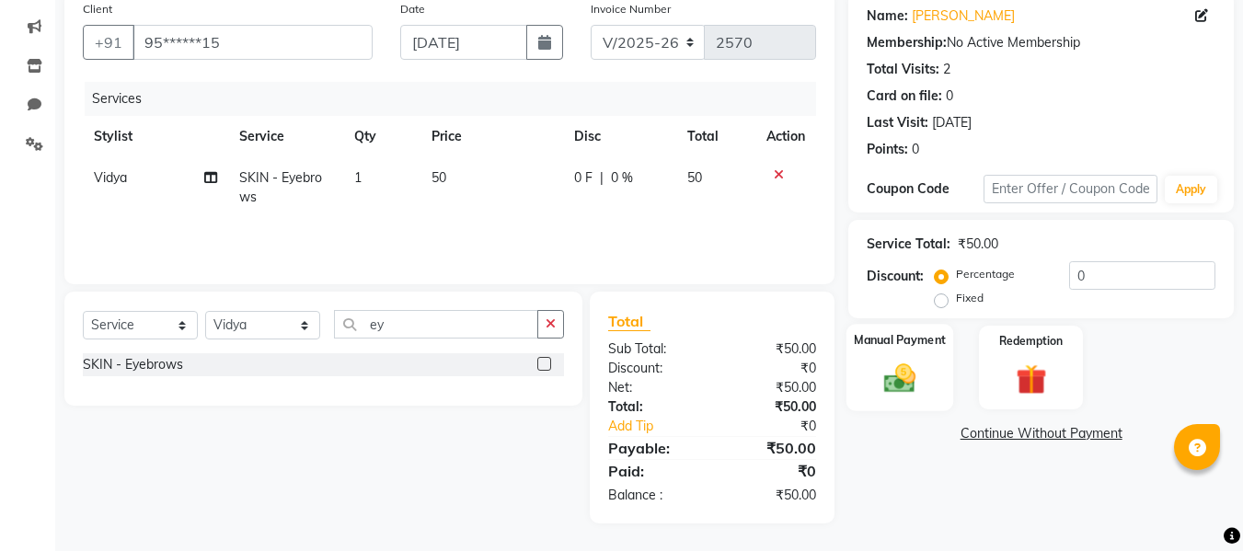
click at [903, 361] on img at bounding box center [900, 378] width 52 height 37
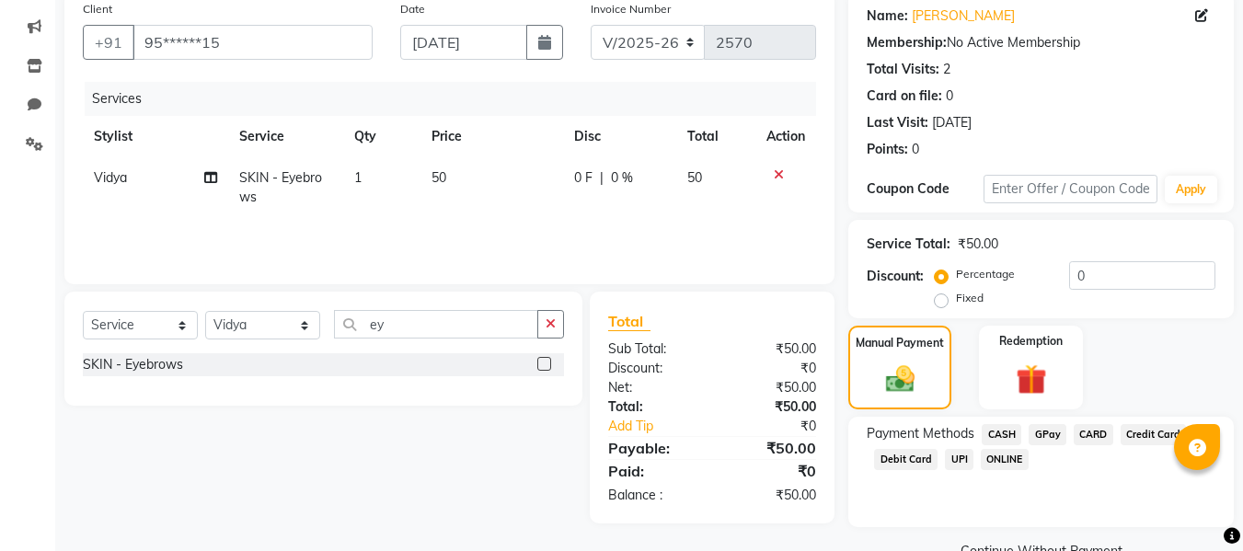
click at [1001, 432] on span "CASH" at bounding box center [1002, 434] width 40 height 21
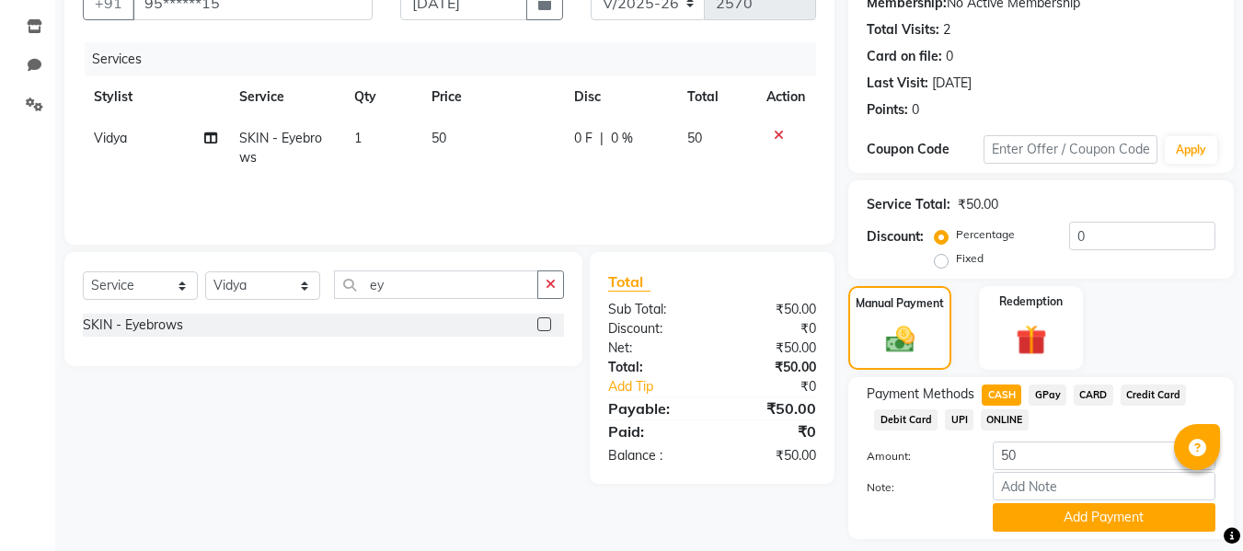
scroll to position [239, 0]
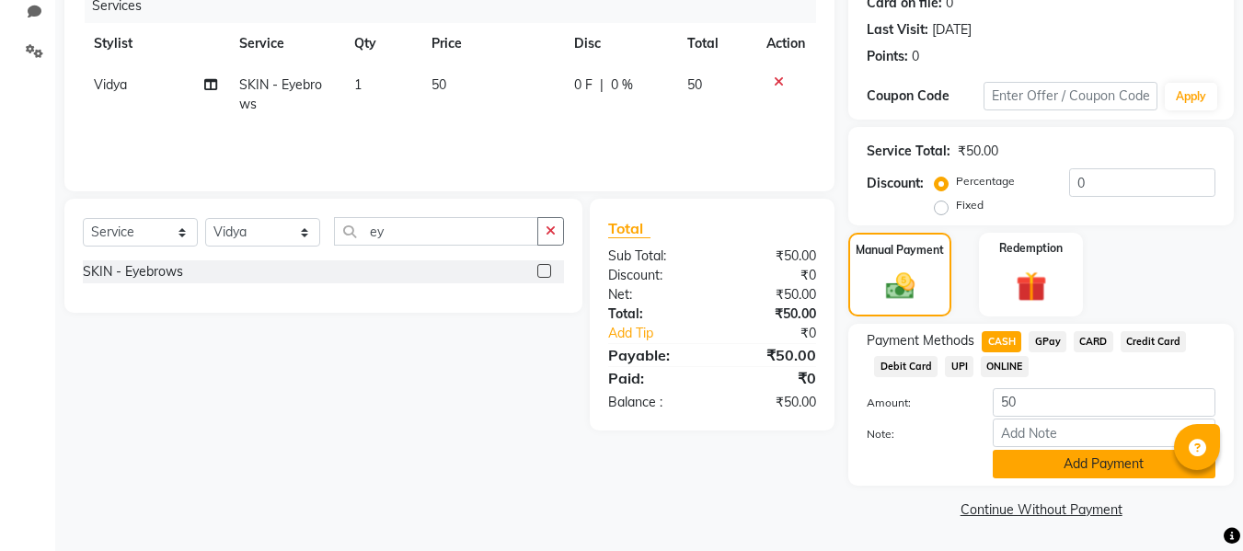
click at [1010, 456] on button "Add Payment" at bounding box center [1104, 464] width 223 height 29
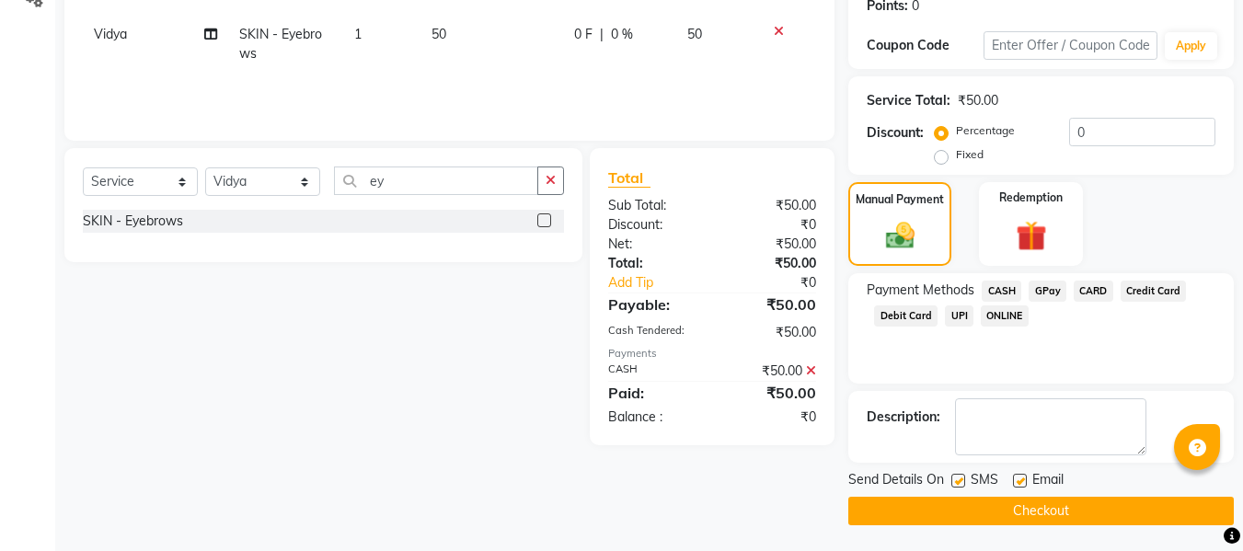
scroll to position [292, 0]
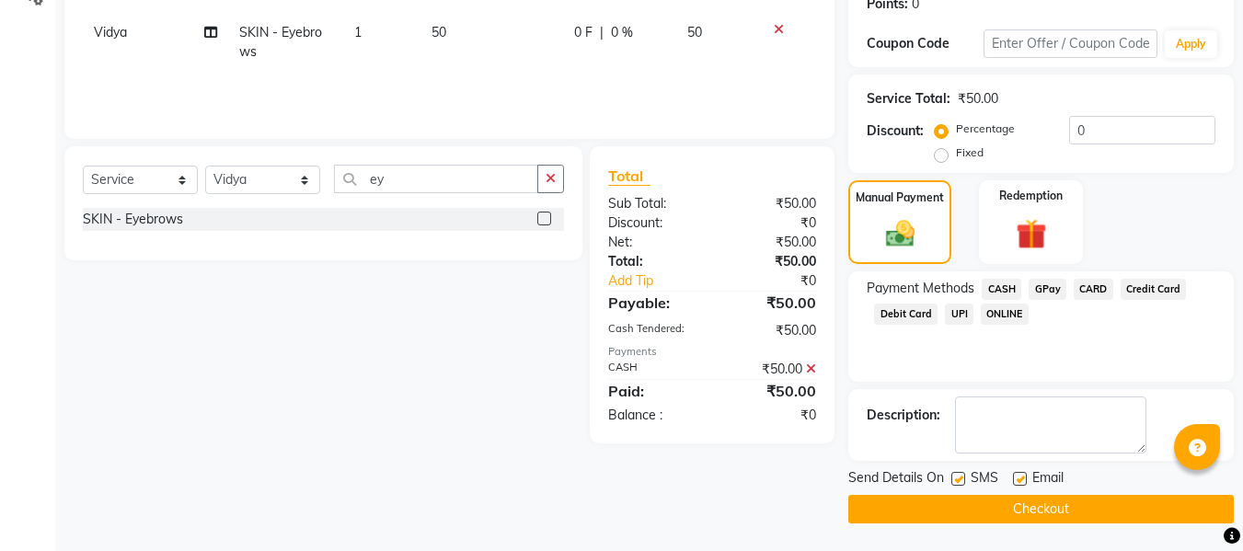
click at [1022, 477] on label at bounding box center [1020, 479] width 14 height 14
click at [1022, 477] on input "checkbox" at bounding box center [1019, 480] width 12 height 12
checkbox input "false"
click at [964, 477] on label at bounding box center [959, 479] width 14 height 14
click at [964, 477] on input "checkbox" at bounding box center [958, 480] width 12 height 12
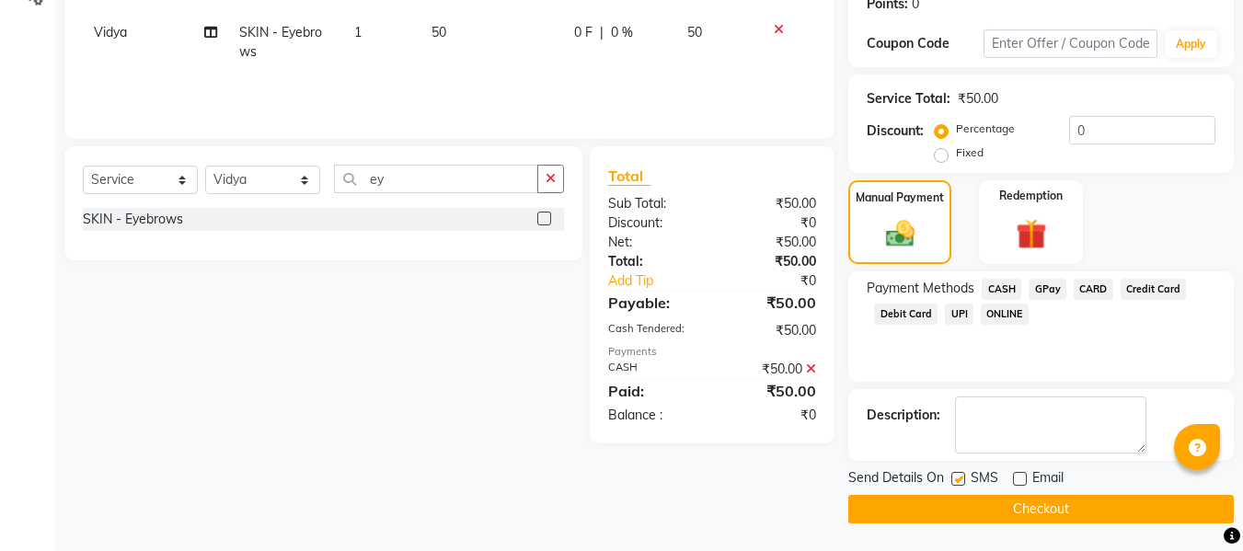
checkbox input "false"
click at [929, 509] on button "Checkout" at bounding box center [1041, 509] width 386 height 29
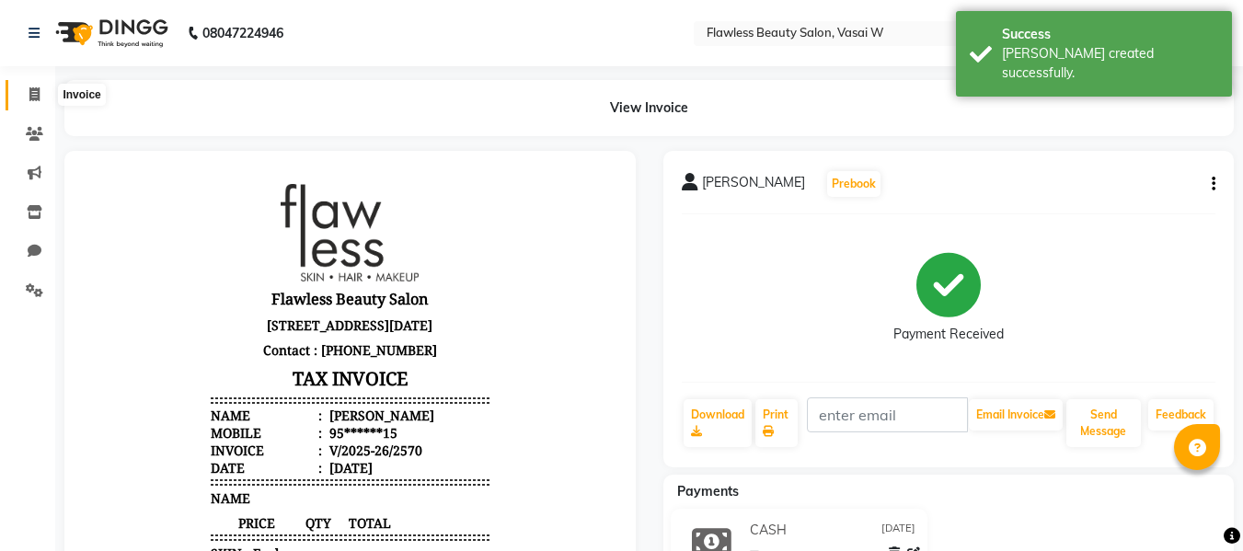
click at [29, 87] on icon at bounding box center [34, 94] width 10 height 14
select select "8090"
select select "service"
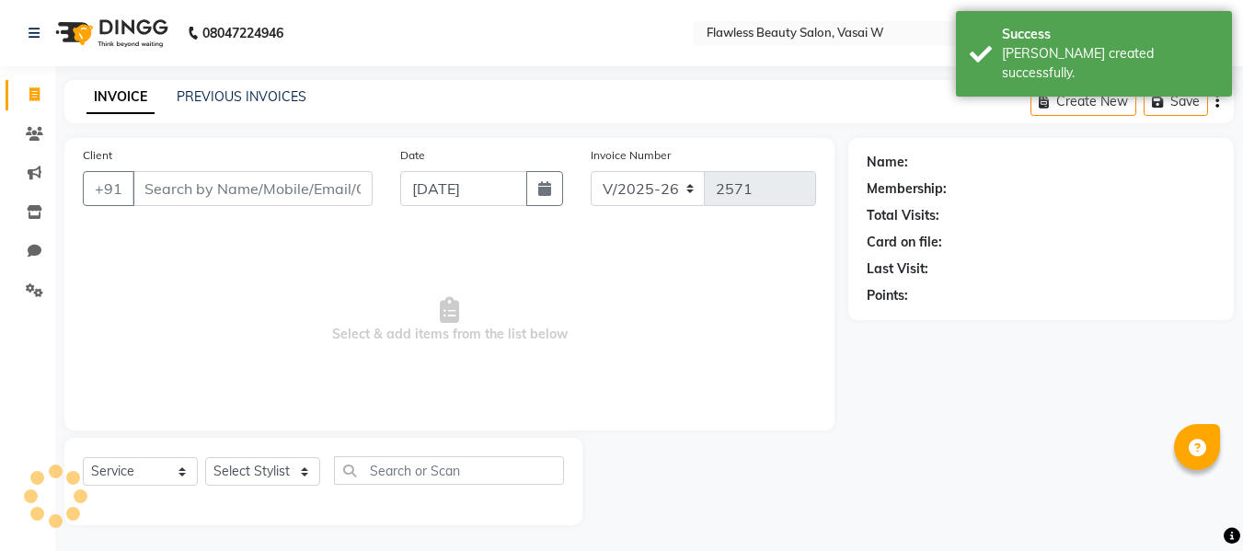
scroll to position [2, 0]
click at [162, 182] on input "Client" at bounding box center [253, 186] width 240 height 35
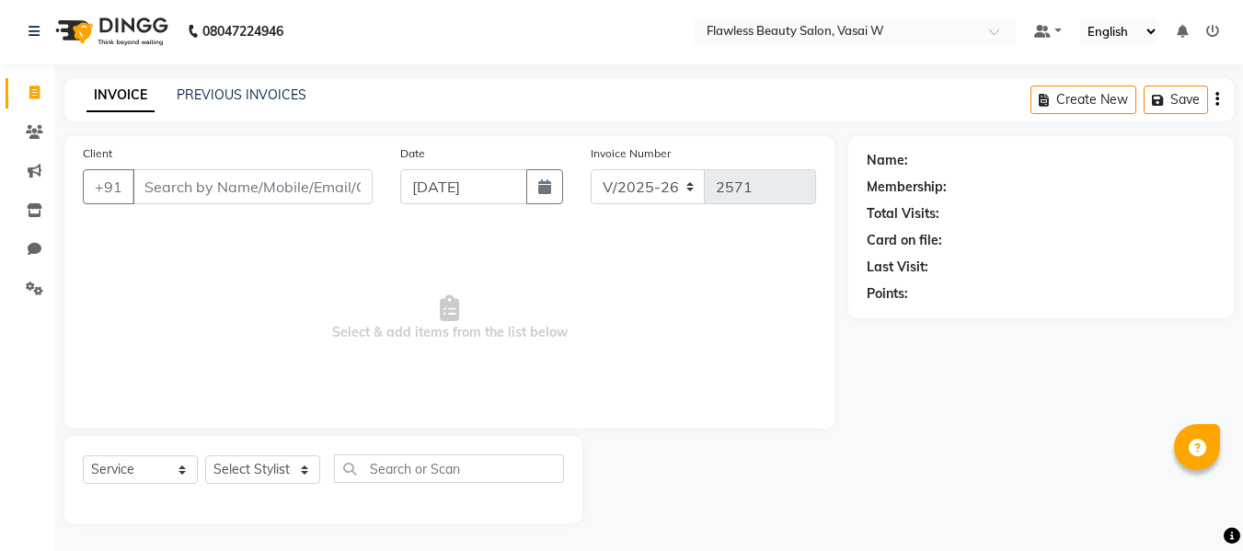
click at [162, 182] on input "Client" at bounding box center [253, 186] width 240 height 35
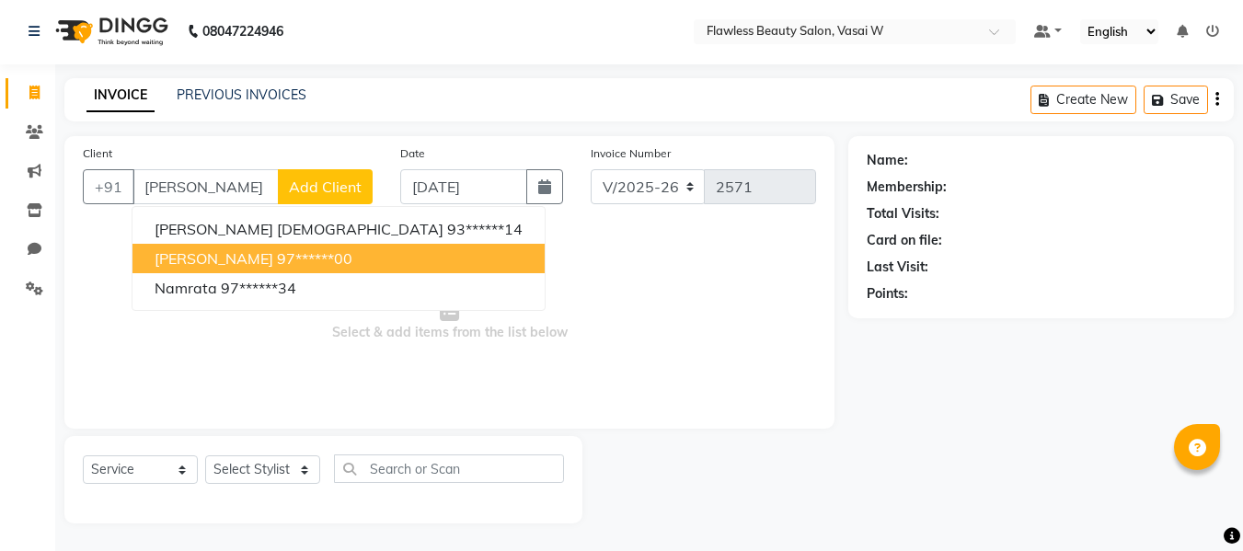
click at [181, 254] on span "[PERSON_NAME]" at bounding box center [214, 258] width 119 height 18
type input "97******00"
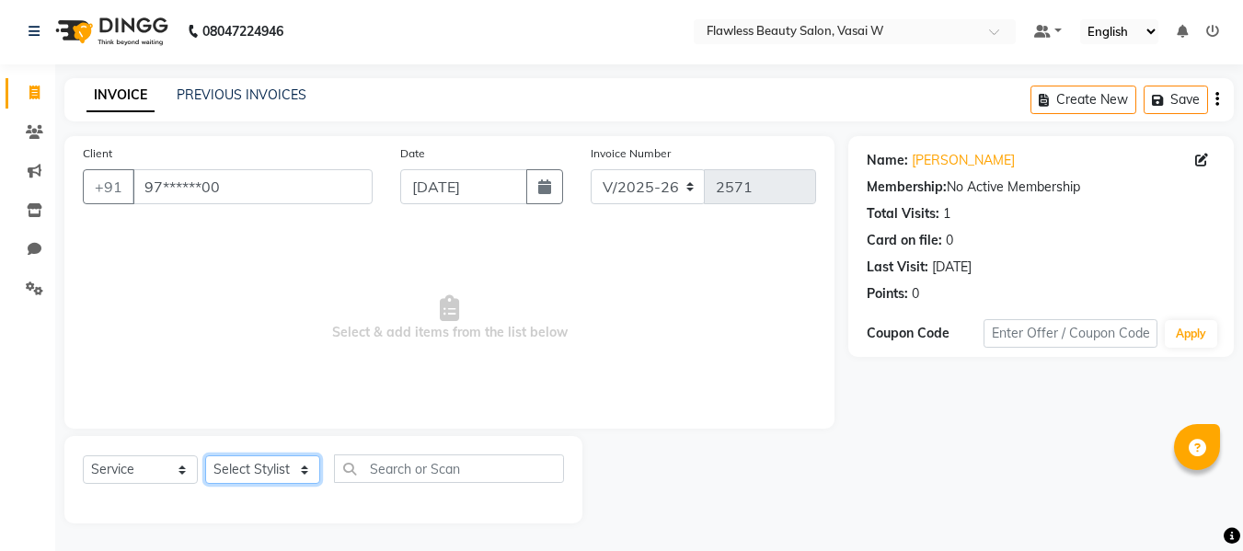
click at [248, 464] on select "Select Stylist [PERSON_NAME] [PERSON_NAME] [PERSON_NAME] maam Nisha Pari [PERSO…" at bounding box center [262, 470] width 115 height 29
select select "76406"
click at [205, 456] on select "Select Stylist [PERSON_NAME] [PERSON_NAME] [PERSON_NAME] maam Nisha Pari [PERSO…" at bounding box center [262, 470] width 115 height 29
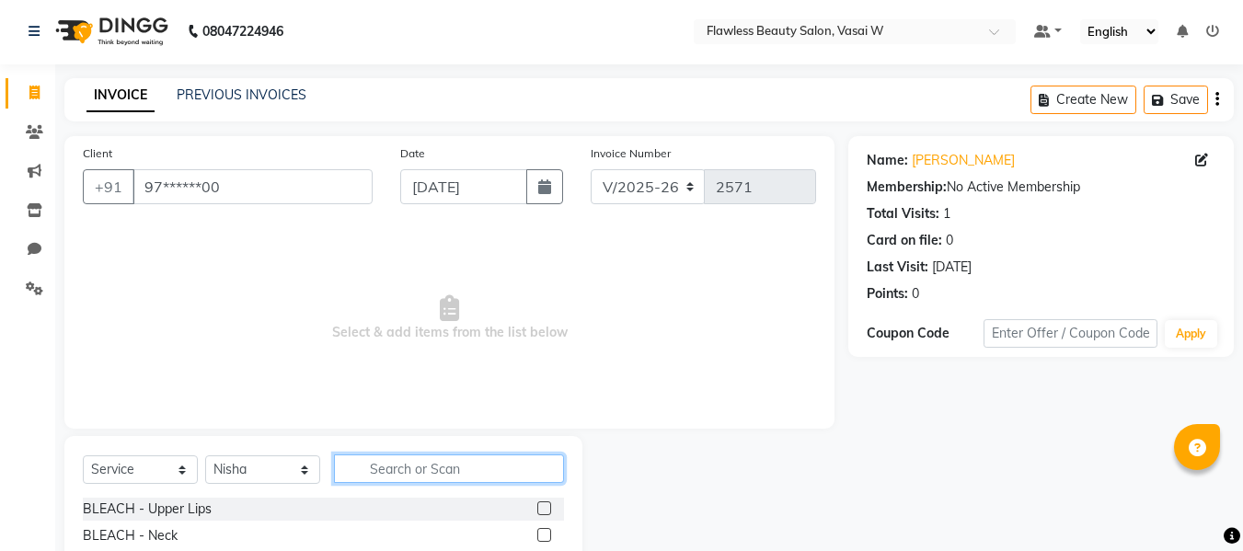
click at [424, 463] on input "text" at bounding box center [449, 469] width 230 height 29
type input "[PERSON_NAME]"
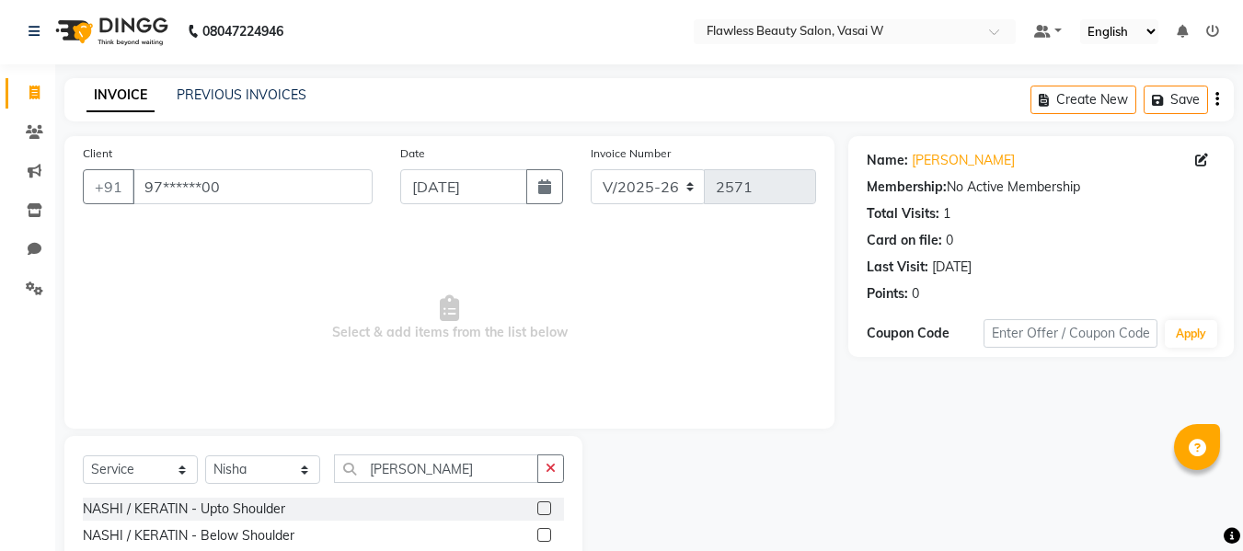
click at [537, 537] on label at bounding box center [544, 535] width 14 height 14
click at [537, 537] on input "checkbox" at bounding box center [543, 536] width 12 height 12
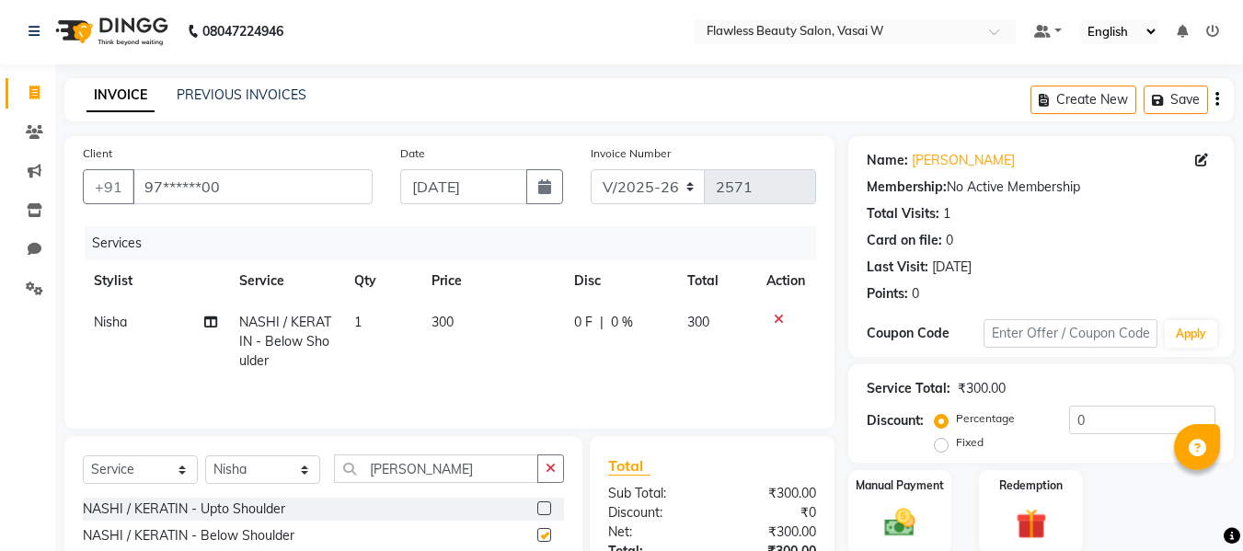
checkbox input "false"
click at [486, 475] on input "[PERSON_NAME]" at bounding box center [436, 469] width 204 height 29
type input "n"
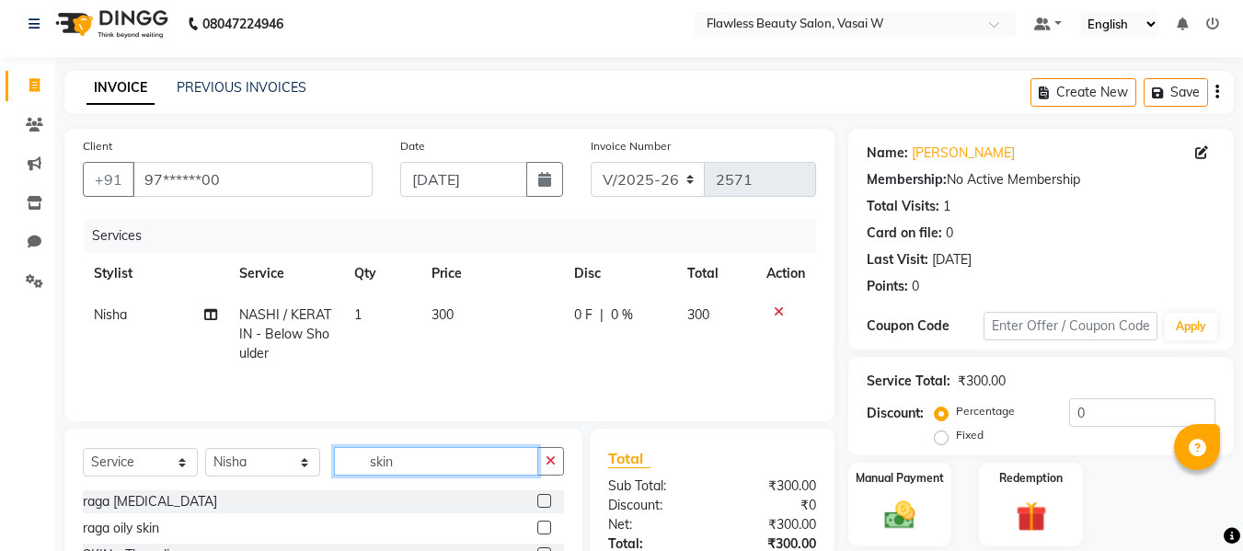
scroll to position [186, 0]
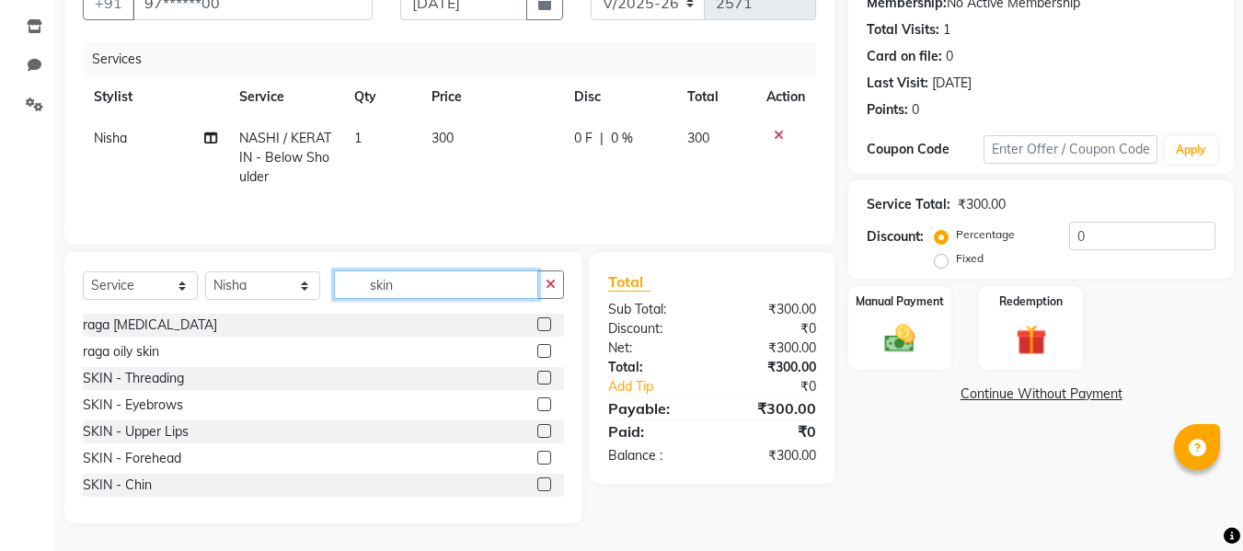
type input "skin"
click at [537, 430] on label at bounding box center [544, 431] width 14 height 14
click at [537, 430] on input "checkbox" at bounding box center [543, 432] width 12 height 12
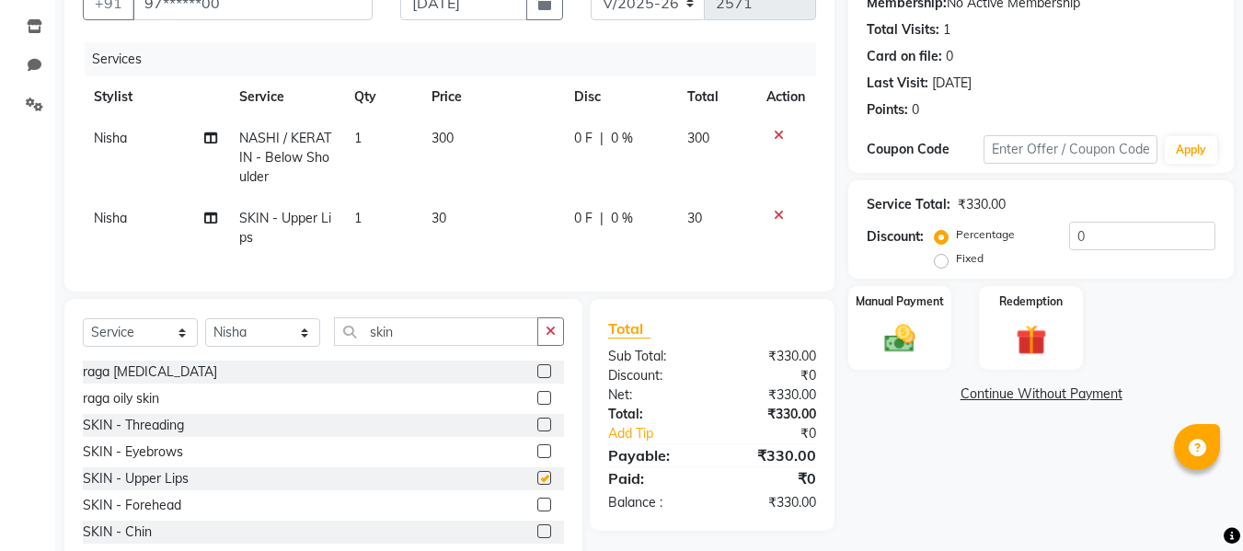
checkbox input "false"
click at [253, 347] on select "Select Stylist [PERSON_NAME] [PERSON_NAME] [PERSON_NAME] maam Nisha Pari [PERSO…" at bounding box center [262, 332] width 115 height 29
select select "76407"
click at [205, 332] on select "Select Stylist [PERSON_NAME] [PERSON_NAME] [PERSON_NAME] maam Nisha Pari [PERSO…" at bounding box center [262, 332] width 115 height 29
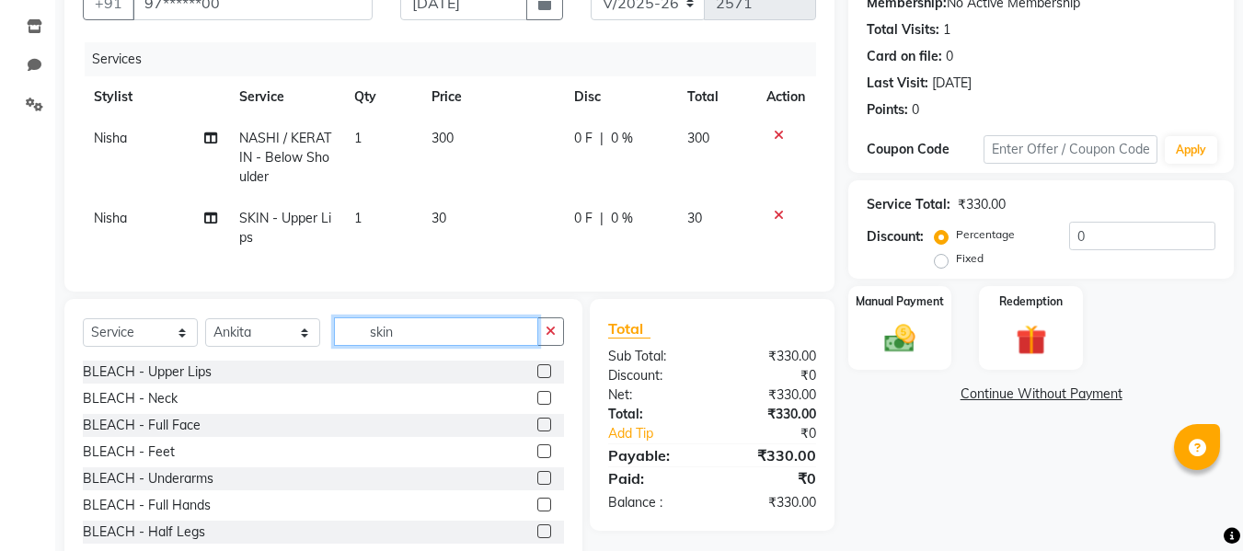
click at [430, 335] on input "skin" at bounding box center [436, 331] width 204 height 29
type input "s"
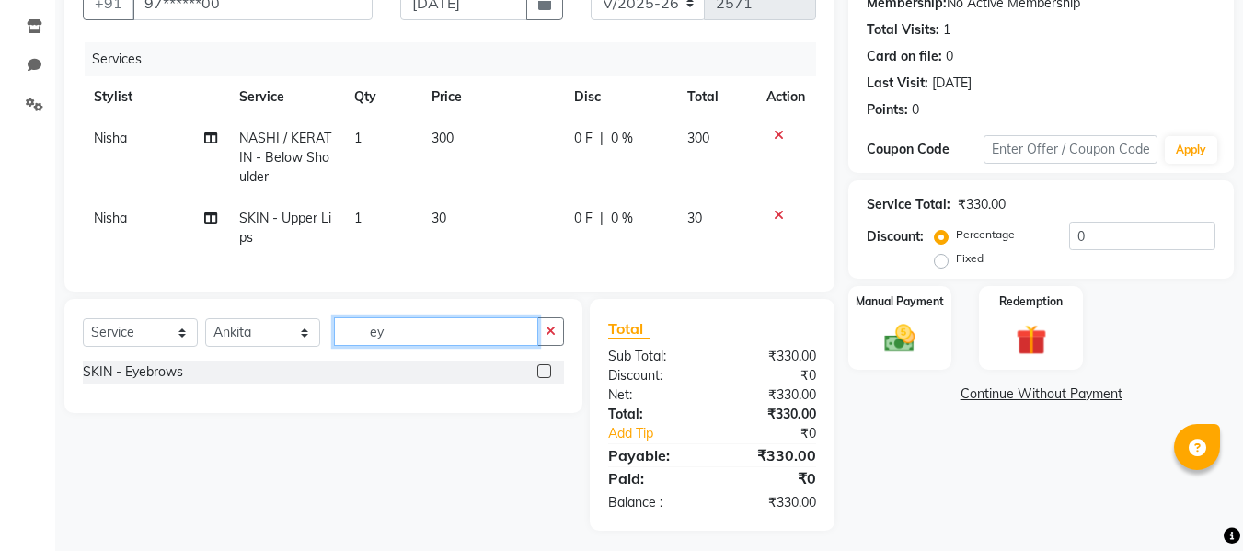
type input "ey"
click at [541, 378] on label at bounding box center [544, 371] width 14 height 14
click at [541, 378] on input "checkbox" at bounding box center [543, 372] width 12 height 12
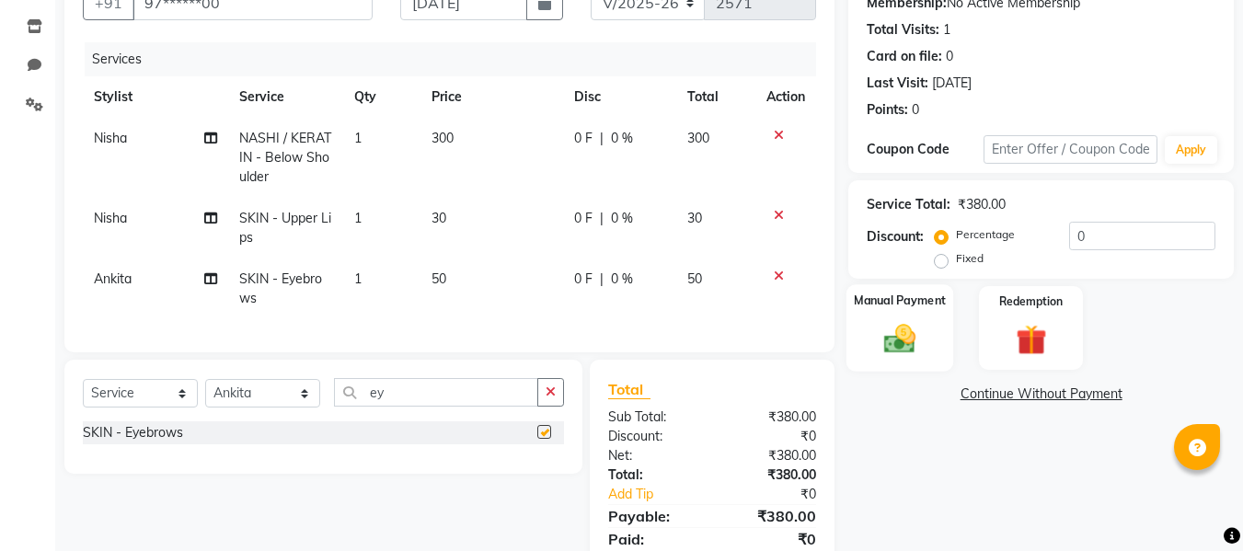
checkbox input "false"
click at [897, 350] on img at bounding box center [900, 338] width 52 height 37
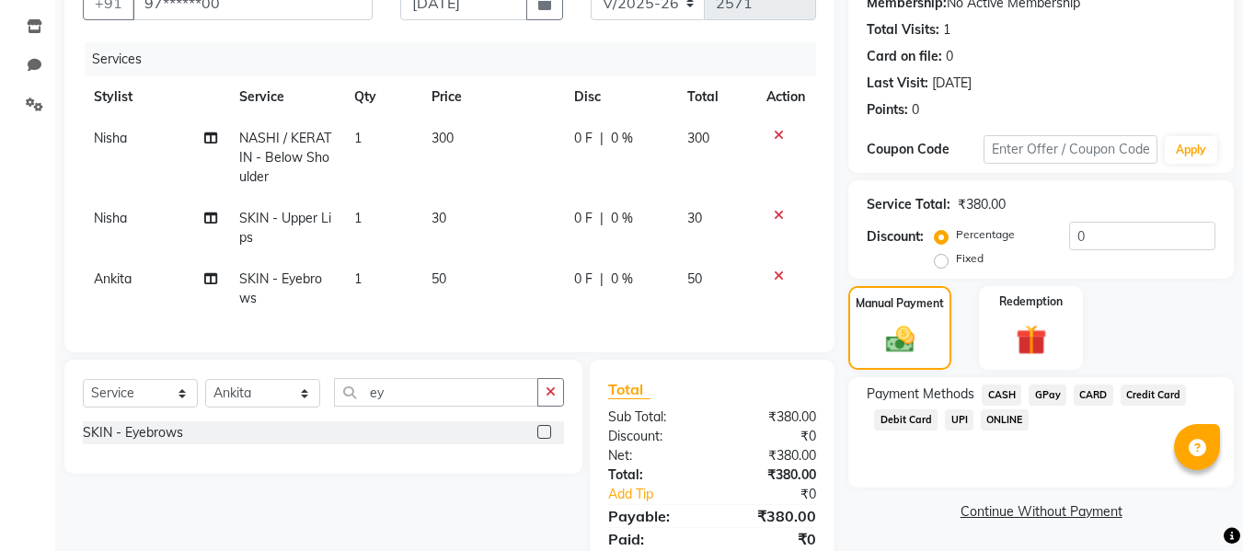
click at [1044, 399] on span "GPay" at bounding box center [1048, 395] width 38 height 21
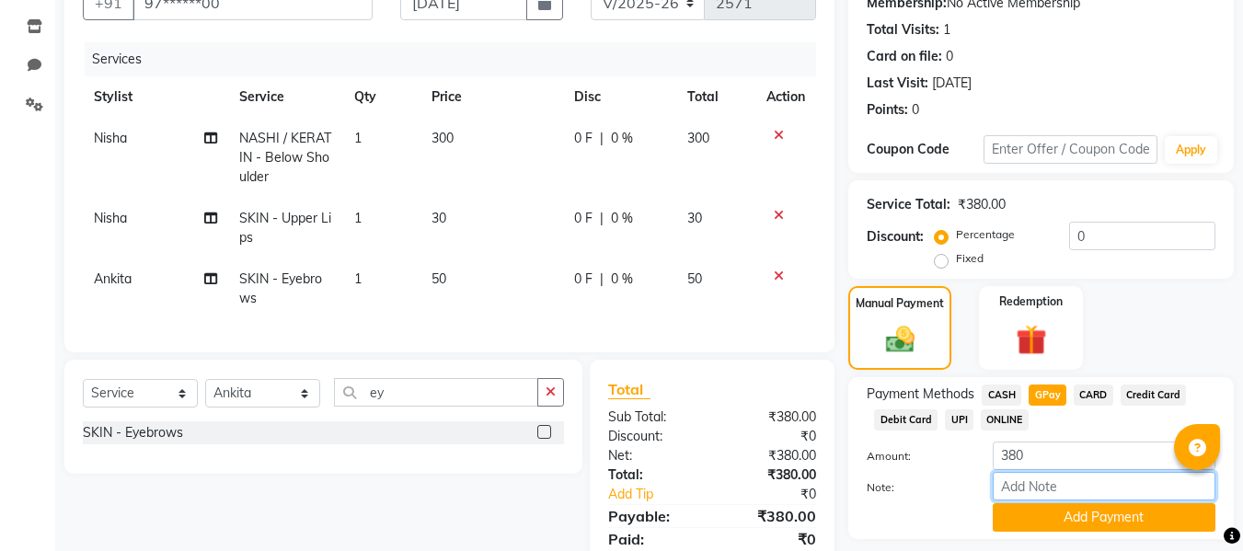
click at [1026, 485] on input "Note:" at bounding box center [1104, 486] width 223 height 29
type input "fless"
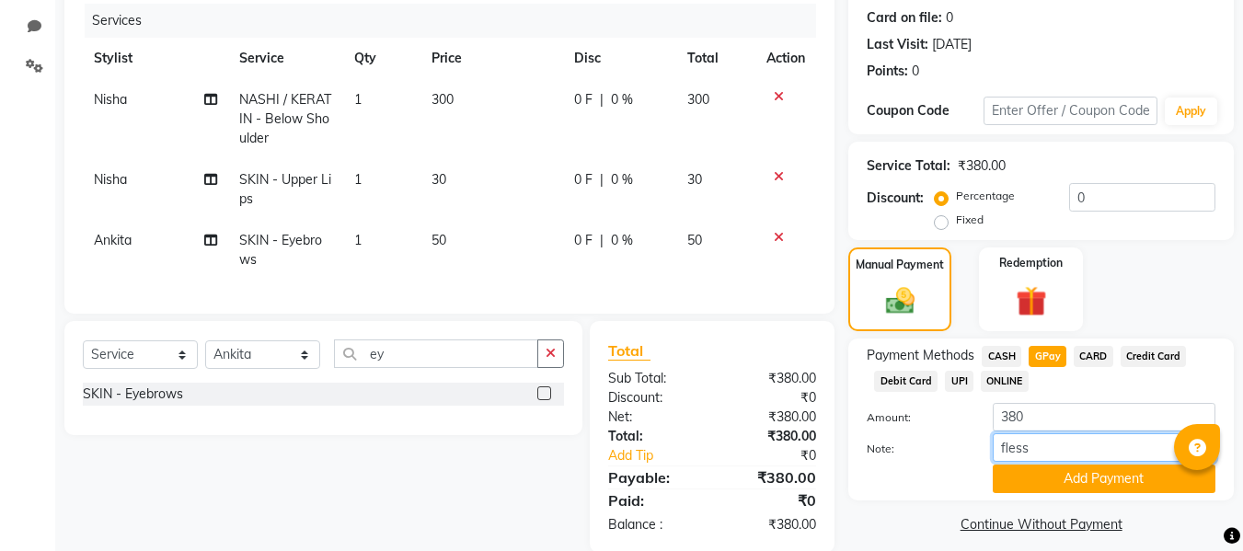
scroll to position [268, 0]
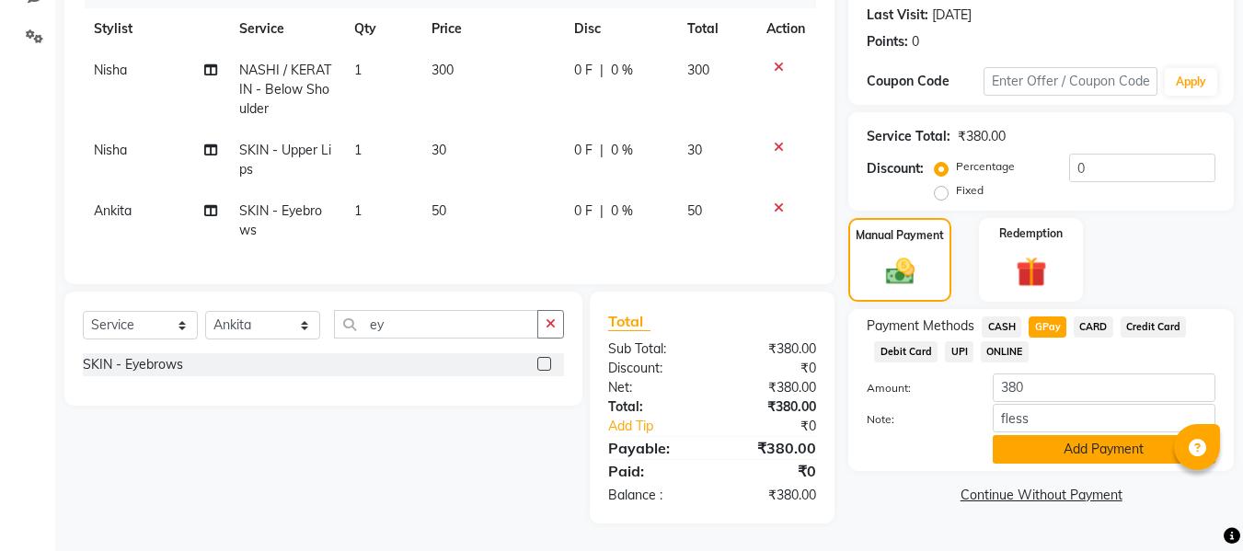
click at [1022, 442] on button "Add Payment" at bounding box center [1104, 449] width 223 height 29
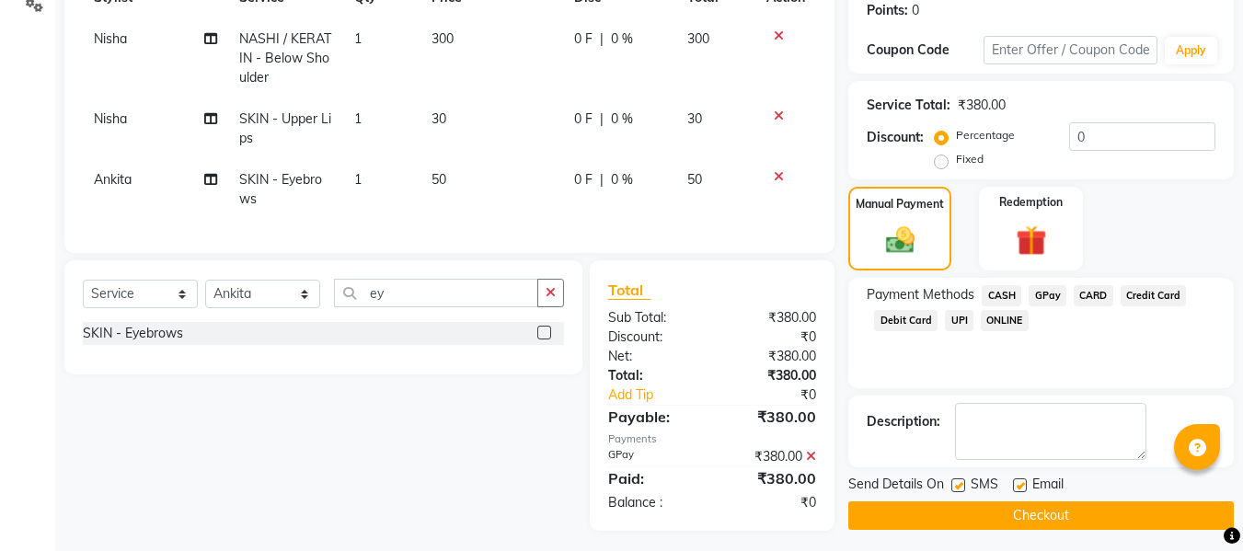
scroll to position [306, 0]
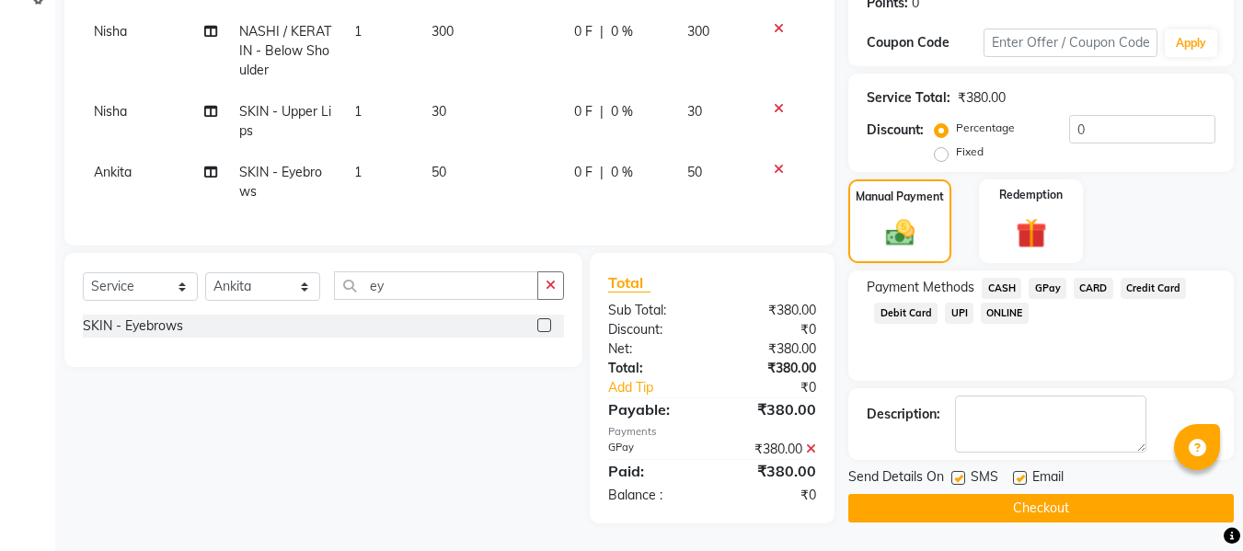
click at [1022, 471] on label at bounding box center [1020, 478] width 14 height 14
click at [1022, 473] on input "checkbox" at bounding box center [1019, 479] width 12 height 12
checkbox input "false"
click at [959, 471] on label at bounding box center [959, 478] width 14 height 14
click at [959, 473] on input "checkbox" at bounding box center [958, 479] width 12 height 12
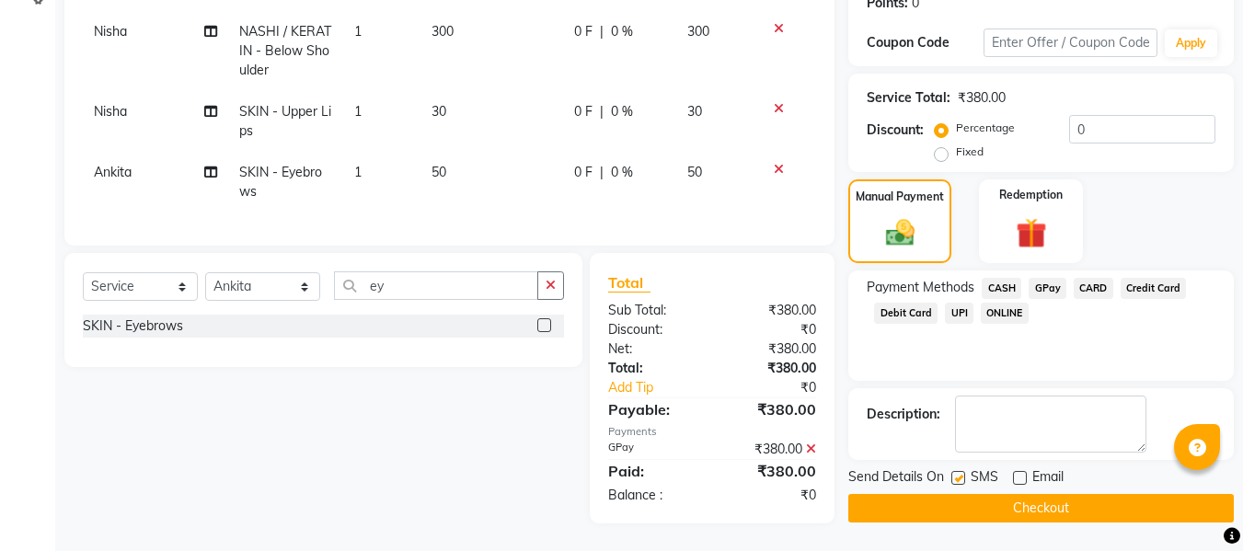
checkbox input "false"
click at [925, 496] on button "Checkout" at bounding box center [1041, 508] width 386 height 29
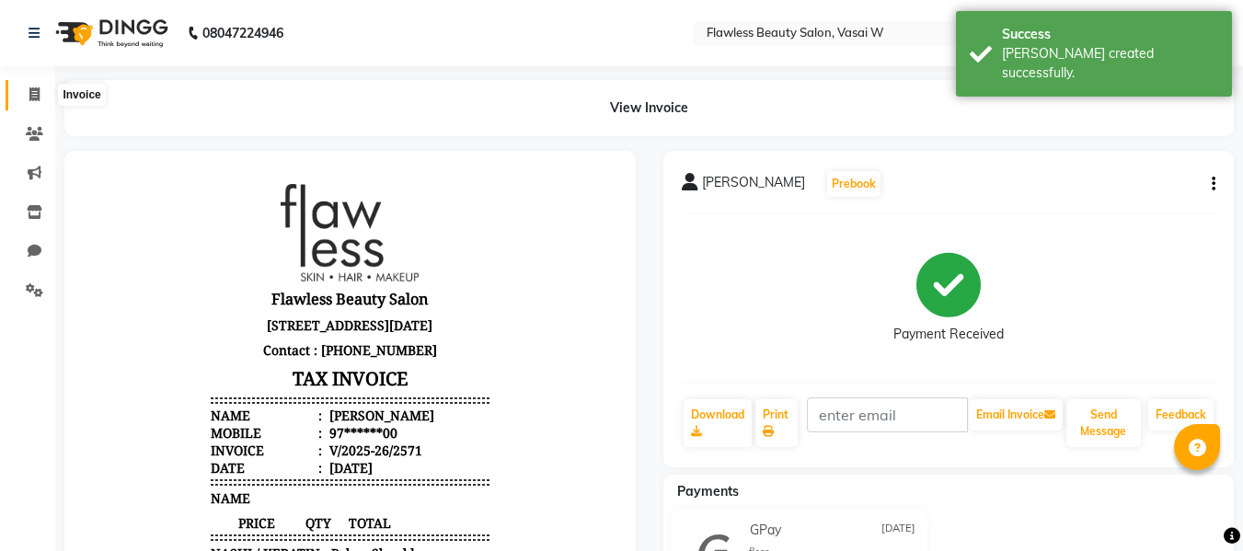
click at [28, 86] on span at bounding box center [34, 95] width 32 height 21
select select "8090"
select select "service"
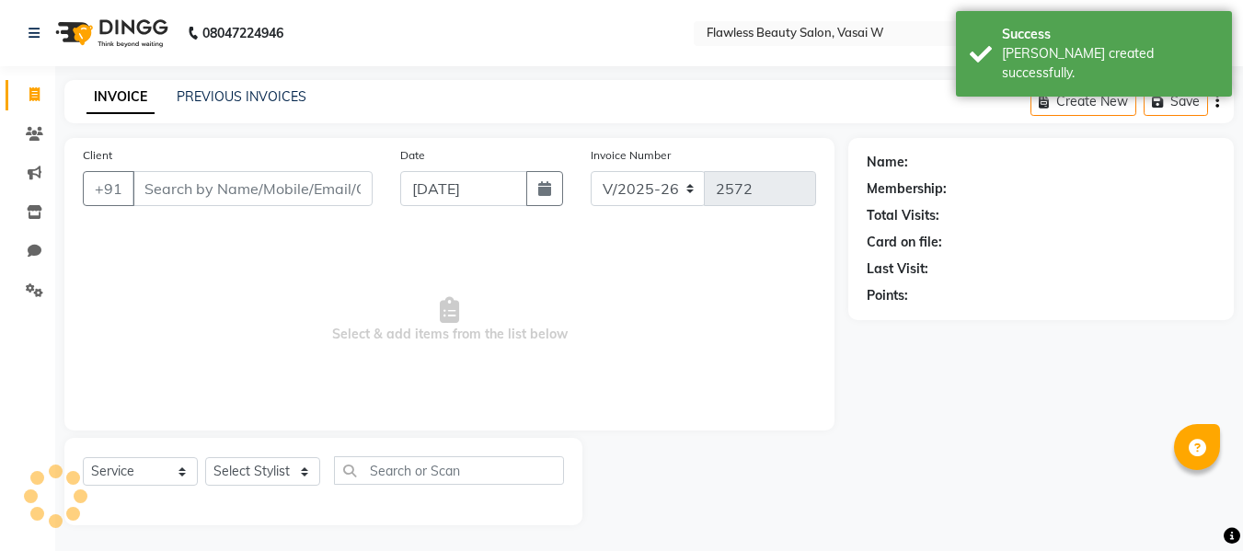
scroll to position [2, 0]
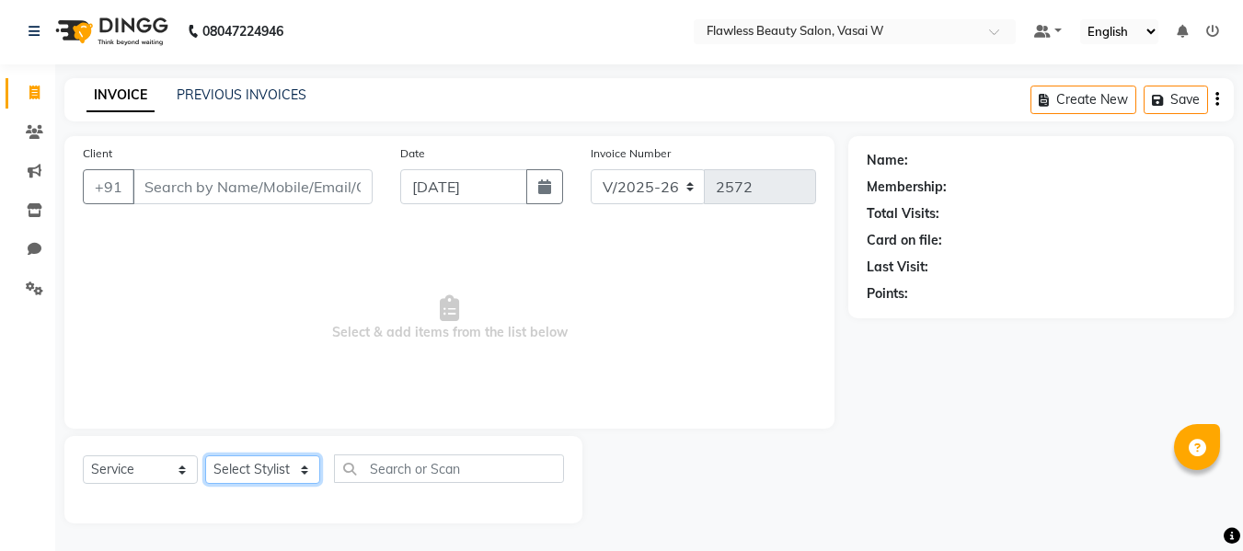
click at [229, 461] on select "Select Stylist [PERSON_NAME] [PERSON_NAME] [PERSON_NAME] maam Nisha Pari [PERSO…" at bounding box center [262, 470] width 115 height 29
select select "76408"
click at [205, 456] on select "Select Stylist [PERSON_NAME] [PERSON_NAME] [PERSON_NAME] maam Nisha Pari [PERSO…" at bounding box center [262, 470] width 115 height 29
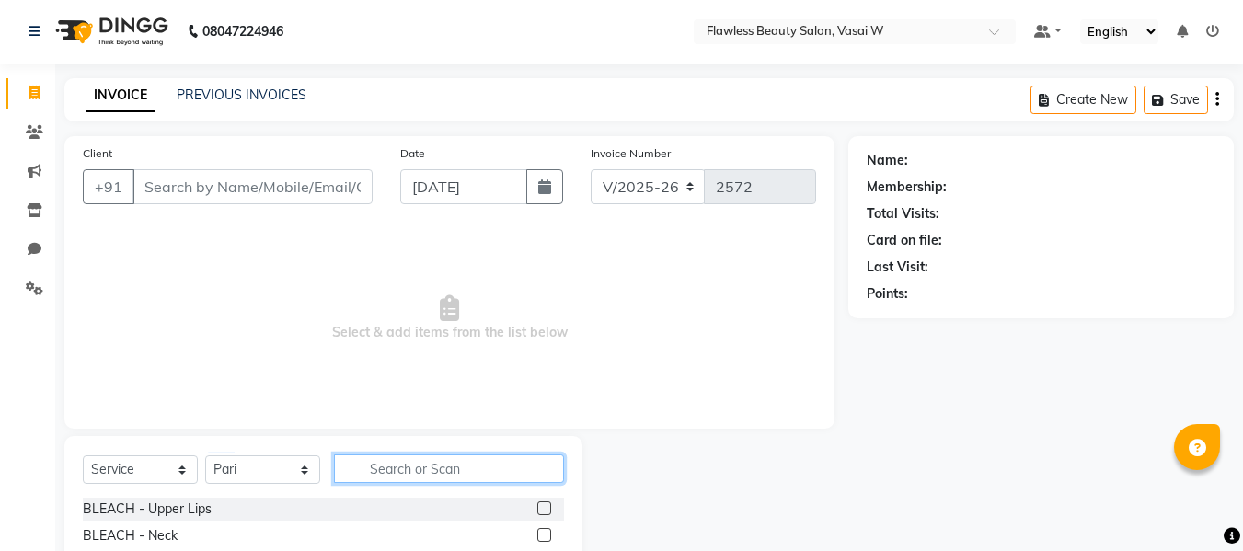
click at [410, 468] on input "text" at bounding box center [449, 469] width 230 height 29
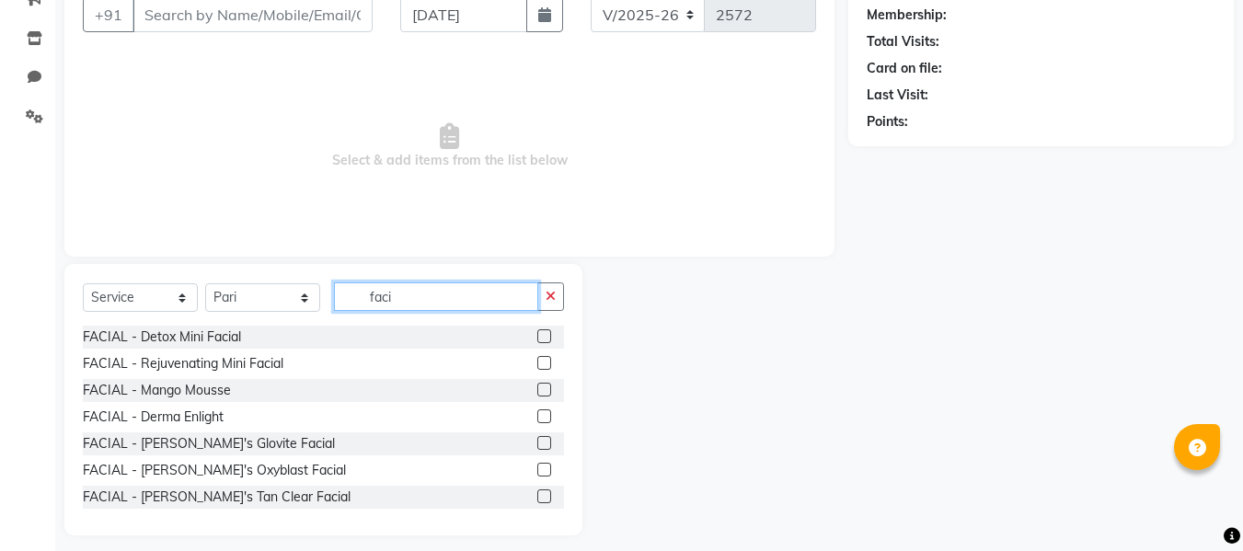
scroll to position [186, 0]
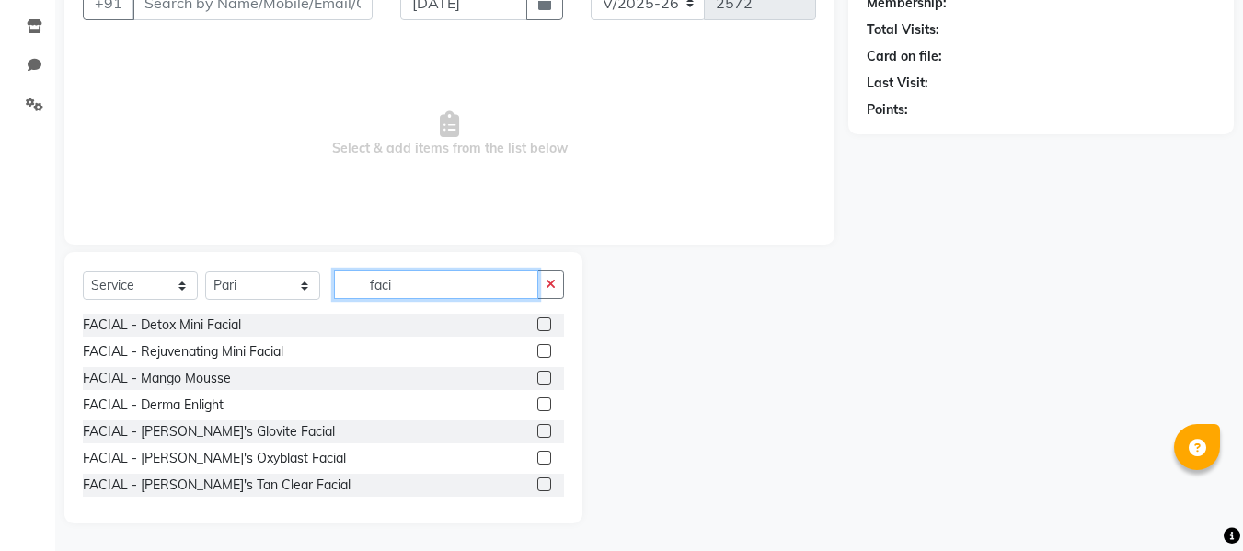
type input "faci"
click at [537, 406] on label at bounding box center [544, 405] width 14 height 14
click at [537, 406] on input "checkbox" at bounding box center [543, 405] width 12 height 12
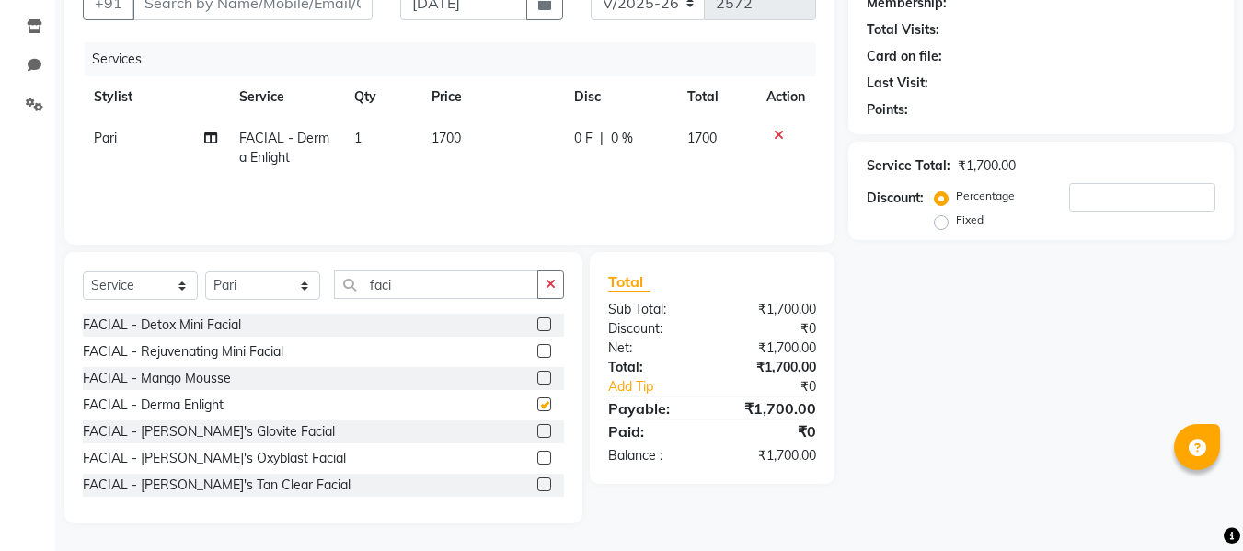
checkbox input "false"
click at [272, 283] on select "Select Stylist [PERSON_NAME] [PERSON_NAME] [PERSON_NAME] maam Nisha Pari [PERSO…" at bounding box center [262, 285] width 115 height 29
select select "76410"
click at [205, 271] on select "Select Stylist [PERSON_NAME] [PERSON_NAME] [PERSON_NAME] maam Nisha Pari [PERSO…" at bounding box center [262, 285] width 115 height 29
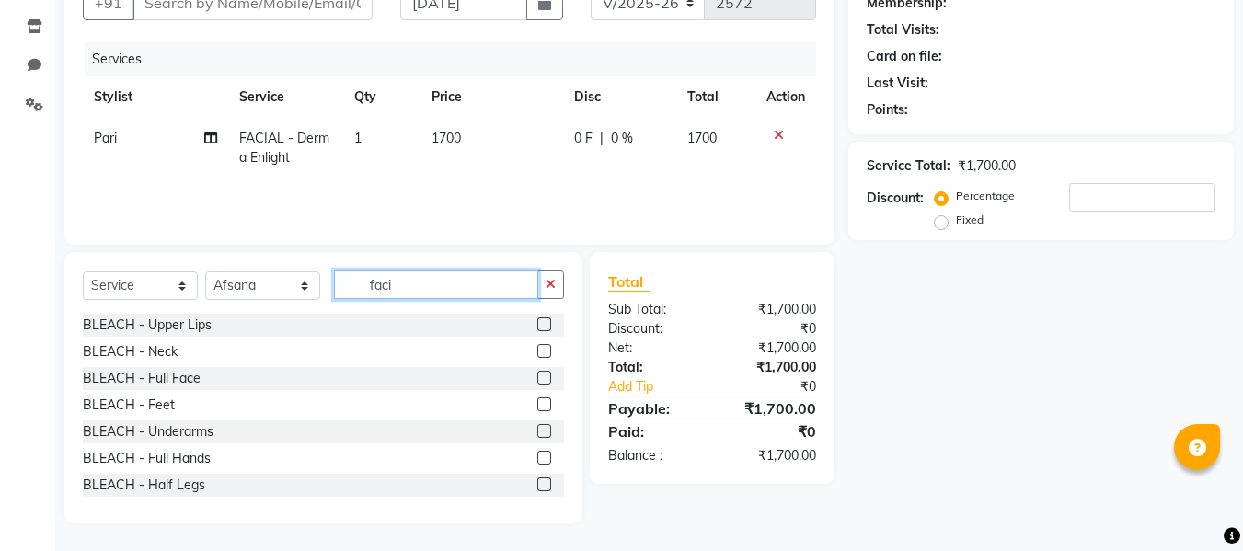
click at [401, 292] on input "faci" at bounding box center [436, 285] width 204 height 29
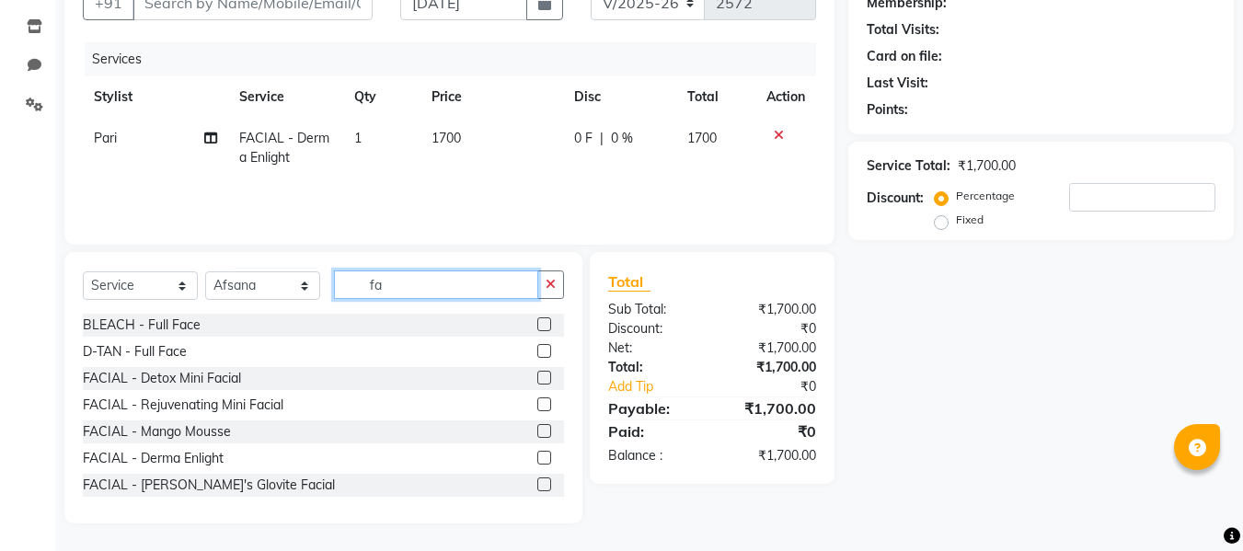
type input "f"
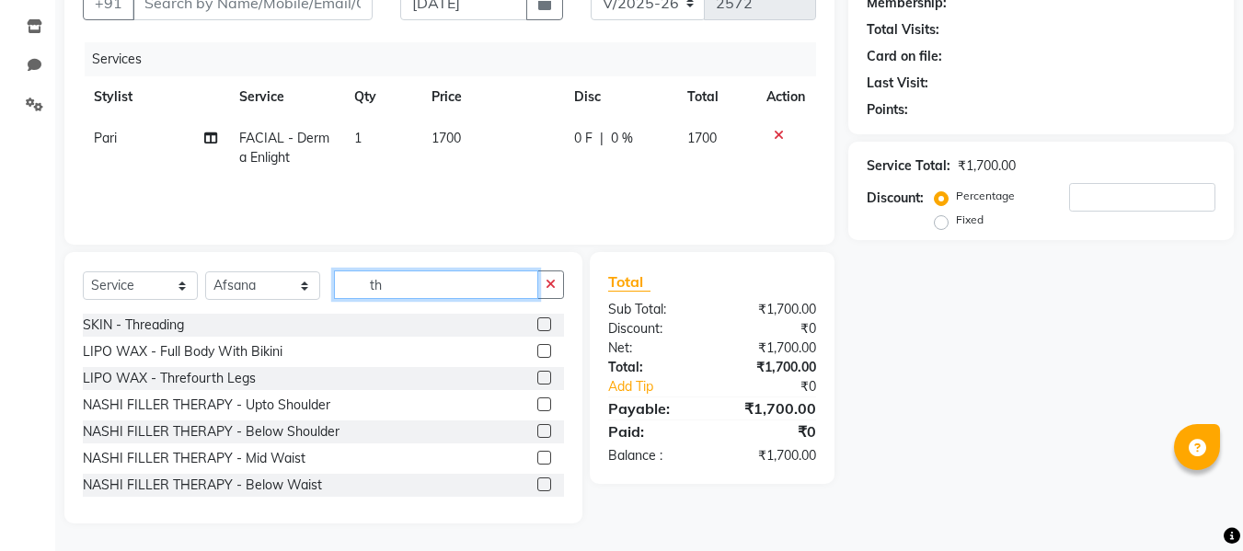
type input "th"
click at [537, 322] on label at bounding box center [544, 324] width 14 height 14
click at [537, 322] on input "checkbox" at bounding box center [543, 325] width 12 height 12
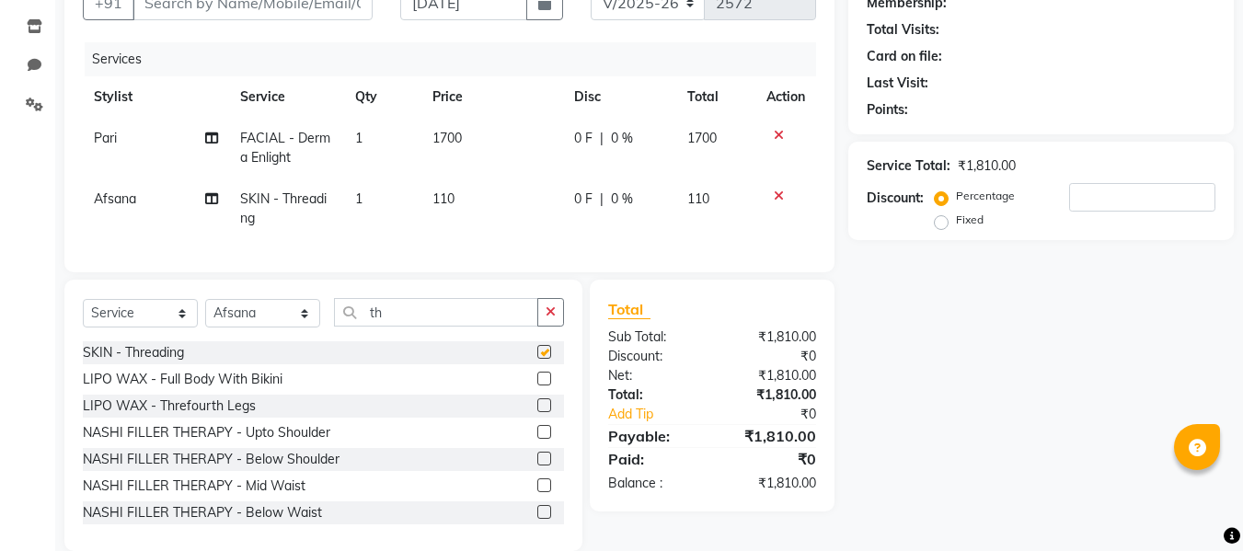
checkbox input "false"
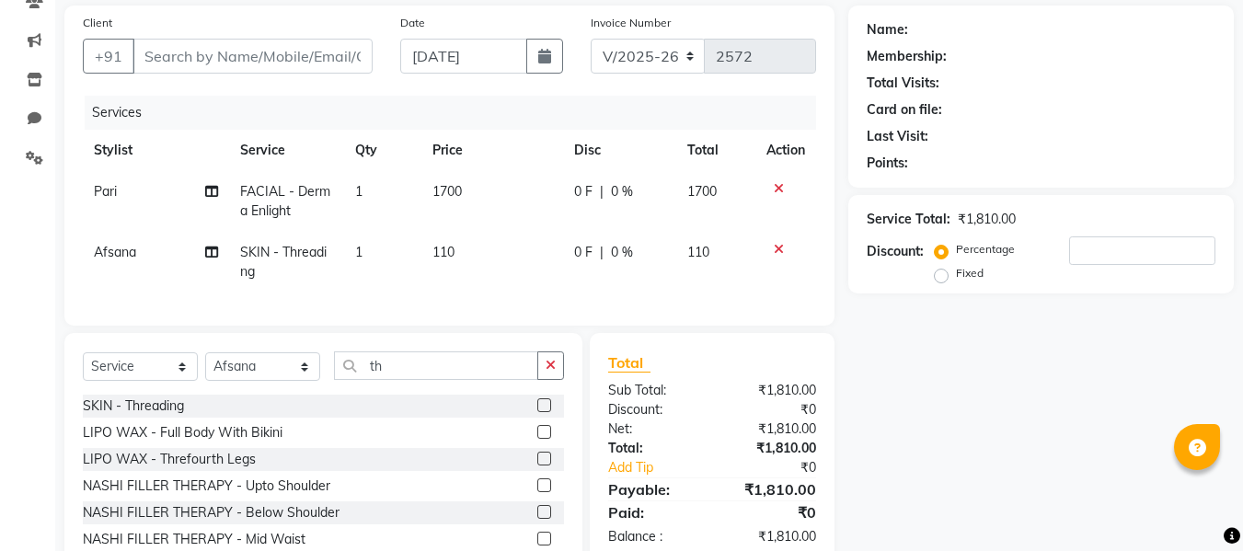
scroll to position [116, 0]
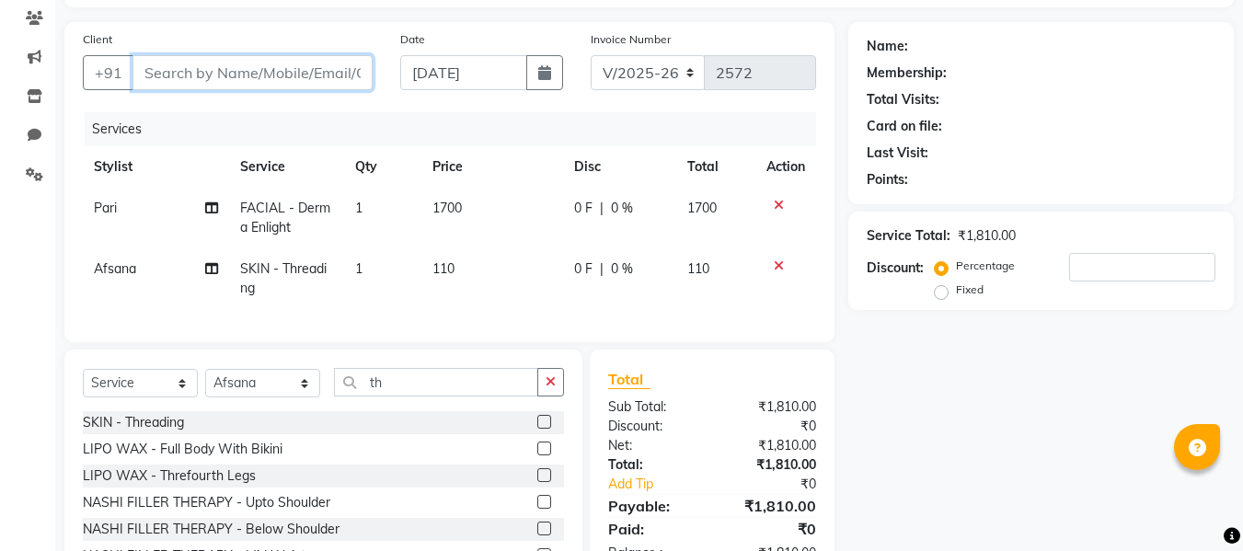
click at [268, 75] on input "Client" at bounding box center [253, 72] width 240 height 35
type input "s"
type input "0"
click at [261, 73] on input "shilpa" at bounding box center [206, 72] width 146 height 35
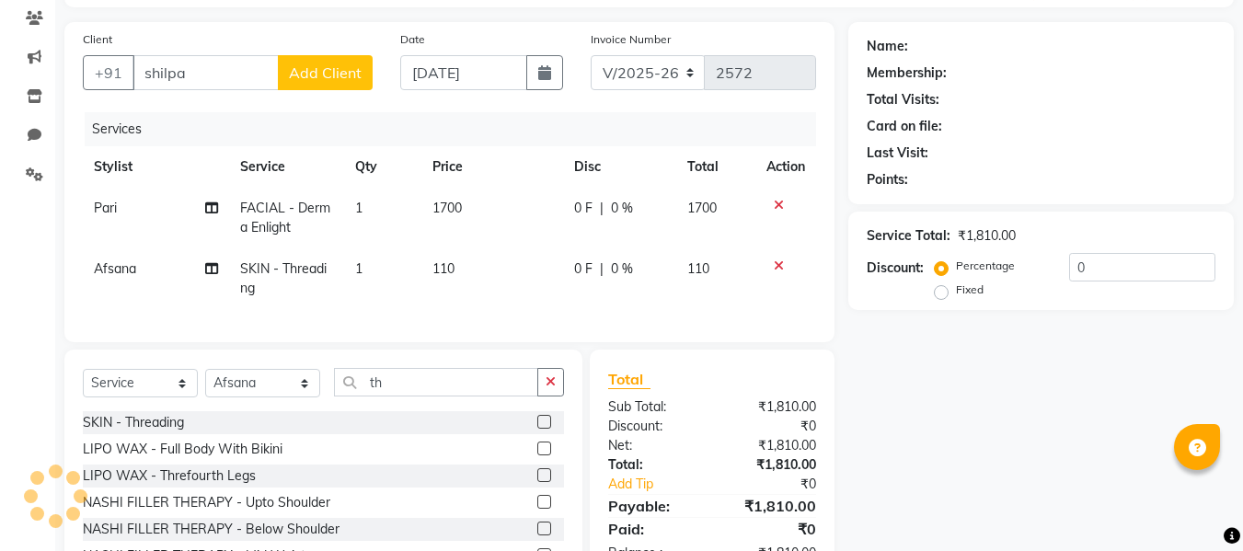
click at [859, 369] on div "Name: Membership: Total Visits: Card on file: Last Visit: Points: Service Total…" at bounding box center [1047, 321] width 399 height 599
click at [209, 76] on input "shilpa" at bounding box center [206, 72] width 146 height 35
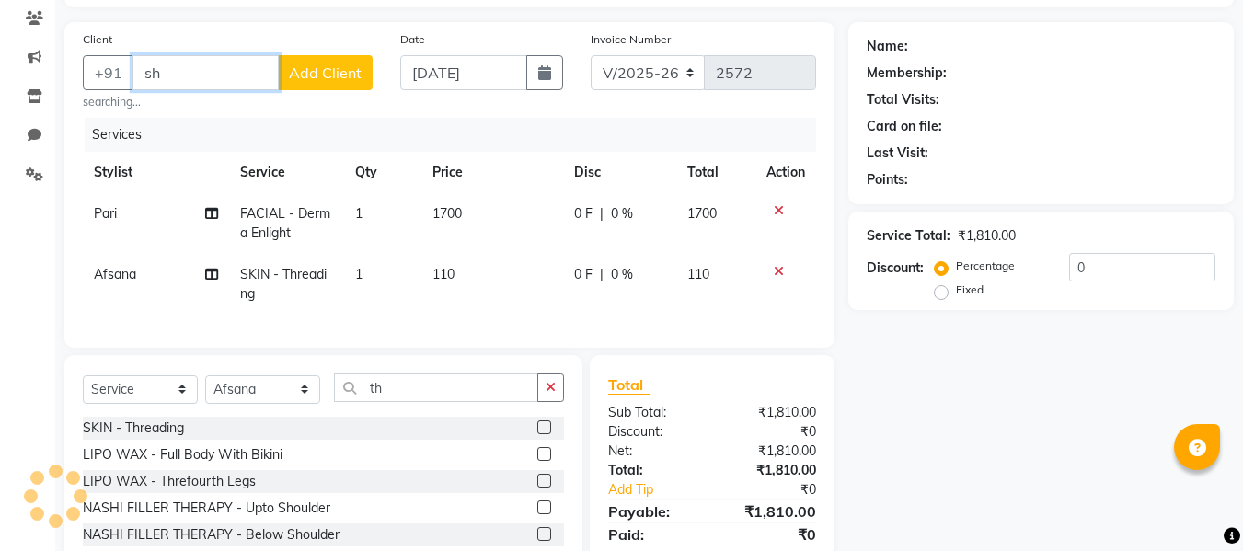
type input "s"
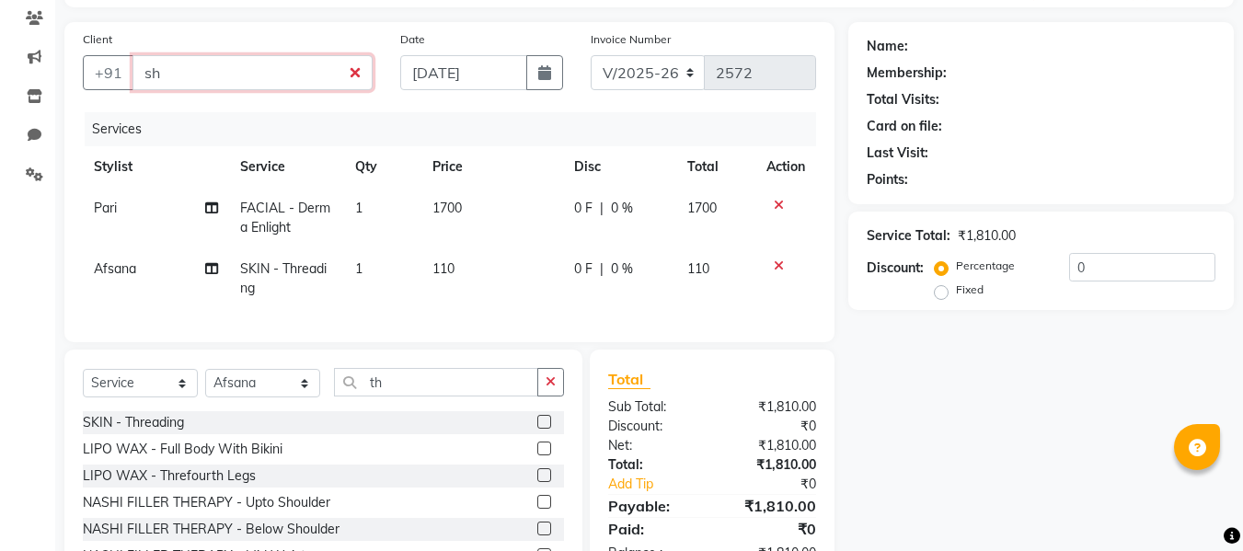
type input "s"
click at [1085, 363] on div "Name: Membership: Total Visits: Card on file: Last Visit: Points: Service Total…" at bounding box center [1047, 321] width 399 height 599
click at [234, 77] on input "shilpa" at bounding box center [206, 72] width 146 height 35
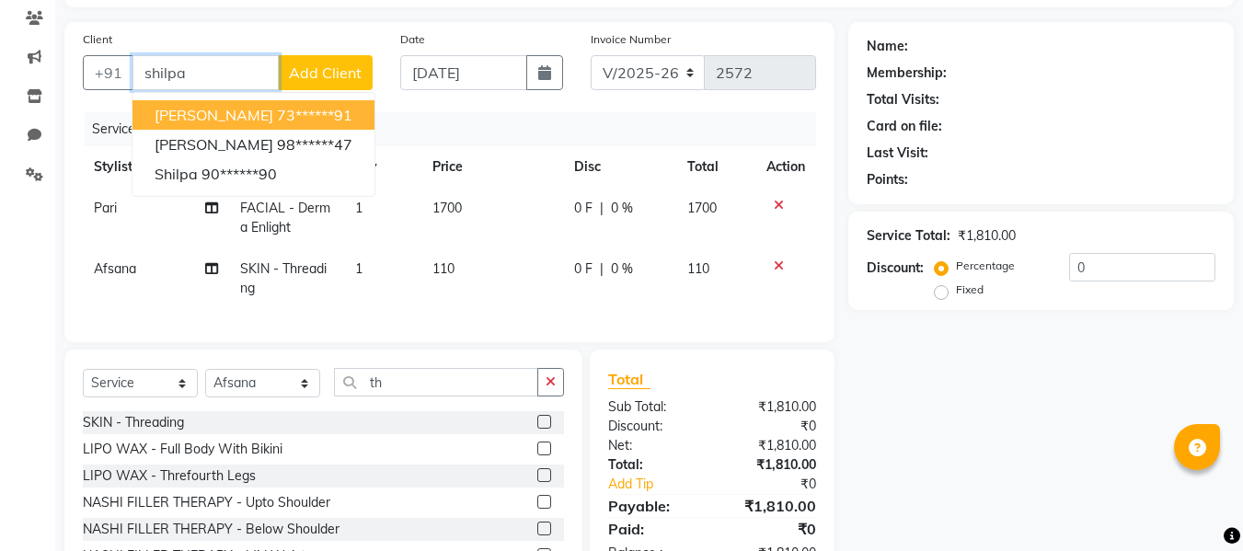
click at [234, 117] on span "[PERSON_NAME]" at bounding box center [214, 115] width 119 height 18
type input "73******91"
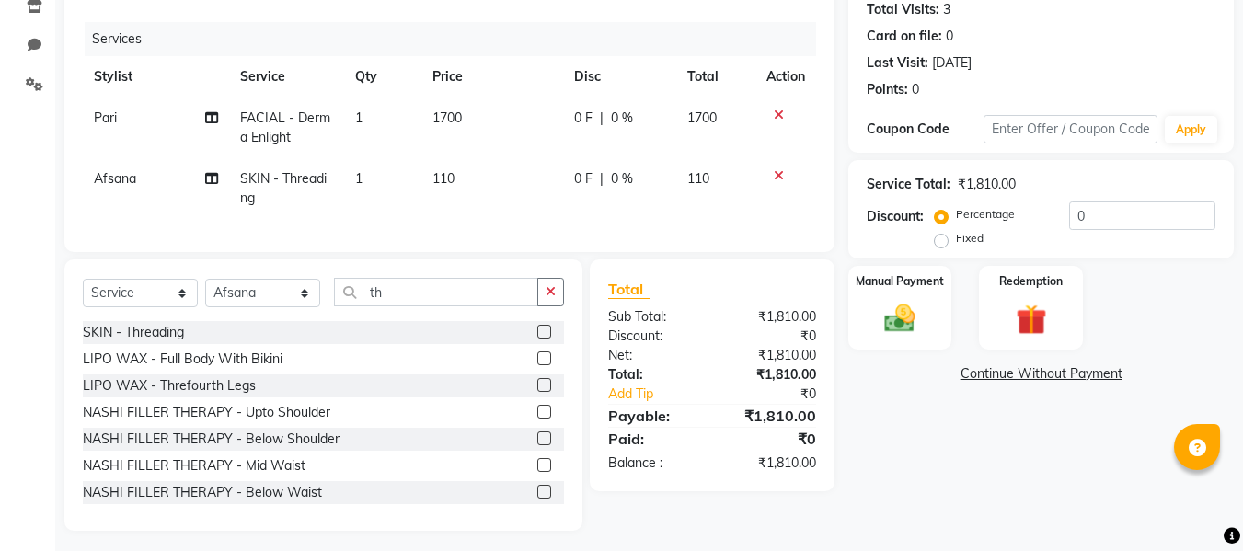
scroll to position [227, 0]
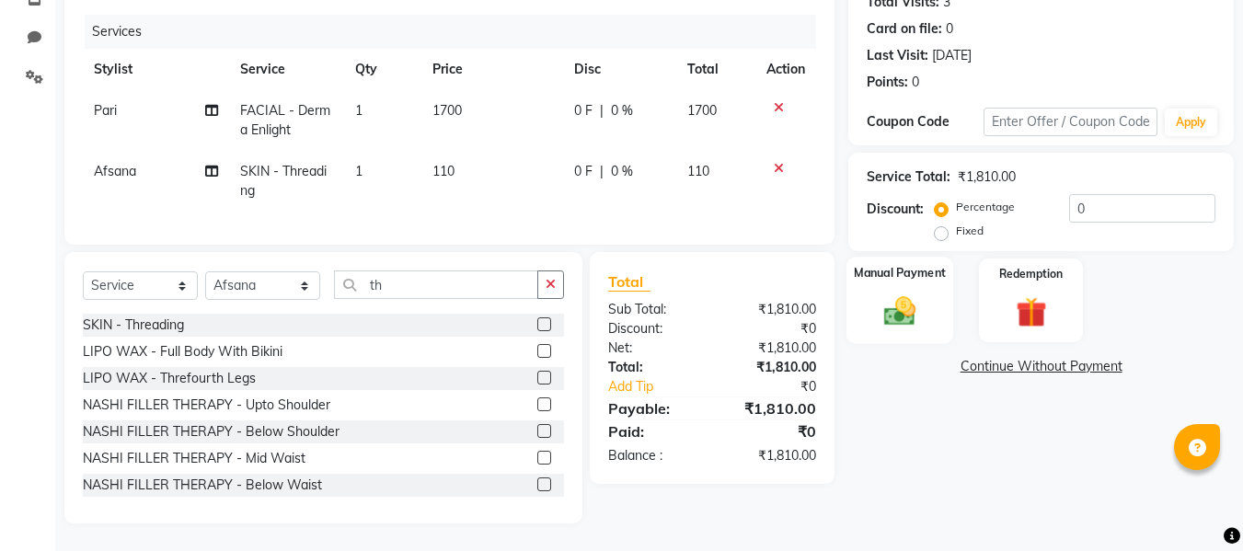
click at [906, 267] on label "Manual Payment" at bounding box center [900, 272] width 92 height 17
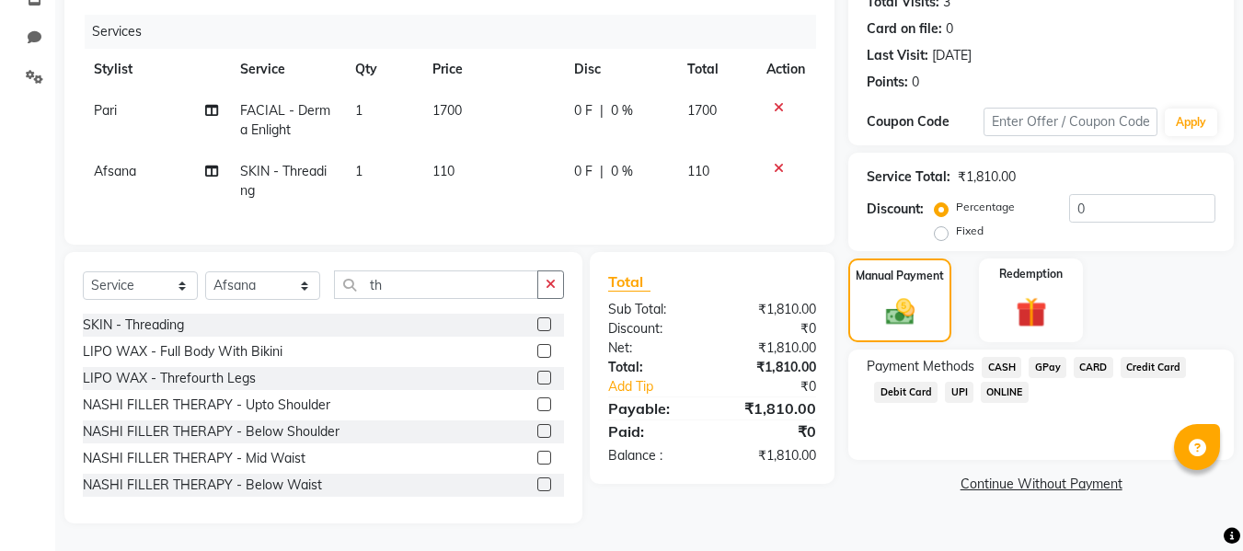
click at [1000, 357] on span "CASH" at bounding box center [1002, 367] width 40 height 21
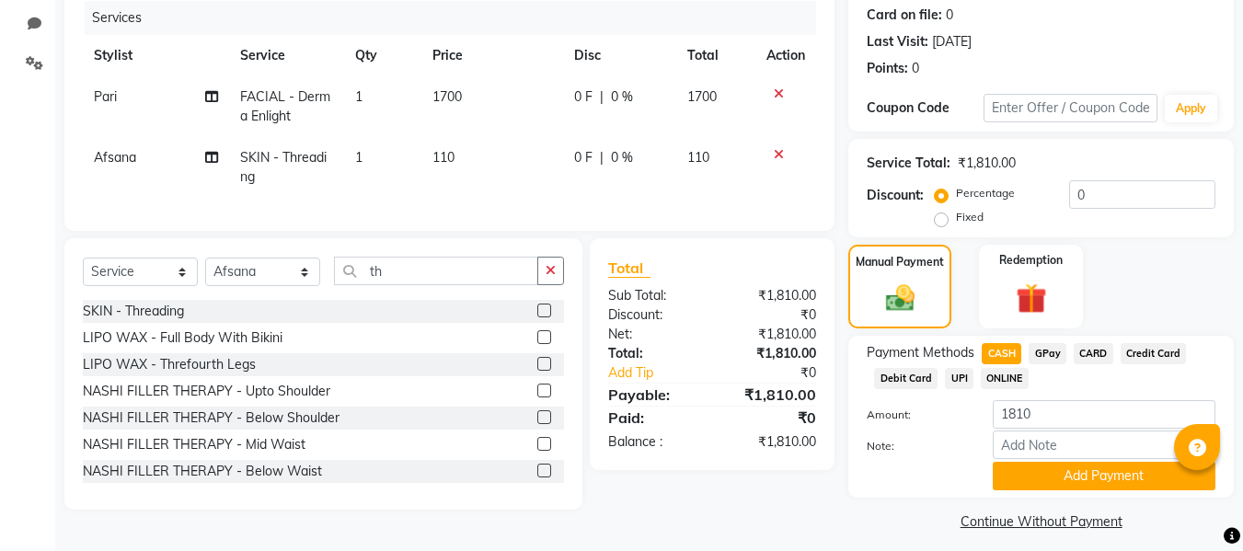
scroll to position [239, 0]
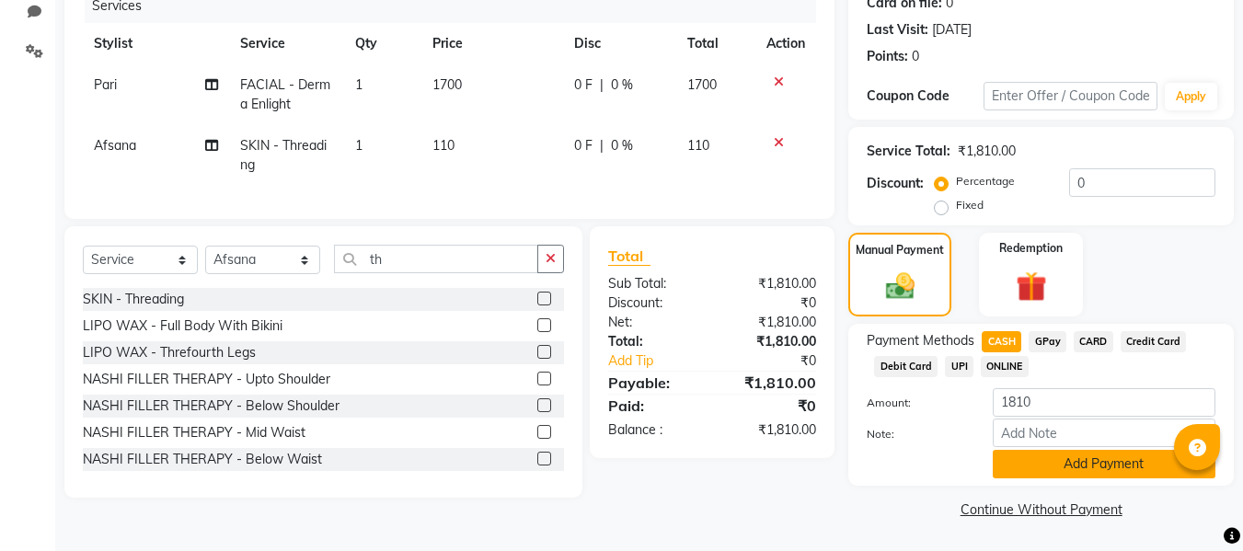
click at [1018, 459] on button "Add Payment" at bounding box center [1104, 464] width 223 height 29
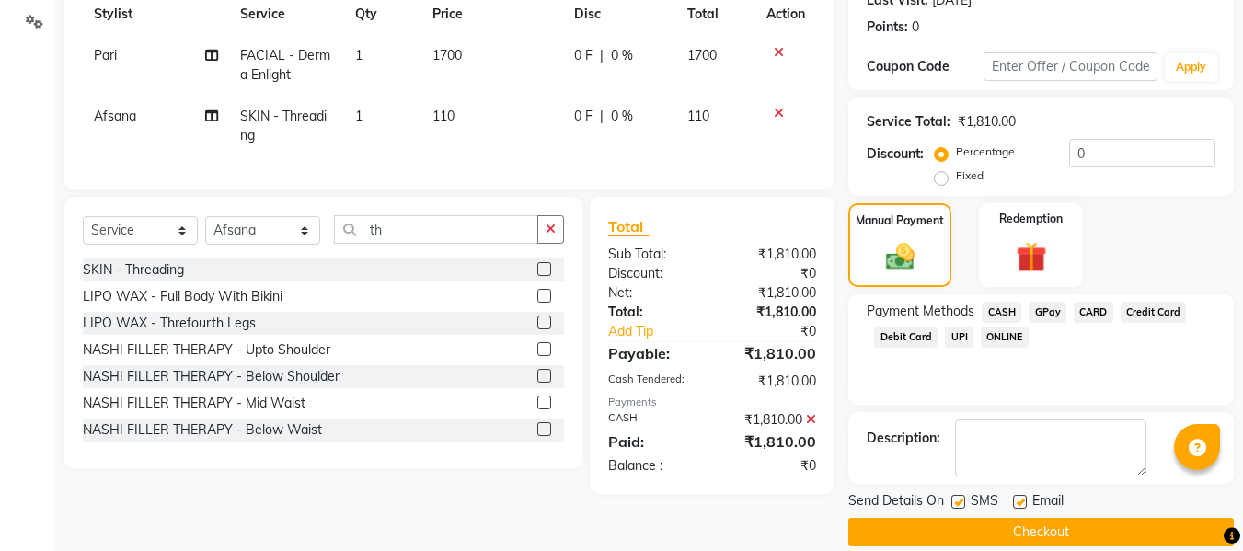
scroll to position [292, 0]
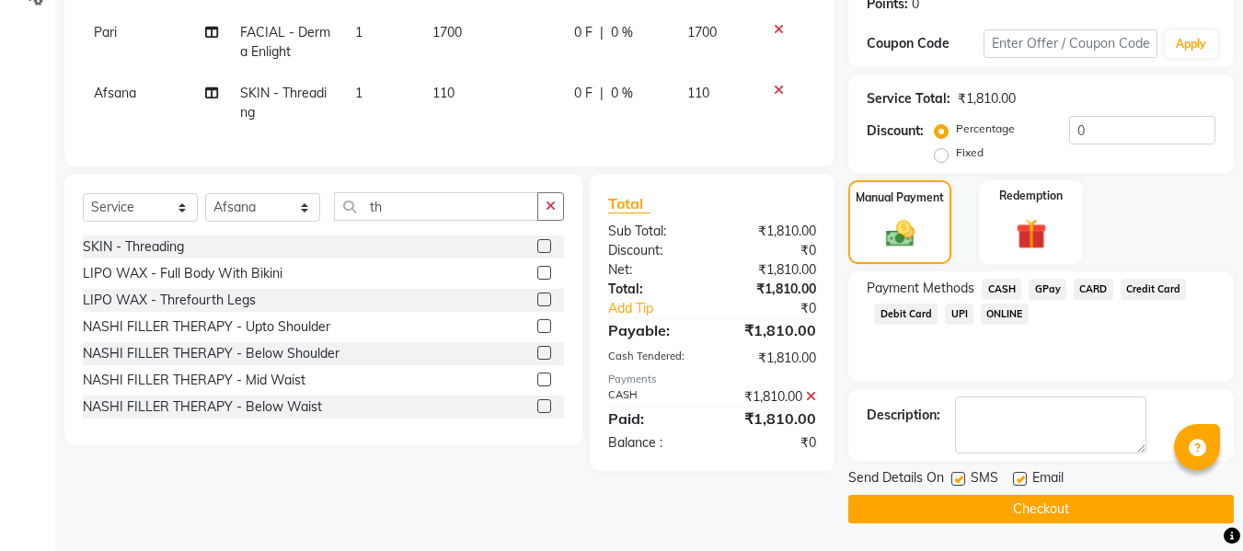
click at [1021, 477] on label at bounding box center [1020, 479] width 14 height 14
click at [1021, 477] on input "checkbox" at bounding box center [1019, 480] width 12 height 12
checkbox input "false"
click at [961, 478] on label at bounding box center [959, 479] width 14 height 14
click at [961, 478] on input "checkbox" at bounding box center [958, 480] width 12 height 12
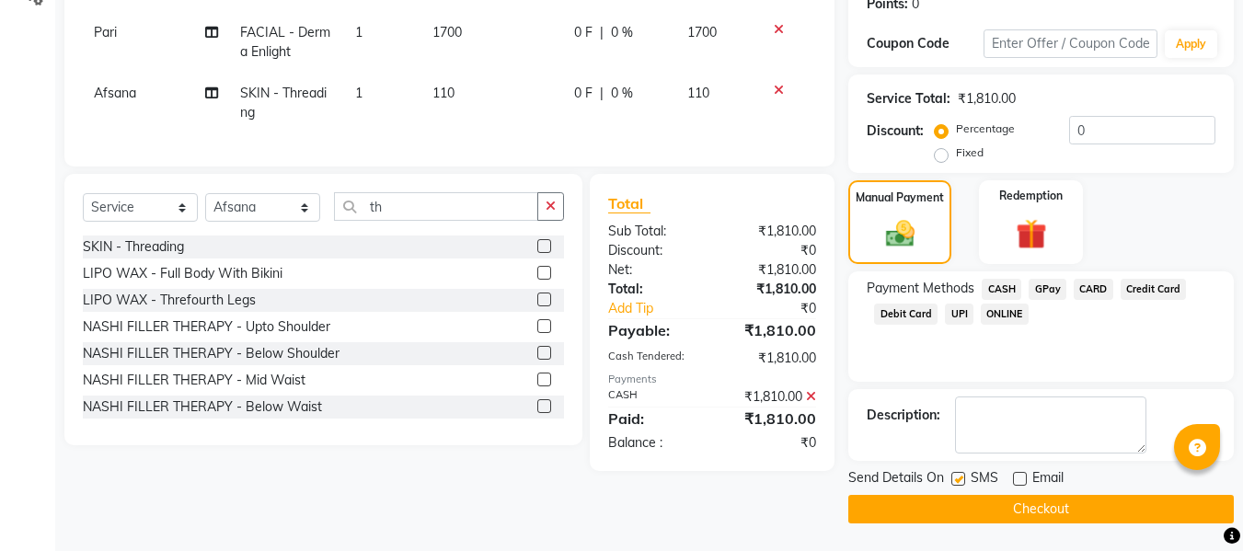
checkbox input "false"
click at [922, 504] on button "Checkout" at bounding box center [1041, 509] width 386 height 29
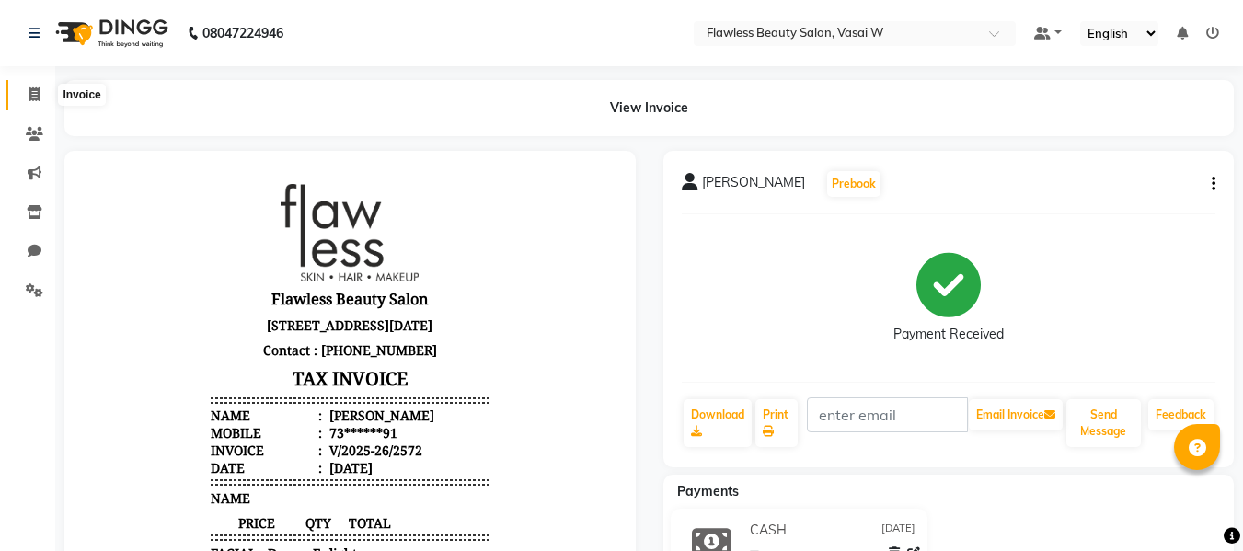
click at [38, 96] on icon at bounding box center [34, 94] width 10 height 14
select select "service"
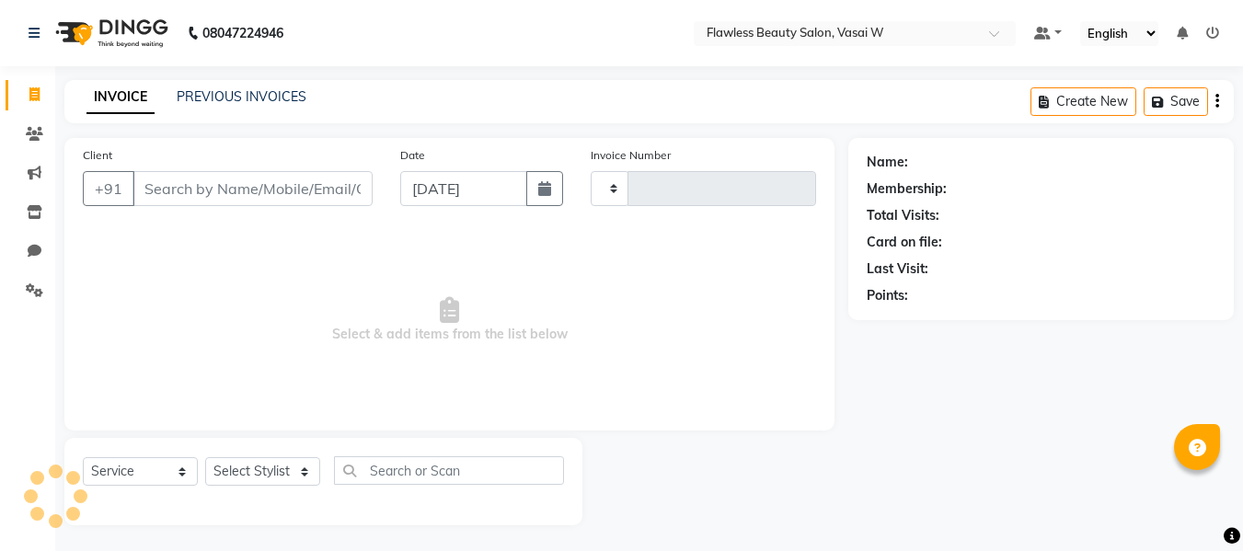
scroll to position [2, 0]
type input "2573"
select select "8090"
click at [171, 198] on input "Client" at bounding box center [253, 186] width 240 height 35
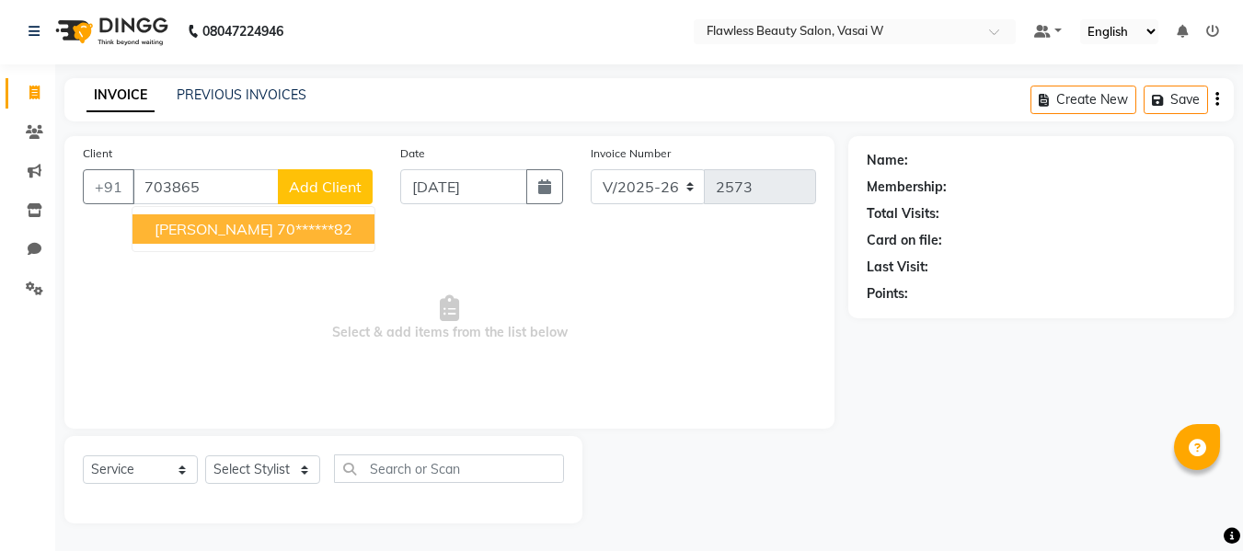
click at [170, 222] on span "[PERSON_NAME]" at bounding box center [214, 229] width 119 height 18
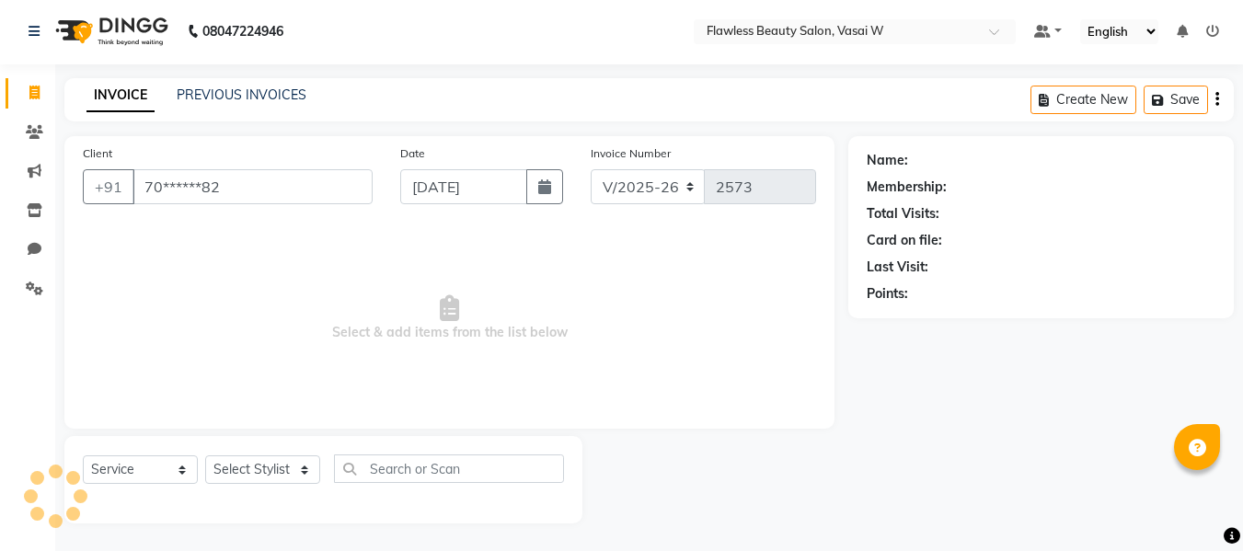
type input "70******82"
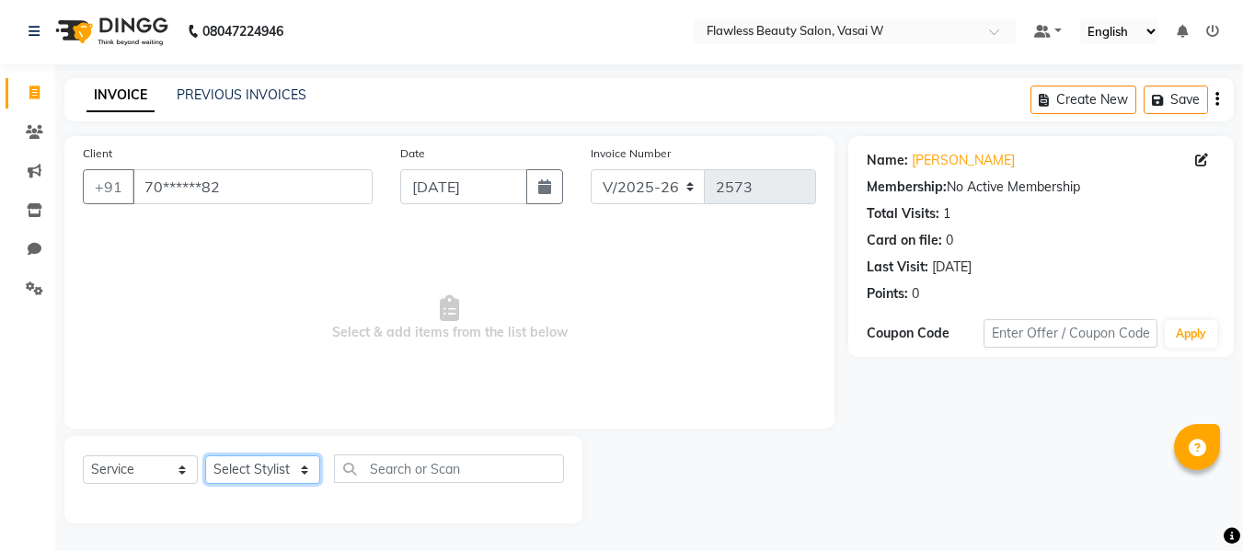
click at [221, 461] on select "Select Stylist [PERSON_NAME] [PERSON_NAME] [PERSON_NAME] maam Nisha Pari [PERSO…" at bounding box center [262, 470] width 115 height 29
select select "76410"
click at [205, 456] on select "Select Stylist [PERSON_NAME] [PERSON_NAME] [PERSON_NAME] maam Nisha Pari [PERSO…" at bounding box center [262, 470] width 115 height 29
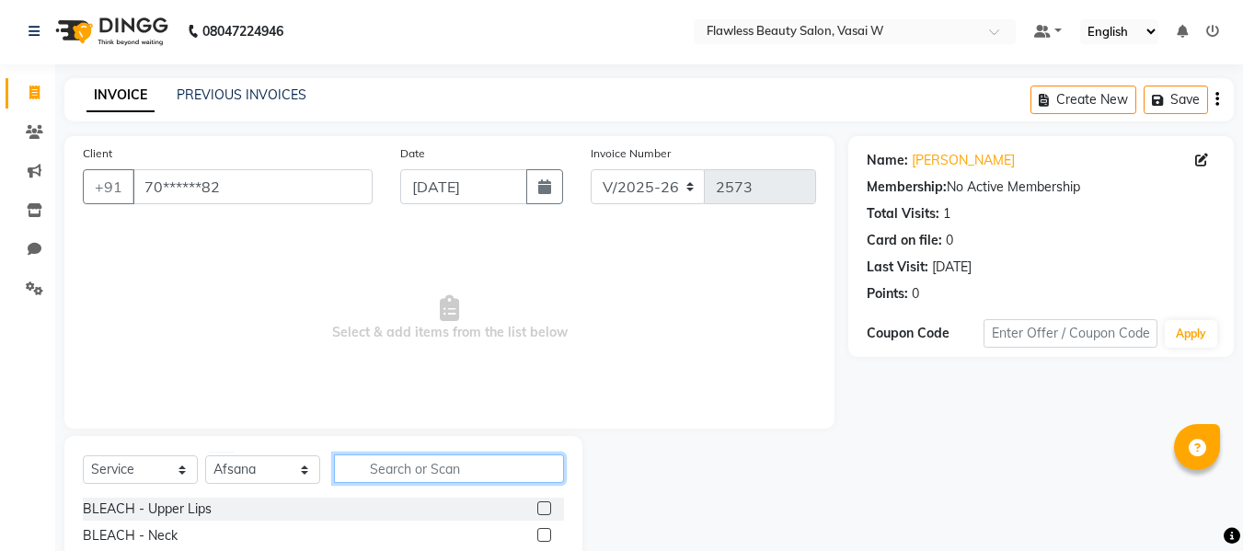
click at [381, 468] on input "text" at bounding box center [449, 469] width 230 height 29
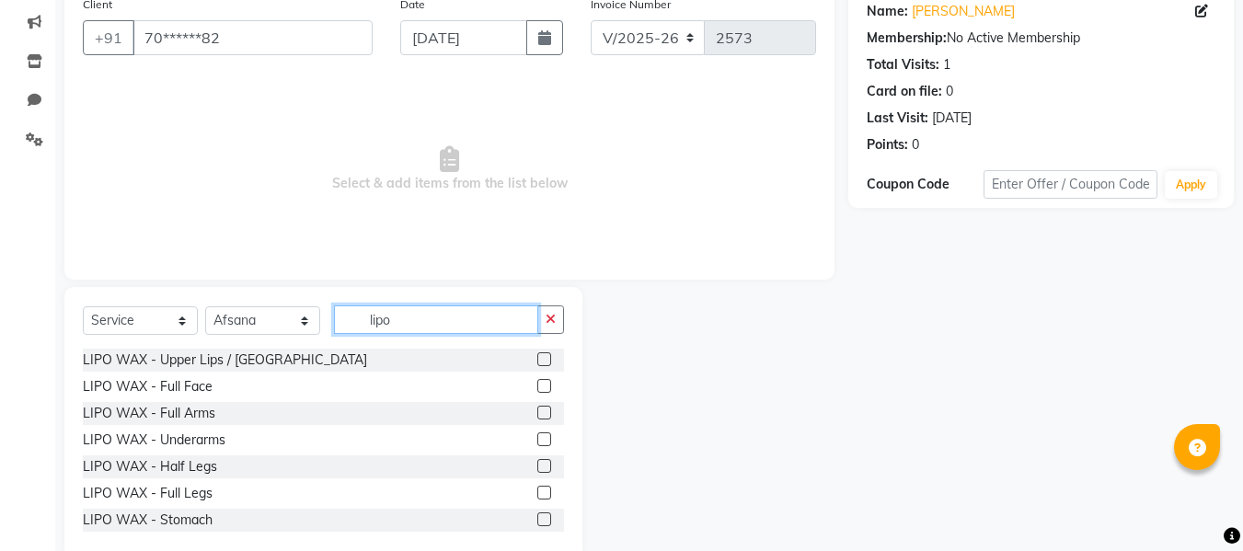
scroll to position [186, 0]
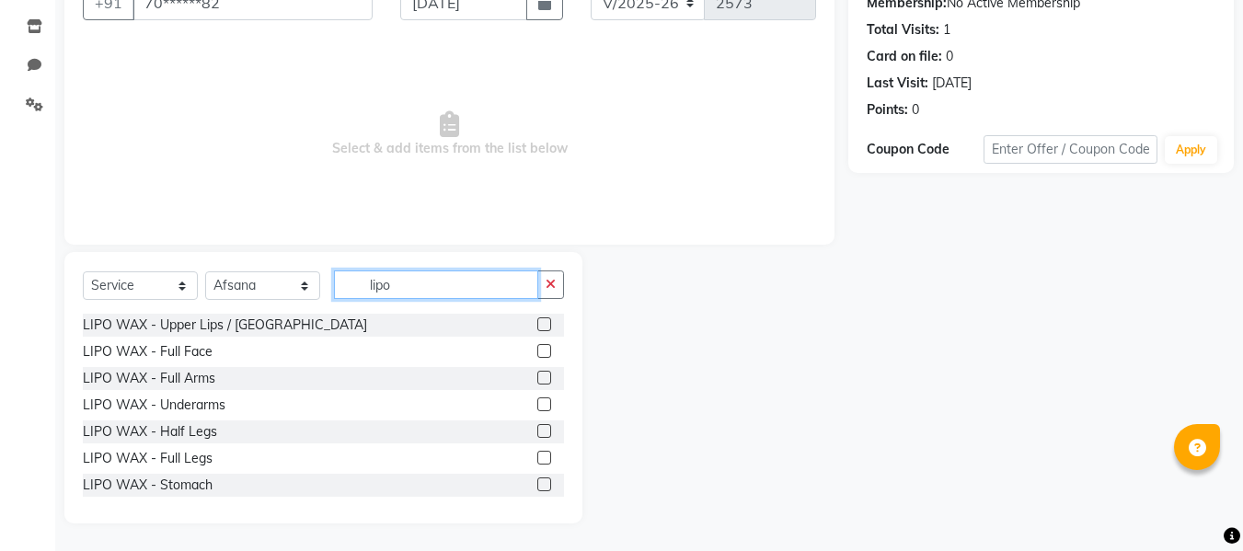
type input "lipo"
click at [537, 403] on label at bounding box center [544, 405] width 14 height 14
click at [537, 403] on input "checkbox" at bounding box center [543, 405] width 12 height 12
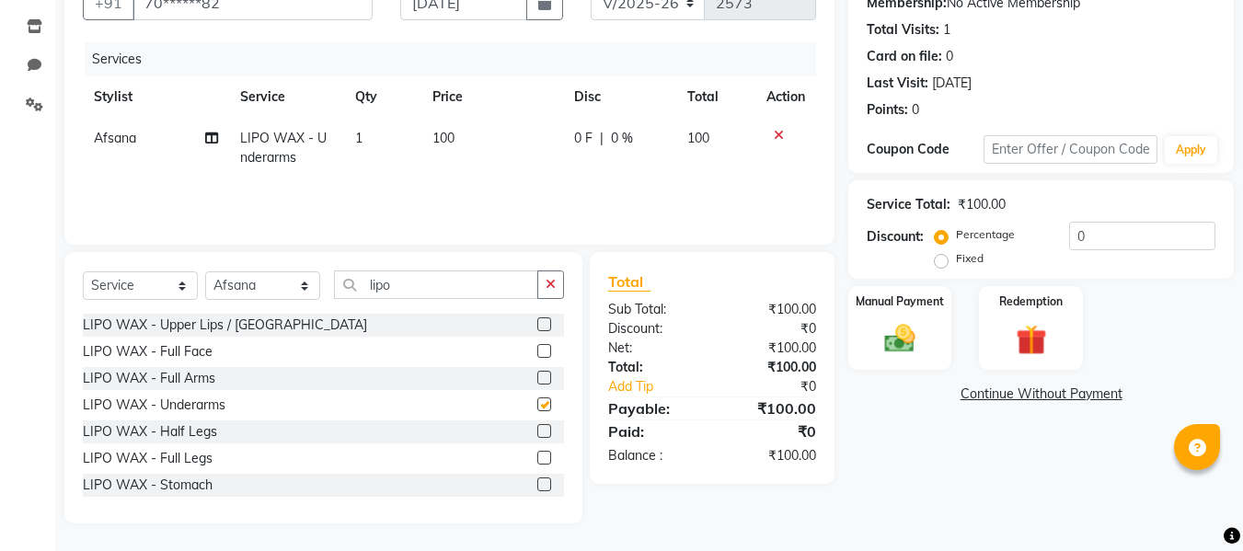
checkbox input "false"
click at [537, 378] on label at bounding box center [544, 378] width 14 height 14
click at [537, 378] on input "checkbox" at bounding box center [543, 379] width 12 height 12
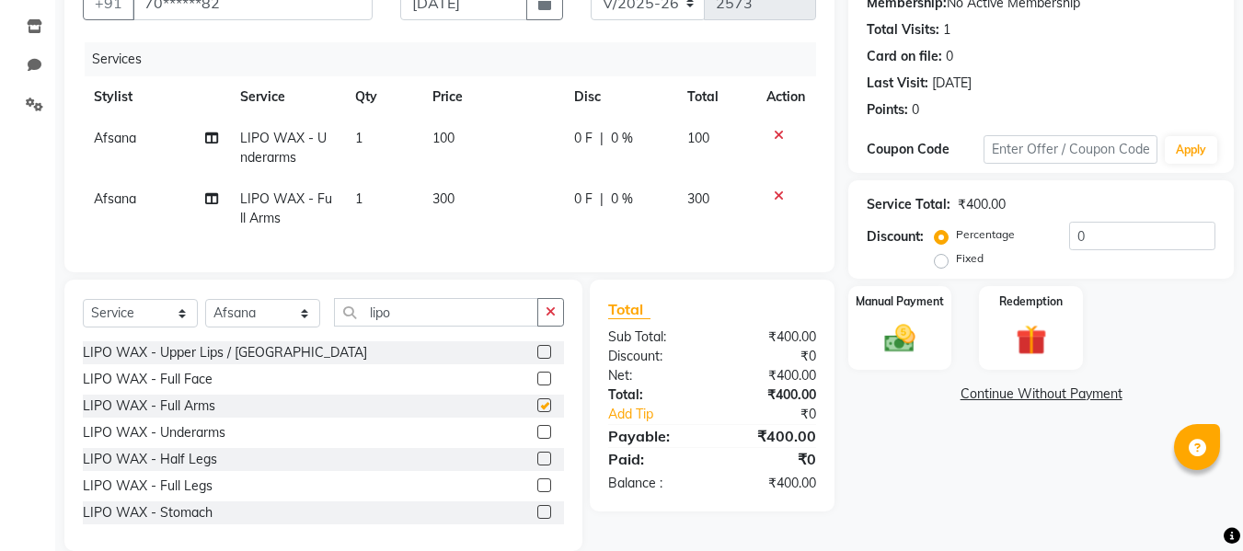
checkbox input "false"
click at [435, 326] on input "lipo" at bounding box center [436, 312] width 204 height 29
type input "l"
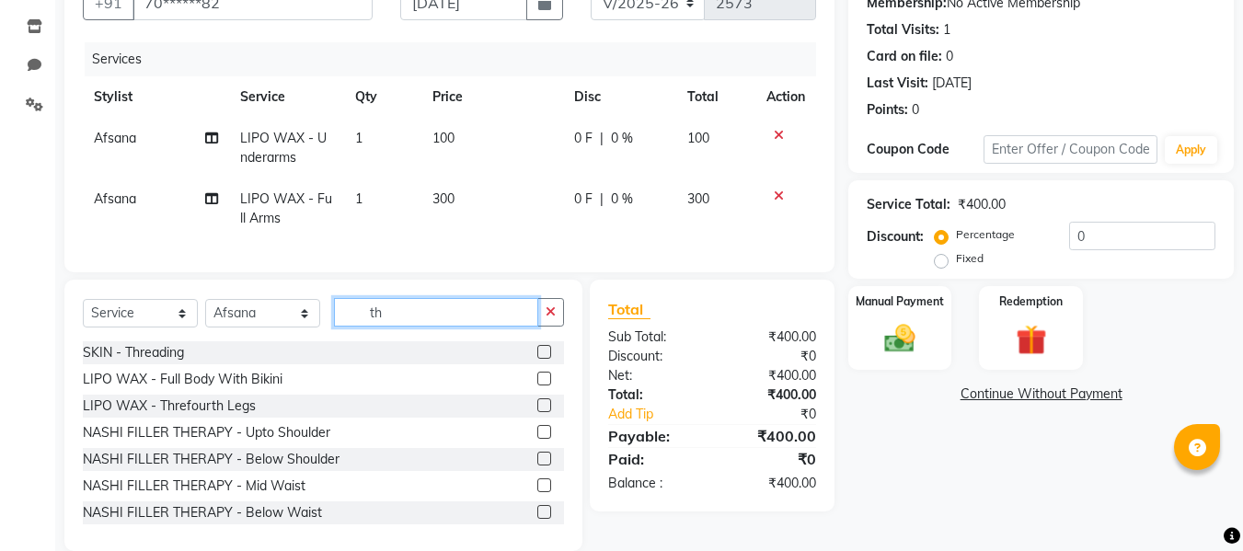
type input "th"
click at [537, 359] on label at bounding box center [544, 352] width 14 height 14
click at [537, 359] on input "checkbox" at bounding box center [543, 353] width 12 height 12
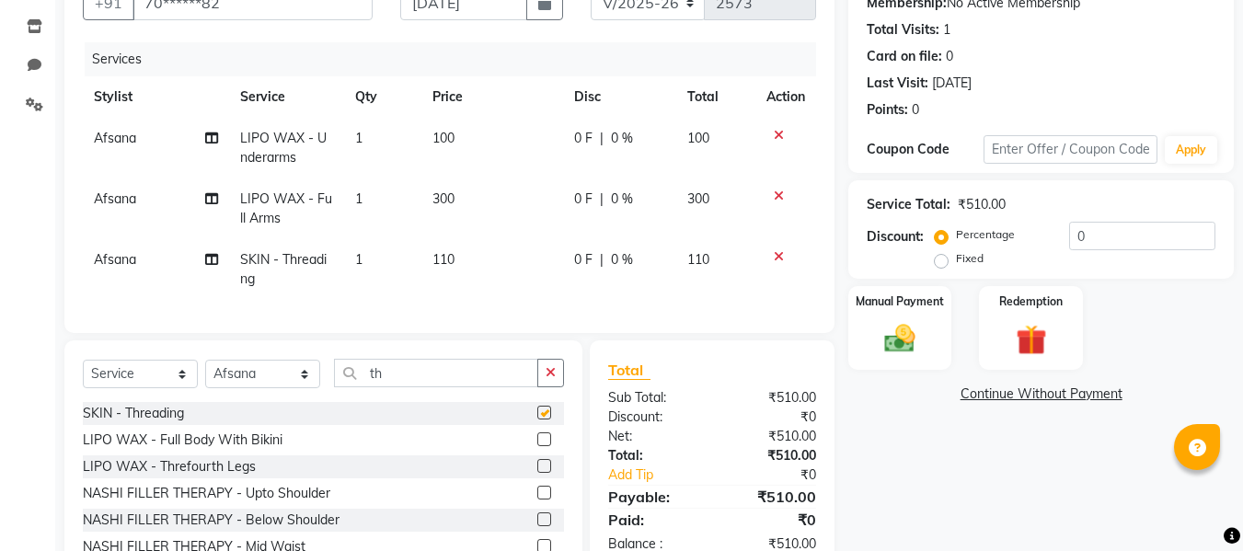
checkbox input "false"
click at [474, 259] on td "110" at bounding box center [492, 269] width 142 height 61
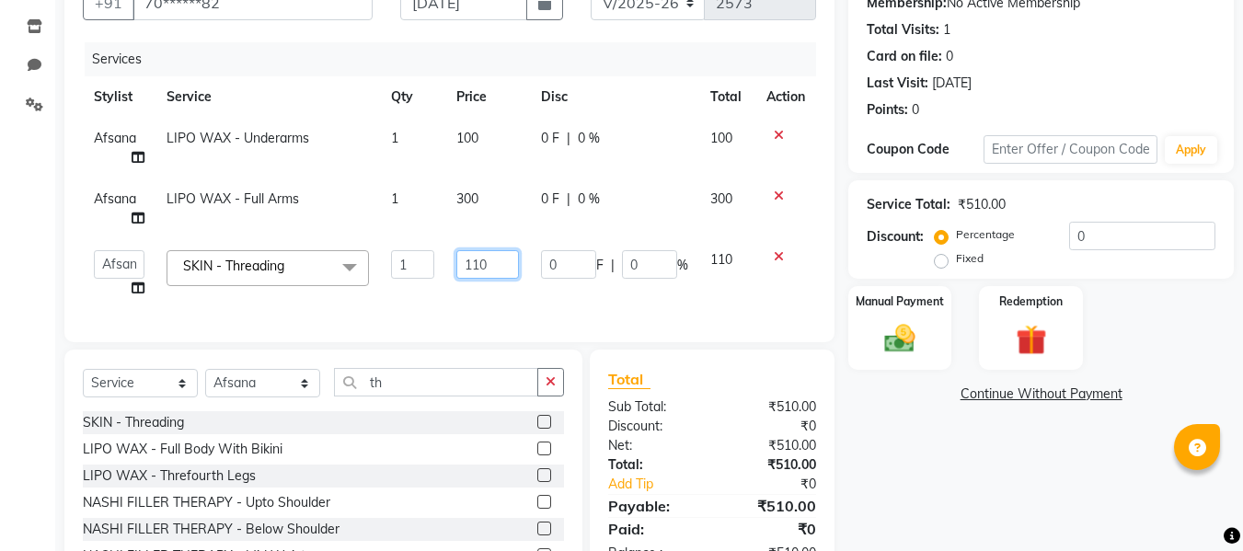
click at [500, 260] on input "110" at bounding box center [487, 264] width 63 height 29
type input "1"
click at [687, 405] on div "Total Sub Total: ₹510.00 Discount: ₹0 Net: ₹510.00 Total: ₹510.00 Add Tip ₹0 Pa…" at bounding box center [712, 465] width 208 height 195
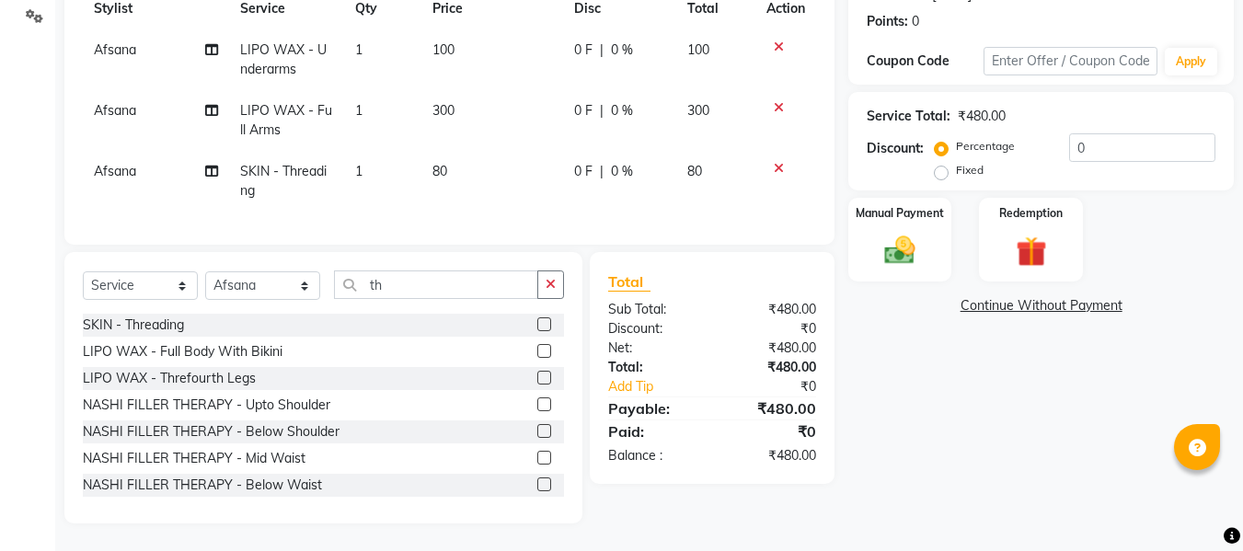
scroll to position [288, 0]
click at [868, 209] on div "Manual Payment" at bounding box center [901, 239] width 108 height 87
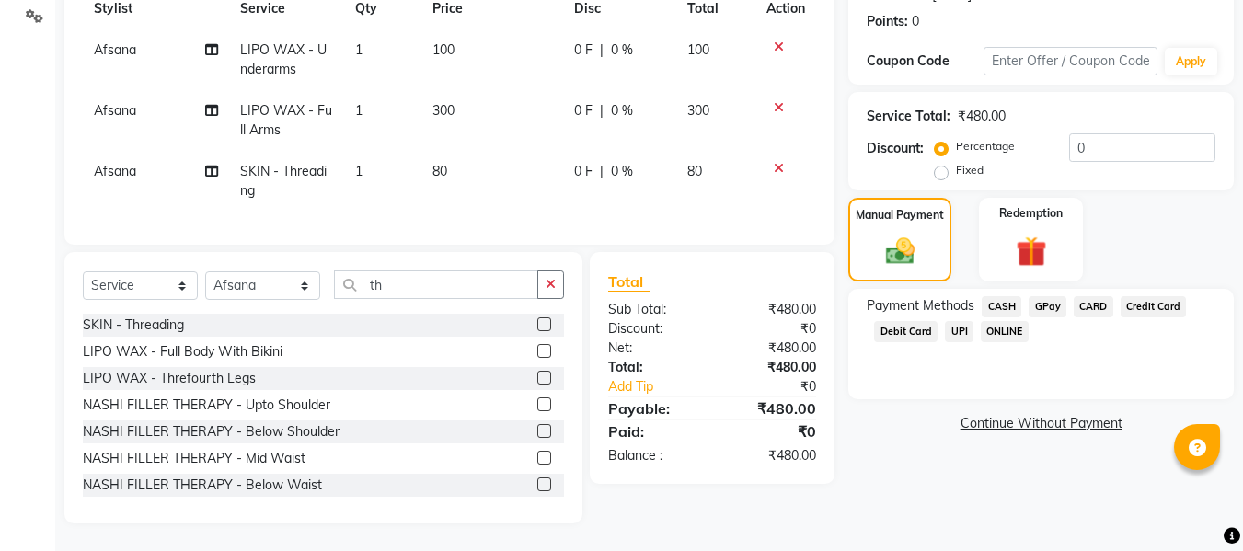
click at [1042, 296] on span "GPay" at bounding box center [1048, 306] width 38 height 21
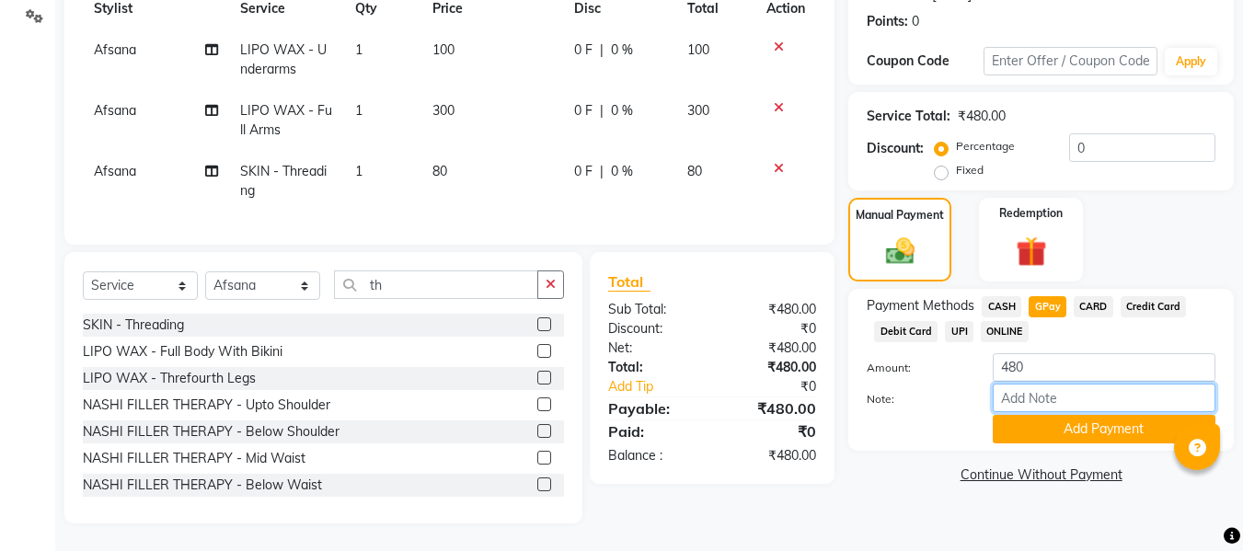
click at [1006, 384] on input "Note:" at bounding box center [1104, 398] width 223 height 29
click at [1013, 415] on button "Add Payment" at bounding box center [1104, 429] width 223 height 29
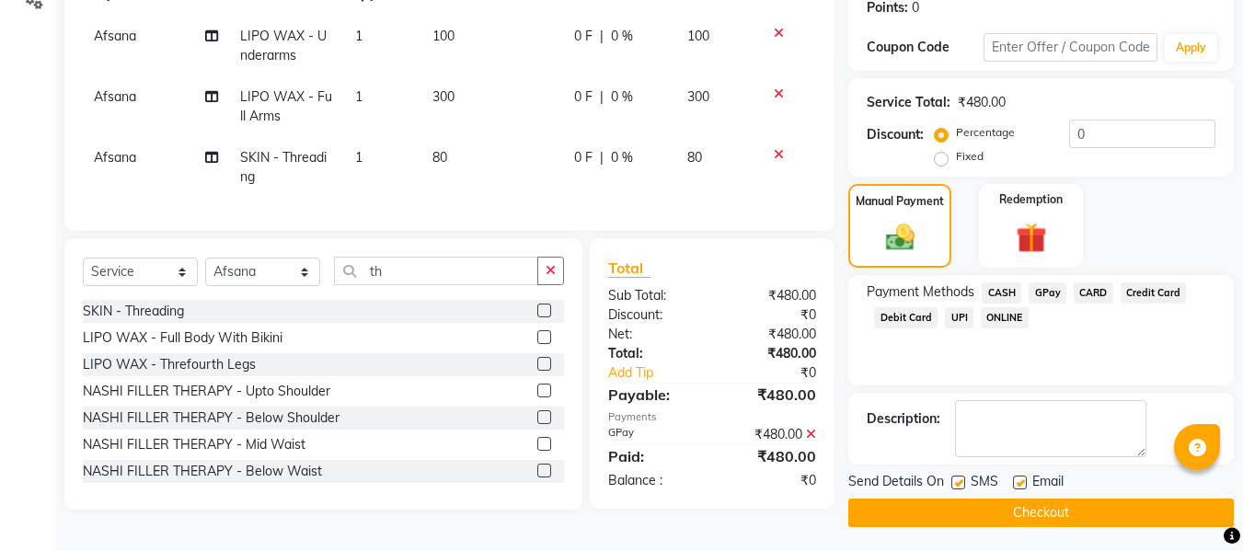
scroll to position [292, 0]
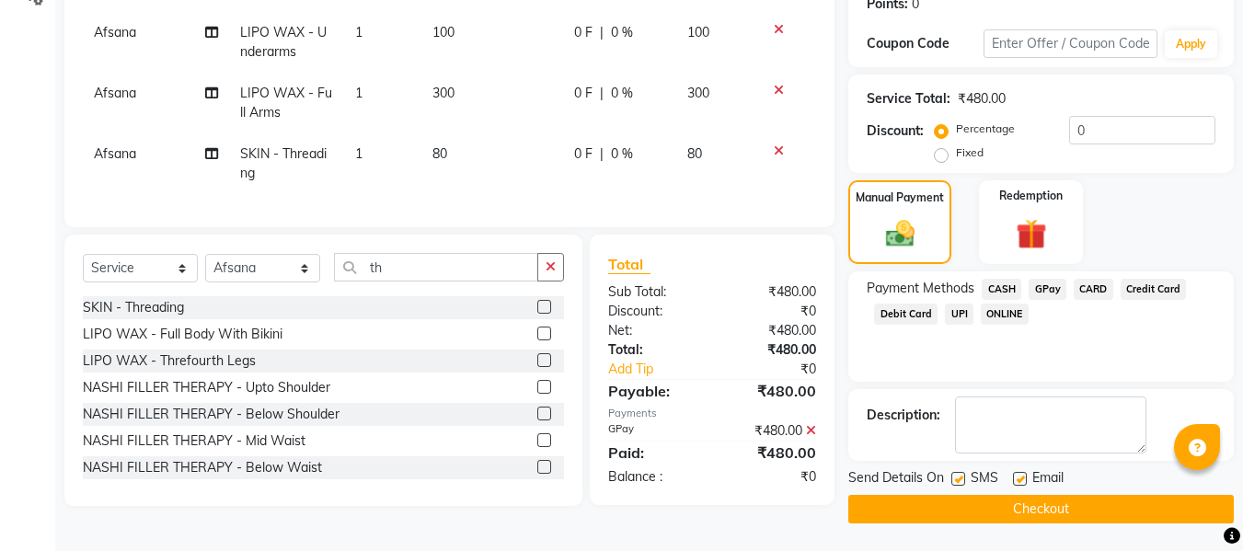
click at [1019, 487] on div at bounding box center [1019, 481] width 12 height 19
click at [1021, 479] on label at bounding box center [1020, 479] width 14 height 14
click at [1021, 479] on input "checkbox" at bounding box center [1019, 480] width 12 height 12
click at [957, 485] on label at bounding box center [959, 479] width 14 height 14
click at [957, 485] on input "checkbox" at bounding box center [958, 480] width 12 height 12
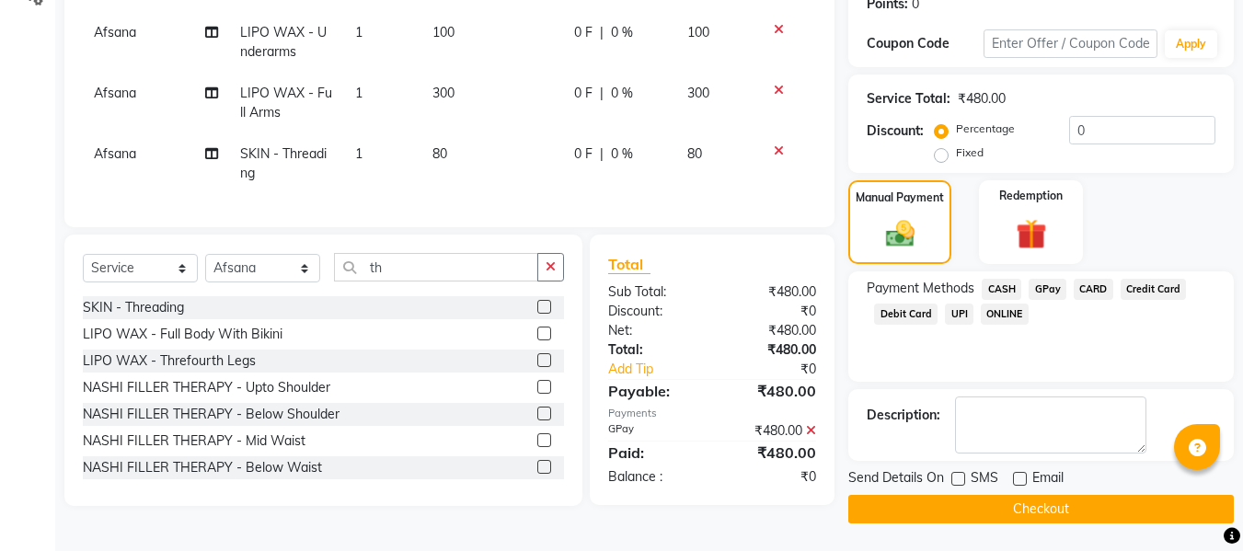
click at [924, 511] on button "Checkout" at bounding box center [1041, 509] width 386 height 29
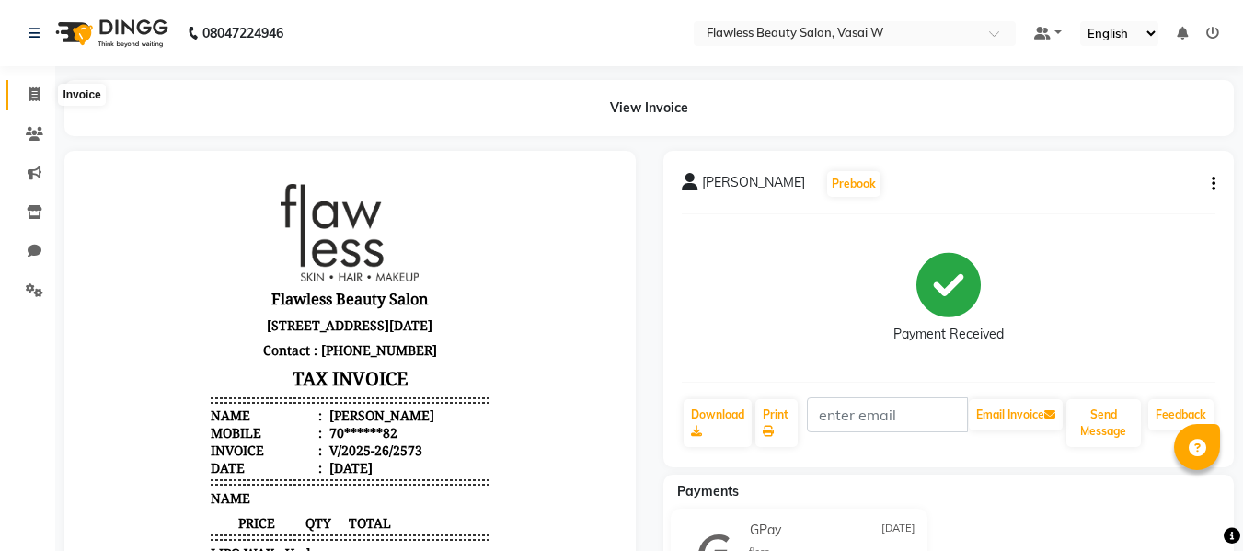
click at [38, 91] on icon at bounding box center [34, 94] width 10 height 14
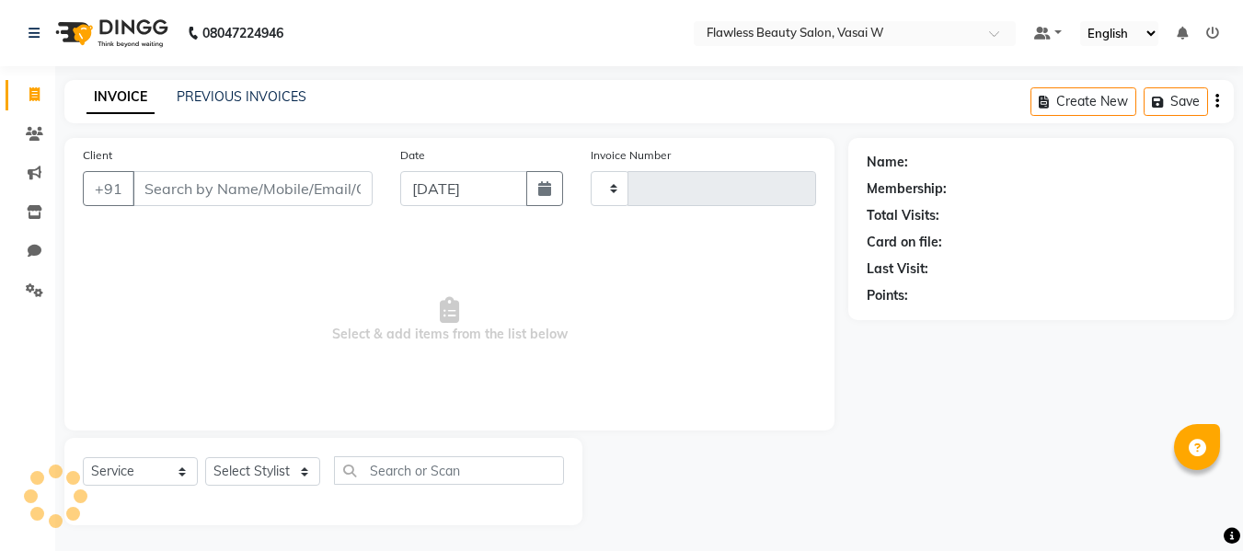
scroll to position [2, 0]
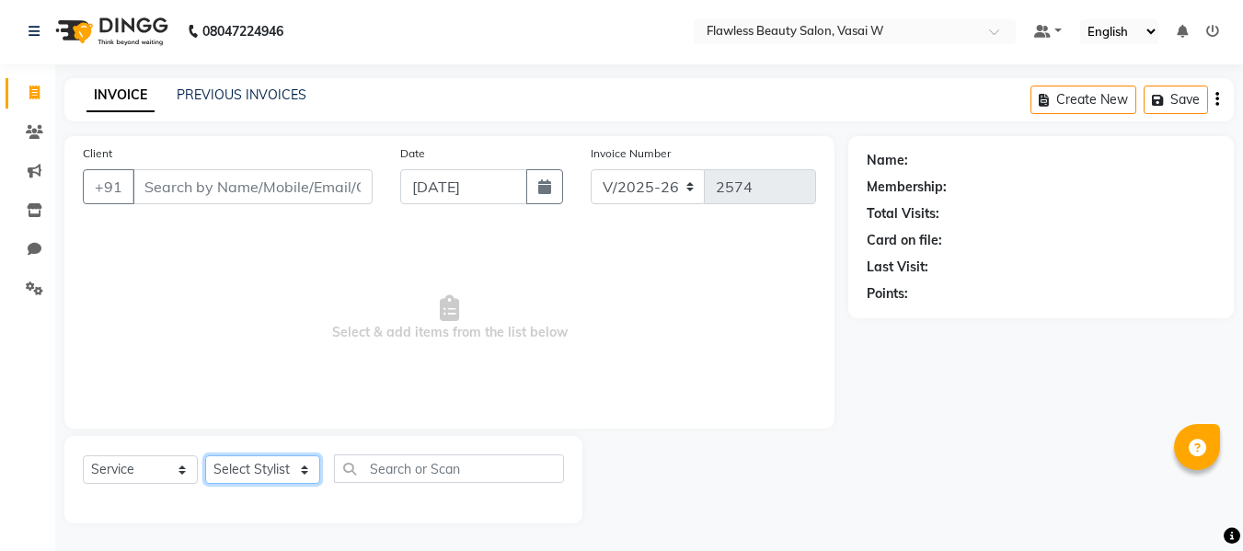
click at [240, 460] on select "Select Stylist [PERSON_NAME] [PERSON_NAME] [PERSON_NAME] maam Nisha Pari [PERSO…" at bounding box center [262, 470] width 115 height 29
click at [205, 456] on select "Select Stylist [PERSON_NAME] [PERSON_NAME] [PERSON_NAME] maam Nisha Pari [PERSO…" at bounding box center [262, 470] width 115 height 29
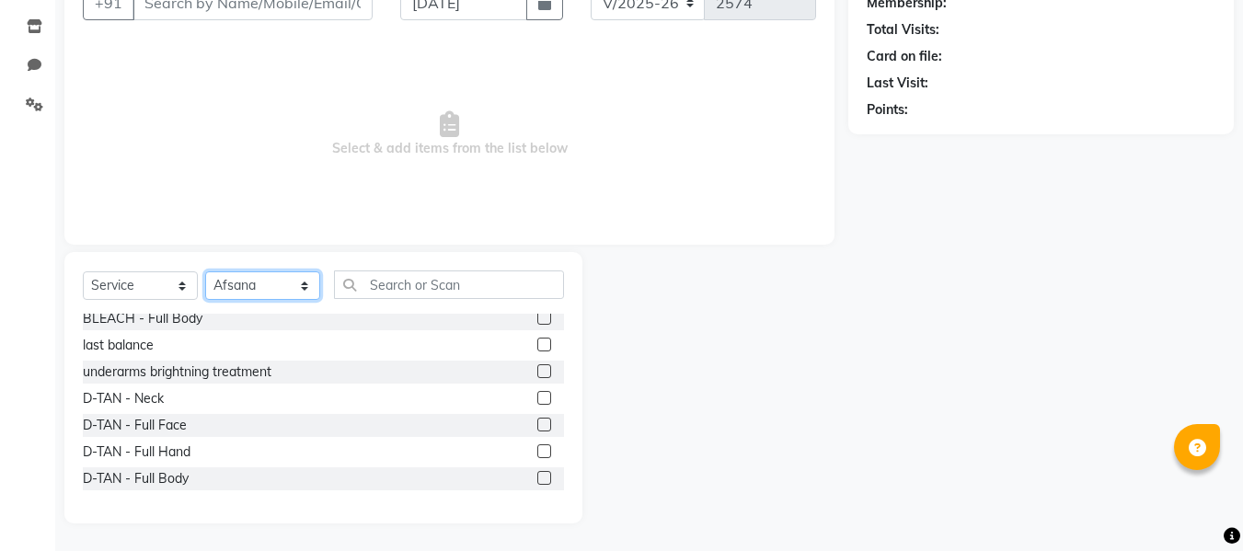
scroll to position [231, 0]
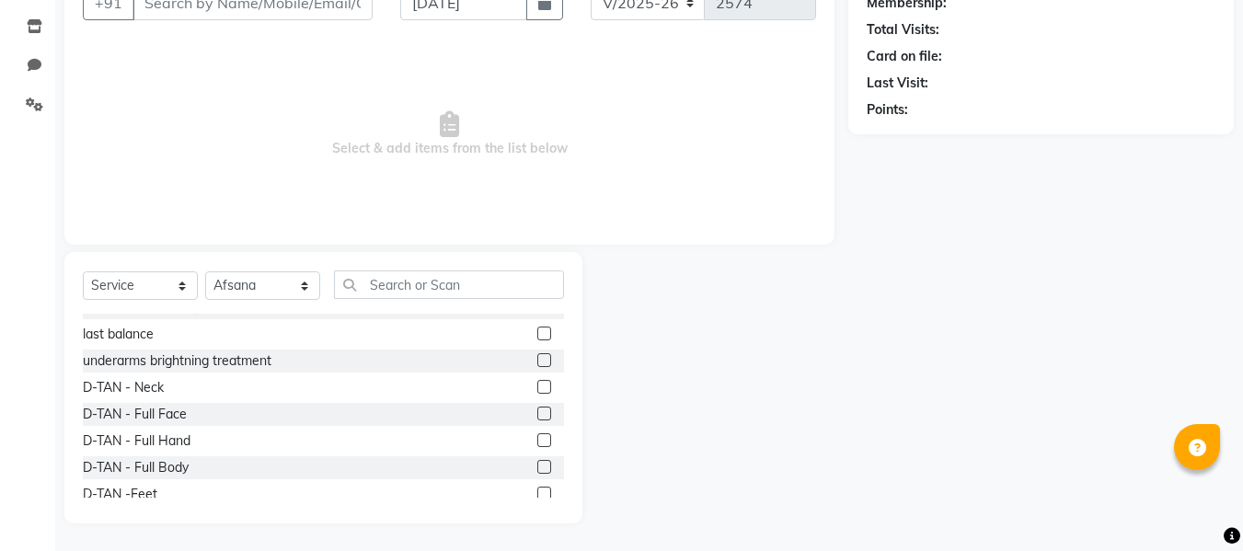
click at [537, 412] on label at bounding box center [544, 414] width 14 height 14
click at [537, 412] on input "checkbox" at bounding box center [543, 415] width 12 height 12
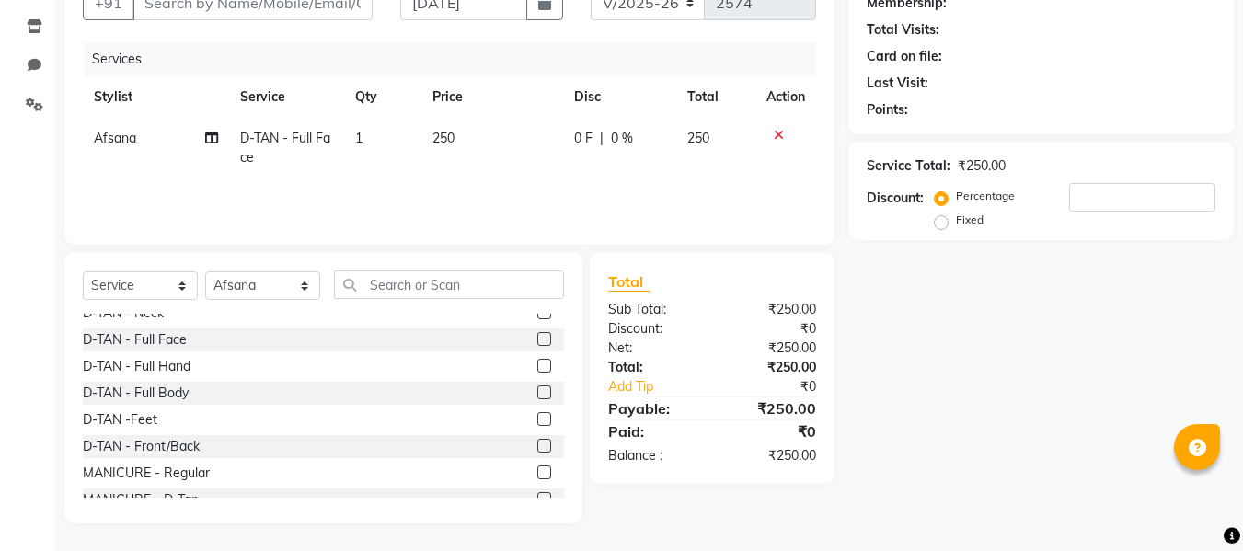
scroll to position [309, 0]
click at [537, 442] on label at bounding box center [544, 442] width 14 height 14
click at [537, 442] on input "checkbox" at bounding box center [543, 443] width 12 height 12
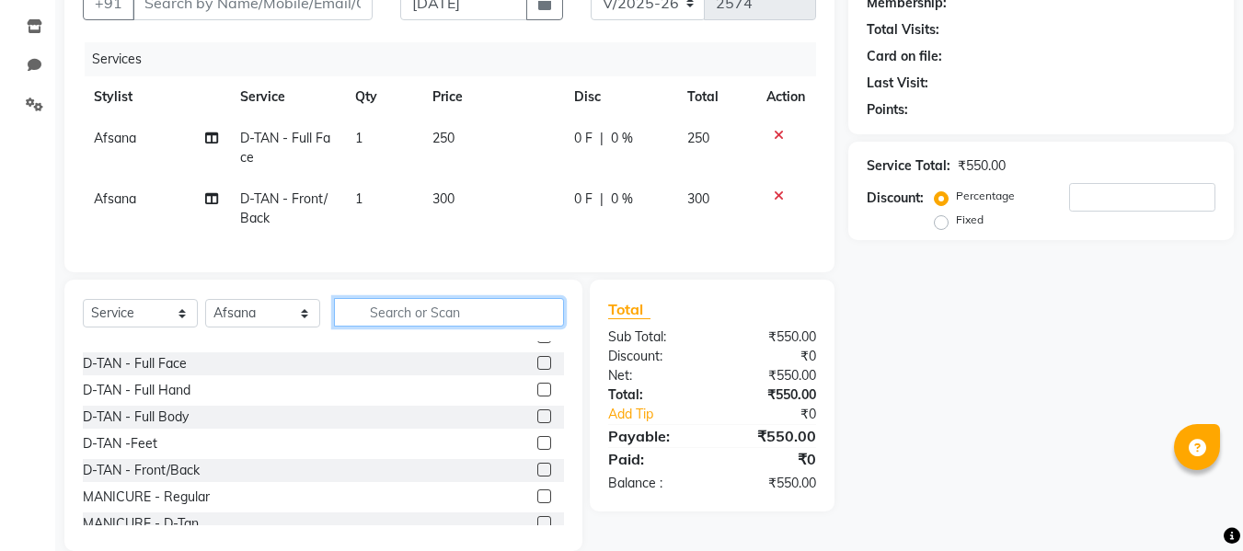
click at [440, 325] on input "text" at bounding box center [449, 312] width 230 height 29
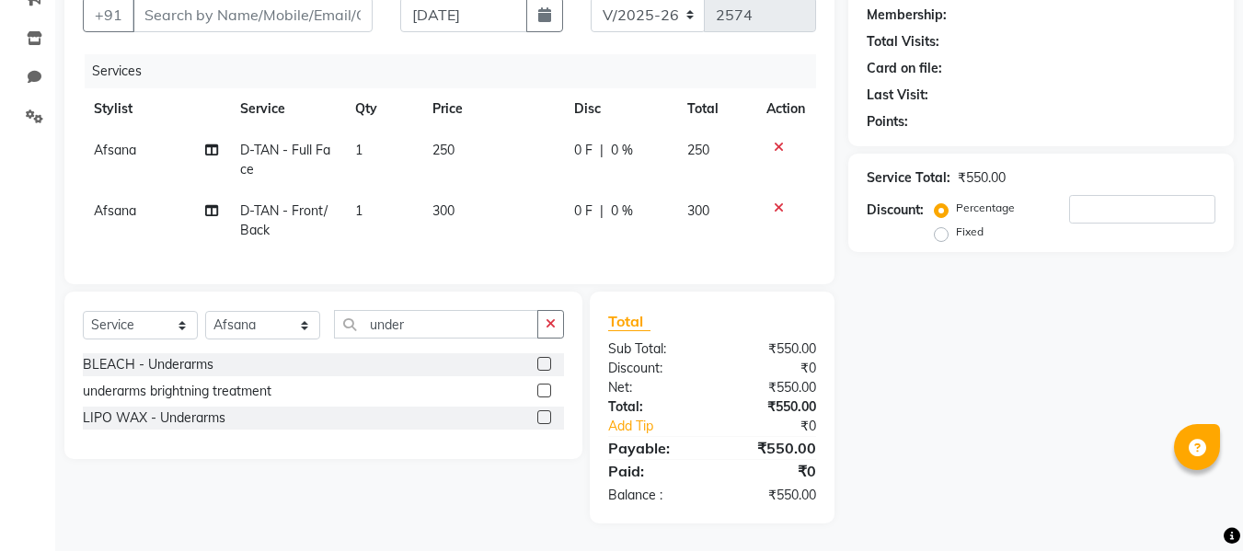
click at [544, 420] on label at bounding box center [544, 417] width 14 height 14
click at [544, 420] on input "checkbox" at bounding box center [543, 418] width 12 height 12
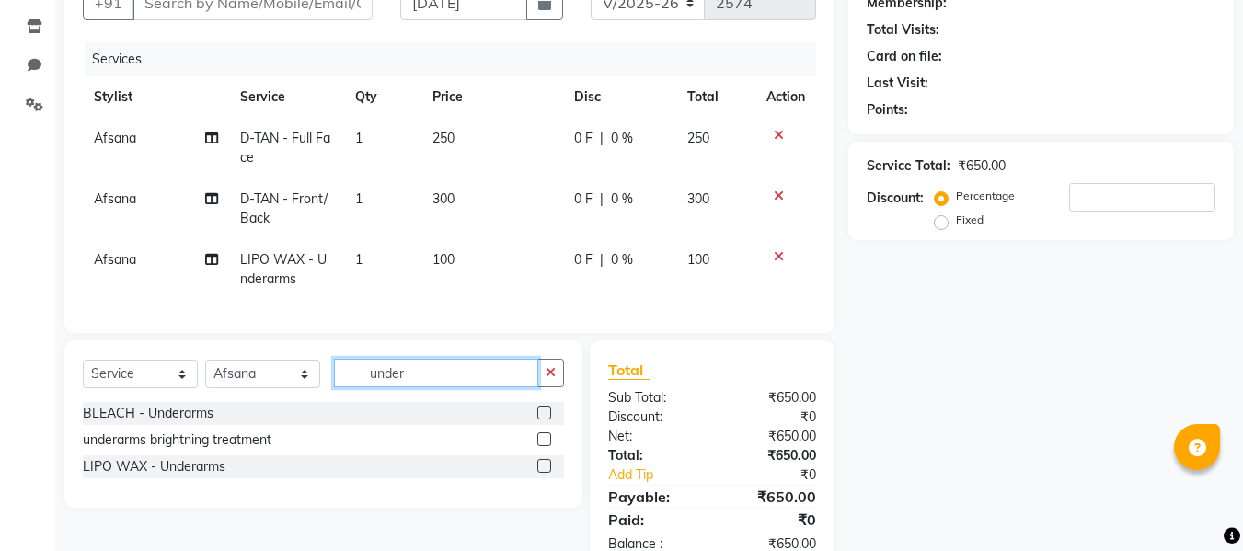
click at [442, 387] on input "under" at bounding box center [436, 373] width 204 height 29
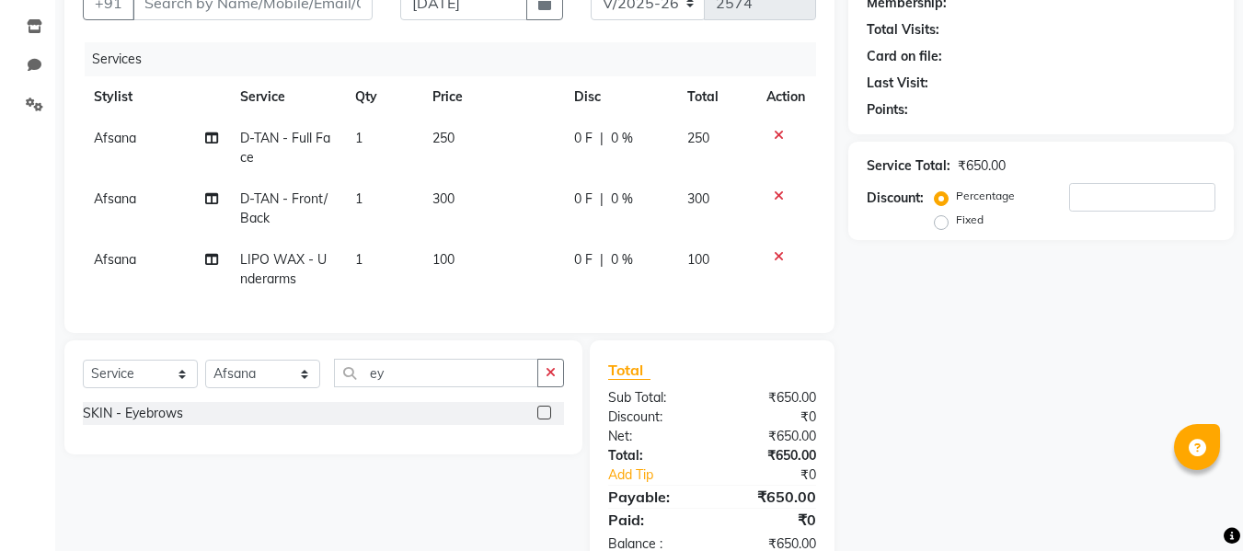
click at [546, 420] on label at bounding box center [544, 413] width 14 height 14
click at [546, 420] on input "checkbox" at bounding box center [543, 414] width 12 height 12
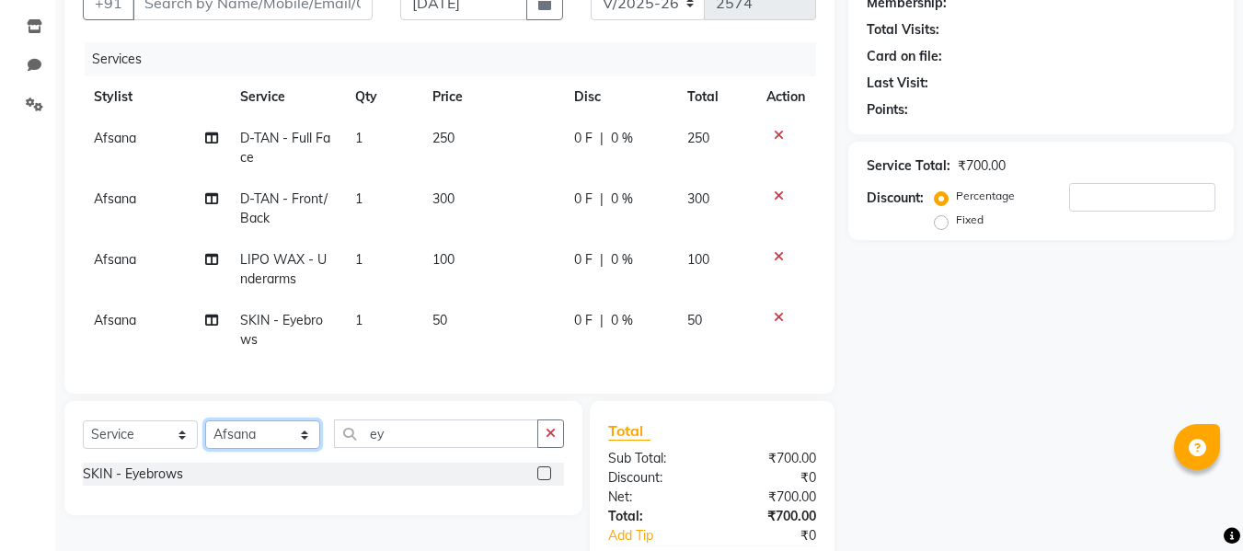
click at [294, 449] on select "Select Stylist [PERSON_NAME] [PERSON_NAME] [PERSON_NAME] maam Nisha Pari [PERSO…" at bounding box center [262, 435] width 115 height 29
click at [205, 434] on select "Select Stylist [PERSON_NAME] [PERSON_NAME] [PERSON_NAME] maam Nisha Pari [PERSO…" at bounding box center [262, 435] width 115 height 29
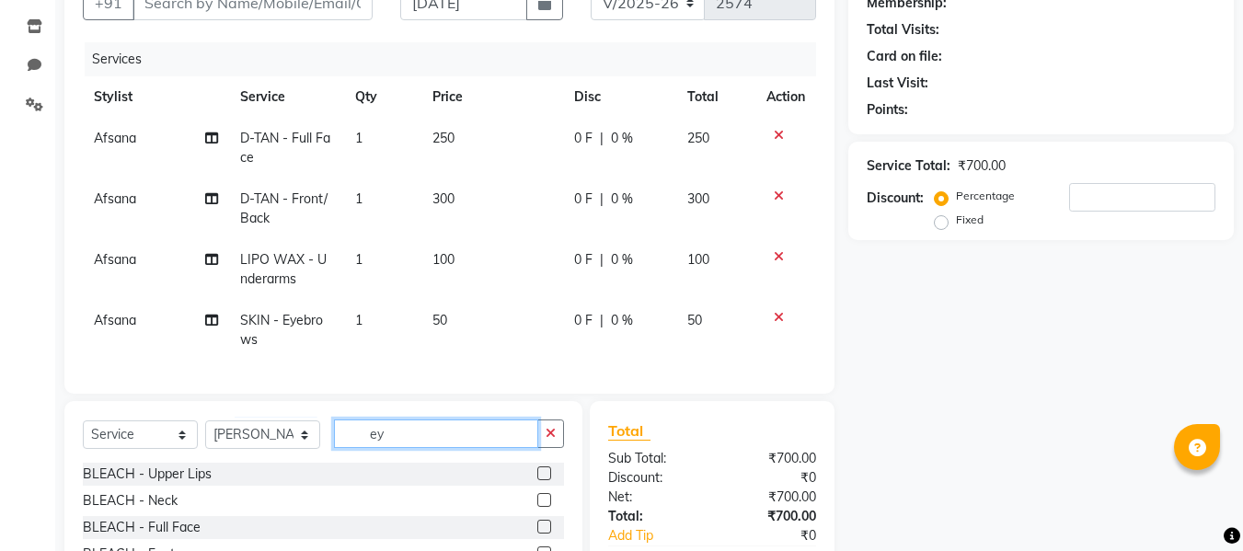
click at [409, 448] on input "ey" at bounding box center [436, 434] width 204 height 29
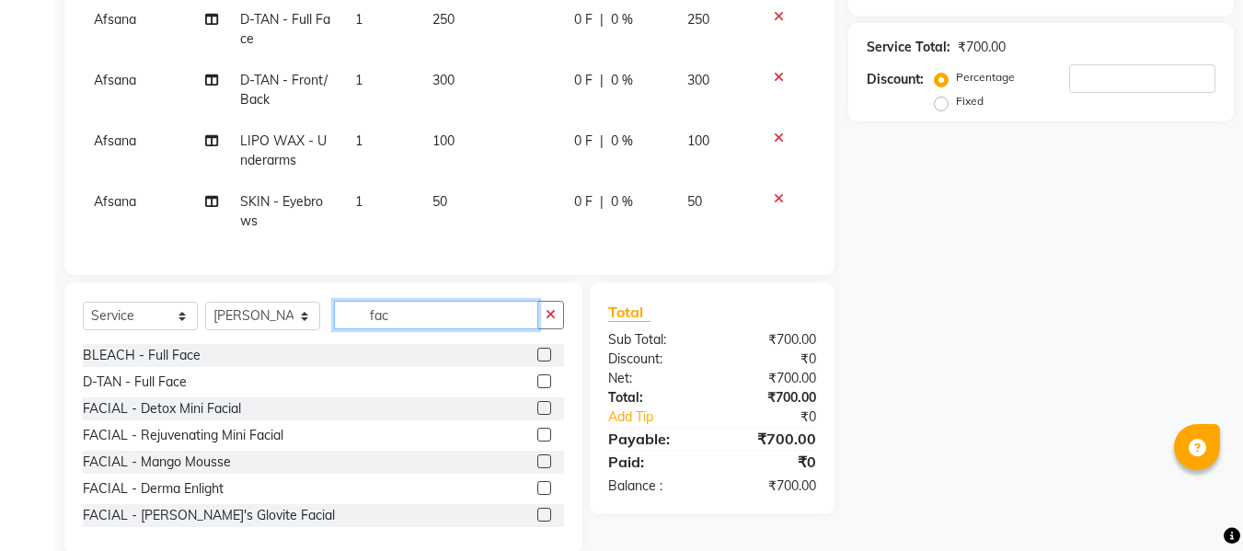
scroll to position [349, 0]
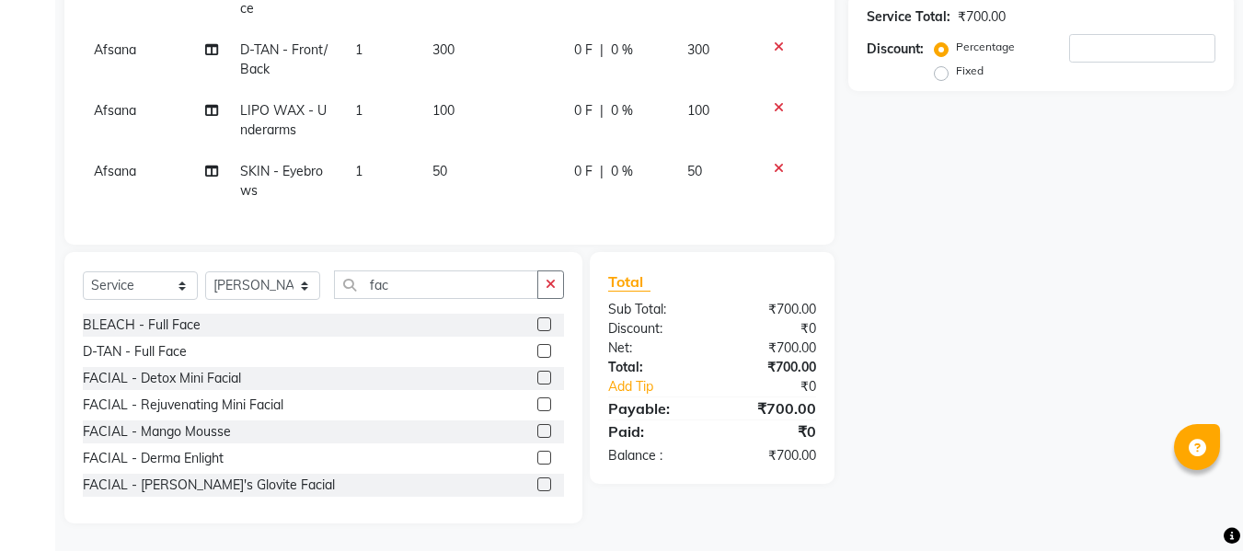
click at [537, 456] on label at bounding box center [544, 458] width 14 height 14
click at [537, 456] on input "checkbox" at bounding box center [543, 459] width 12 height 12
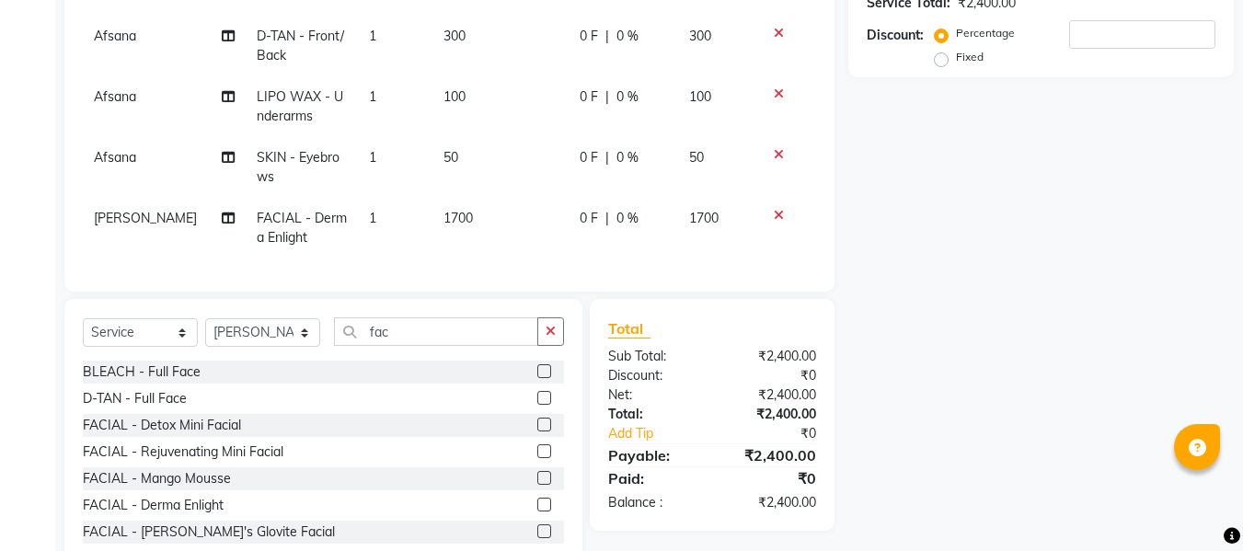
click at [132, 159] on span "Afsana" at bounding box center [115, 157] width 42 height 17
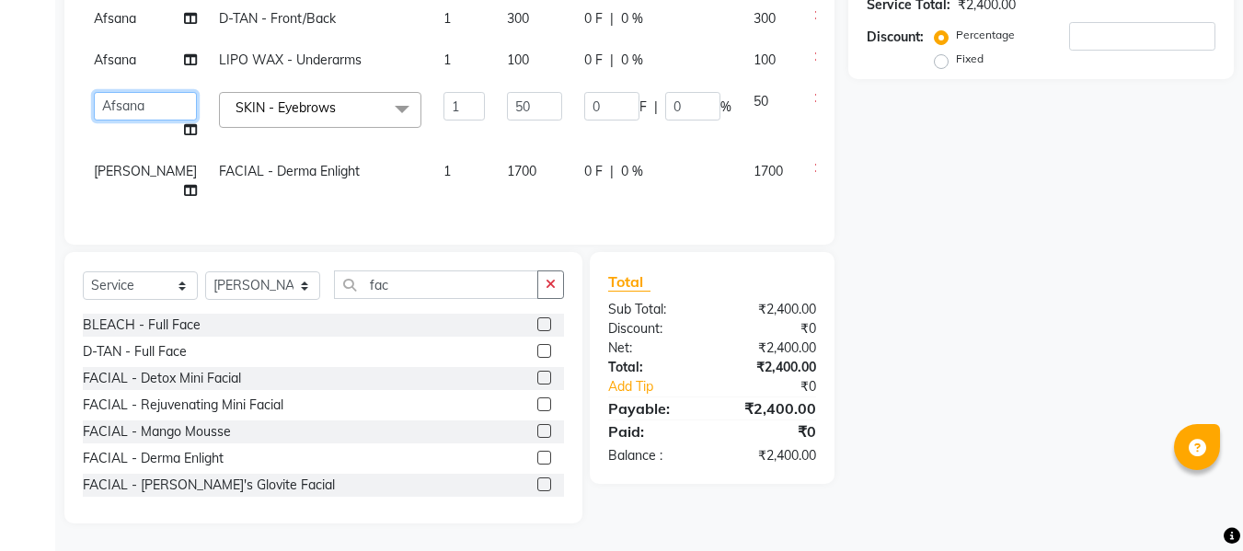
click at [132, 121] on select "[PERSON_NAME] [PERSON_NAME] [PERSON_NAME] maam Nisha Pari [PERSON_NAME] Vidya" at bounding box center [145, 106] width 103 height 29
click at [749, 358] on div "₹2,400.00" at bounding box center [771, 348] width 118 height 19
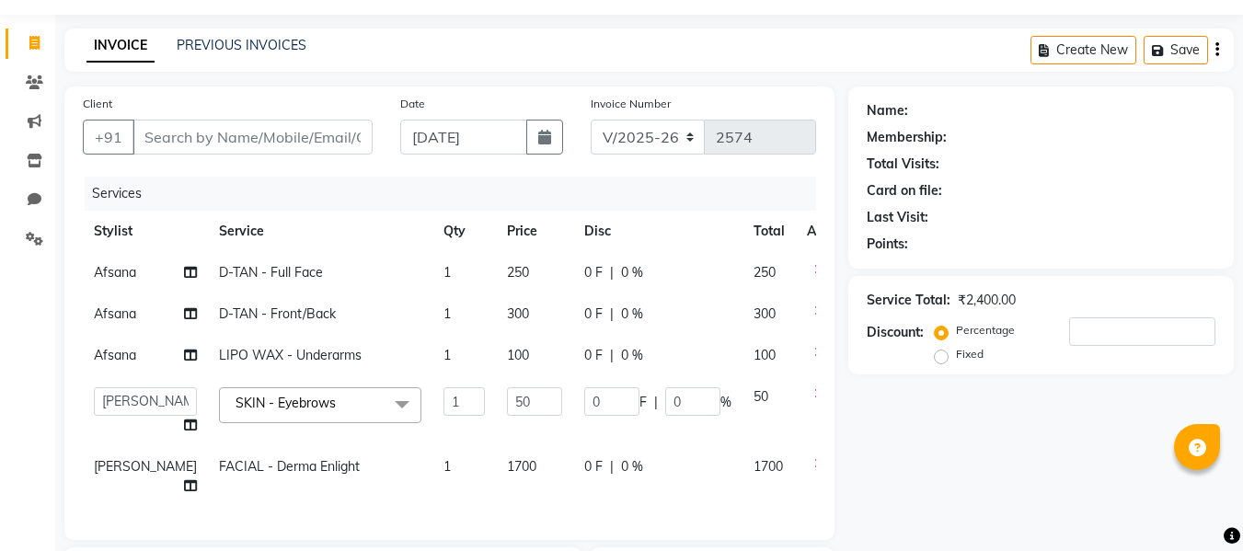
scroll to position [0, 0]
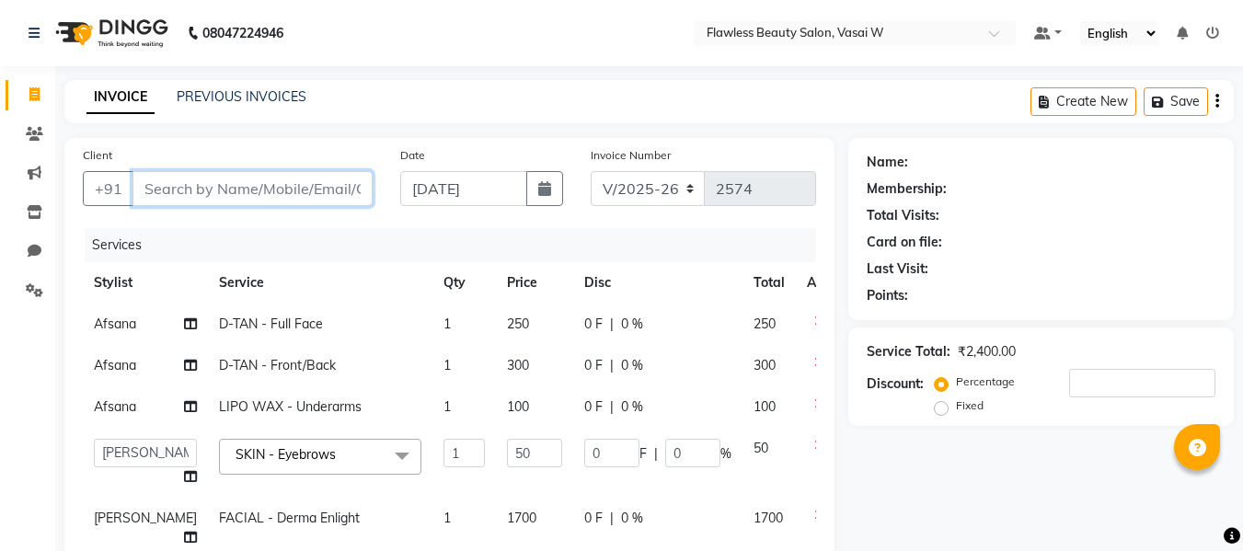
click at [217, 184] on input "Client" at bounding box center [253, 188] width 240 height 35
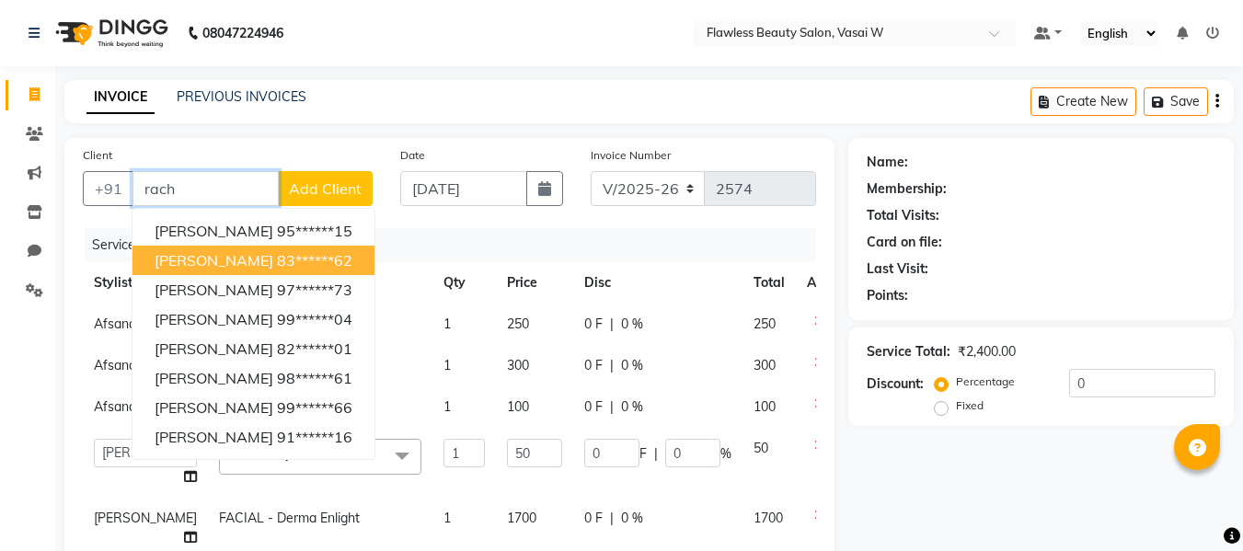
click at [225, 256] on span "[PERSON_NAME]" at bounding box center [214, 260] width 119 height 18
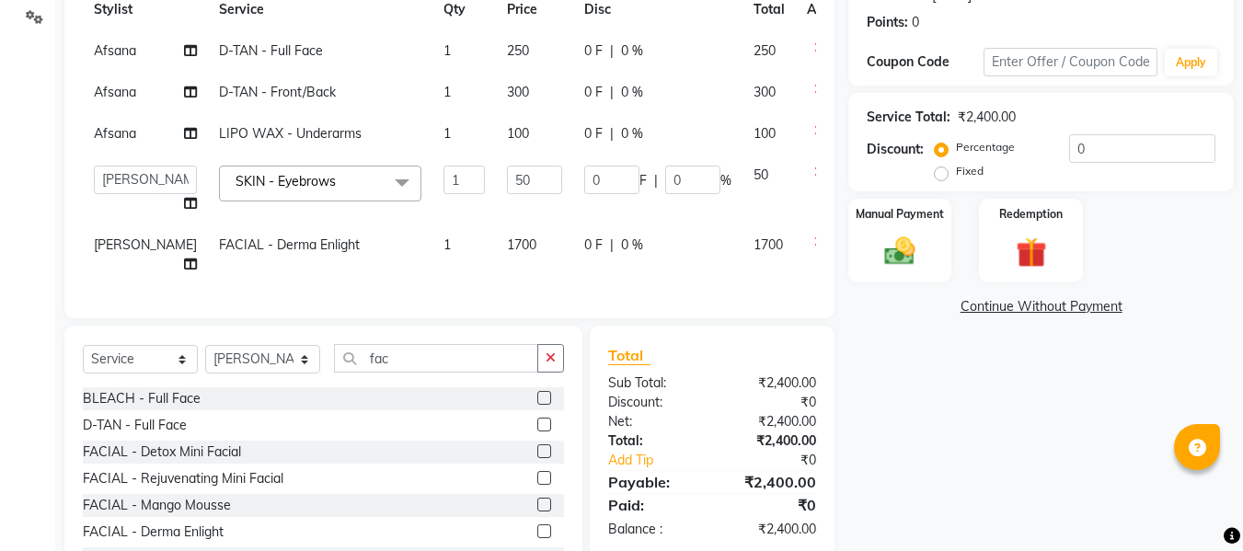
scroll to position [419, 0]
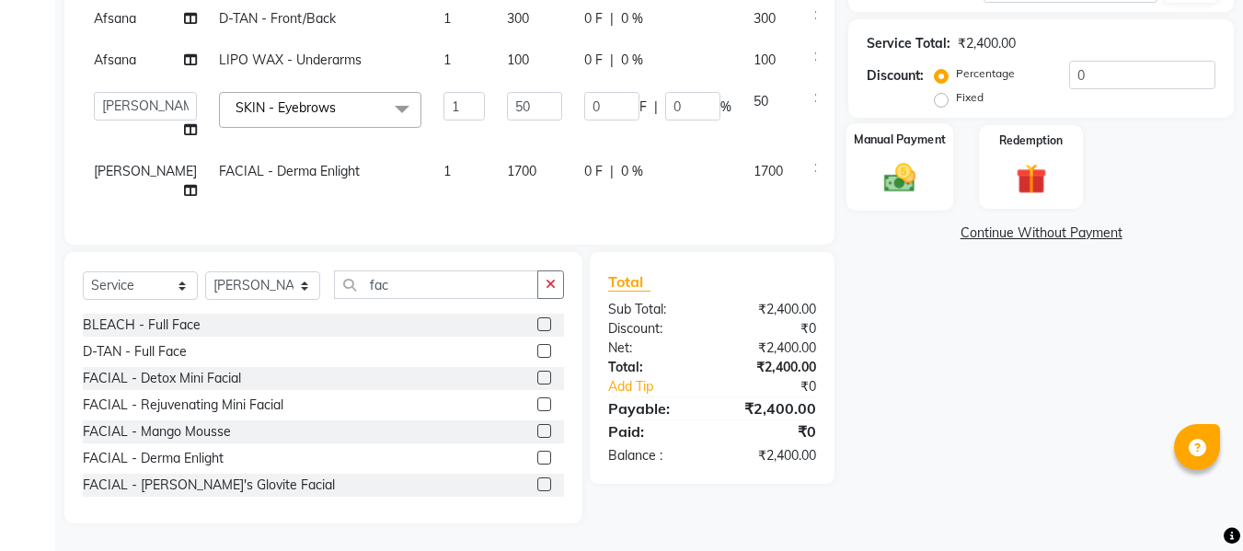
click at [909, 159] on img at bounding box center [900, 177] width 52 height 37
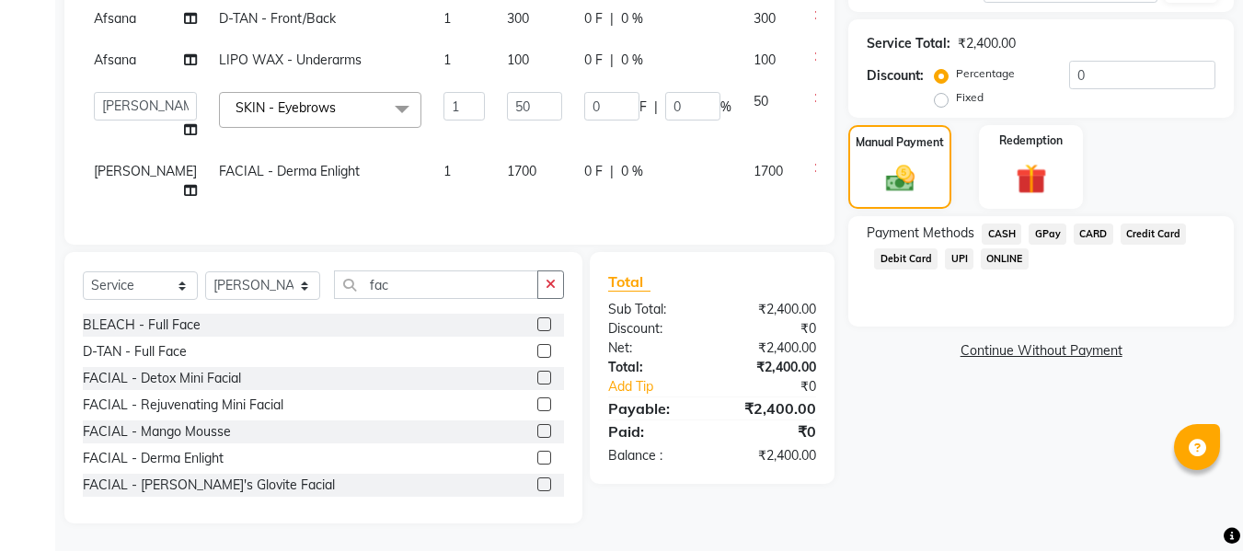
click at [1055, 224] on span "GPay" at bounding box center [1048, 234] width 38 height 21
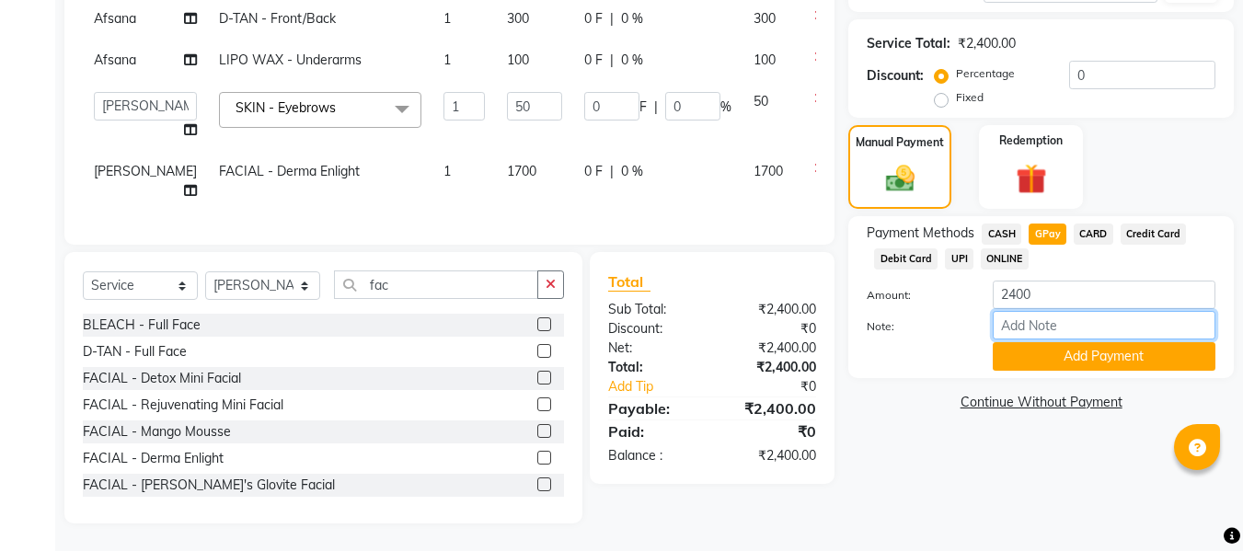
click at [1041, 311] on input "Note:" at bounding box center [1104, 325] width 223 height 29
click at [1086, 342] on button "Add Payment" at bounding box center [1104, 356] width 223 height 29
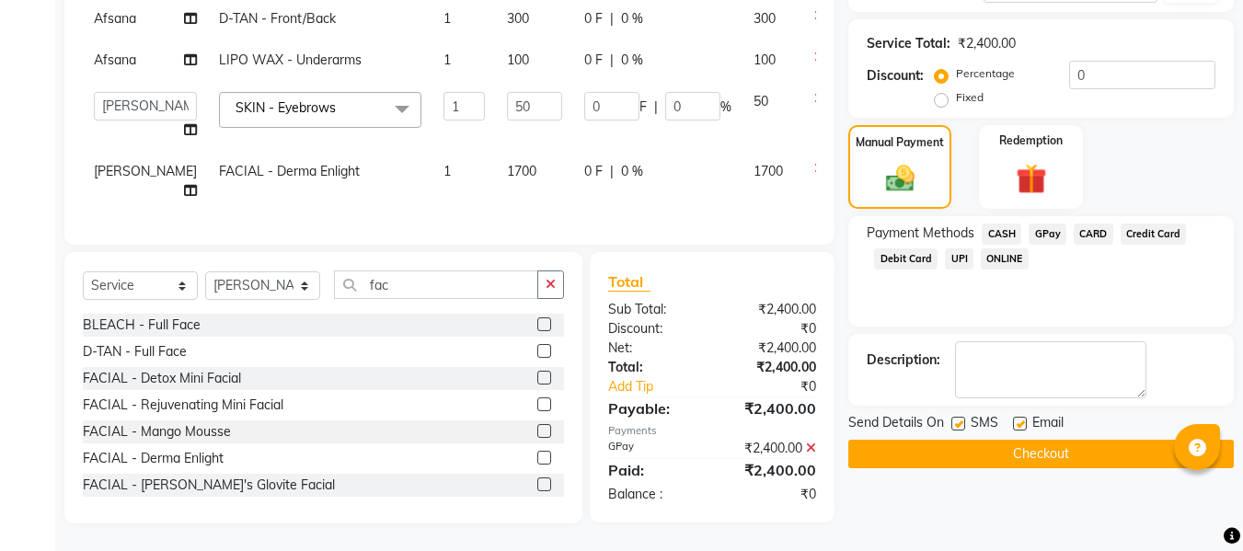
click at [1016, 417] on label at bounding box center [1020, 424] width 14 height 14
click at [1016, 419] on input "checkbox" at bounding box center [1019, 425] width 12 height 12
click at [961, 417] on label at bounding box center [959, 424] width 14 height 14
click at [961, 419] on input "checkbox" at bounding box center [958, 425] width 12 height 12
click at [929, 440] on button "Checkout" at bounding box center [1041, 454] width 386 height 29
